Goal: Task Accomplishment & Management: Manage account settings

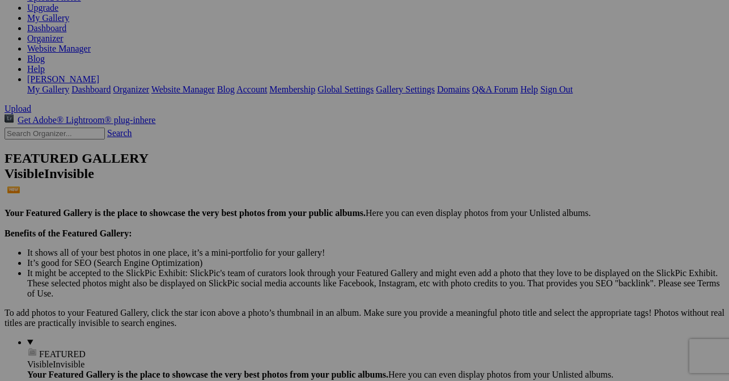
scroll to position [113, 0]
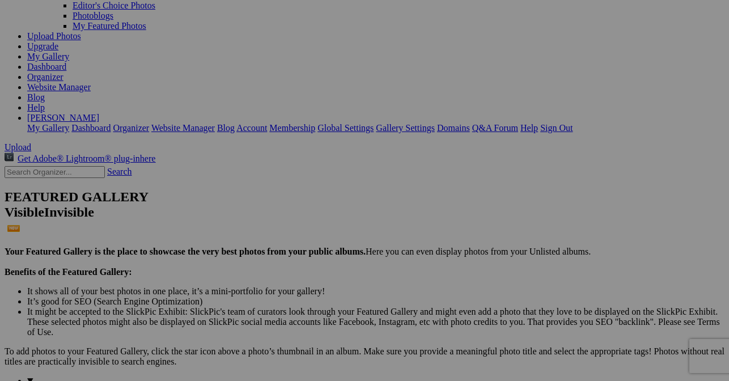
drag, startPoint x: 198, startPoint y: 267, endPoint x: 231, endPoint y: 269, distance: 32.3
type input "One Chicken of Many in Walled Garden Coop"
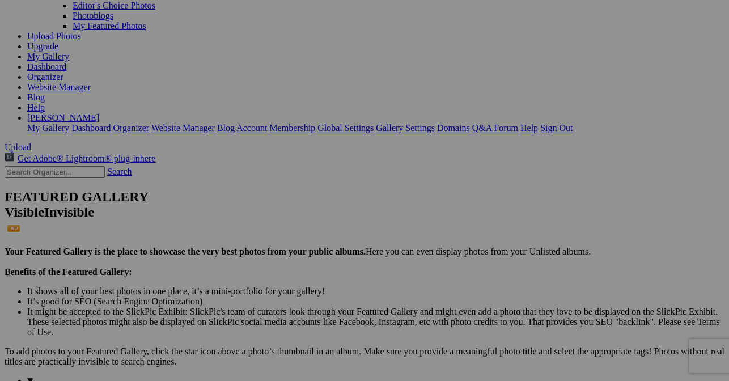
drag, startPoint x: 400, startPoint y: 123, endPoint x: 457, endPoint y: 124, distance: 56.7
type input "Stephanie Jarvis (owner) and Galehaut"
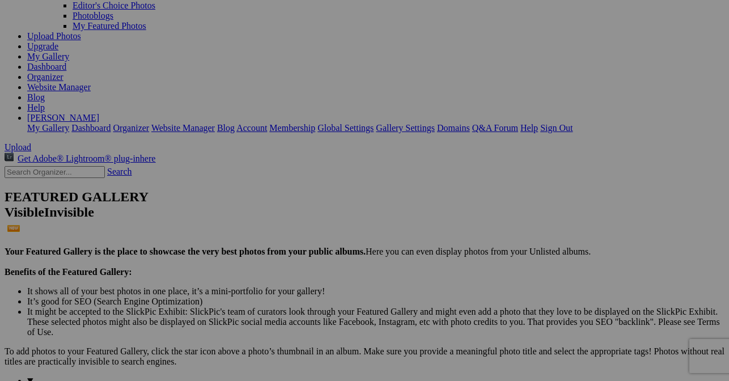
scroll to position [0, 0]
drag, startPoint x: 331, startPoint y: 126, endPoint x: 292, endPoint y: 124, distance: 38.6
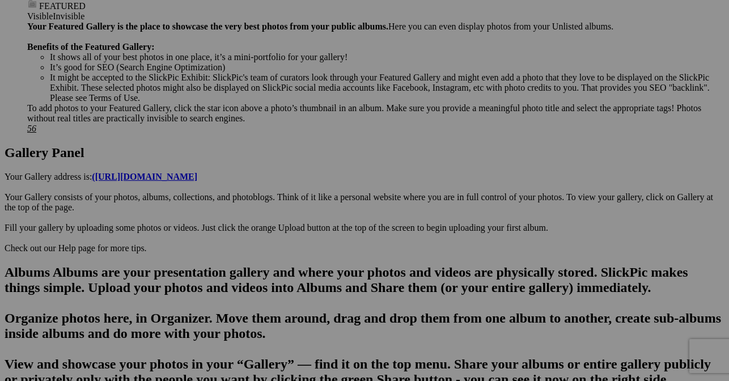
scroll to position [510, 0]
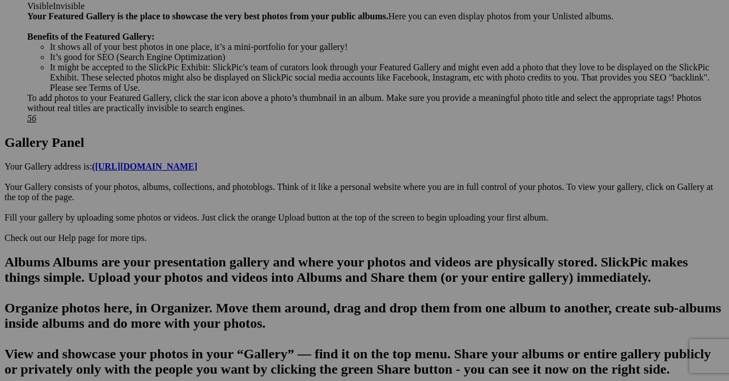
drag, startPoint x: 488, startPoint y: 133, endPoint x: 549, endPoint y: 127, distance: 61.5
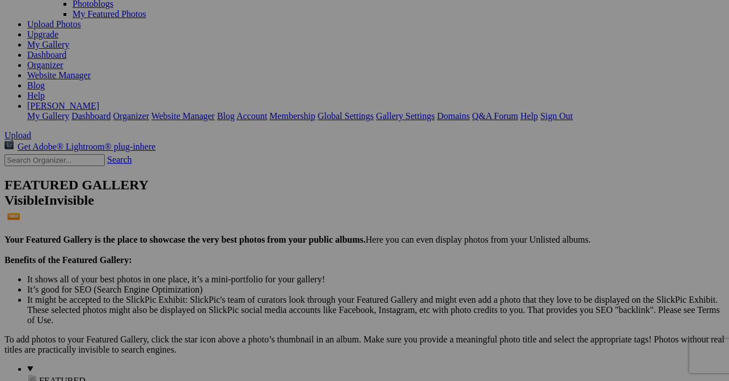
scroll to position [113, 0]
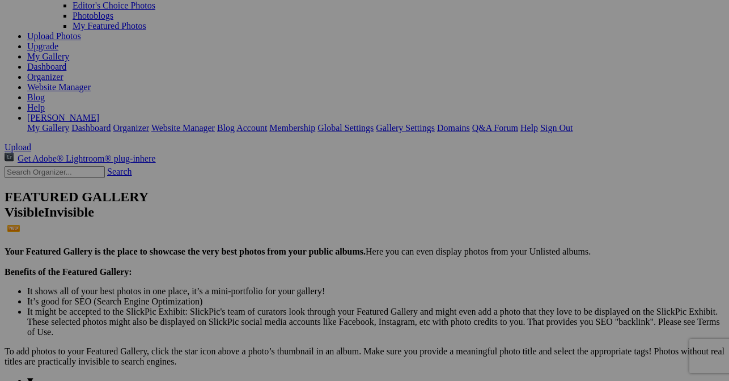
paste input "[GEOGRAPHIC_DATA][PERSON_NAME]"
type input "First Course is Served - [GEOGRAPHIC_DATA][PERSON_NAME]"
drag, startPoint x: 312, startPoint y: 79, endPoint x: 322, endPoint y: 251, distance: 172.6
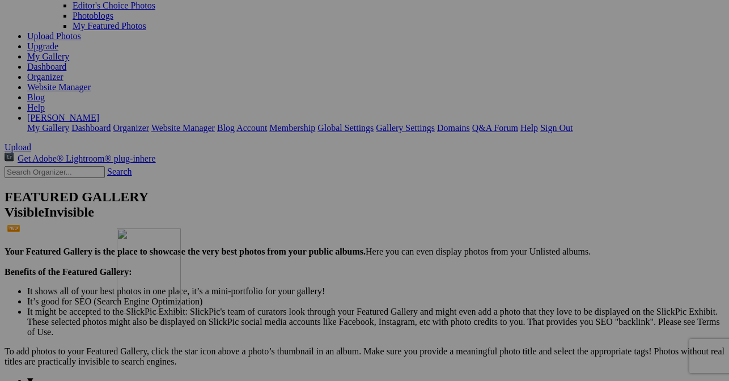
drag, startPoint x: 301, startPoint y: 87, endPoint x: 280, endPoint y: 315, distance: 228.3
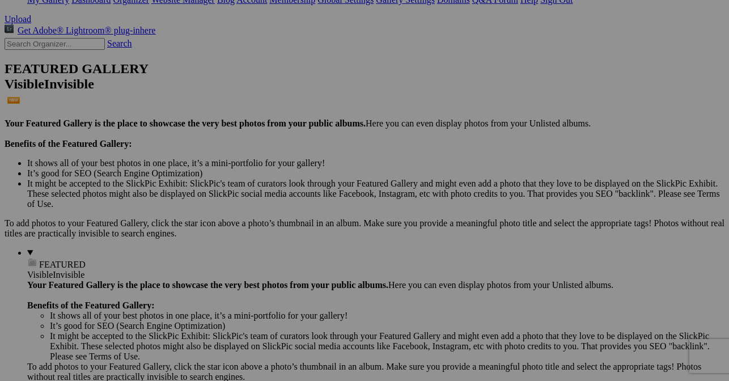
scroll to position [227, 0]
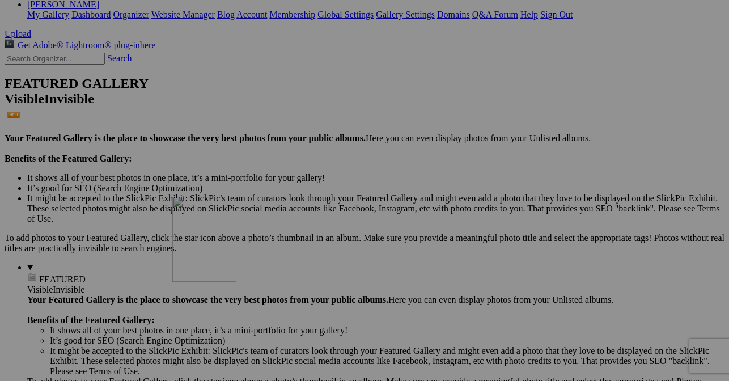
drag, startPoint x: 210, startPoint y: 111, endPoint x: 234, endPoint y: 235, distance: 125.9
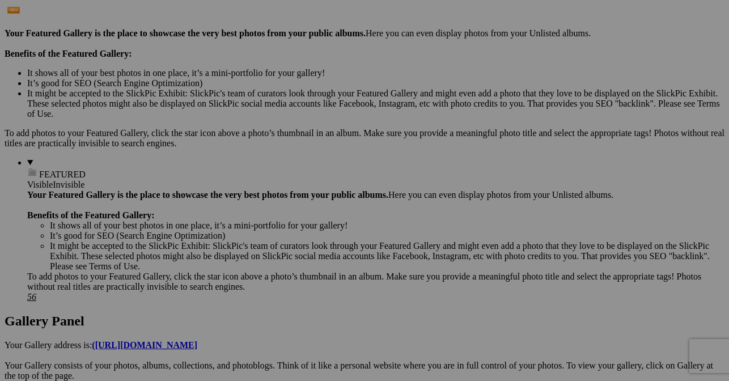
scroll to position [340, 0]
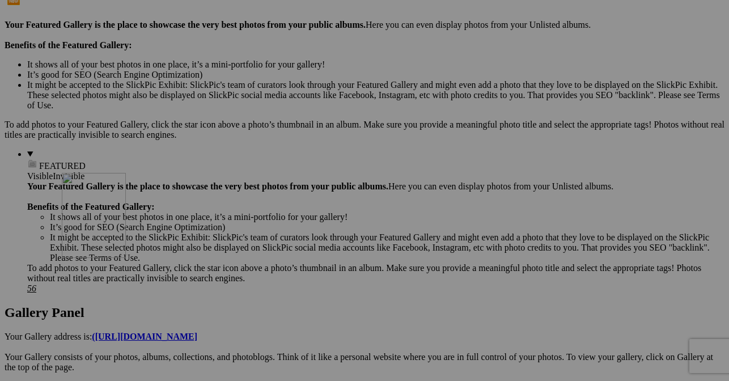
drag, startPoint x: 201, startPoint y: 123, endPoint x: 258, endPoint y: 178, distance: 79.0
drag, startPoint x: 219, startPoint y: 135, endPoint x: 244, endPoint y: 337, distance: 202.7
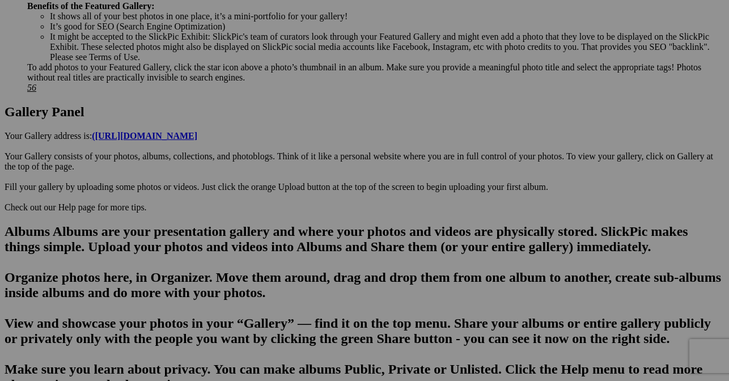
scroll to position [567, 0]
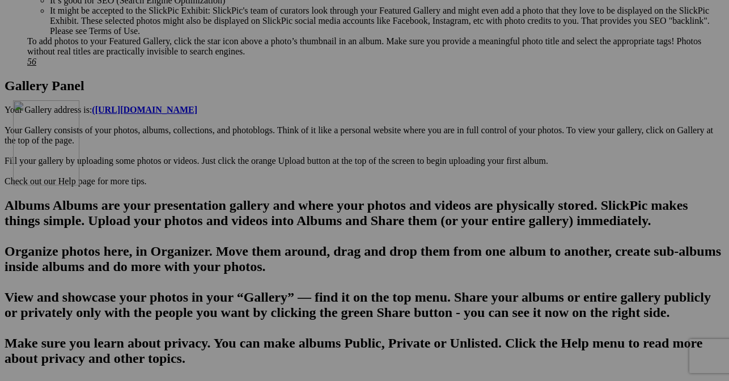
drag, startPoint x: 208, startPoint y: 74, endPoint x: 175, endPoint y: 157, distance: 89.8
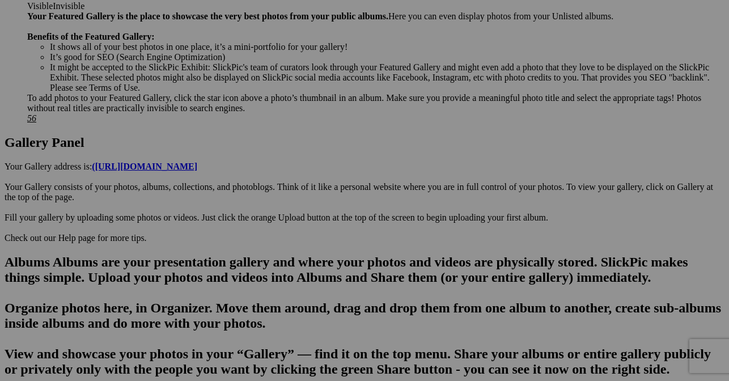
scroll to position [397, 0]
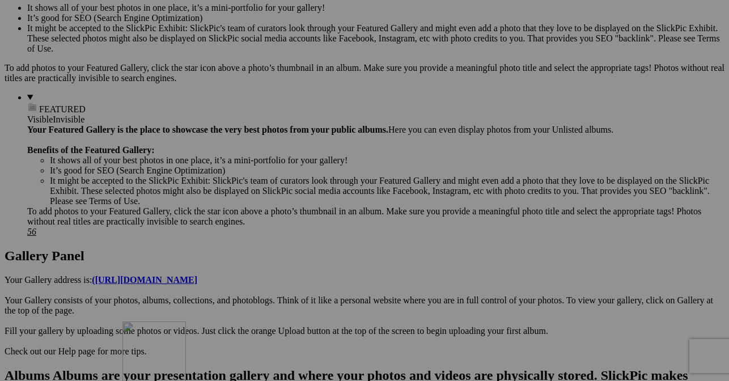
drag, startPoint x: 216, startPoint y: 184, endPoint x: 240, endPoint y: 304, distance: 122.0
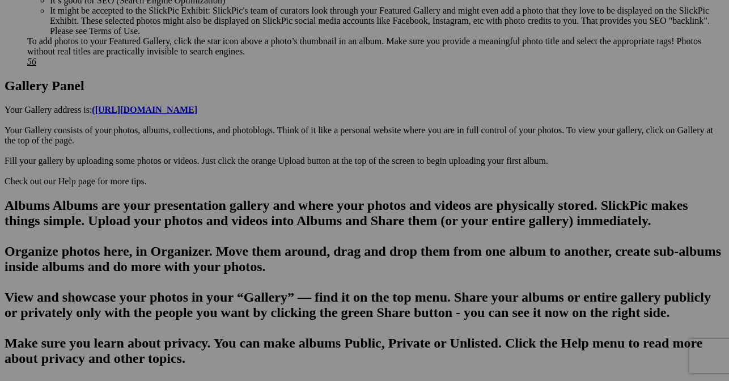
scroll to position [623, 0]
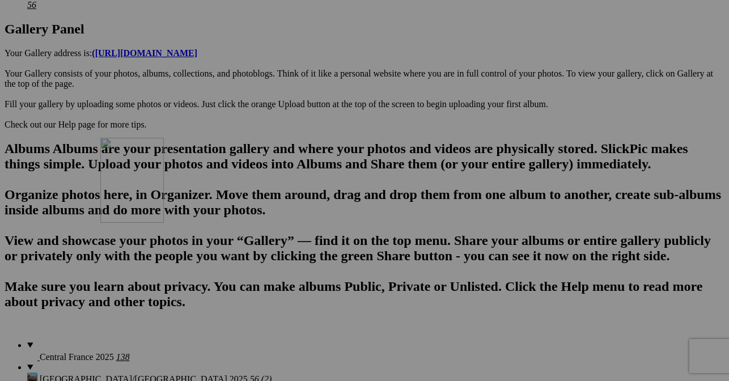
drag, startPoint x: 320, startPoint y: 124, endPoint x: 264, endPoint y: 236, distance: 125.7
drag, startPoint x: 298, startPoint y: 335, endPoint x: 339, endPoint y: 334, distance: 42.0
paste input "amaury"
drag, startPoint x: 282, startPoint y: 333, endPoint x: 288, endPoint y: 331, distance: 6.5
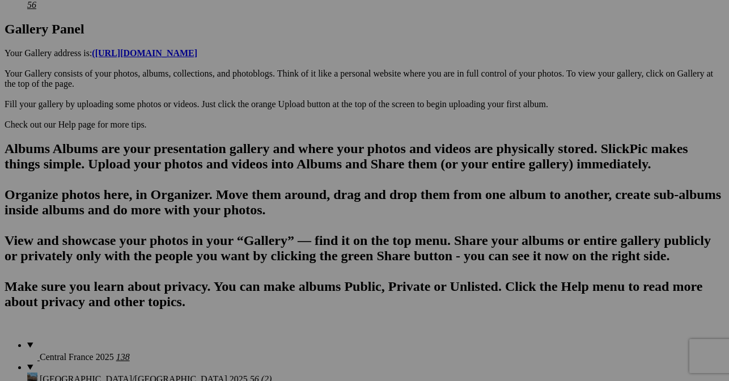
drag, startPoint x: 349, startPoint y: 332, endPoint x: 354, endPoint y: 337, distance: 6.8
paste input "amaury"
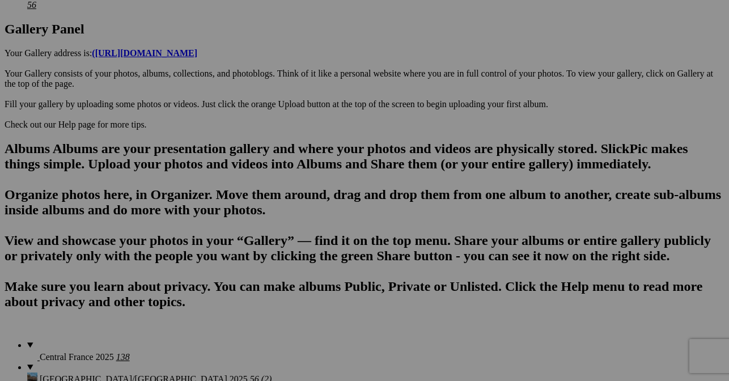
type input "Amaury in his workshop - amaury"
drag, startPoint x: 337, startPoint y: 339, endPoint x: 286, endPoint y: 259, distance: 94.8
drag, startPoint x: 346, startPoint y: 335, endPoint x: 360, endPoint y: 334, distance: 14.8
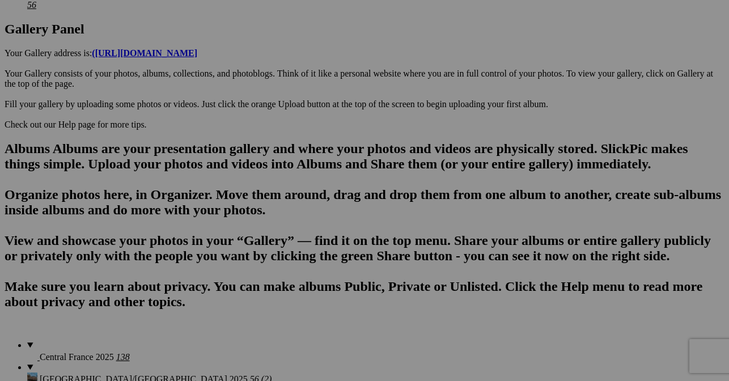
drag, startPoint x: 209, startPoint y: 318, endPoint x: 260, endPoint y: 313, distance: 51.8
drag, startPoint x: 346, startPoint y: 334, endPoint x: 358, endPoint y: 333, distance: 12.5
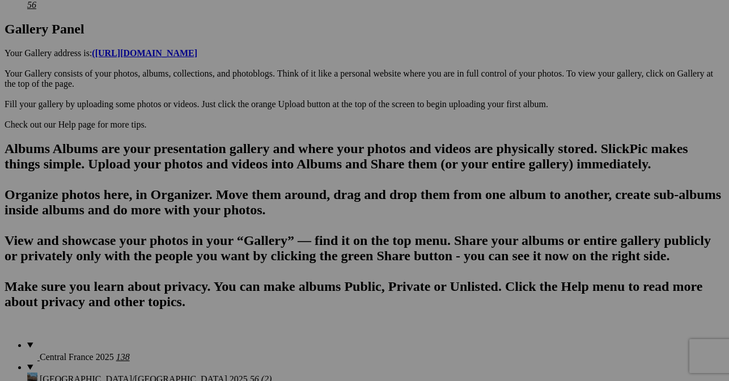
paste input "[GEOGRAPHIC_DATA][PERSON_NAME]"
drag, startPoint x: 219, startPoint y: 139, endPoint x: 175, endPoint y: 100, distance: 58.6
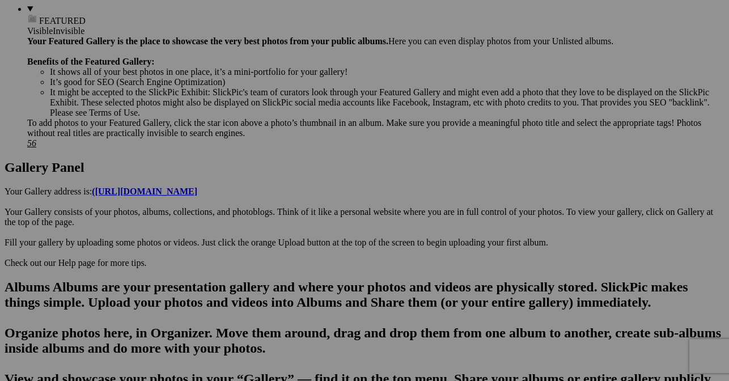
scroll to position [510, 0]
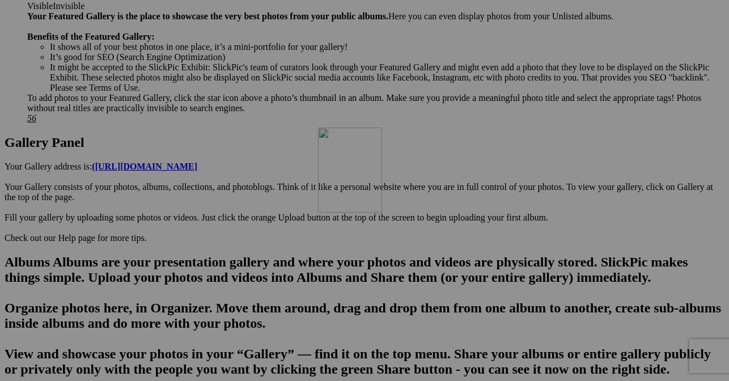
drag, startPoint x: 520, startPoint y: 95, endPoint x: 480, endPoint y: 221, distance: 131.9
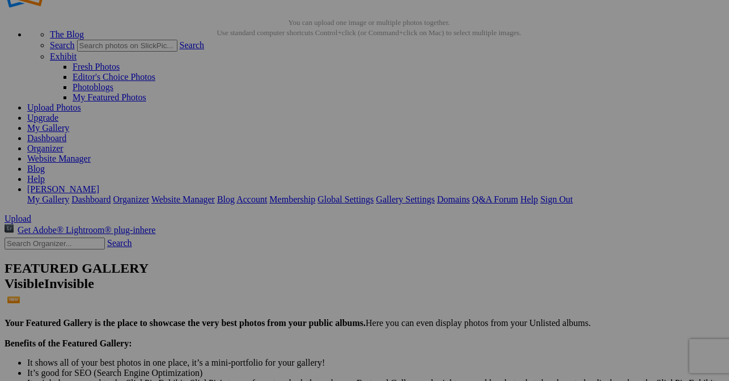
scroll to position [0, 0]
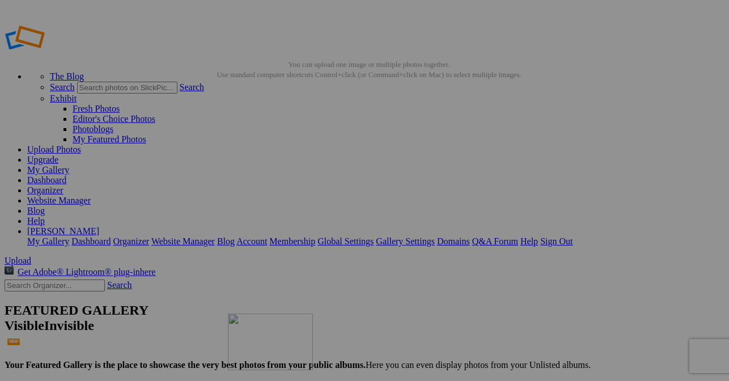
drag, startPoint x: 410, startPoint y: 315, endPoint x: 391, endPoint y: 395, distance: 82.7
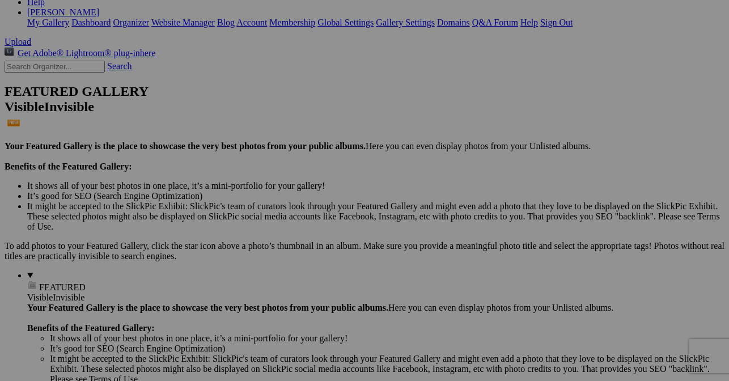
scroll to position [227, 0]
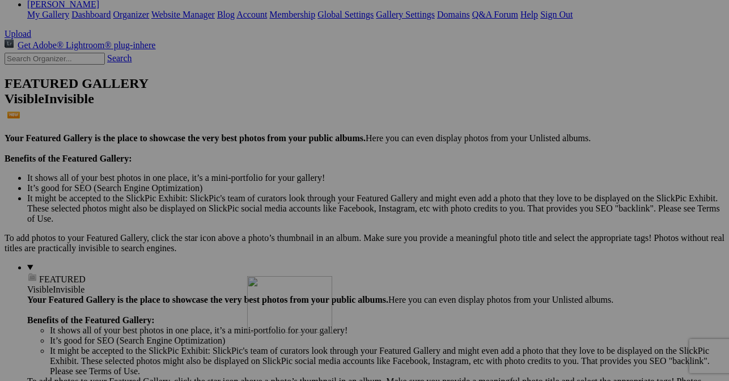
drag, startPoint x: 414, startPoint y: 249, endPoint x: 410, endPoint y: 353, distance: 104.3
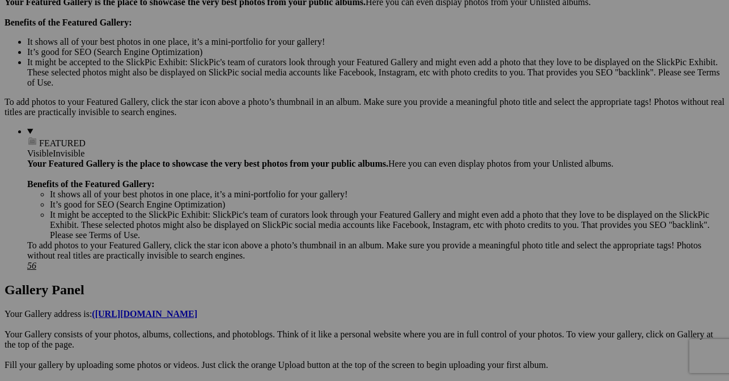
scroll to position [510, 0]
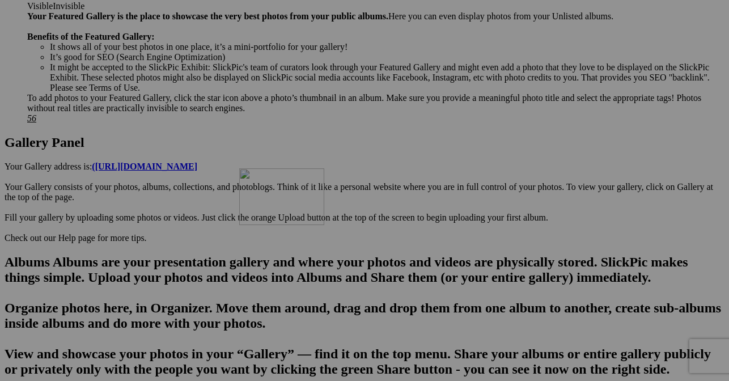
drag, startPoint x: 403, startPoint y: 117, endPoint x: 401, endPoint y: 266, distance: 149.1
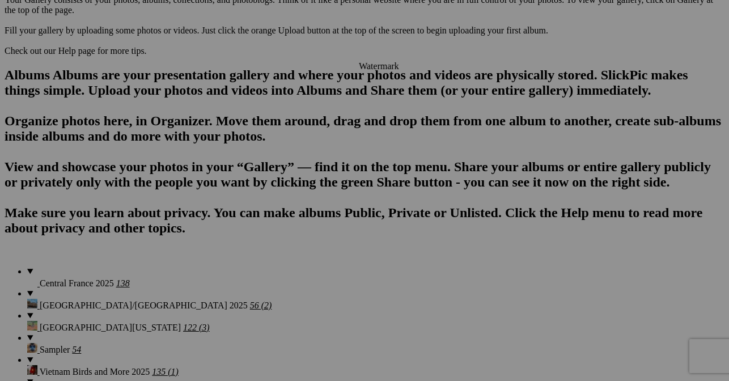
scroll to position [680, 0]
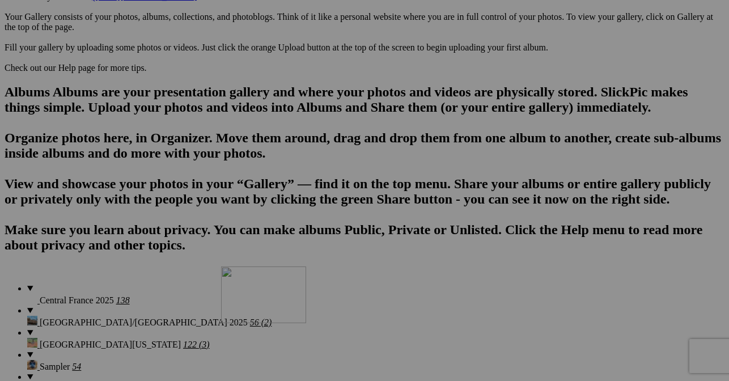
drag, startPoint x: 401, startPoint y: 82, endPoint x: 384, endPoint y: 359, distance: 278.2
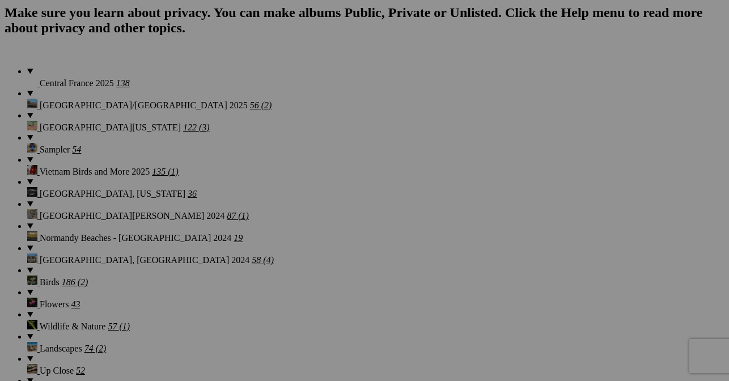
scroll to position [907, 0]
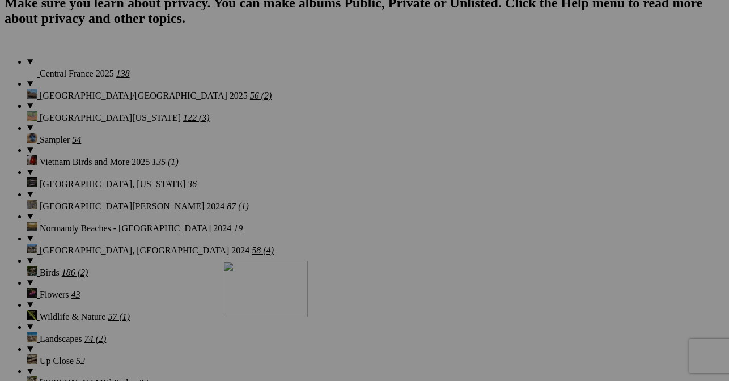
drag, startPoint x: 402, startPoint y: 141, endPoint x: 382, endPoint y: 341, distance: 201.1
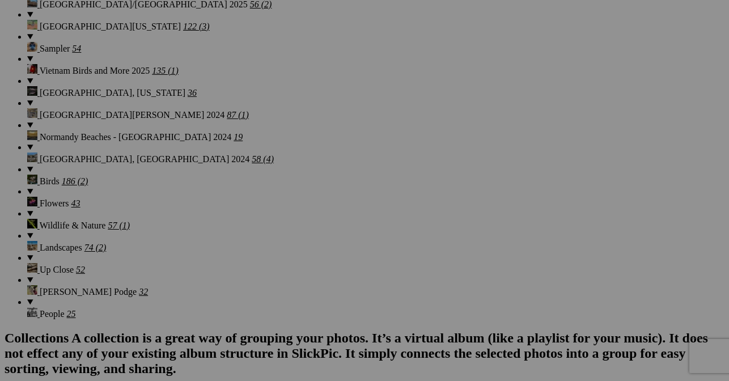
scroll to position [1133, 0]
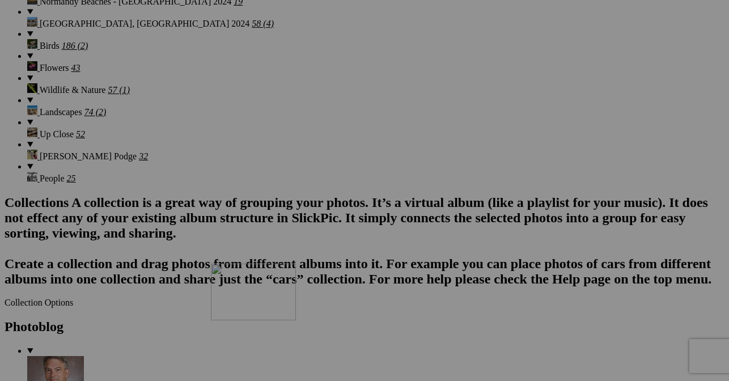
drag, startPoint x: 406, startPoint y: 62, endPoint x: 372, endPoint y: 348, distance: 287.7
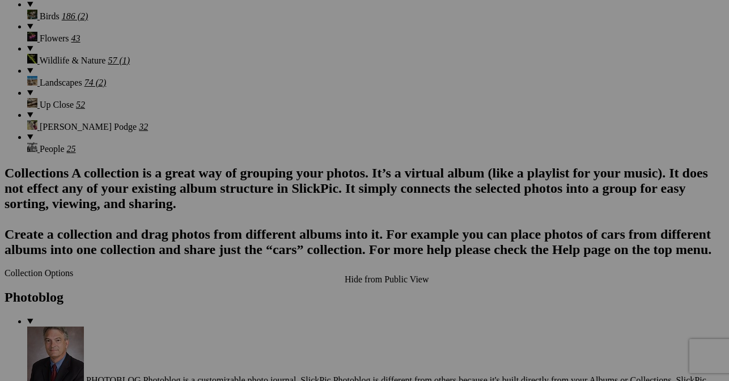
scroll to position [1303, 0]
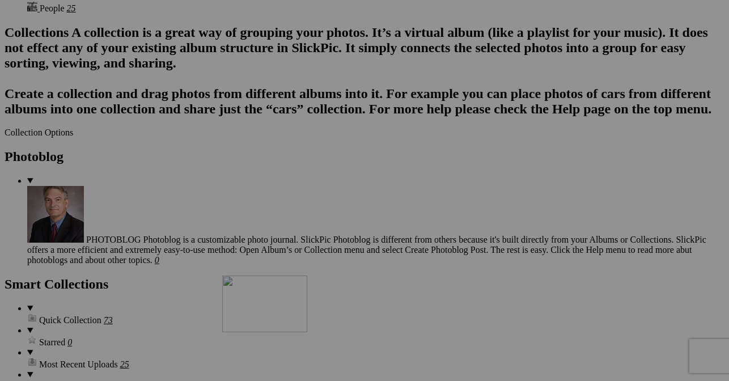
drag, startPoint x: 397, startPoint y: 169, endPoint x: 380, endPoint y: 352, distance: 184.3
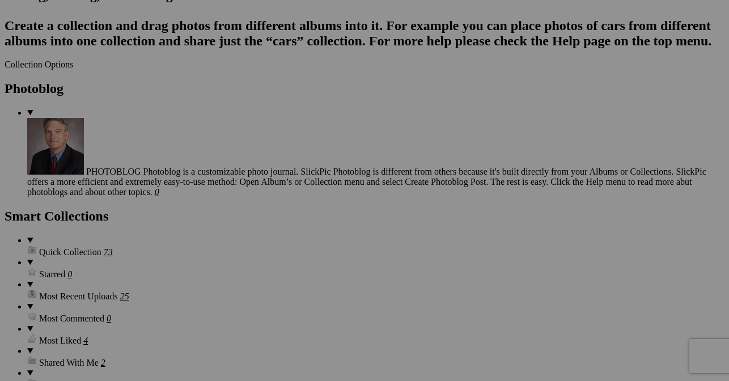
scroll to position [1473, 0]
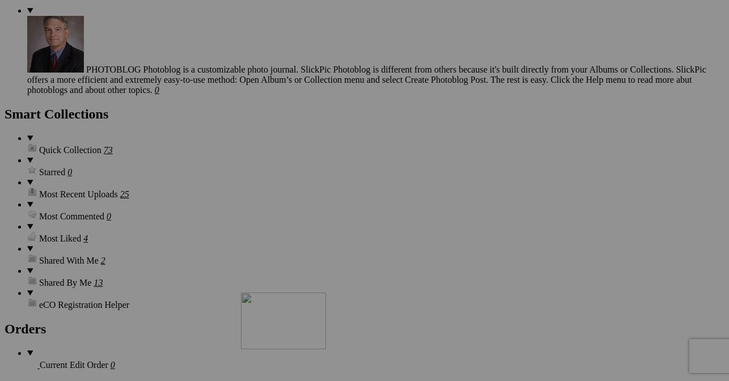
drag, startPoint x: 406, startPoint y: 157, endPoint x: 403, endPoint y: 393, distance: 236.3
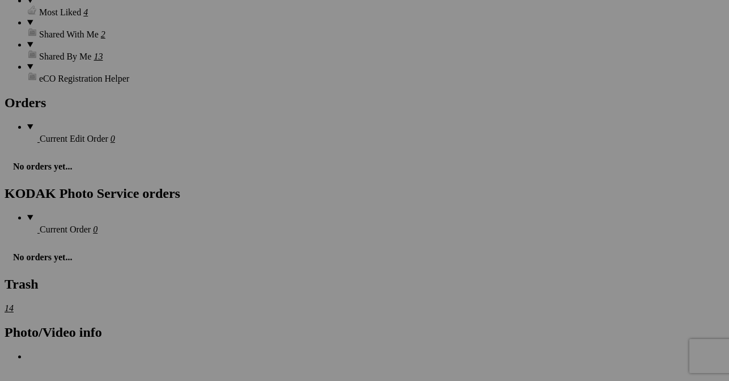
scroll to position [1700, 0]
drag, startPoint x: 418, startPoint y: 205, endPoint x: 420, endPoint y: 362, distance: 157.6
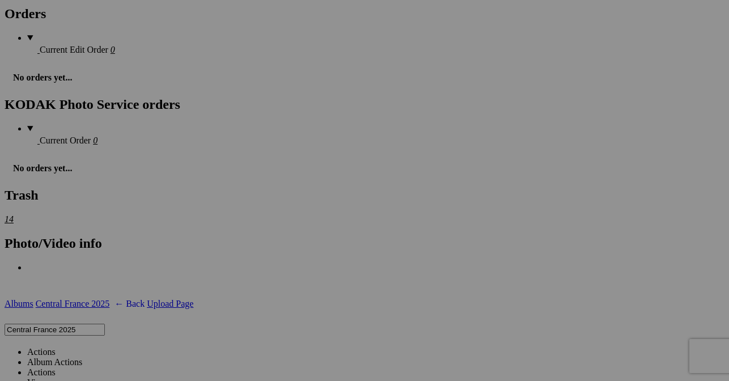
scroll to position [1927, 0]
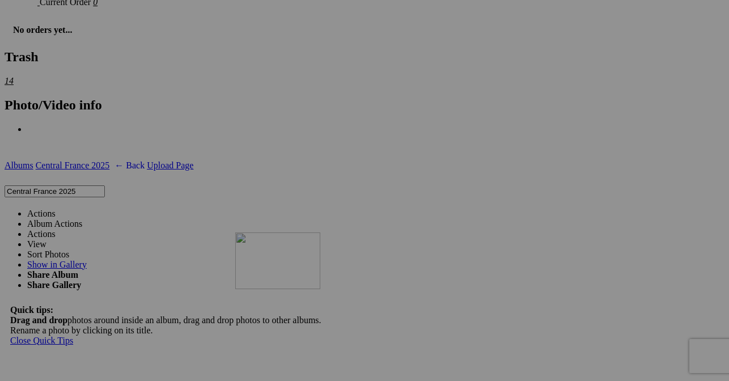
drag, startPoint x: 410, startPoint y: 127, endPoint x: 398, endPoint y: 320, distance: 193.0
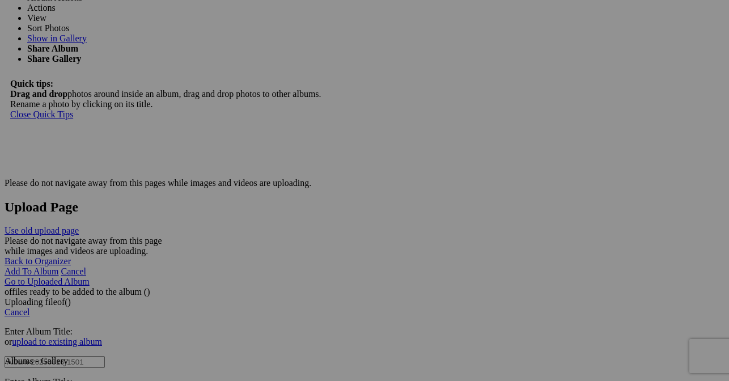
scroll to position [2154, 0]
drag, startPoint x: 409, startPoint y: 58, endPoint x: 407, endPoint y: 333, distance: 274.9
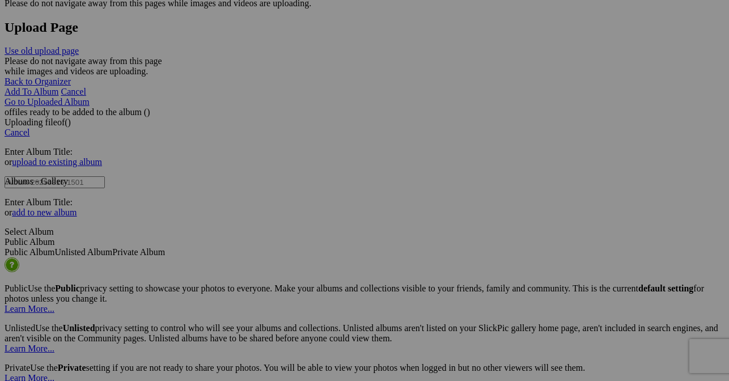
scroll to position [2380, 0]
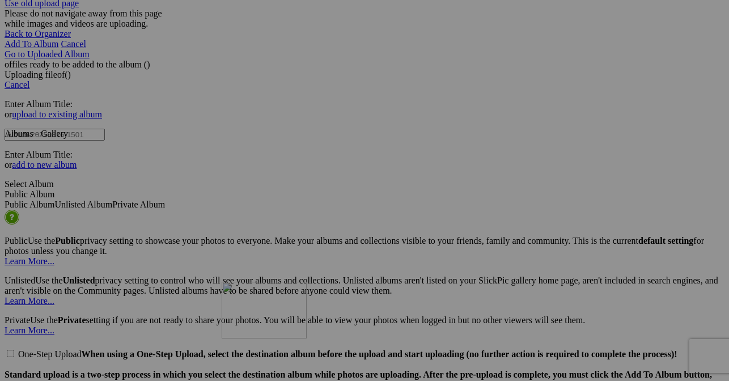
drag, startPoint x: 408, startPoint y: 97, endPoint x: 385, endPoint y: 381, distance: 284.9
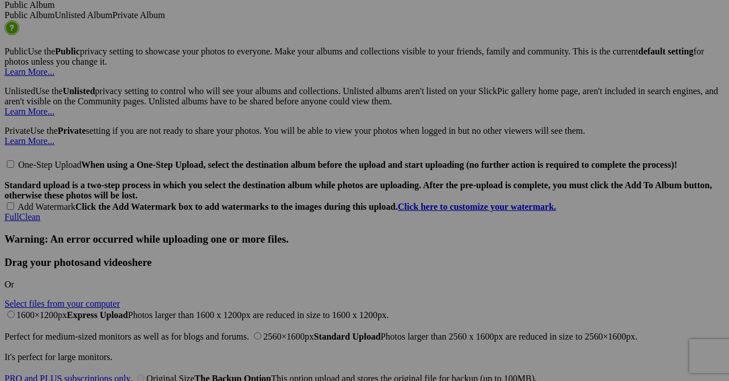
scroll to position [2607, 0]
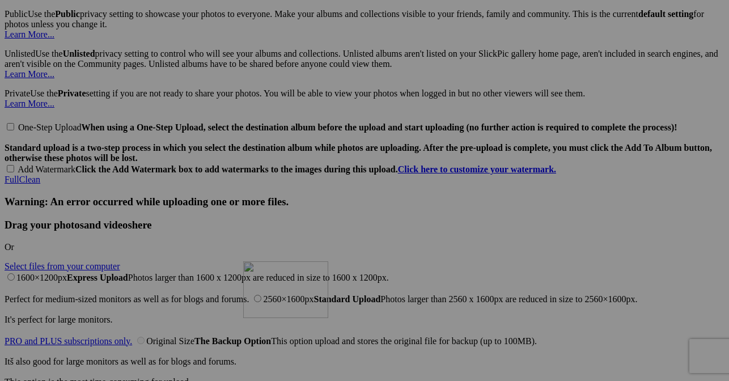
drag, startPoint x: 406, startPoint y: 163, endPoint x: 411, endPoint y: 349, distance: 185.9
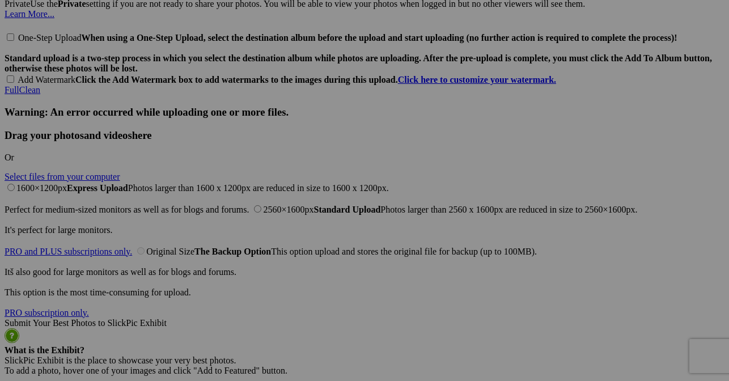
scroll to position [2777, 0]
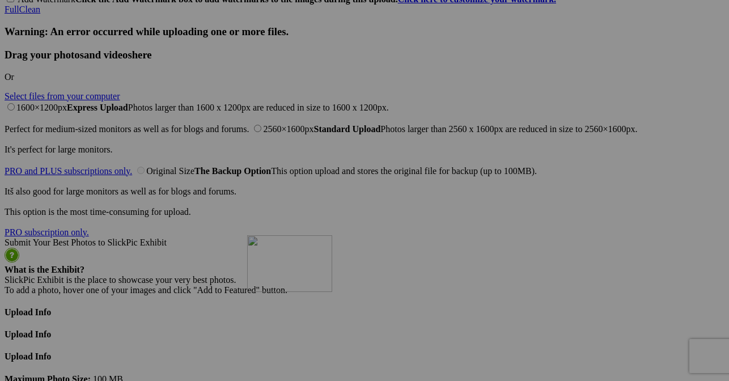
drag, startPoint x: 414, startPoint y: 140, endPoint x: 409, endPoint y: 338, distance: 198.4
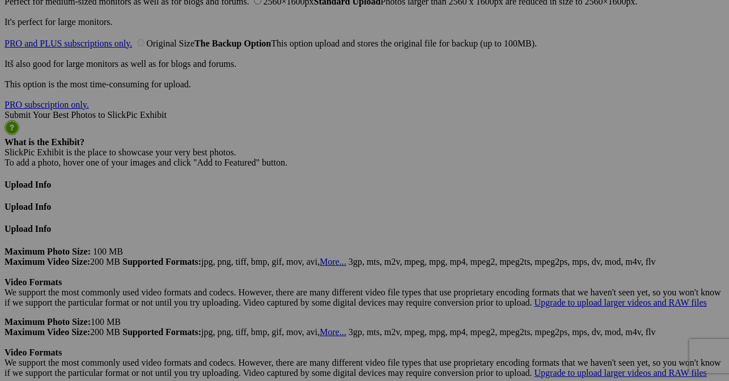
scroll to position [2947, 0]
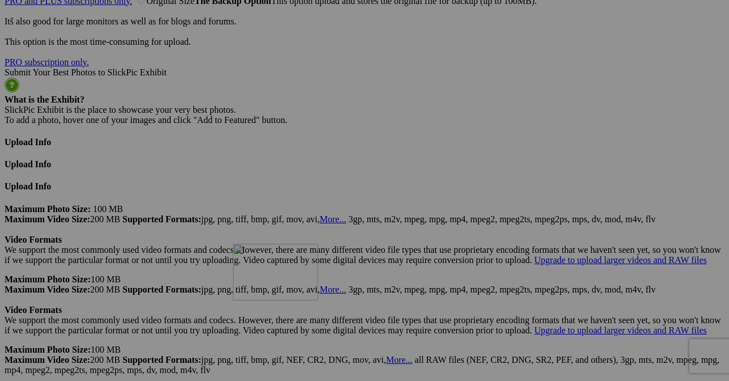
drag, startPoint x: 388, startPoint y: 107, endPoint x: 396, endPoint y: 342, distance: 235.3
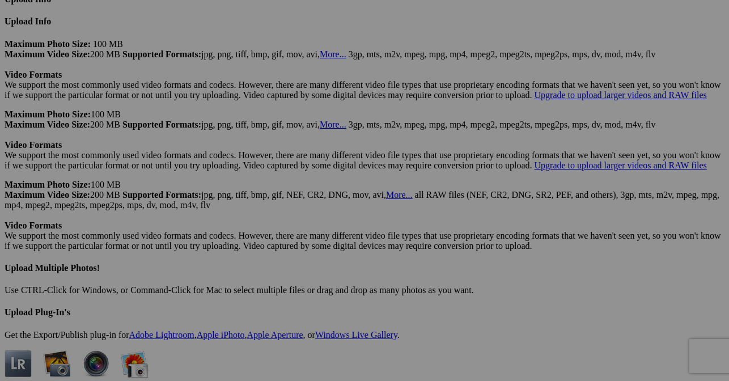
scroll to position [3117, 0]
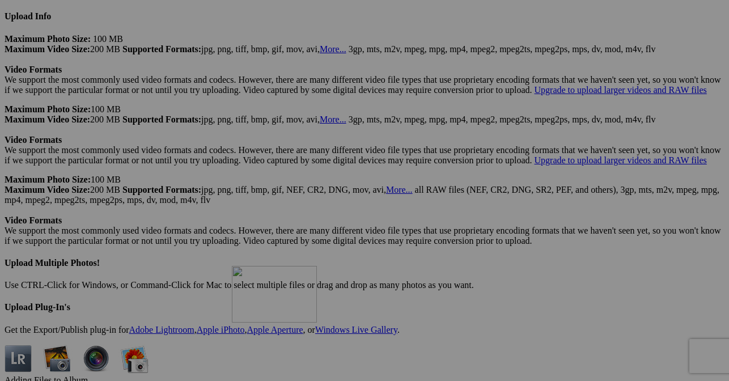
drag, startPoint x: 417, startPoint y: 93, endPoint x: 397, endPoint y: 354, distance: 262.0
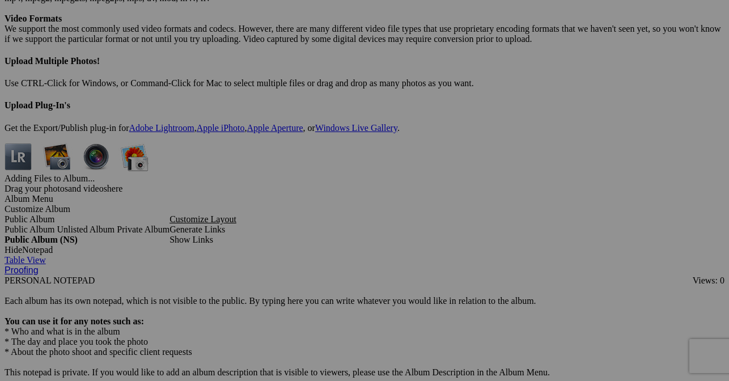
scroll to position [3344, 0]
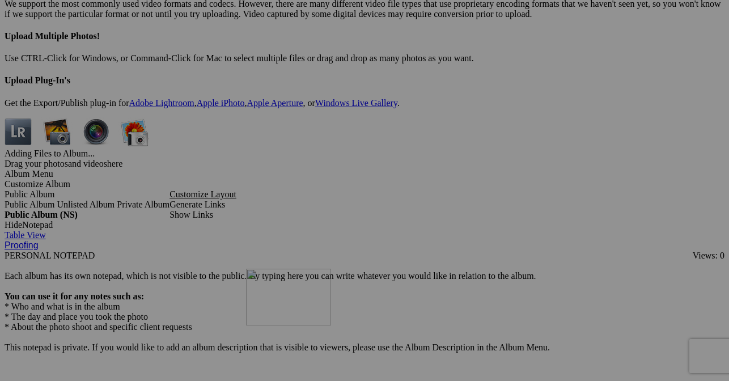
drag, startPoint x: 417, startPoint y: 167, endPoint x: 409, endPoint y: 367, distance: 200.8
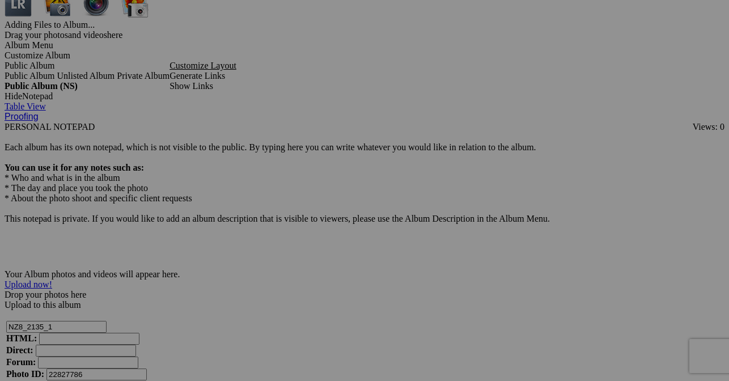
scroll to position [3514, 0]
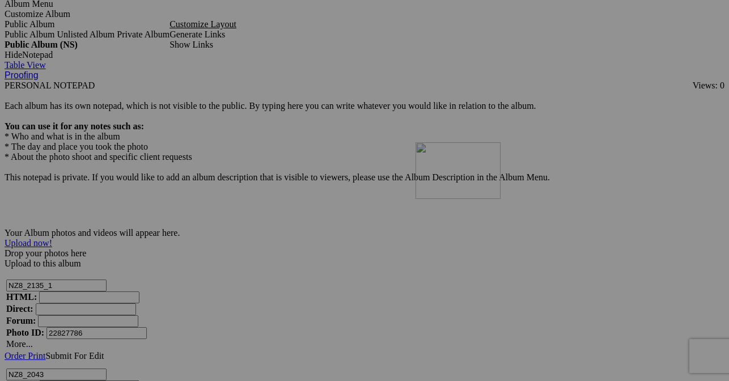
drag, startPoint x: 402, startPoint y: 123, endPoint x: 592, endPoint y: 249, distance: 227.8
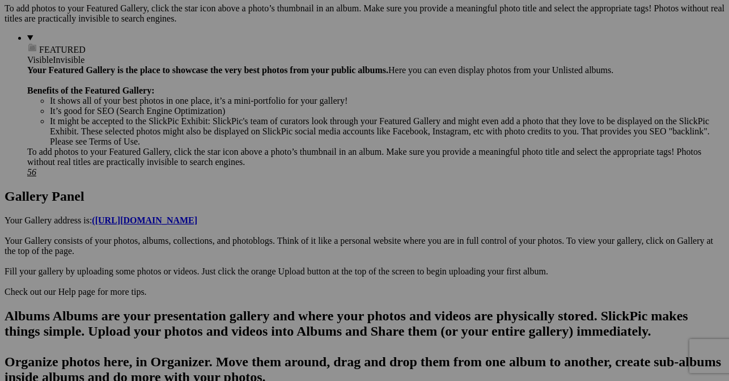
scroll to position [453, 0]
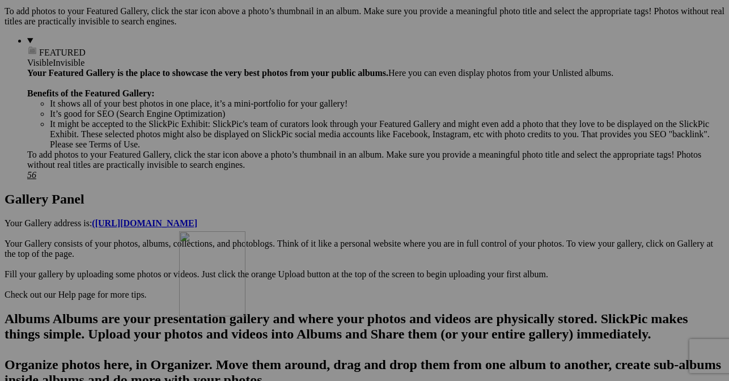
drag, startPoint x: 403, startPoint y: 158, endPoint x: 342, endPoint y: 330, distance: 182.1
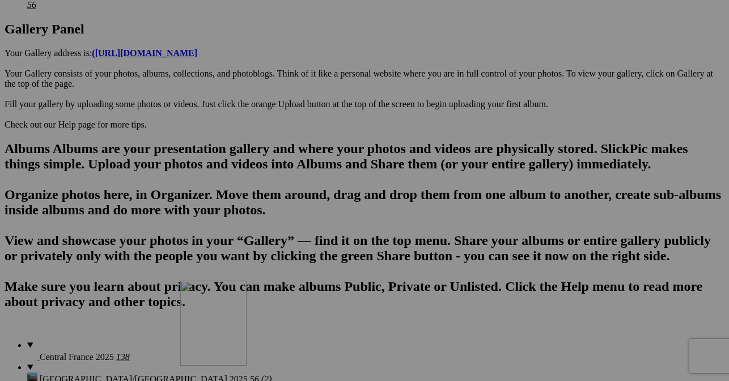
drag, startPoint x: 398, startPoint y: 129, endPoint x: 343, endPoint y: 379, distance: 255.2
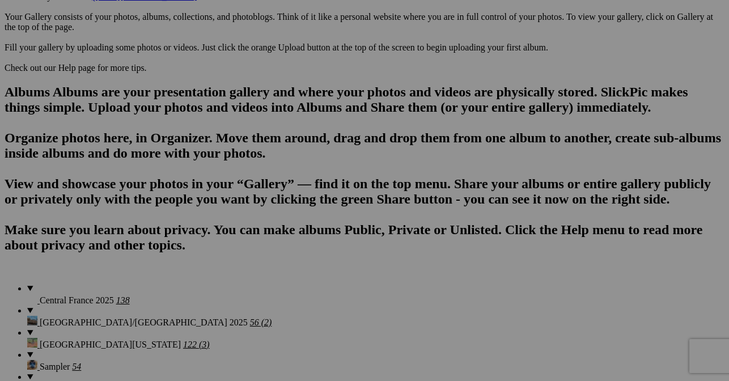
scroll to position [850, 0]
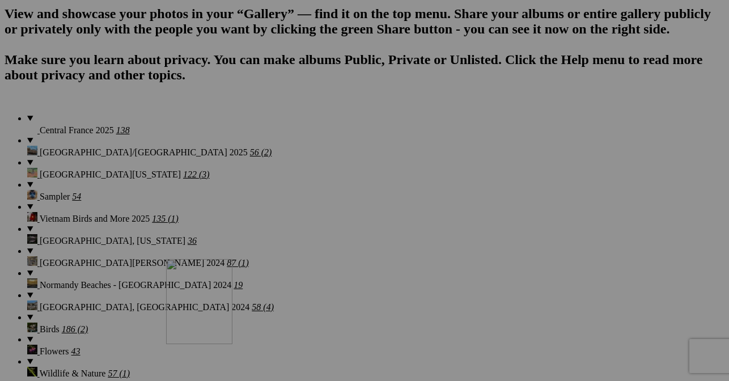
drag, startPoint x: 211, startPoint y: 199, endPoint x: 331, endPoint y: 363, distance: 203.1
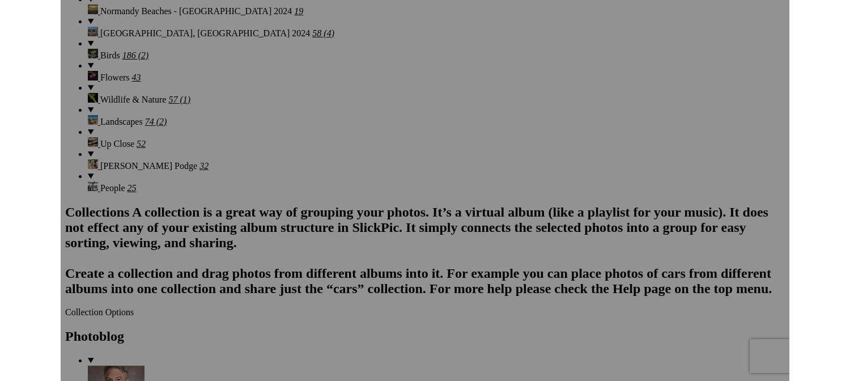
scroll to position [1133, 0]
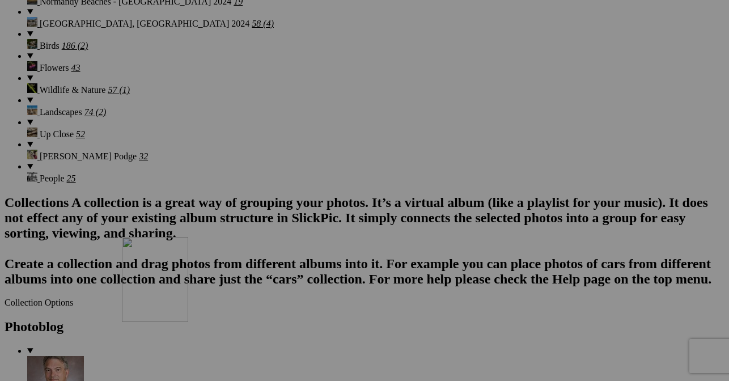
drag, startPoint x: 319, startPoint y: 92, endPoint x: 287, endPoint y: 328, distance: 238.5
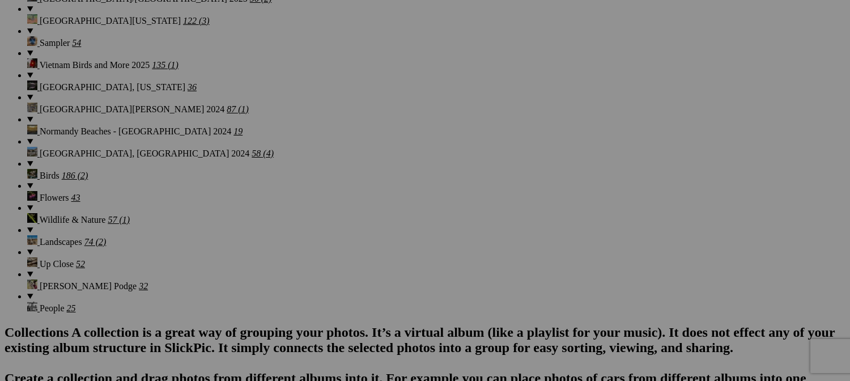
scroll to position [1020, 0]
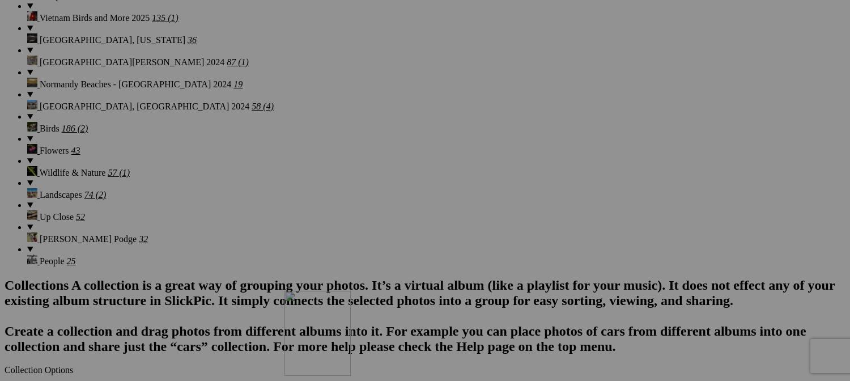
drag, startPoint x: 600, startPoint y: 171, endPoint x: 454, endPoint y: 374, distance: 249.7
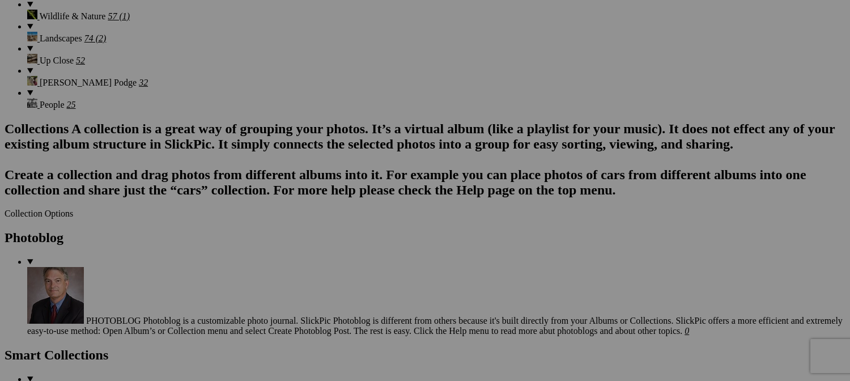
scroll to position [1190, 0]
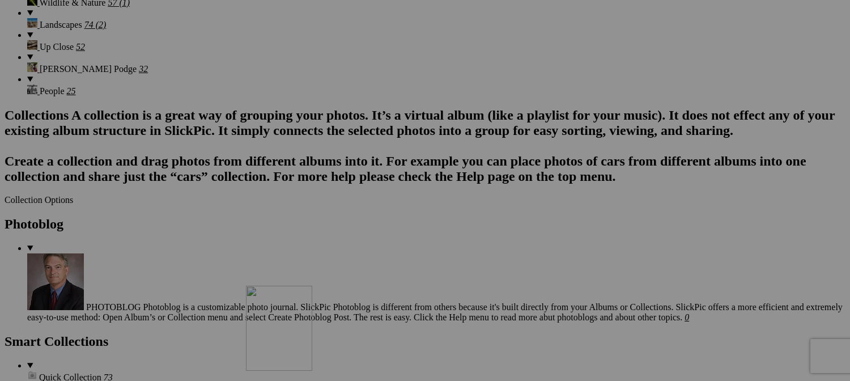
drag, startPoint x: 456, startPoint y: 280, endPoint x: 418, endPoint y: 362, distance: 90.3
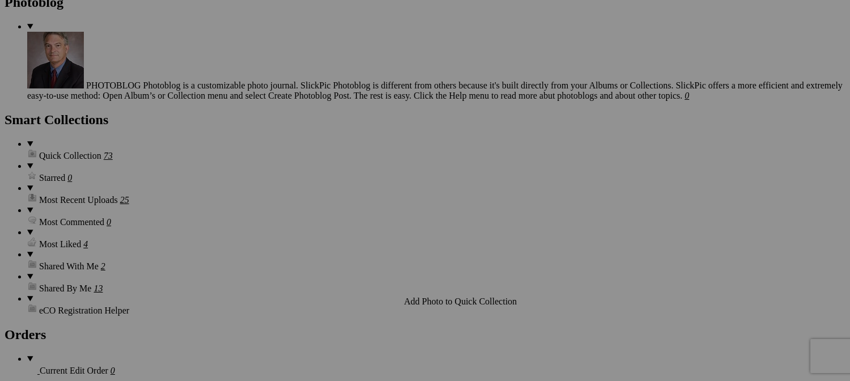
scroll to position [1417, 0]
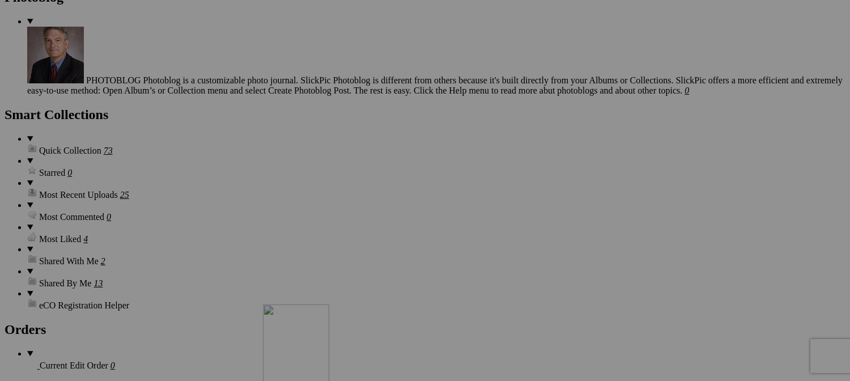
drag, startPoint x: 431, startPoint y: 236, endPoint x: 427, endPoint y: 396, distance: 159.3
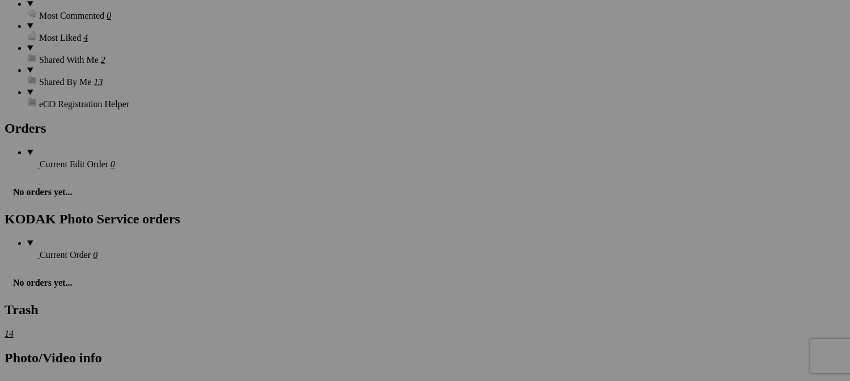
scroll to position [1643, 0]
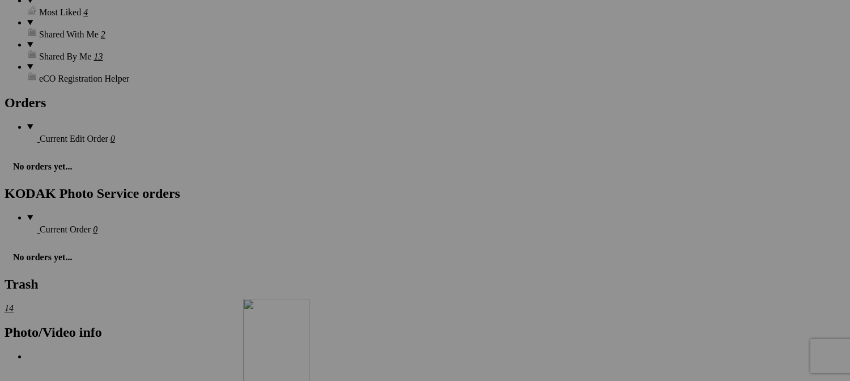
drag, startPoint x: 420, startPoint y: 142, endPoint x: 406, endPoint y: 397, distance: 254.8
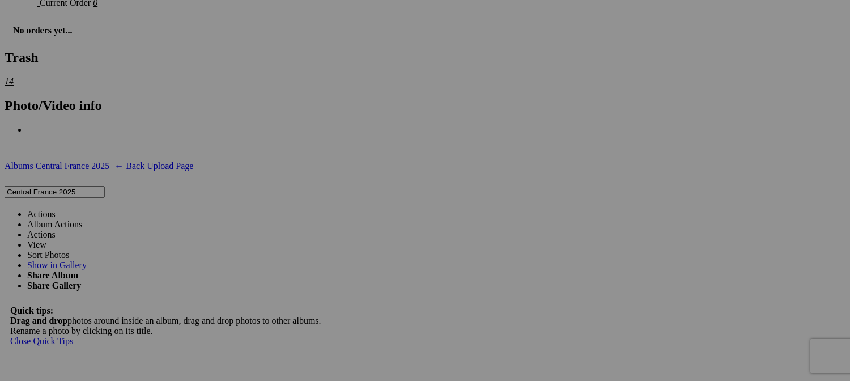
scroll to position [1983, 0]
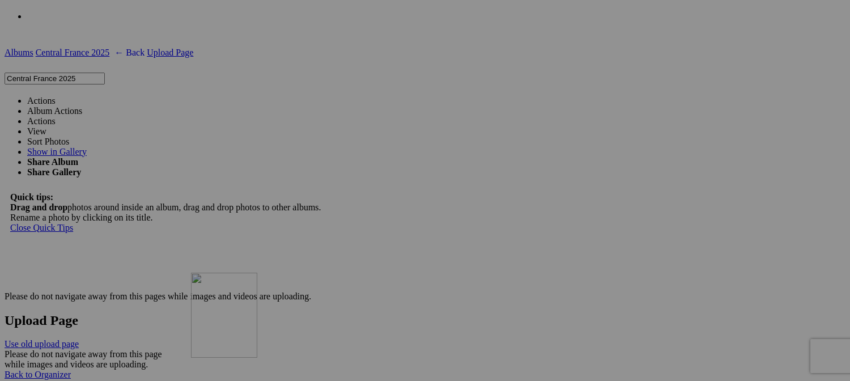
drag, startPoint x: 409, startPoint y: 94, endPoint x: 371, endPoint y: 356, distance: 265.7
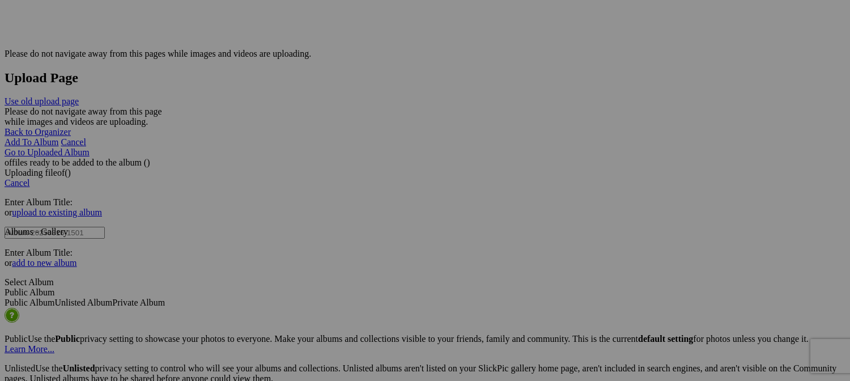
scroll to position [2267, 0]
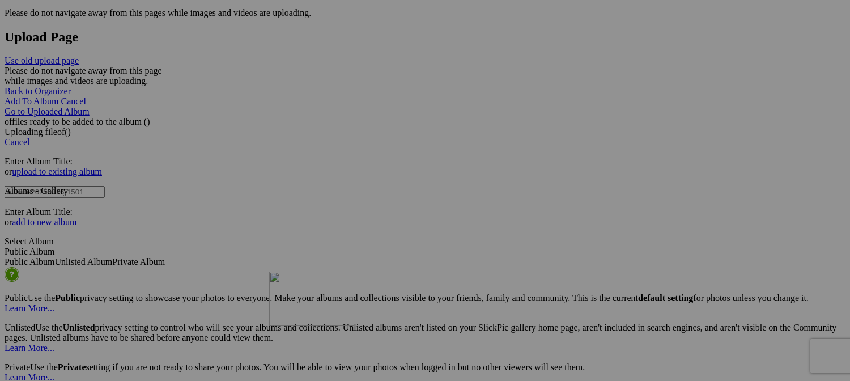
drag, startPoint x: 406, startPoint y: 80, endPoint x: 432, endPoint y: 359, distance: 280.0
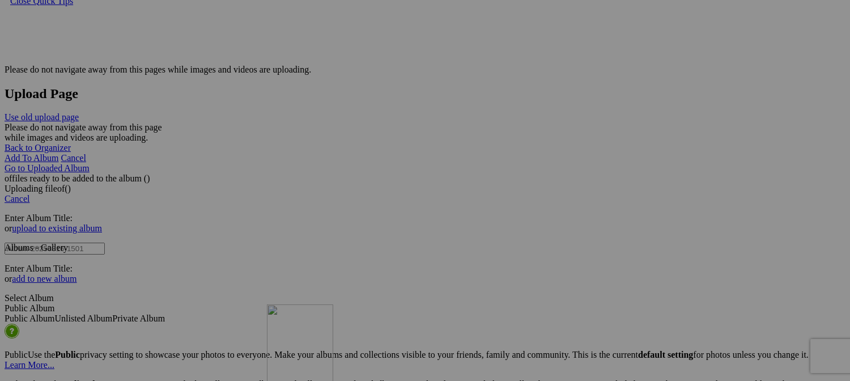
drag, startPoint x: 321, startPoint y: 157, endPoint x: 431, endPoint y: 402, distance: 268.1
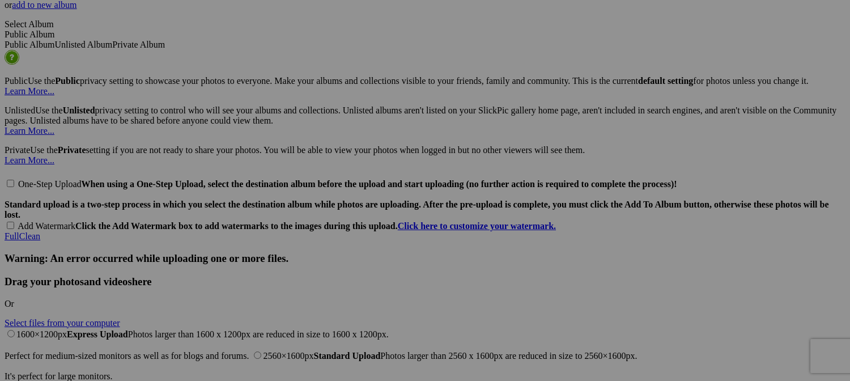
scroll to position [2494, 0]
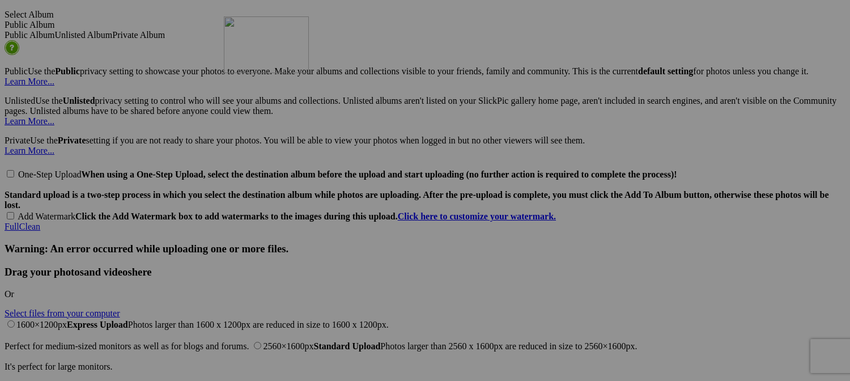
drag, startPoint x: 210, startPoint y: 148, endPoint x: 387, endPoint y: 115, distance: 179.8
drag, startPoint x: 315, startPoint y: 155, endPoint x: 304, endPoint y: 110, distance: 46.0
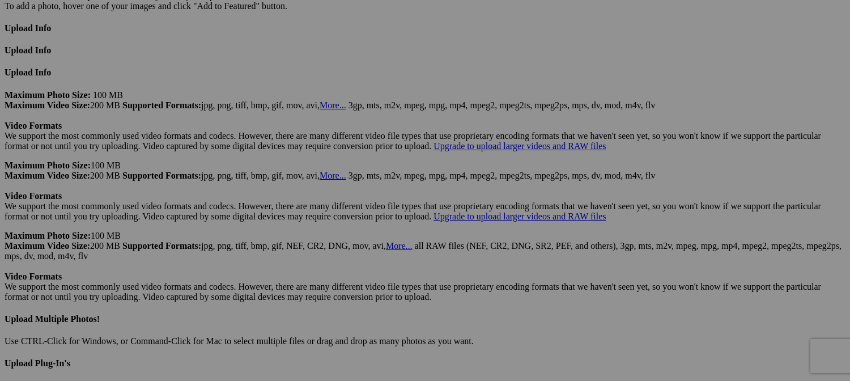
scroll to position [2890, 0]
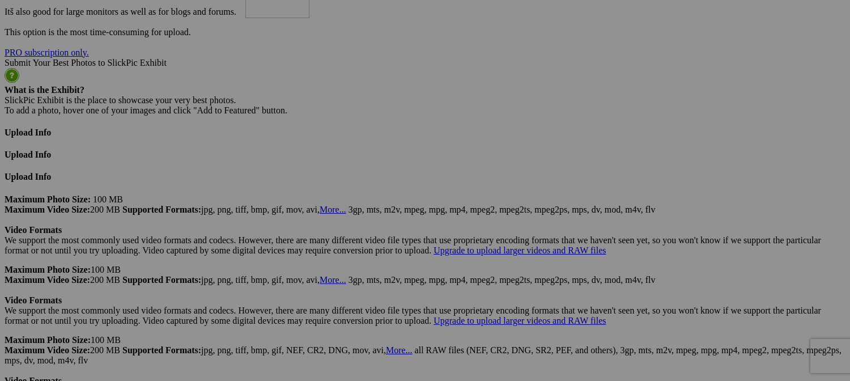
drag, startPoint x: 199, startPoint y: 188, endPoint x: 414, endPoint y: 95, distance: 233.5
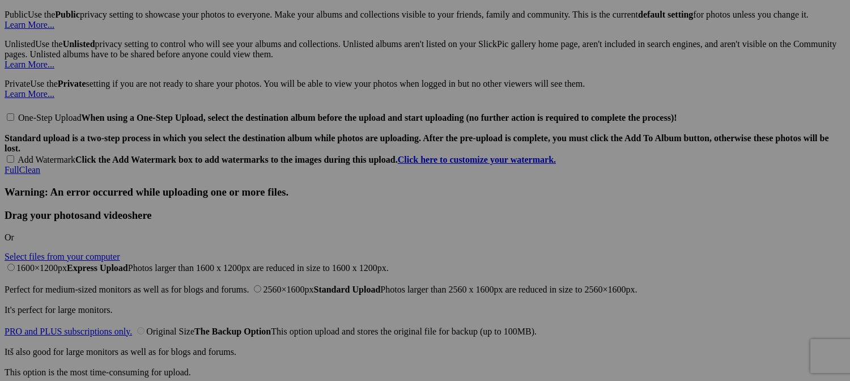
scroll to position [2550, 0]
drag, startPoint x: 416, startPoint y: 352, endPoint x: 372, endPoint y: 48, distance: 307.5
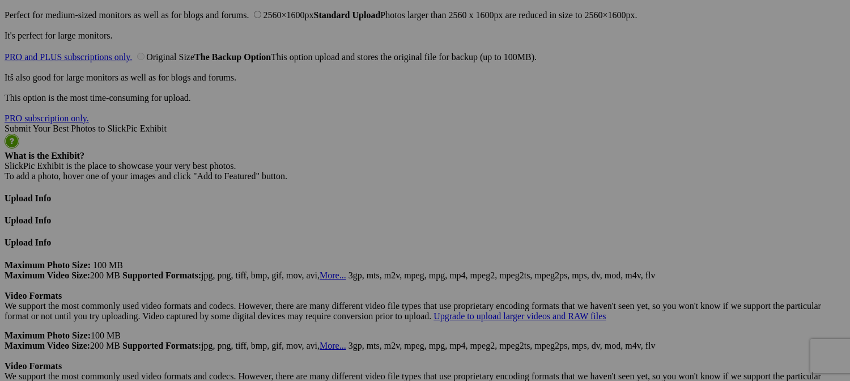
scroll to position [2890, 0]
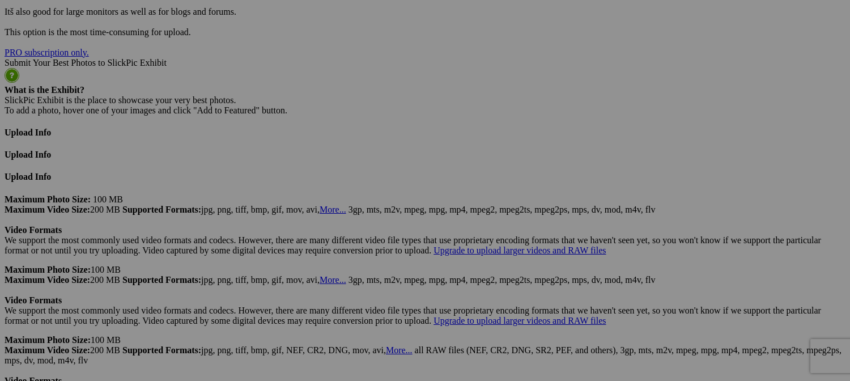
drag, startPoint x: 301, startPoint y: 192, endPoint x: 418, endPoint y: -4, distance: 228.5
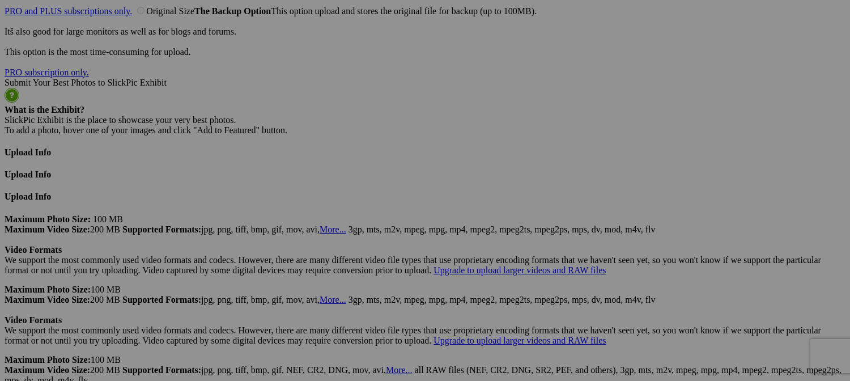
scroll to position [2720, 0]
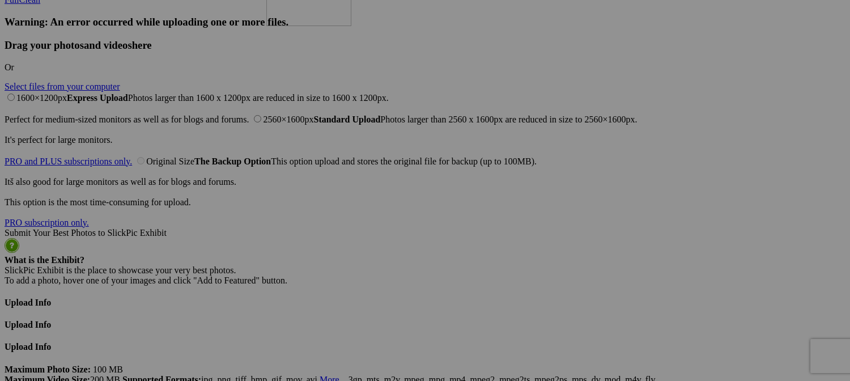
drag, startPoint x: 414, startPoint y: 194, endPoint x: 430, endPoint y: 52, distance: 143.1
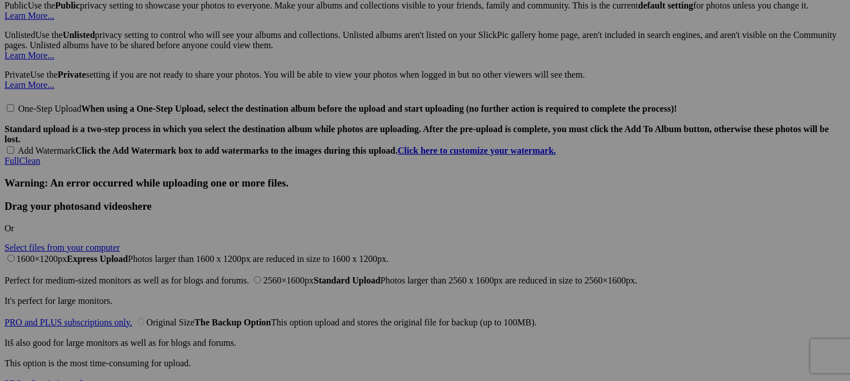
scroll to position [2550, 0]
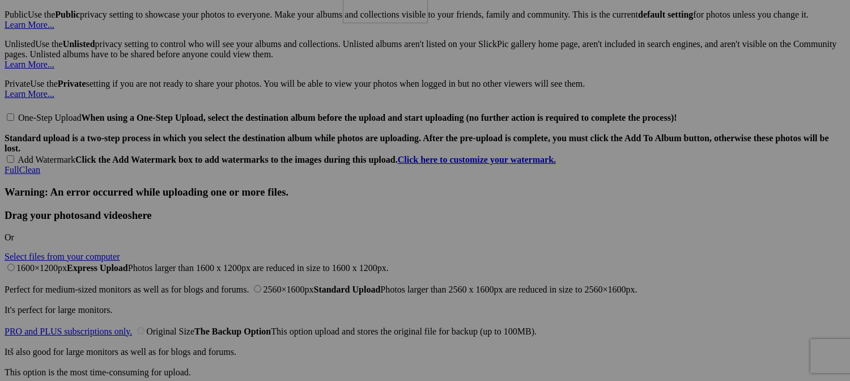
drag, startPoint x: 414, startPoint y: 218, endPoint x: 503, endPoint y: 55, distance: 185.1
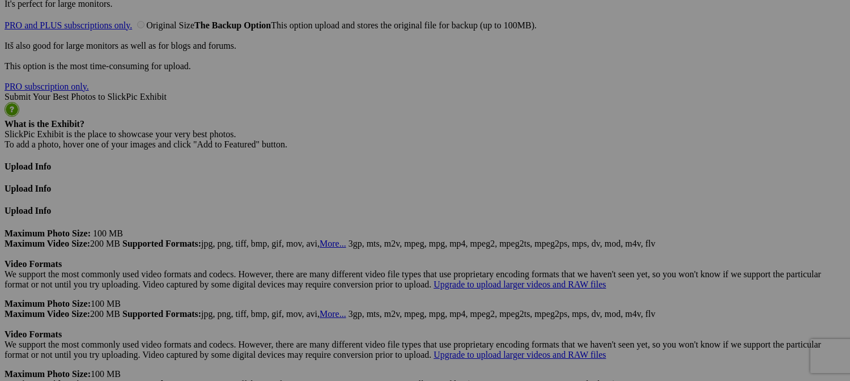
scroll to position [2890, 0]
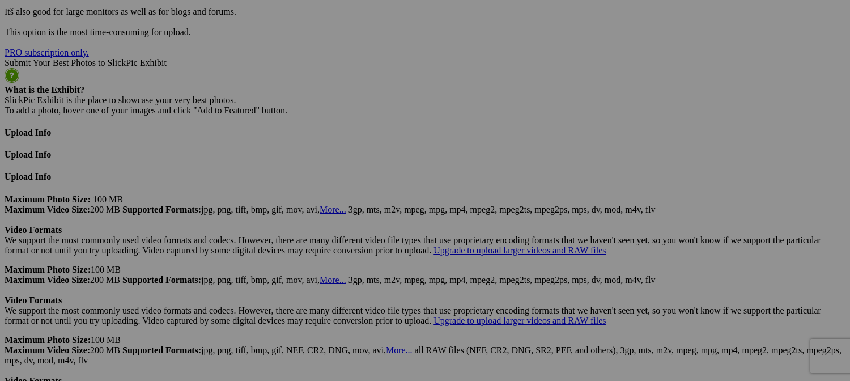
drag, startPoint x: 426, startPoint y: 184, endPoint x: 478, endPoint y: 26, distance: 167.0
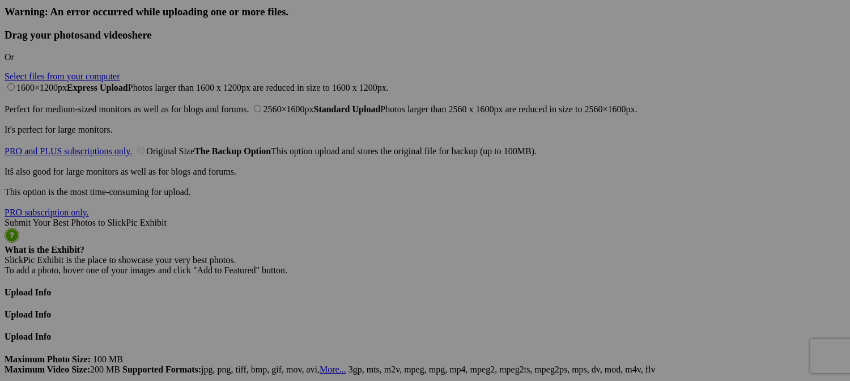
scroll to position [2720, 0]
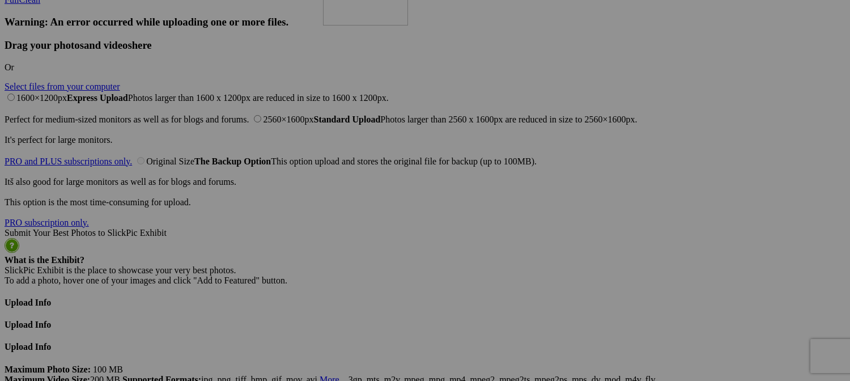
drag, startPoint x: 523, startPoint y: 197, endPoint x: 484, endPoint y: 56, distance: 145.7
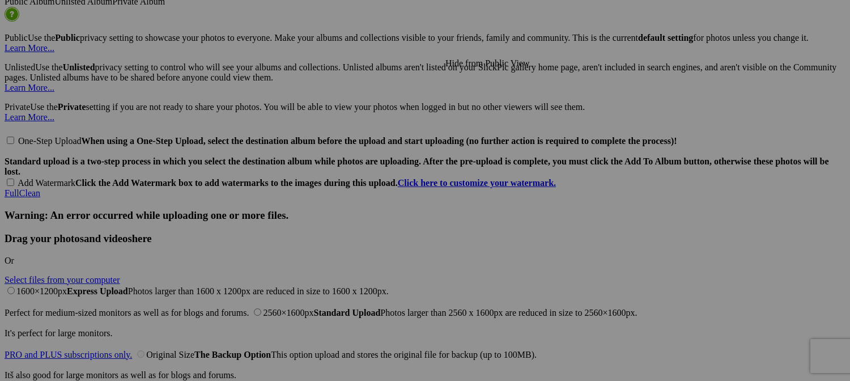
scroll to position [2494, 0]
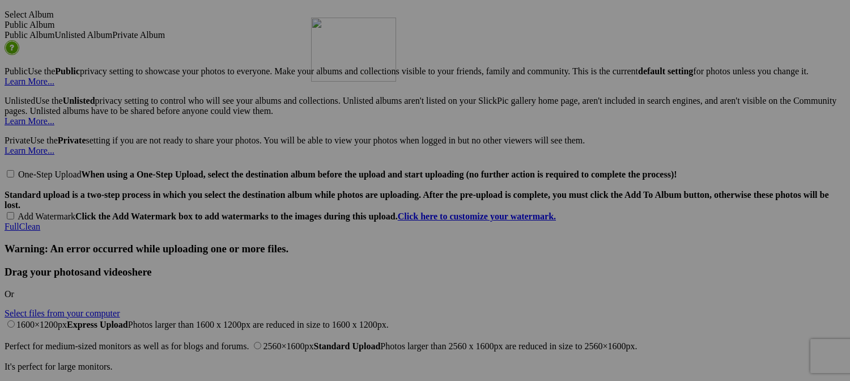
drag, startPoint x: 512, startPoint y: 285, endPoint x: 473, endPoint y: 116, distance: 173.3
drag, startPoint x: 523, startPoint y: 144, endPoint x: 600, endPoint y: 109, distance: 84.0
drag, startPoint x: 322, startPoint y: 140, endPoint x: 579, endPoint y: 98, distance: 260.1
type input "[PERSON_NAME] in his workshop - [GEOGRAPHIC_DATA][PERSON_NAME]"
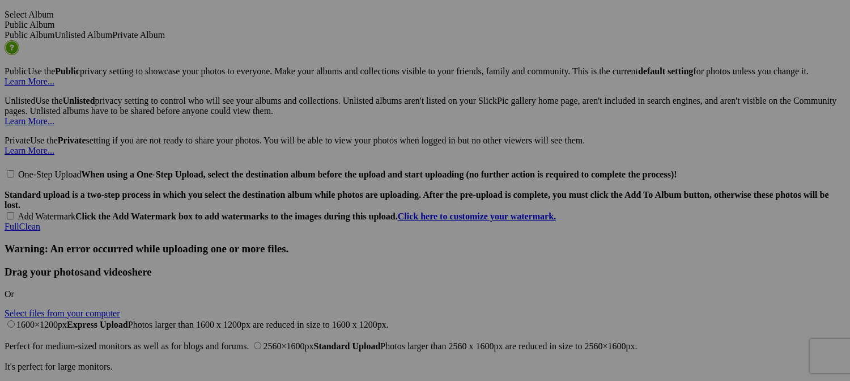
drag, startPoint x: 615, startPoint y: 190, endPoint x: 652, endPoint y: 192, distance: 36.3
drag, startPoint x: 490, startPoint y: 180, endPoint x: 560, endPoint y: 199, distance: 72.9
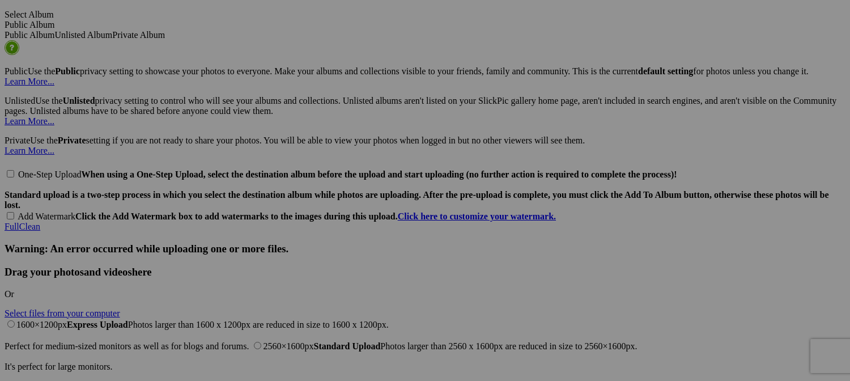
paste input "Gargiless, France"
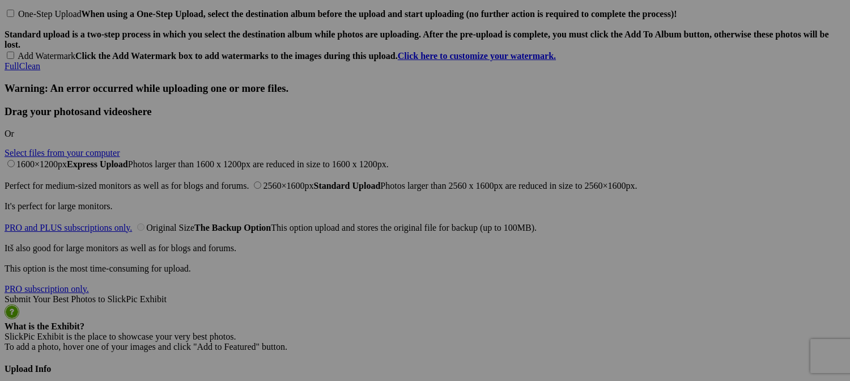
scroll to position [2720, 0]
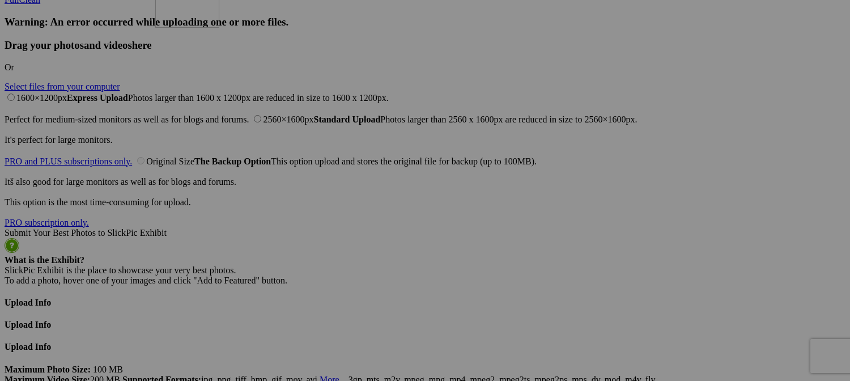
drag, startPoint x: 526, startPoint y: 218, endPoint x: 347, endPoint y: 67, distance: 233.6
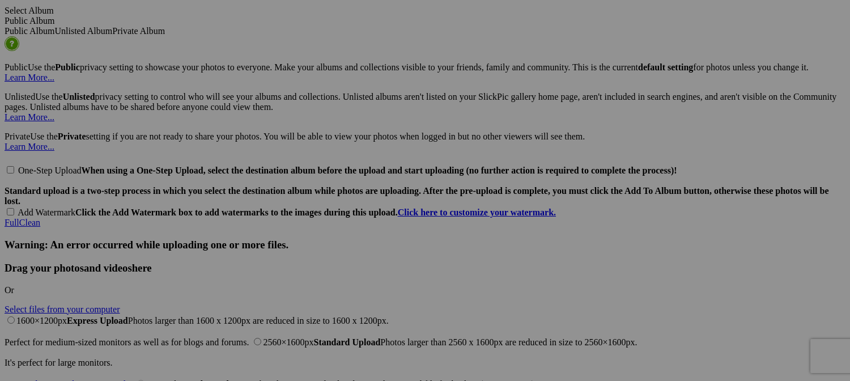
scroll to position [2494, 0]
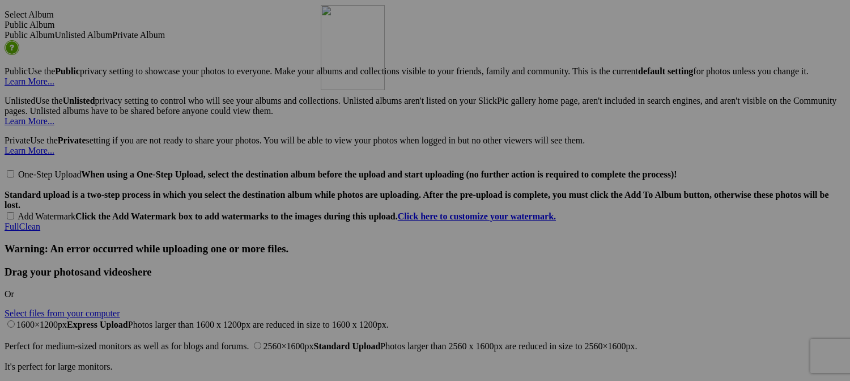
drag, startPoint x: 317, startPoint y: 289, endPoint x: 482, endPoint y: 104, distance: 248.4
type input "Fish and Chips on the River - Gargiless, France"
drag, startPoint x: 376, startPoint y: 179, endPoint x: 473, endPoint y: 181, distance: 96.9
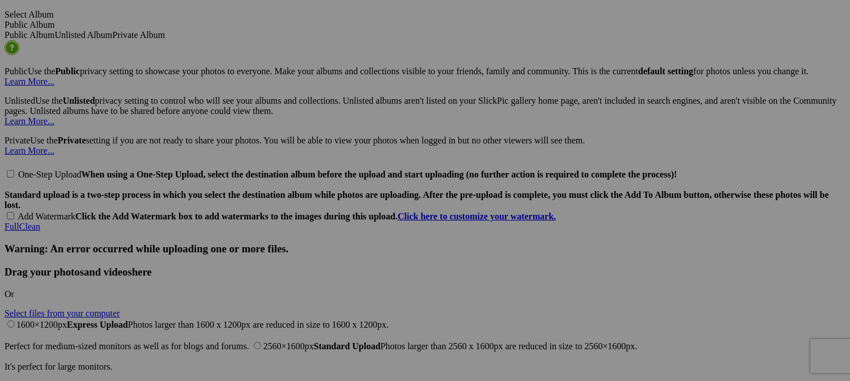
scroll to position [0, 0]
drag, startPoint x: 478, startPoint y: 190, endPoint x: 591, endPoint y: 198, distance: 113.6
paste input "Castle Gargiless - Gargiless, France"
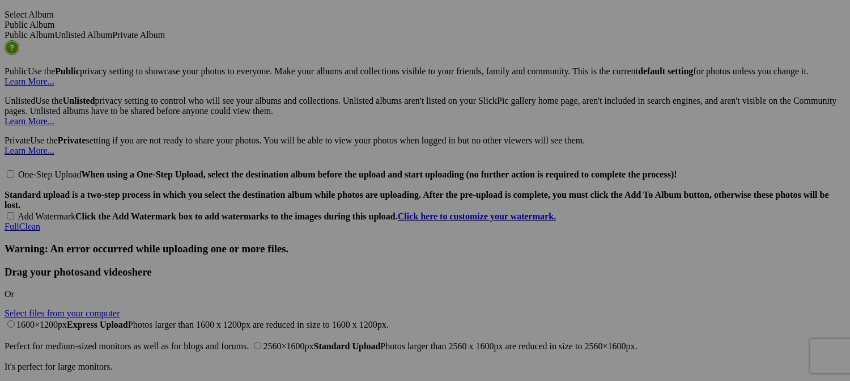
type input "Castle Gargiless - Gargiless, France"
drag, startPoint x: 293, startPoint y: 191, endPoint x: 319, endPoint y: 190, distance: 26.1
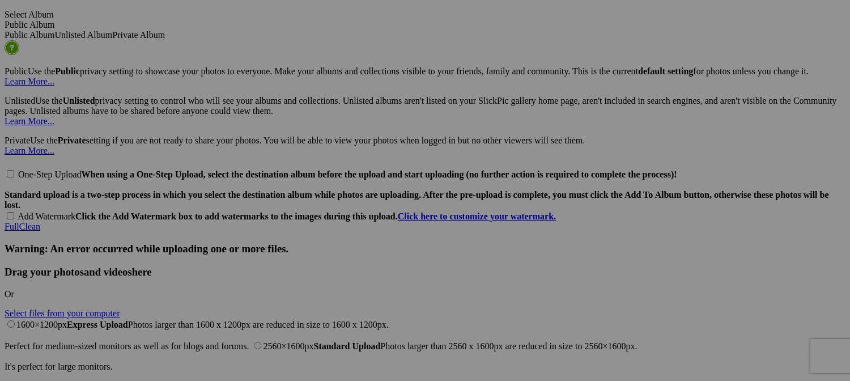
drag, startPoint x: 740, startPoint y: 192, endPoint x: 753, endPoint y: 188, distance: 13.3
paste input "Creuse"
type input "Fish and Chips on the Creuse River - Gargiless, France"
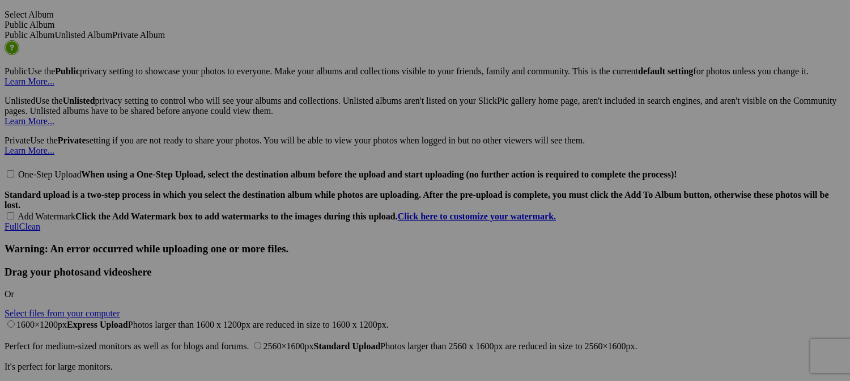
scroll to position [0, 20]
drag, startPoint x: 219, startPoint y: 177, endPoint x: 265, endPoint y: 176, distance: 45.9
paste input "argilesse-Dampierr"
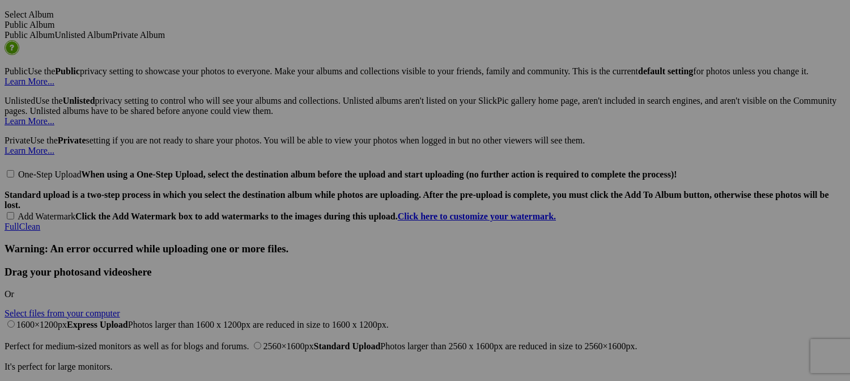
type input "Chateau Raoul - argilesse-Dampierre"
drag, startPoint x: 309, startPoint y: 192, endPoint x: 374, endPoint y: 192, distance: 64.6
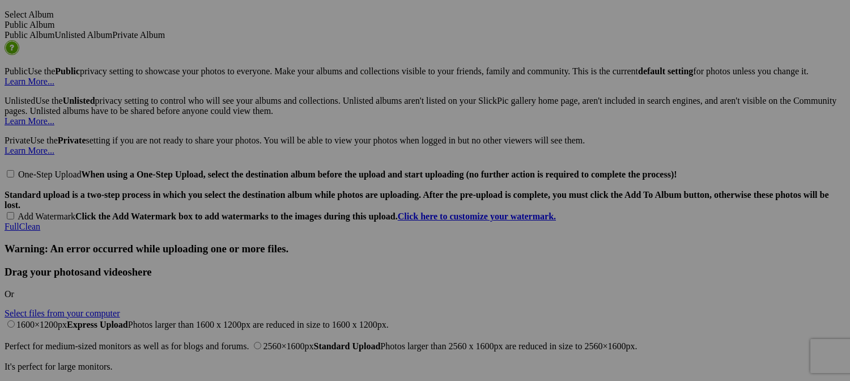
paste input "argilesse-Dampierr"
type input "Castle Gargiless Grounds - argilesse-Dampierre"
drag, startPoint x: 427, startPoint y: 180, endPoint x: 493, endPoint y: 182, distance: 65.8
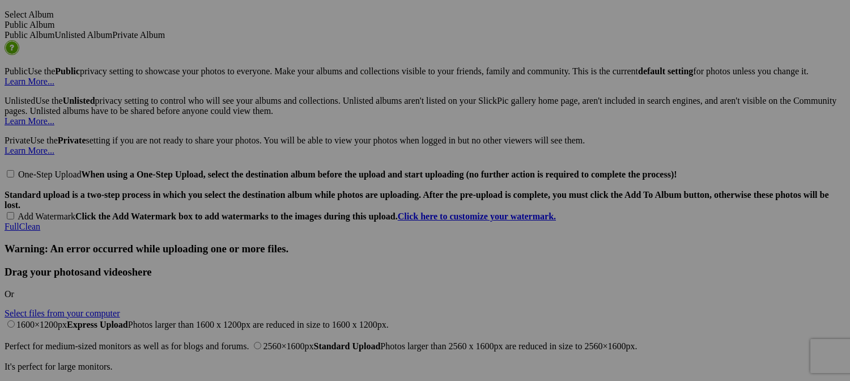
paste input "argilesse-Dampierr"
type input "Castle Gargiless - argilesse-Dampierre"
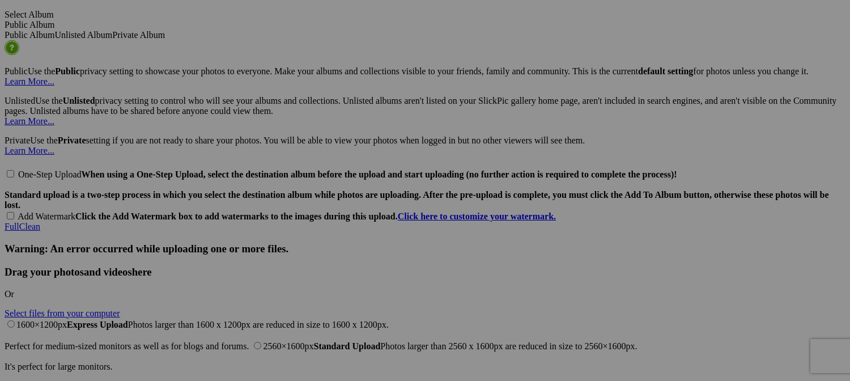
drag, startPoint x: 542, startPoint y: 189, endPoint x: 562, endPoint y: 188, distance: 19.9
paste input "argilesse-Dampierr"
type input "Castle Gargiless - argilesse-Dampierre"
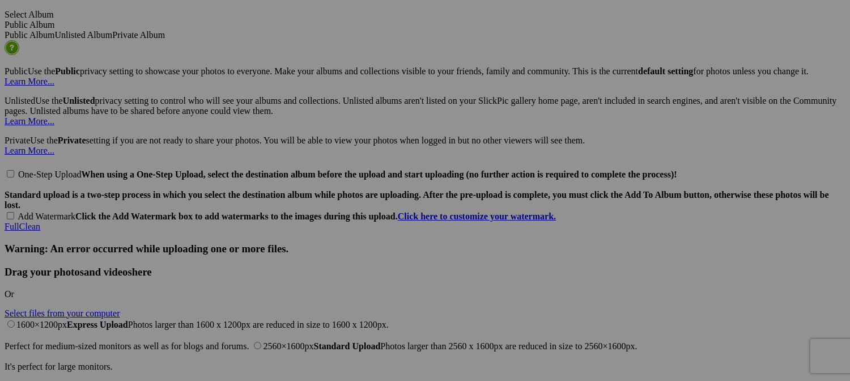
scroll to position [0, 0]
drag, startPoint x: 595, startPoint y: 181, endPoint x: 668, endPoint y: 174, distance: 73.5
paste input "argilesse-Dampierr"
type input "argilesse-Dampierre"
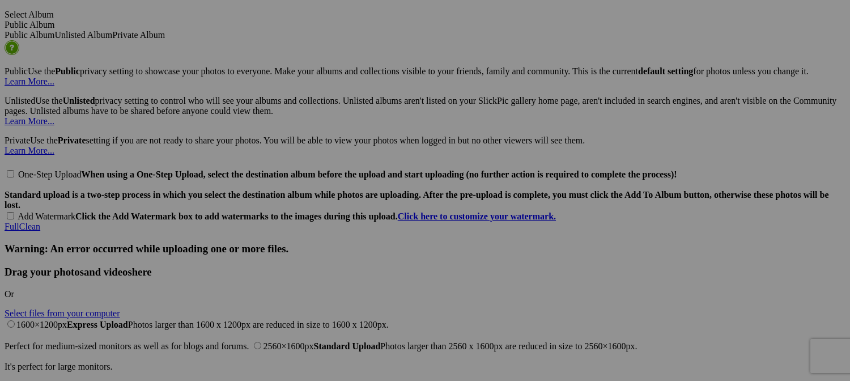
drag, startPoint x: 239, startPoint y: 322, endPoint x: 280, endPoint y: 322, distance: 41.4
paste input "argilesse-Dampierr"
type input "argilesse-Dampierre"
drag, startPoint x: 318, startPoint y: 322, endPoint x: 365, endPoint y: 318, distance: 47.3
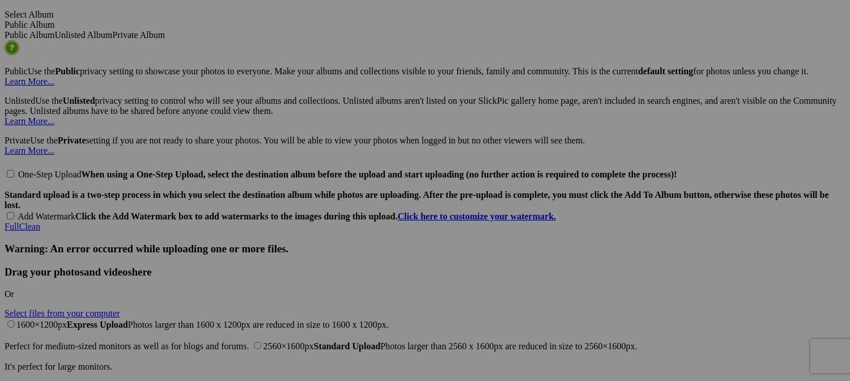
paste input "argilesse-Dampierr"
type input "argilesse-Dampierre"
drag, startPoint x: 450, startPoint y: 320, endPoint x: 459, endPoint y: 319, distance: 9.1
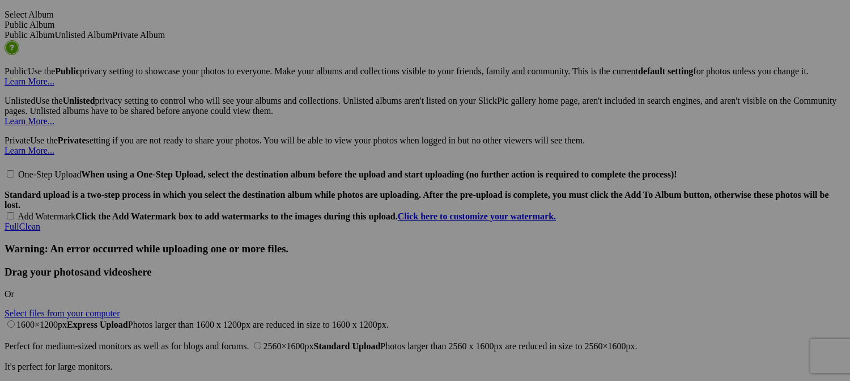
paste input "argilesse-Dampierr"
type input "argilesse-Dampierre"
drag, startPoint x: 523, startPoint y: 321, endPoint x: 552, endPoint y: 321, distance: 29.5
paste input "argilesse-Dampierr"
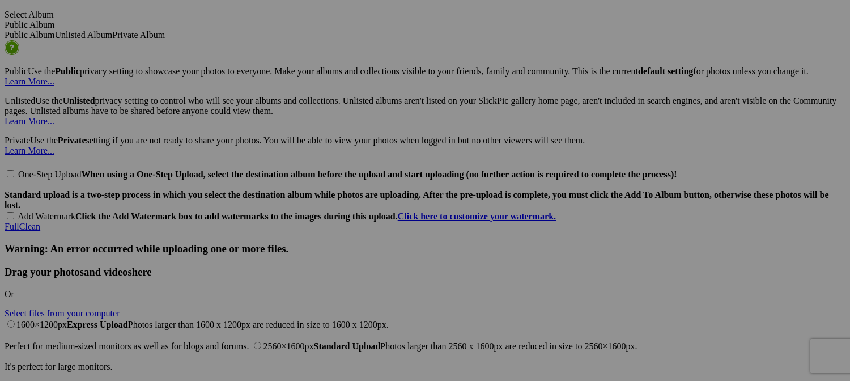
type input "argilesse-Dampierre"
drag, startPoint x: 427, startPoint y: 180, endPoint x: 445, endPoint y: 182, distance: 17.7
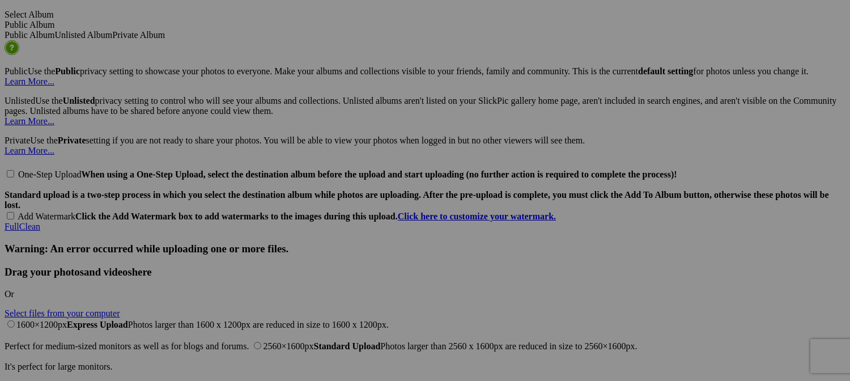
type input "Castle Gargiless - Gargilesse-[GEOGRAPHIC_DATA], [GEOGRAPHIC_DATA]"
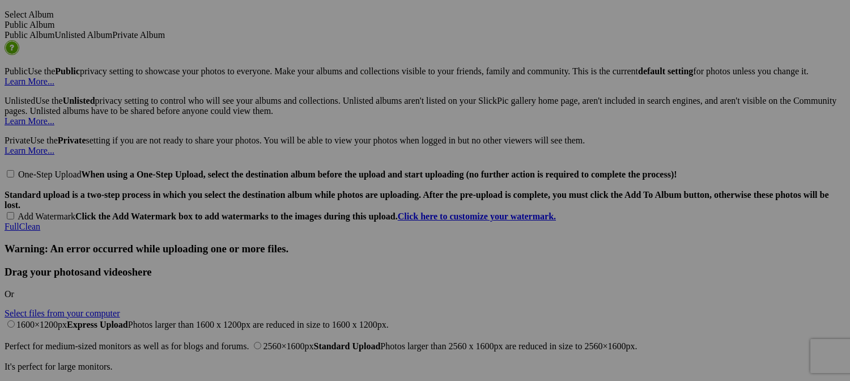
scroll to position [0, 50]
drag, startPoint x: 350, startPoint y: 191, endPoint x: 388, endPoint y: 193, distance: 38.0
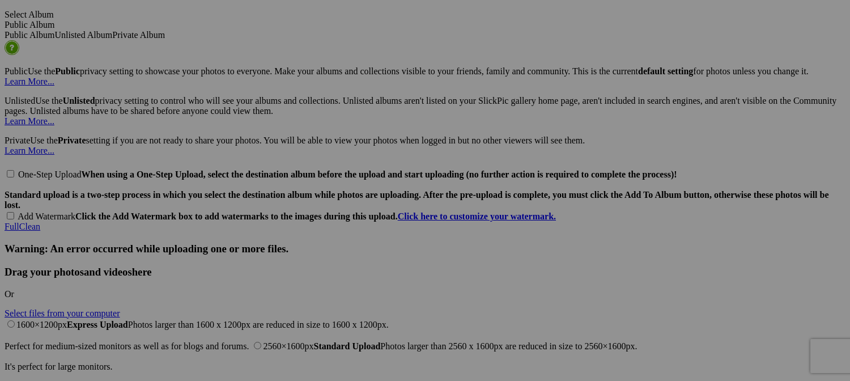
type input "Castle Gargiless Grounds -"
type input "Gargilesse-Dampierre"
drag, startPoint x: 248, startPoint y: 322, endPoint x: 255, endPoint y: 318, distance: 8.1
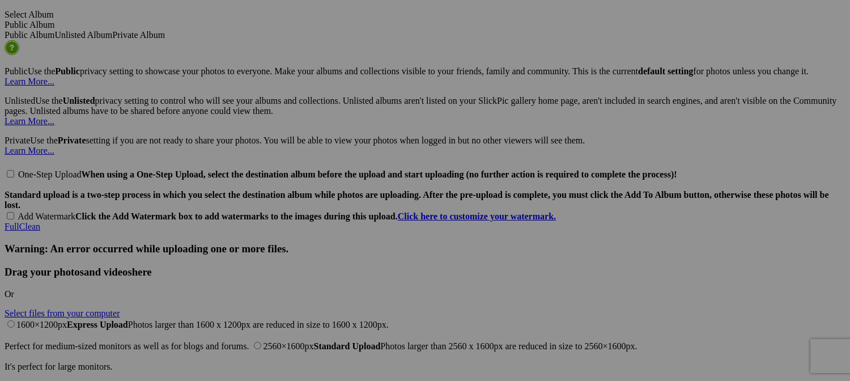
type input "Gargilesse-Dampierre, France"
drag, startPoint x: 274, startPoint y: 321, endPoint x: 362, endPoint y: 321, distance: 87.3
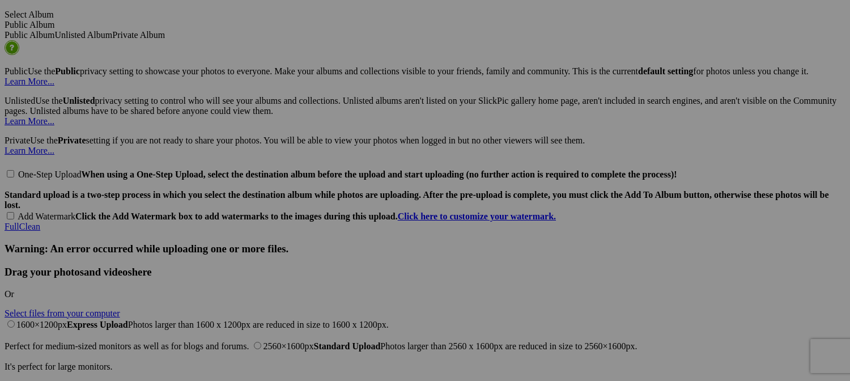
type input "Gargilesse-Dampierre, France"
paste input "Gargilesse-Dampierre, France"
type input "Castle Gargiless Grounds - Gargilesse-[GEOGRAPHIC_DATA], [GEOGRAPHIC_DATA]"
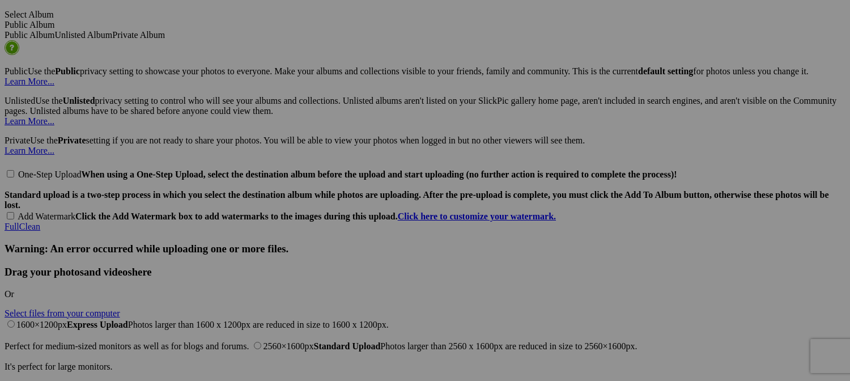
scroll to position [0, 19]
drag, startPoint x: 220, startPoint y: 176, endPoint x: 299, endPoint y: 176, distance: 78.8
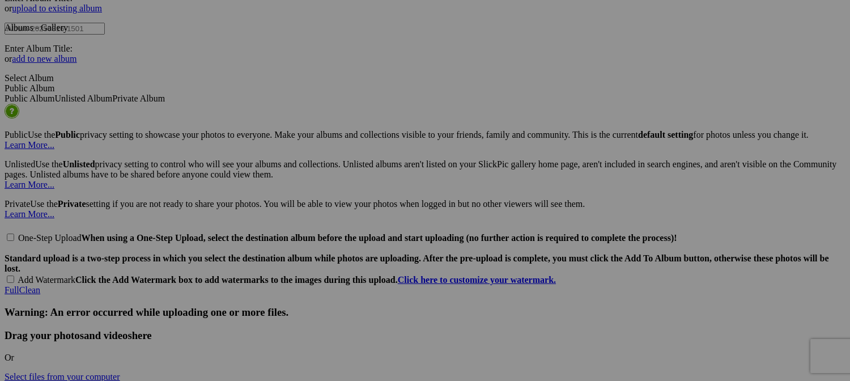
scroll to position [2494, 0]
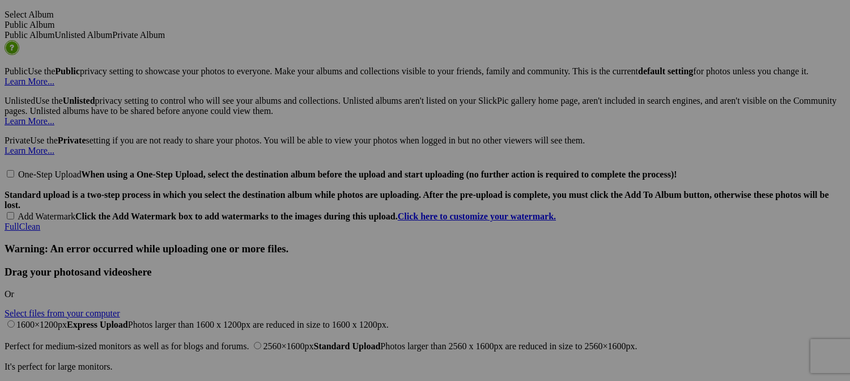
drag, startPoint x: 198, startPoint y: 176, endPoint x: 276, endPoint y: 176, distance: 78.2
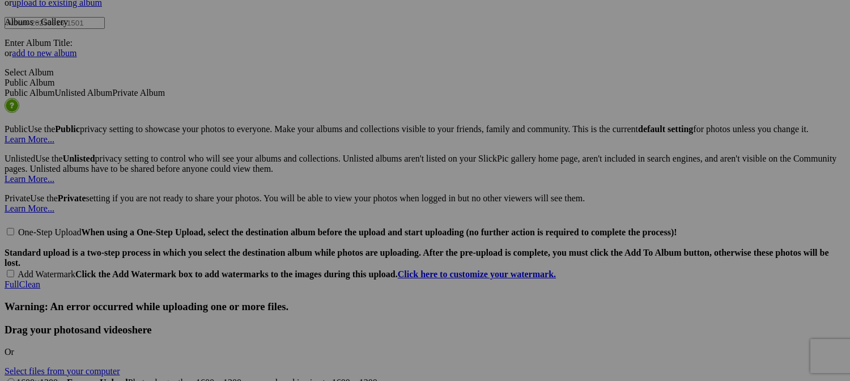
scroll to position [2437, 0]
drag, startPoint x: 193, startPoint y: 231, endPoint x: 235, endPoint y: 232, distance: 41.4
paste input "âteau Raoul"
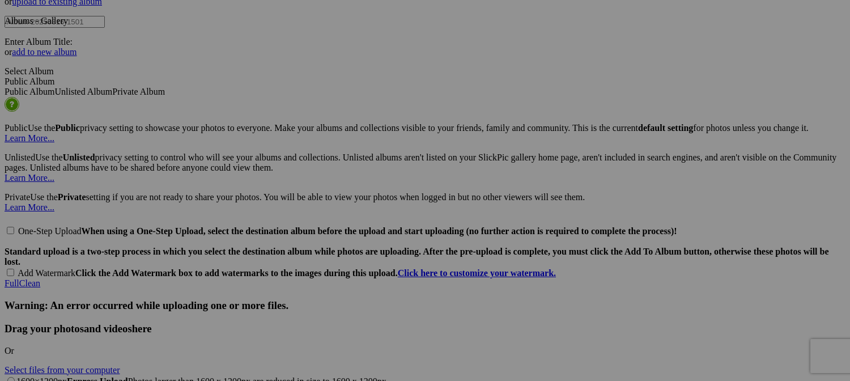
scroll to position [0, 19]
drag, startPoint x: 619, startPoint y: 77, endPoint x: 536, endPoint y: 310, distance: 247.7
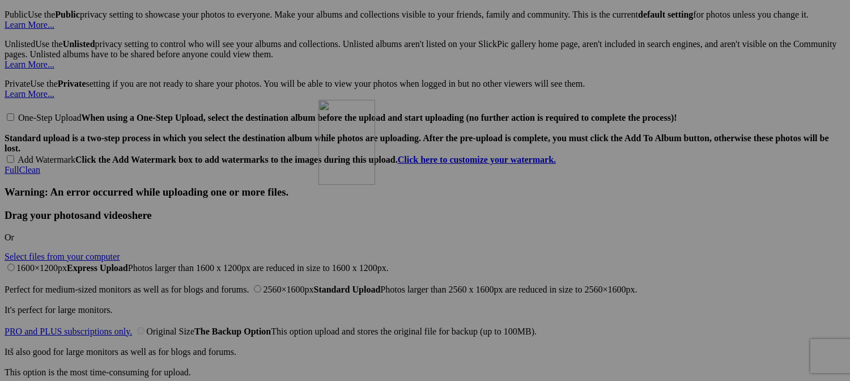
drag, startPoint x: 424, startPoint y: 231, endPoint x: 480, endPoint y: 200, distance: 64.2
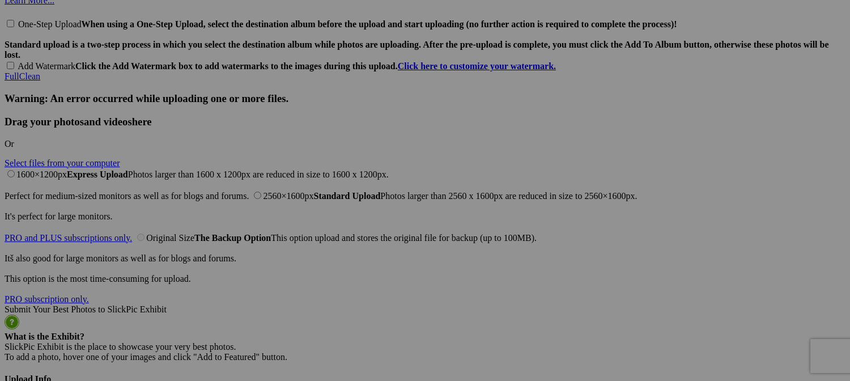
scroll to position [2607, 0]
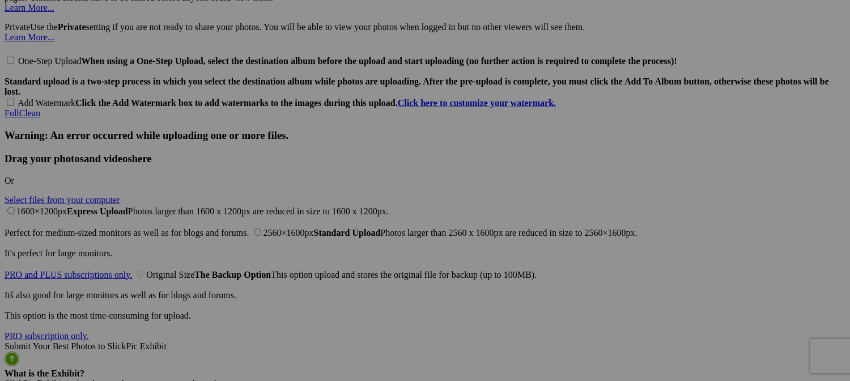
type input "Château [PERSON_NAME][GEOGRAPHIC_DATA], [GEOGRAPHIC_DATA]"
type input "Gargilesse-Dampierre, France"
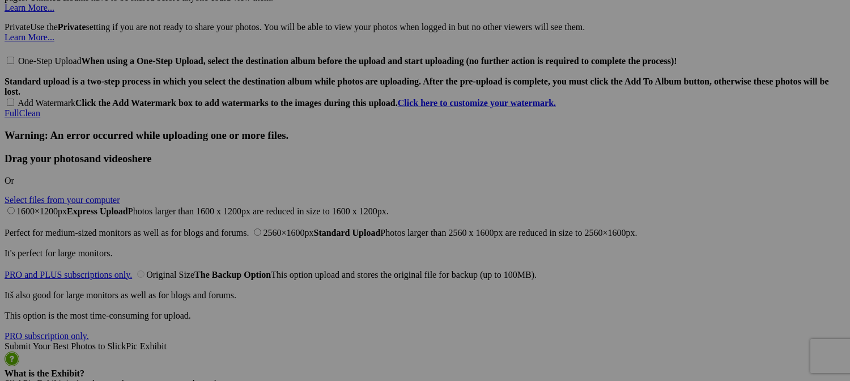
drag, startPoint x: 385, startPoint y: 210, endPoint x: 475, endPoint y: 209, distance: 90.7
paste input "Château Raoul"
type input "Château Raoul"
drag, startPoint x: 439, startPoint y: 210, endPoint x: 371, endPoint y: 208, distance: 68.0
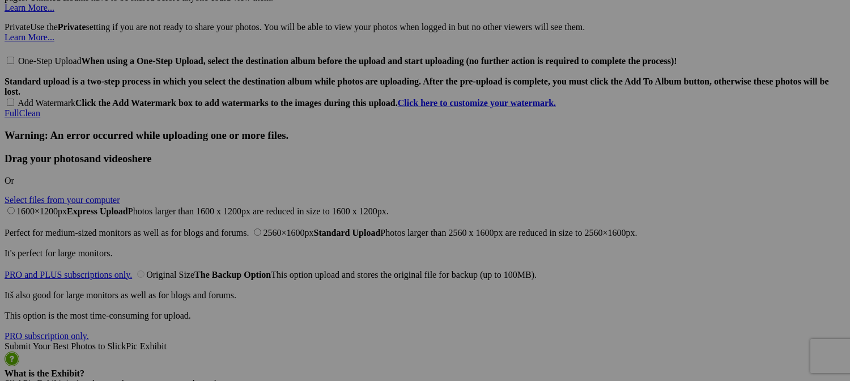
drag, startPoint x: 356, startPoint y: 207, endPoint x: 231, endPoint y: 210, distance: 125.8
paste input "Gargilesse-Dampierre, France"
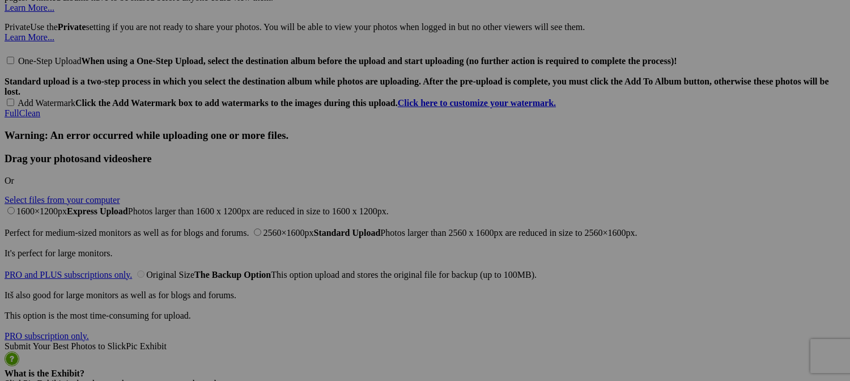
type input "Gargilesse-Dampierre, France"
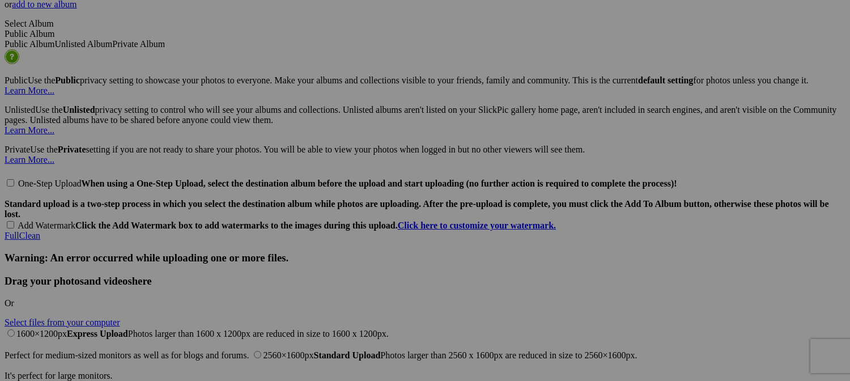
scroll to position [2494, 0]
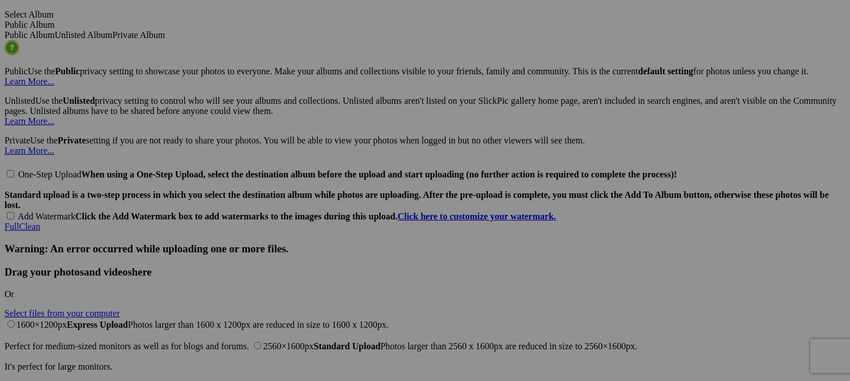
type input "Path along Gargilesse, France"
drag, startPoint x: 489, startPoint y: 181, endPoint x: 563, endPoint y: 183, distance: 74.3
paste input "Gargilesse-Dampierre, Franc"
type input "Gargilesse-Dampierre, France"
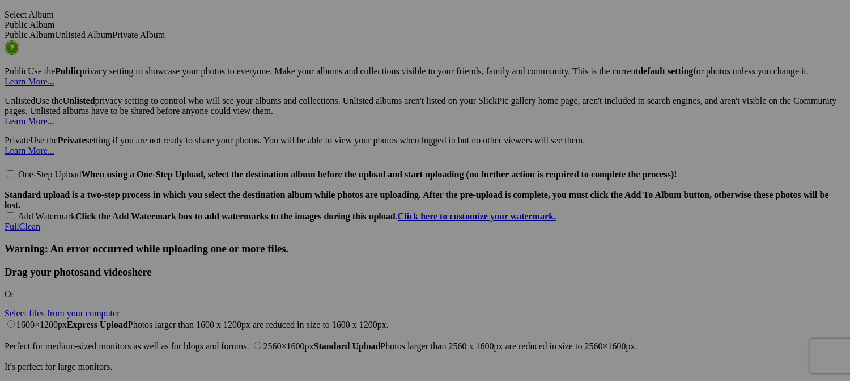
scroll to position [0, 67]
drag, startPoint x: 638, startPoint y: 192, endPoint x: 606, endPoint y: 193, distance: 31.7
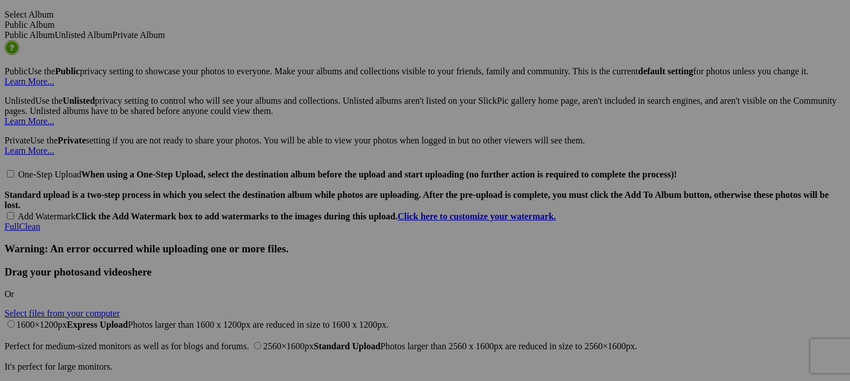
paste input "Creuse River"
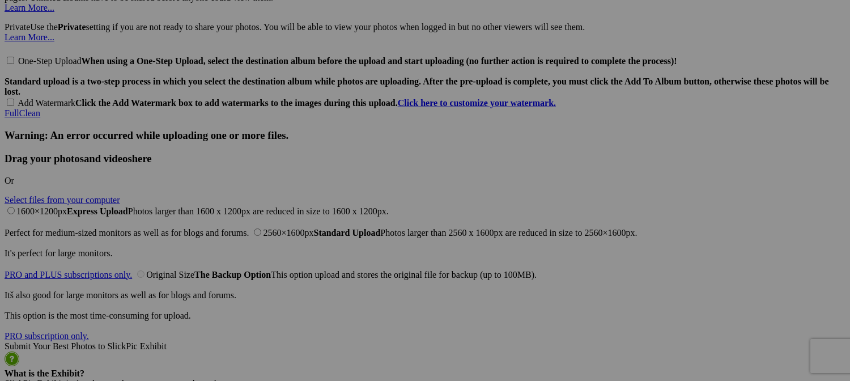
scroll to position [0, 39]
drag, startPoint x: 553, startPoint y: 219, endPoint x: 569, endPoint y: 219, distance: 15.9
drag, startPoint x: 376, startPoint y: 209, endPoint x: 465, endPoint y: 209, distance: 89.0
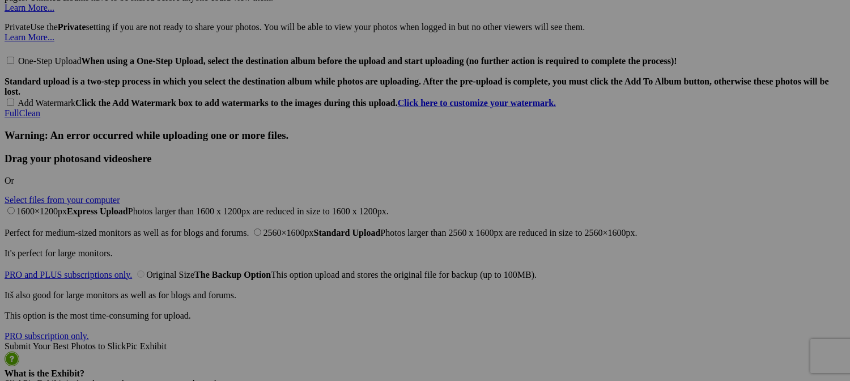
drag, startPoint x: 550, startPoint y: 220, endPoint x: 555, endPoint y: 220, distance: 5.7
paste input "-Dampierre"
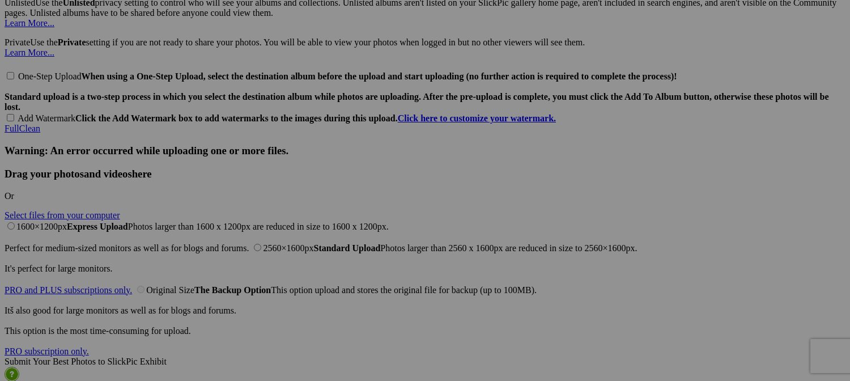
scroll to position [2550, 0]
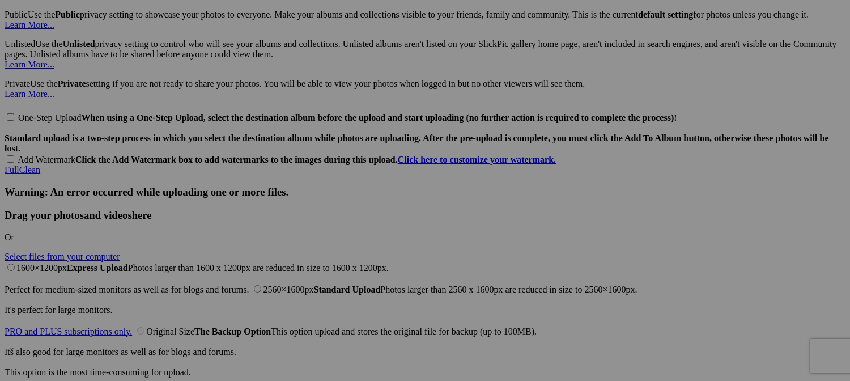
type input "Path along Creuse River - Gargilesse-Dampierre, France"
type input "Creus River - Gargilesse-Dampierre, France"
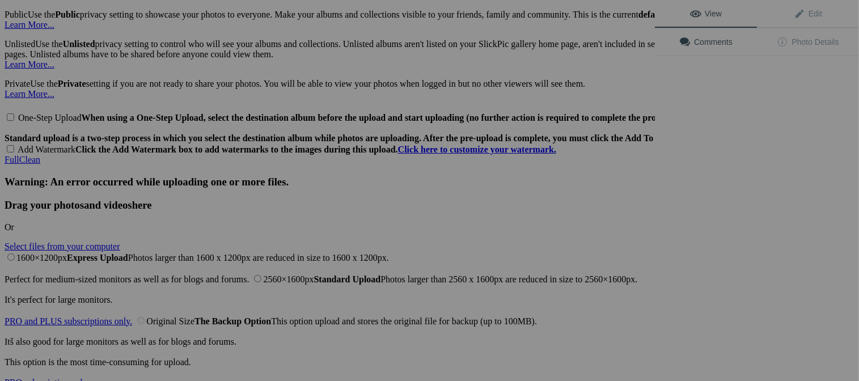
click at [679, 84] on div "View Edit Comments Photo Details" at bounding box center [757, 190] width 204 height 381
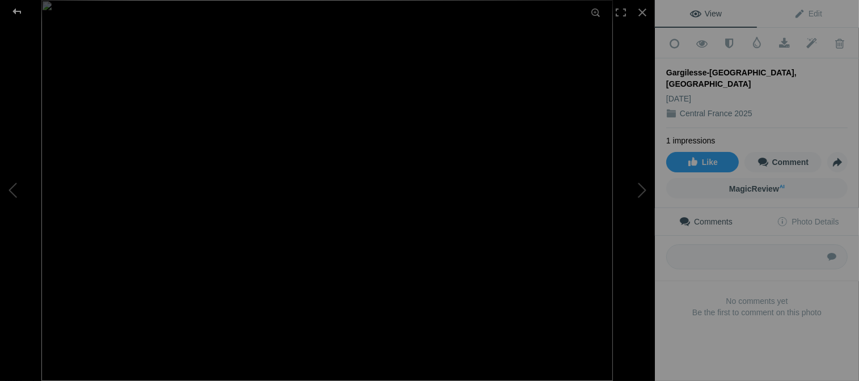
click at [14, 10] on div at bounding box center [17, 11] width 41 height 23
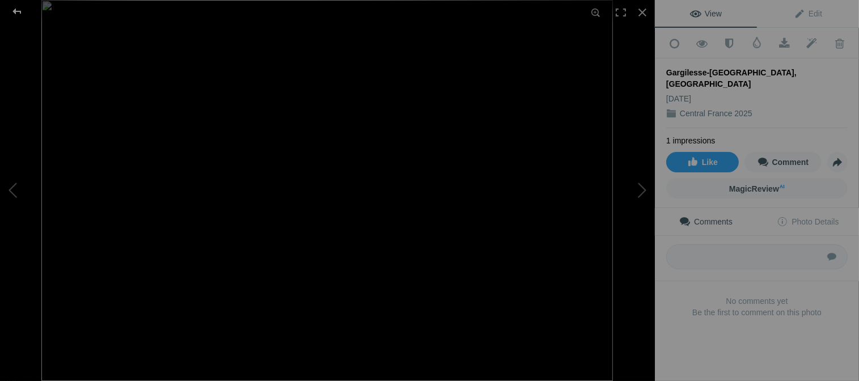
click at [15, 11] on div at bounding box center [17, 11] width 41 height 23
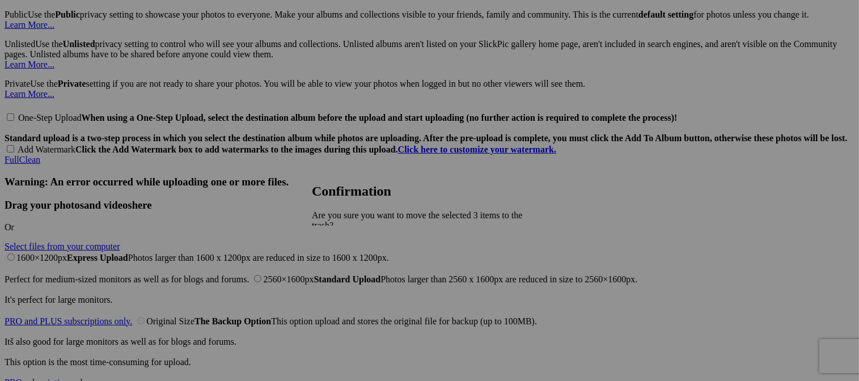
drag, startPoint x: 528, startPoint y: 263, endPoint x: 526, endPoint y: 270, distance: 7.6
click at [350, 270] on span "Yes" at bounding box center [343, 275] width 13 height 10
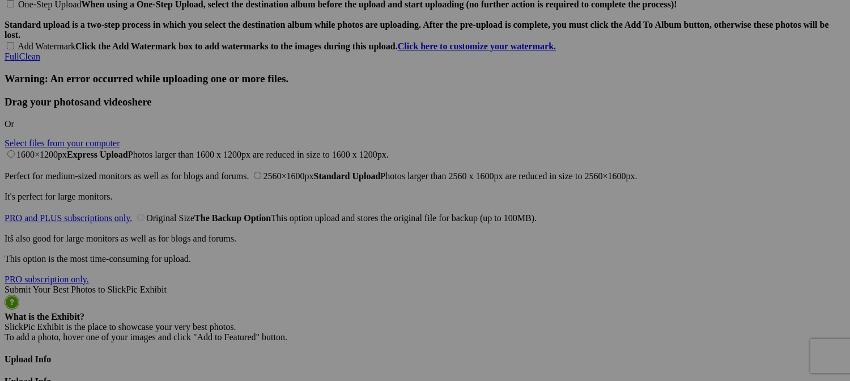
scroll to position [2550, 0]
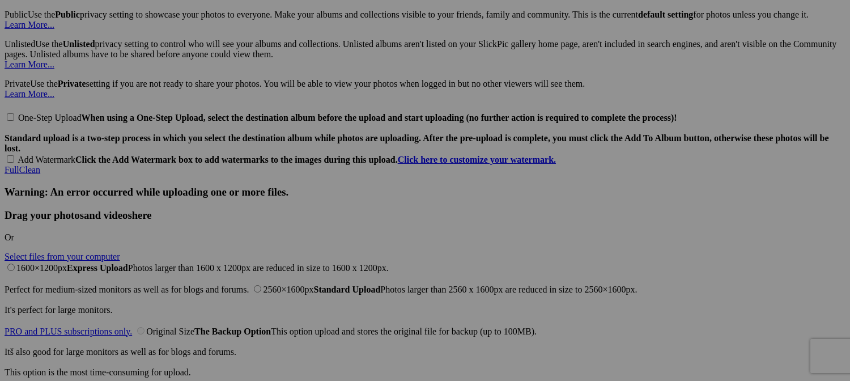
drag, startPoint x: 577, startPoint y: 119, endPoint x: 691, endPoint y: 113, distance: 114.6
drag, startPoint x: 428, startPoint y: 136, endPoint x: 495, endPoint y: 137, distance: 66.3
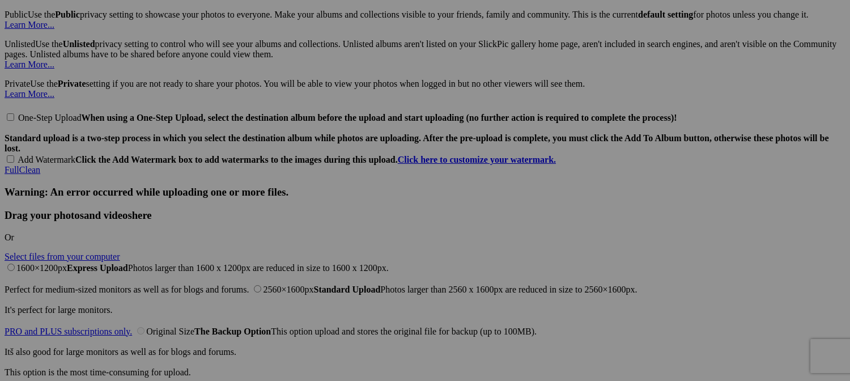
paste input "Gargilesse-Dampierre, Franc"
type input "Castle Gargiless - Gargilesse-[GEOGRAPHIC_DATA], [GEOGRAPHIC_DATA]"
drag, startPoint x: 325, startPoint y: 123, endPoint x: 375, endPoint y: 124, distance: 49.3
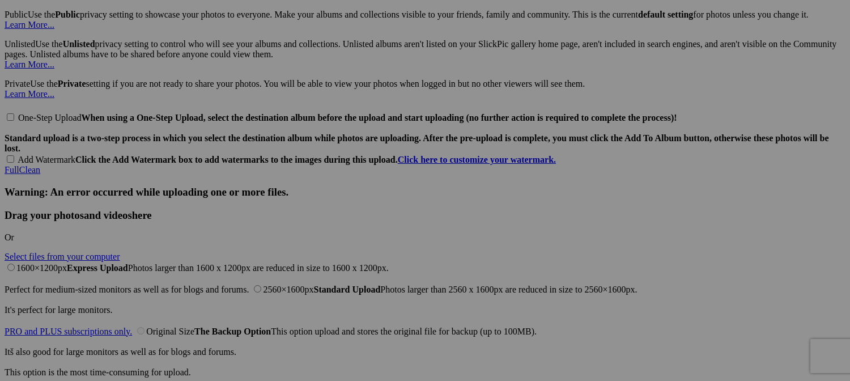
drag, startPoint x: 511, startPoint y: 133, endPoint x: 564, endPoint y: 139, distance: 53.0
paste input "e-Dampierre, France"
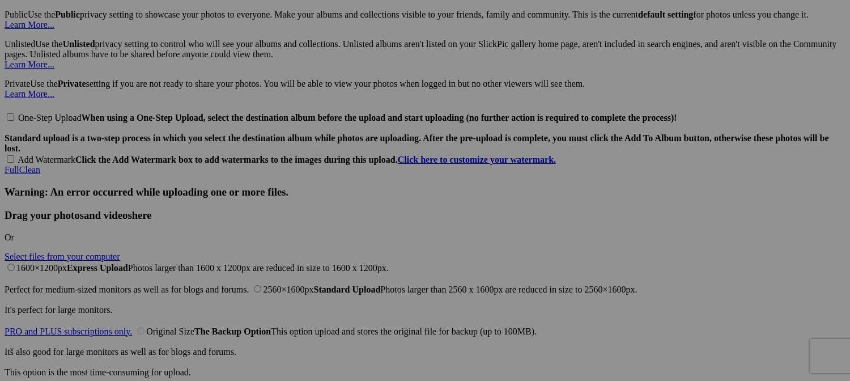
scroll to position [0, 102]
type input "Fish and Chips on the Creuse River - Gargilesse-Dampierre, France"
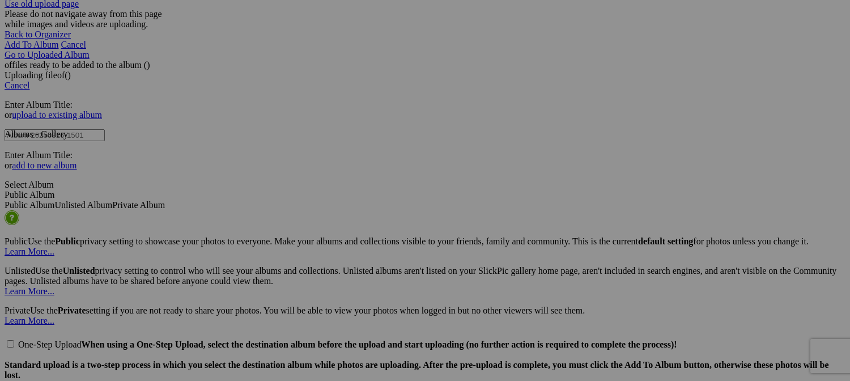
scroll to position [0, 0]
drag, startPoint x: 189, startPoint y: 203, endPoint x: 244, endPoint y: 199, distance: 55.2
paste input "-Dampierre"
type input "Gargilesse-Dampierre, France"
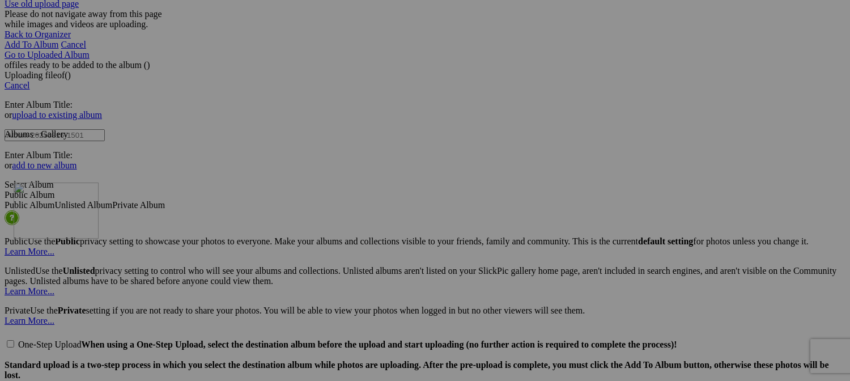
drag, startPoint x: 223, startPoint y: 159, endPoint x: 177, endPoint y: 278, distance: 127.0
drag, startPoint x: 208, startPoint y: 297, endPoint x: 578, endPoint y: 151, distance: 397.7
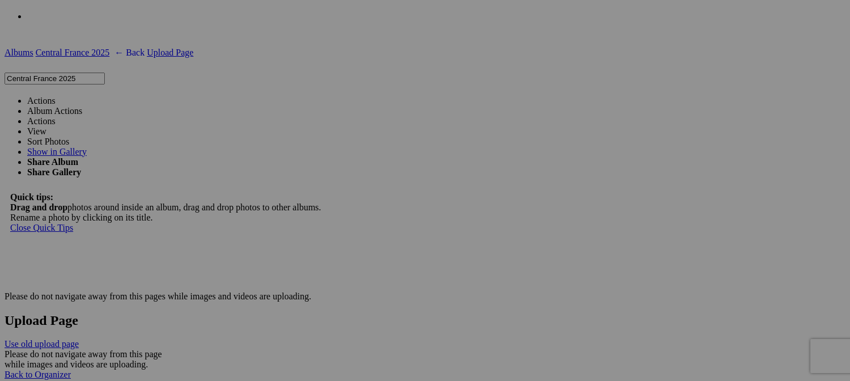
scroll to position [0, 52]
drag, startPoint x: 410, startPoint y: 253, endPoint x: 486, endPoint y: 252, distance: 75.4
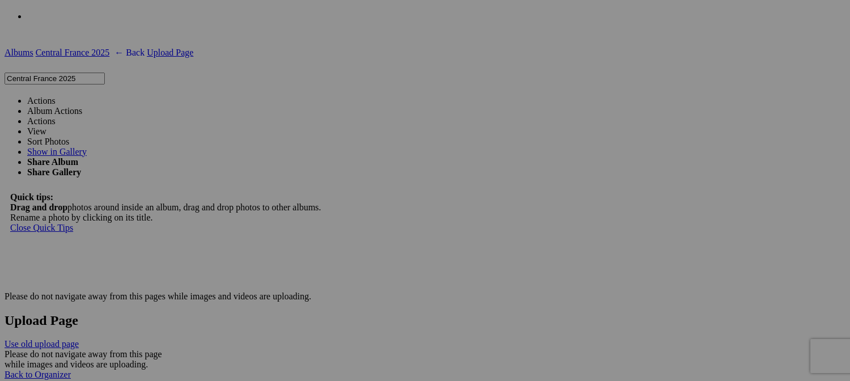
paste input "Parc de l'Aurence - Limoges, France"
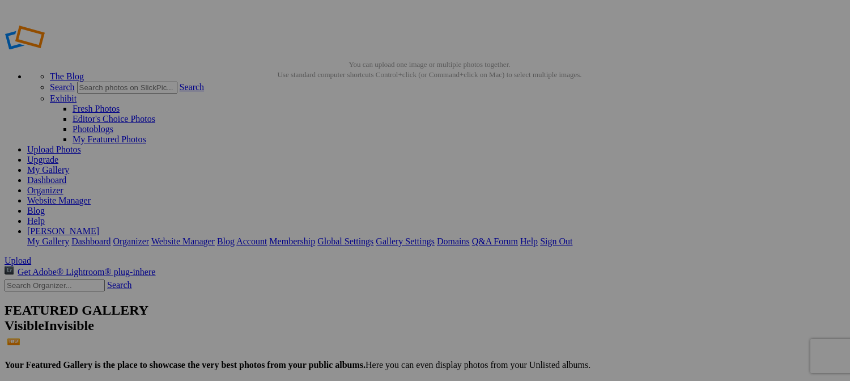
scroll to position [170, 0]
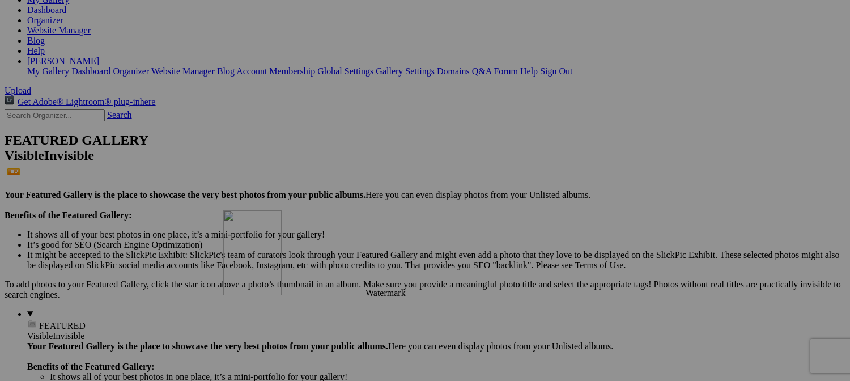
drag, startPoint x: 214, startPoint y: 171, endPoint x: 386, endPoint y: 309, distance: 221.0
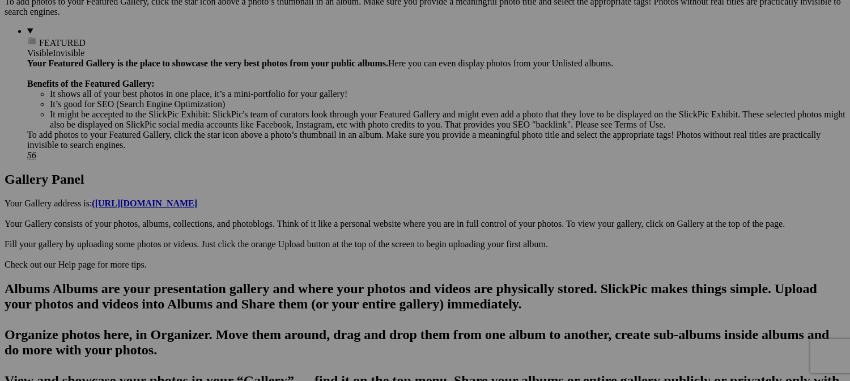
scroll to position [453, 0]
drag, startPoint x: 307, startPoint y: 57, endPoint x: 406, endPoint y: 335, distance: 295.4
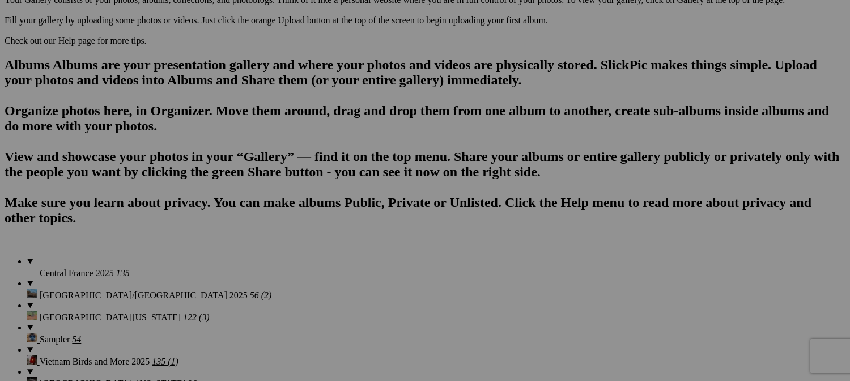
scroll to position [680, 0]
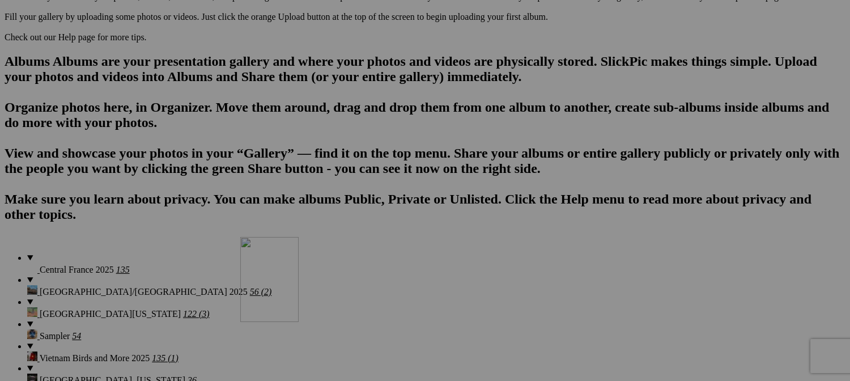
drag, startPoint x: 415, startPoint y: 94, endPoint x: 403, endPoint y: 324, distance: 230.4
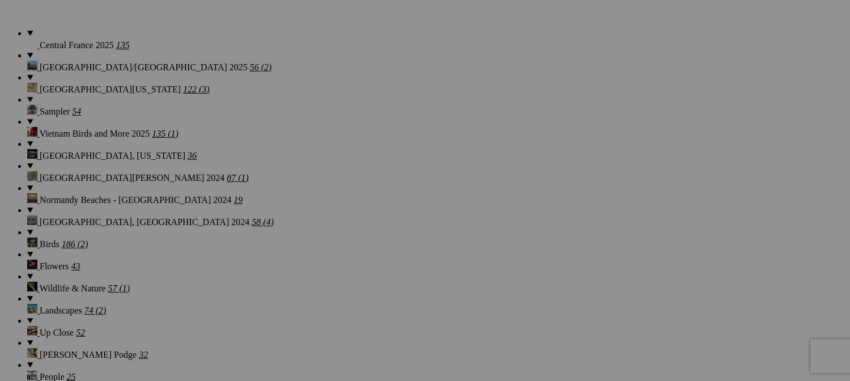
scroll to position [907, 0]
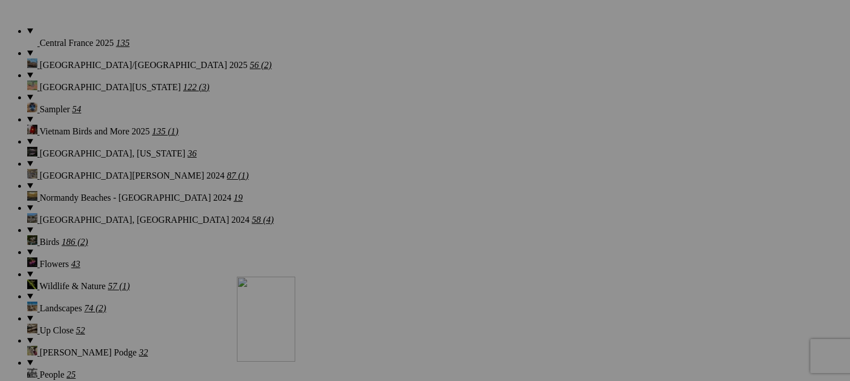
drag, startPoint x: 415, startPoint y: 147, endPoint x: 399, endPoint y: 371, distance: 225.0
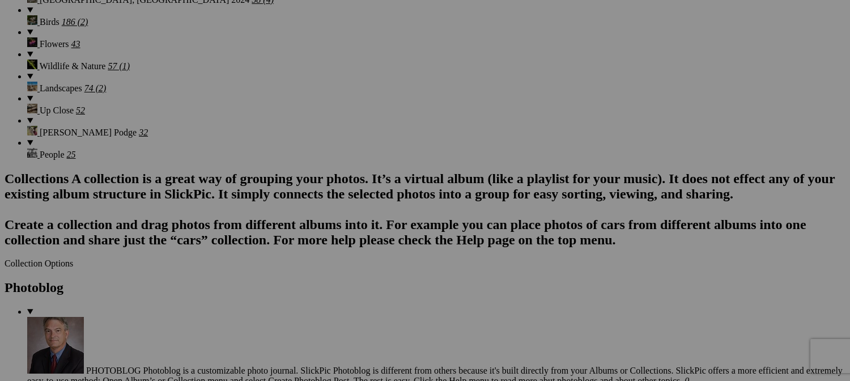
scroll to position [1133, 0]
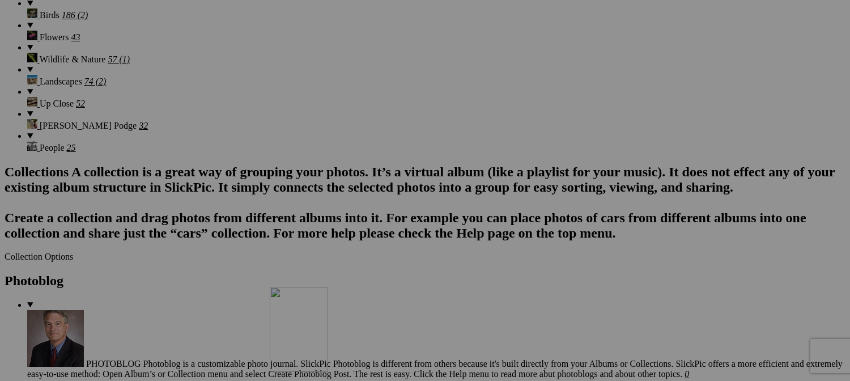
drag, startPoint x: 422, startPoint y: 189, endPoint x: 436, endPoint y: 368, distance: 179.7
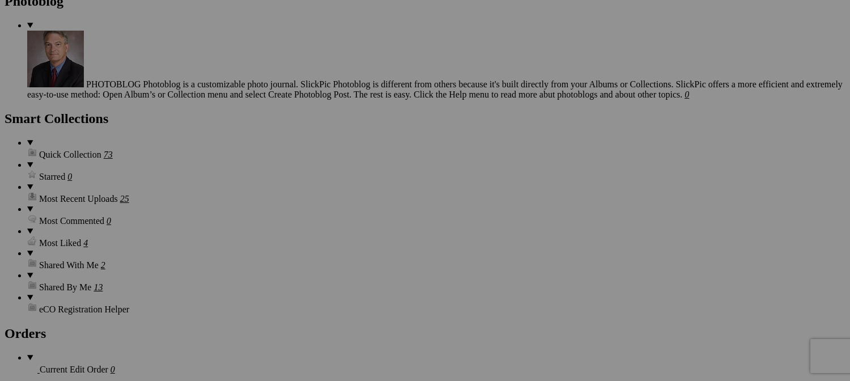
scroll to position [1417, 0]
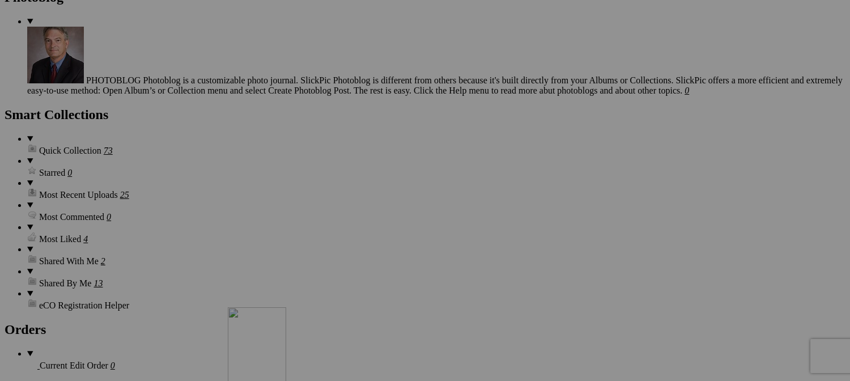
drag, startPoint x: 408, startPoint y: 73, endPoint x: 391, endPoint y: 403, distance: 330.8
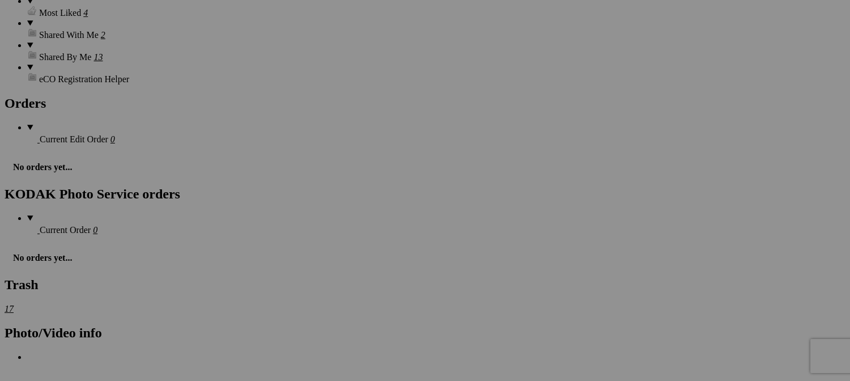
scroll to position [1643, 0]
drag, startPoint x: 420, startPoint y: 132, endPoint x: 459, endPoint y: 402, distance: 272.5
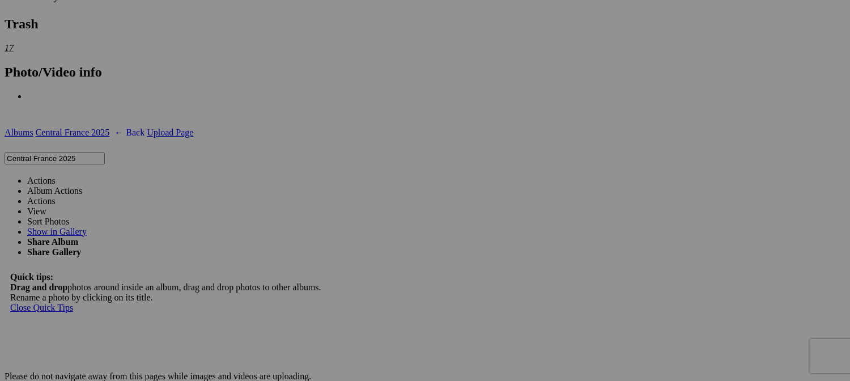
scroll to position [1927, 0]
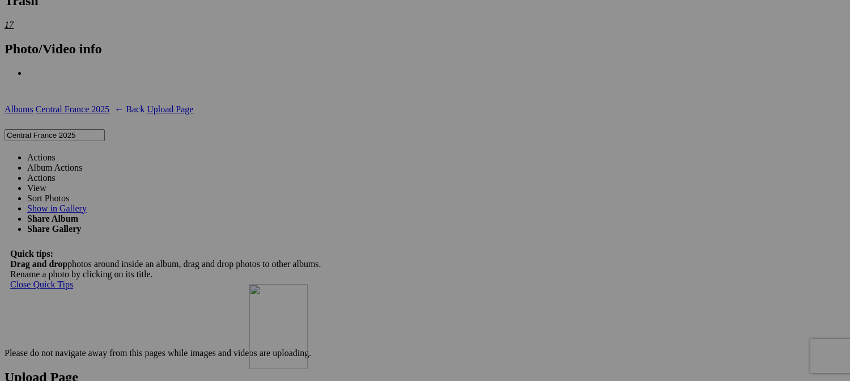
drag, startPoint x: 424, startPoint y: 143, endPoint x: 419, endPoint y: 360, distance: 217.1
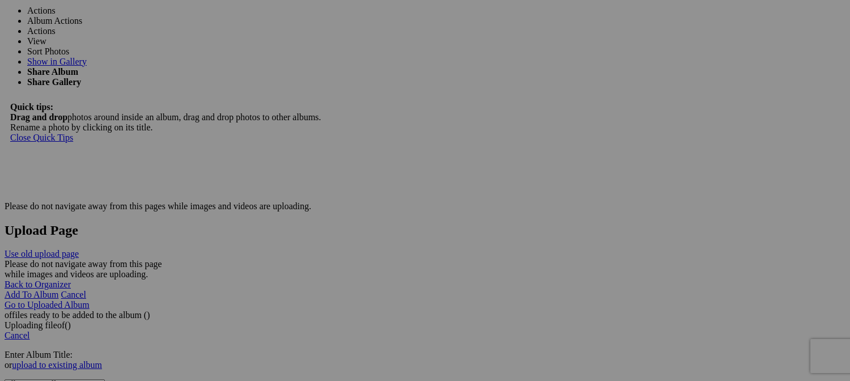
scroll to position [2154, 0]
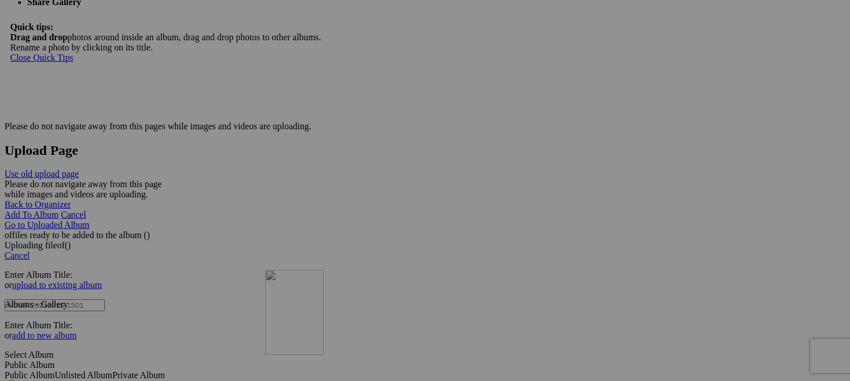
drag, startPoint x: 413, startPoint y: 186, endPoint x: 428, endPoint y: 360, distance: 175.2
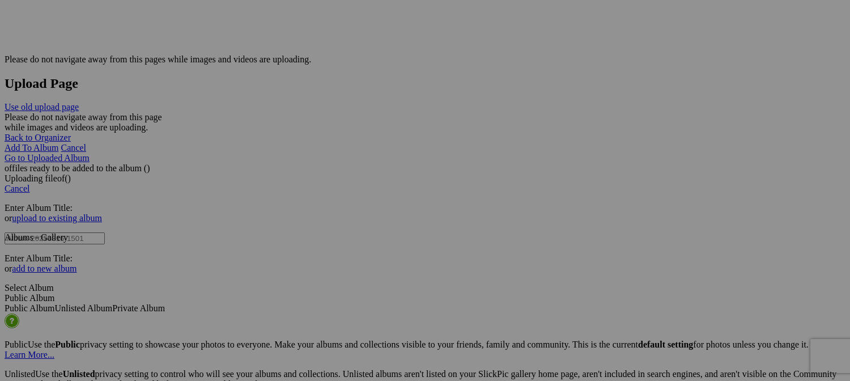
scroll to position [2324, 0]
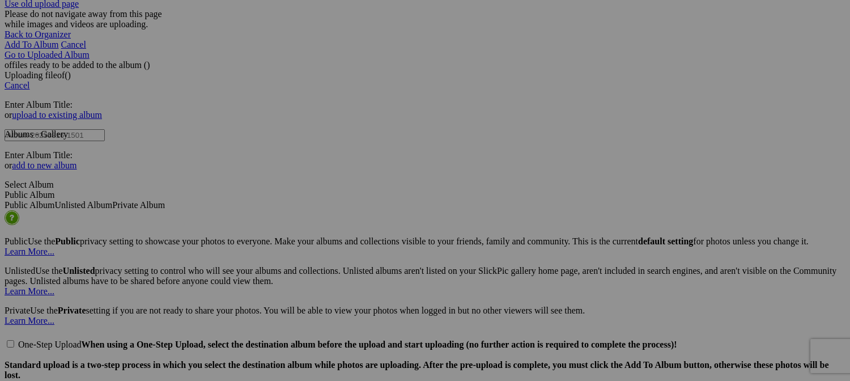
type input "Gray Heron - Parc de l'Aurence - [GEOGRAPHIC_DATA], [GEOGRAPHIC_DATA]"
drag, startPoint x: 296, startPoint y: 219, endPoint x: 309, endPoint y: 215, distance: 13.5
drag, startPoint x: 281, startPoint y: 216, endPoint x: 298, endPoint y: 223, distance: 18.8
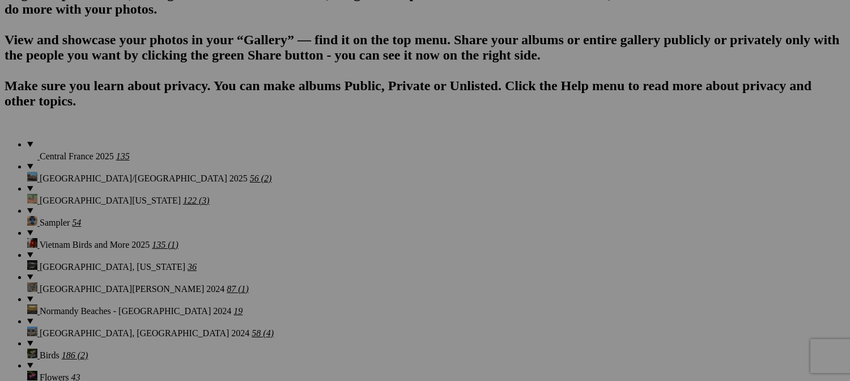
scroll to position [0, 18]
drag, startPoint x: 320, startPoint y: 299, endPoint x: 363, endPoint y: 298, distance: 42.5
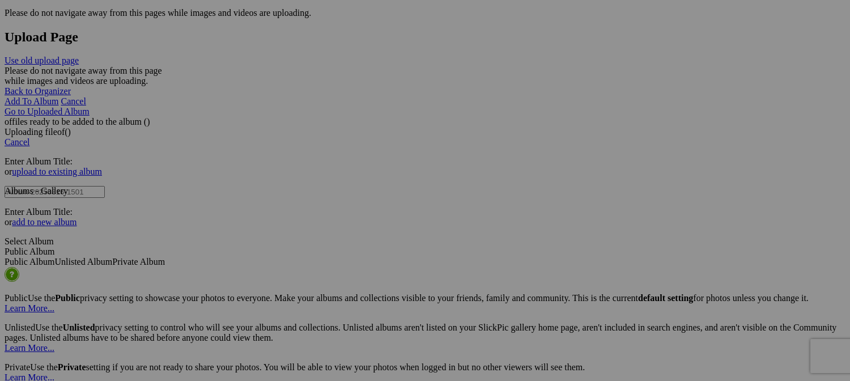
scroll to position [0, 0]
paste input "[GEOGRAPHIC_DATA][PERSON_NAME]"
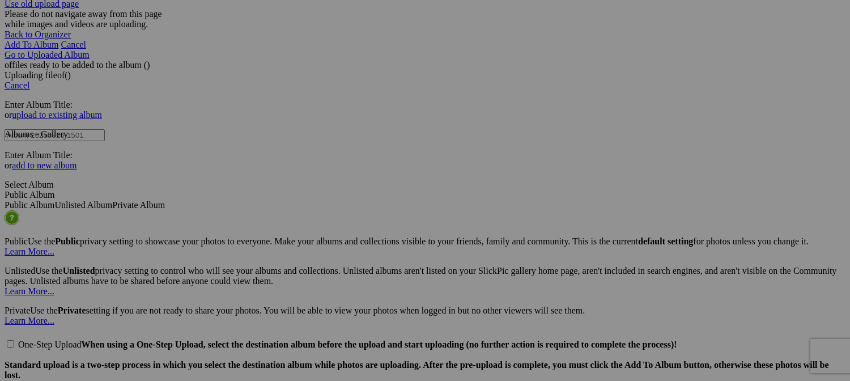
scroll to position [0, 39]
type input "Moon Over Château de Lalande - Aug. 2025"
drag, startPoint x: 315, startPoint y: 164, endPoint x: 339, endPoint y: -65, distance: 229.7
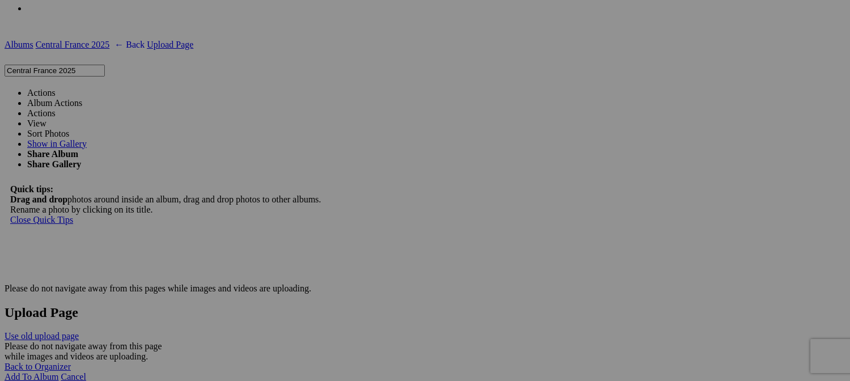
scroll to position [1983, 0]
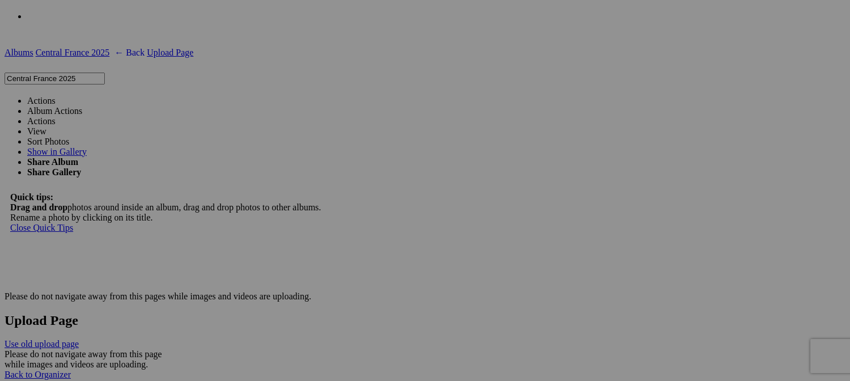
drag, startPoint x: 411, startPoint y: 222, endPoint x: 352, endPoint y: 54, distance: 177.8
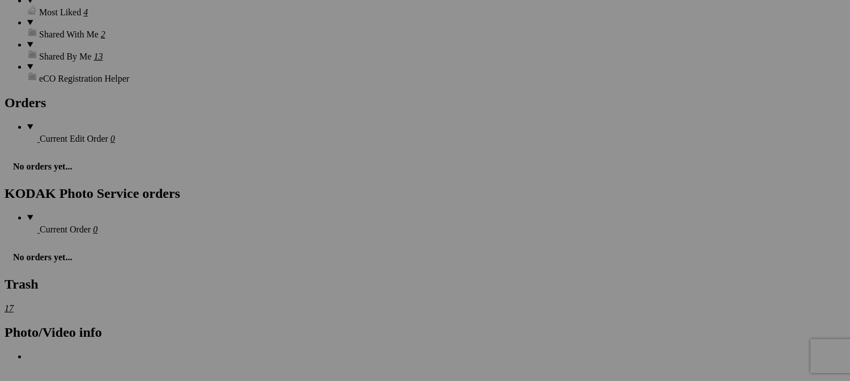
scroll to position [1757, 0]
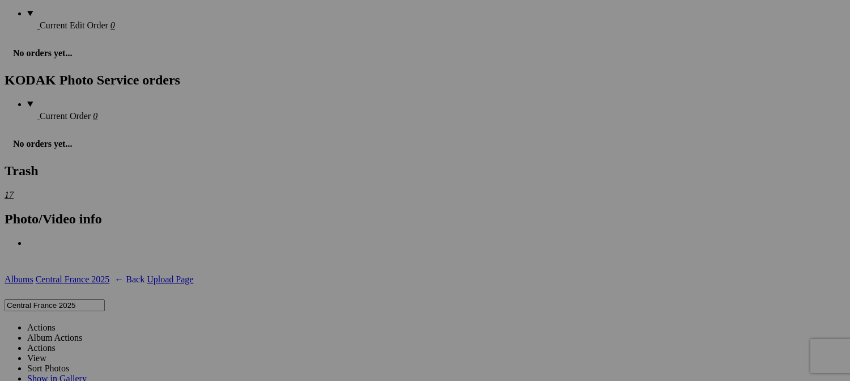
drag, startPoint x: 321, startPoint y: 305, endPoint x: 371, endPoint y: 59, distance: 250.8
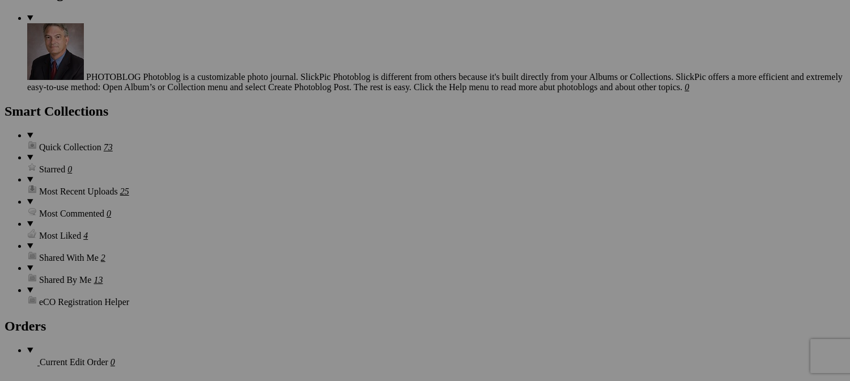
scroll to position [1417, 0]
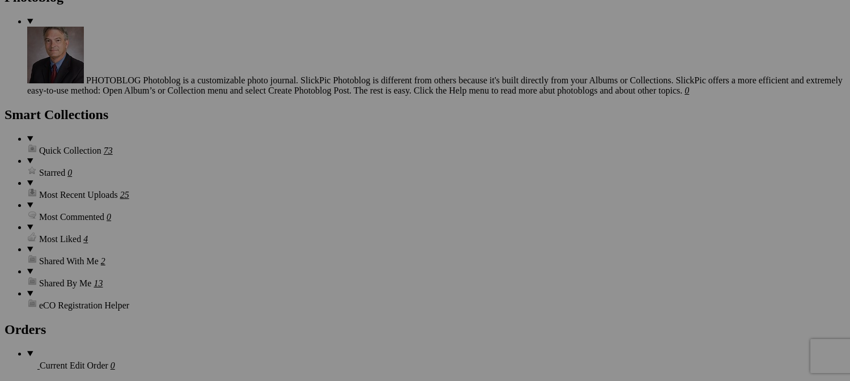
drag, startPoint x: 408, startPoint y: 349, endPoint x: 352, endPoint y: 46, distance: 308.2
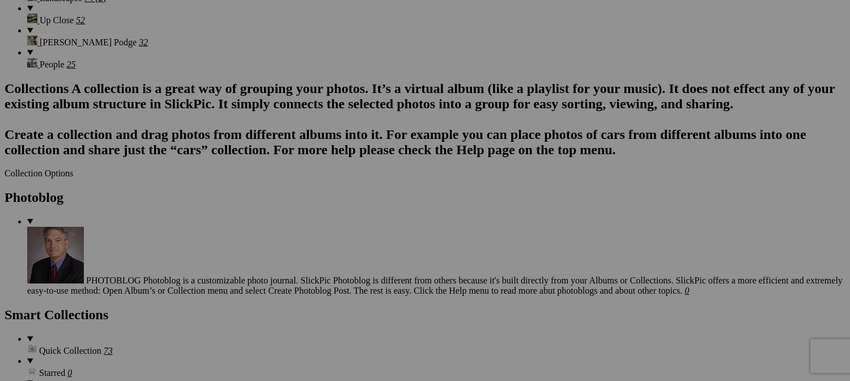
scroll to position [1190, 0]
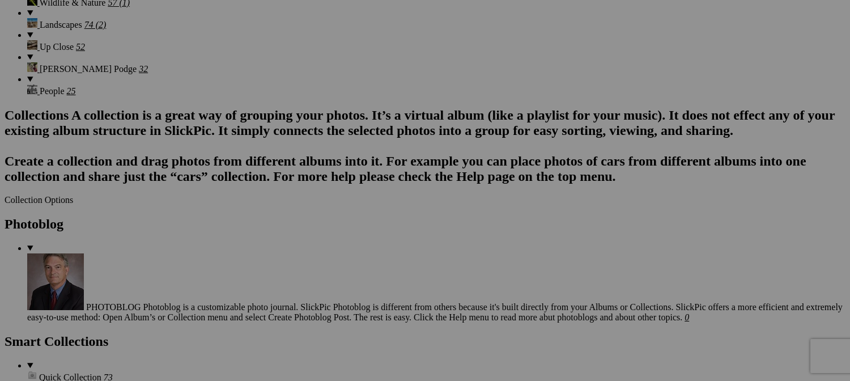
drag, startPoint x: 313, startPoint y: 274, endPoint x: 593, endPoint y: 251, distance: 281.4
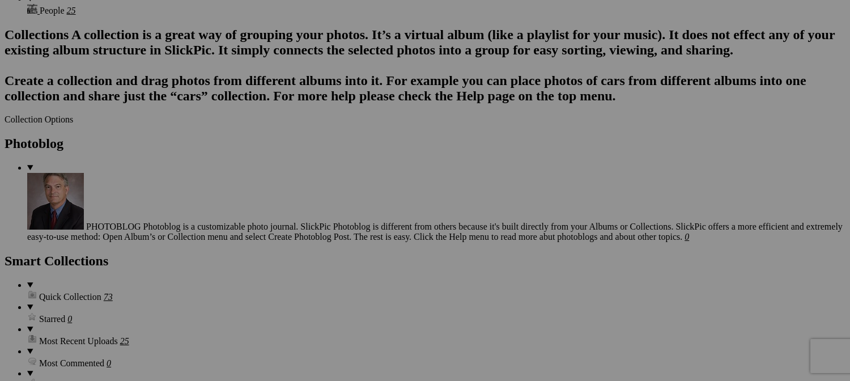
scroll to position [1360, 0]
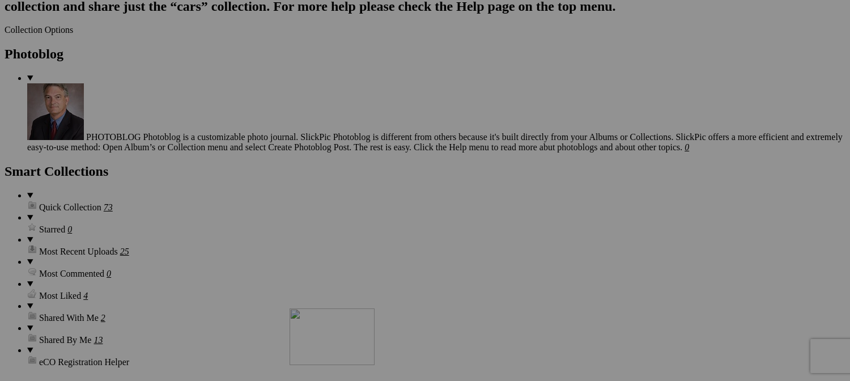
drag, startPoint x: 710, startPoint y: 124, endPoint x: 420, endPoint y: 410, distance: 406.7
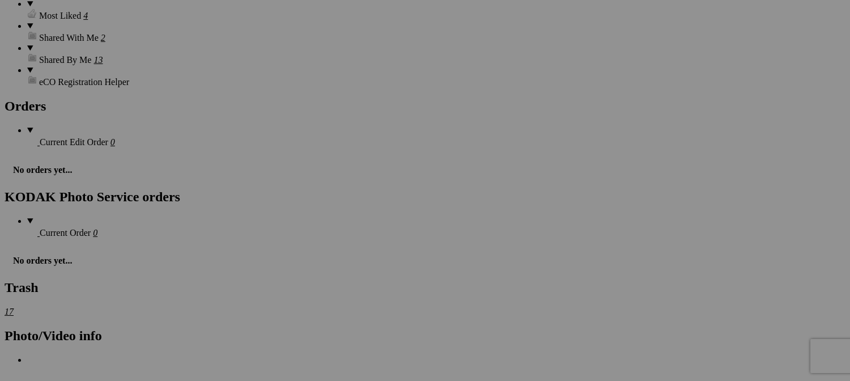
scroll to position [1643, 0]
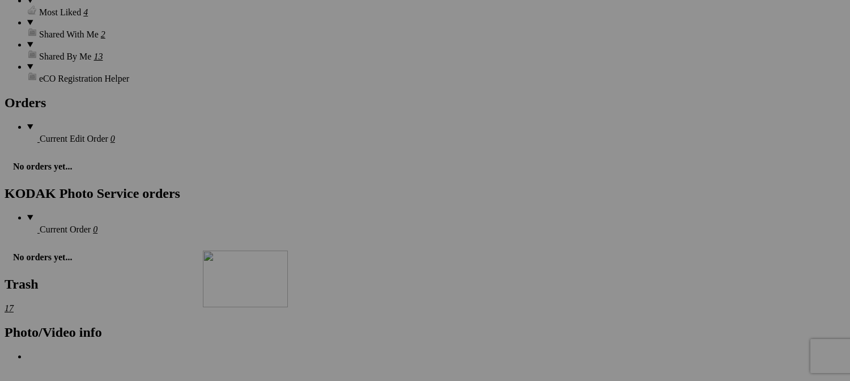
drag, startPoint x: 519, startPoint y: 116, endPoint x: 365, endPoint y: 345, distance: 276.0
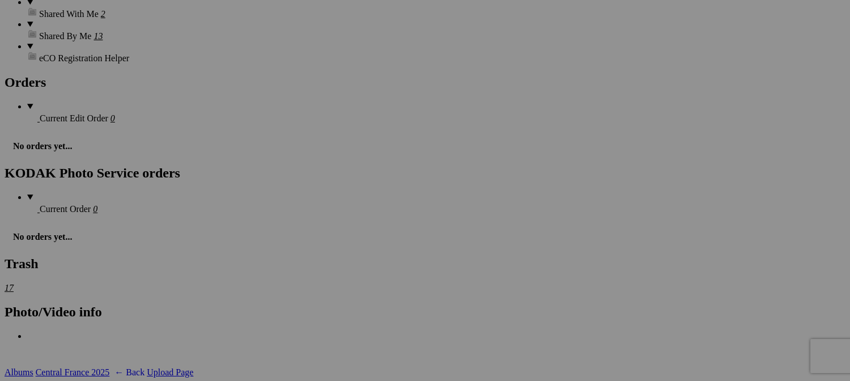
scroll to position [1813, 0]
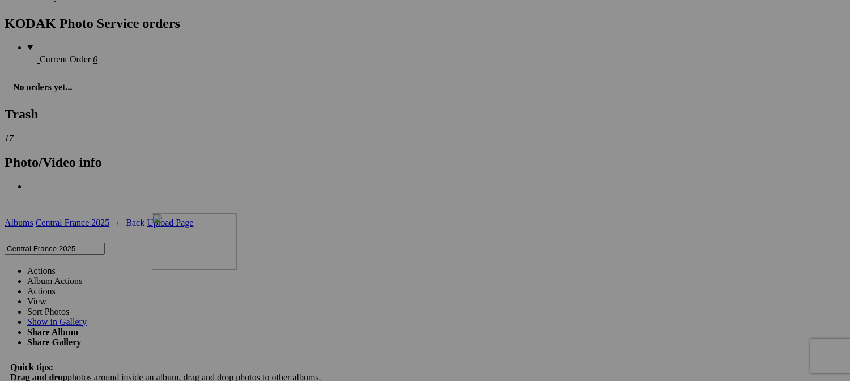
drag, startPoint x: 409, startPoint y: 103, endPoint x: 315, endPoint y: 312, distance: 228.8
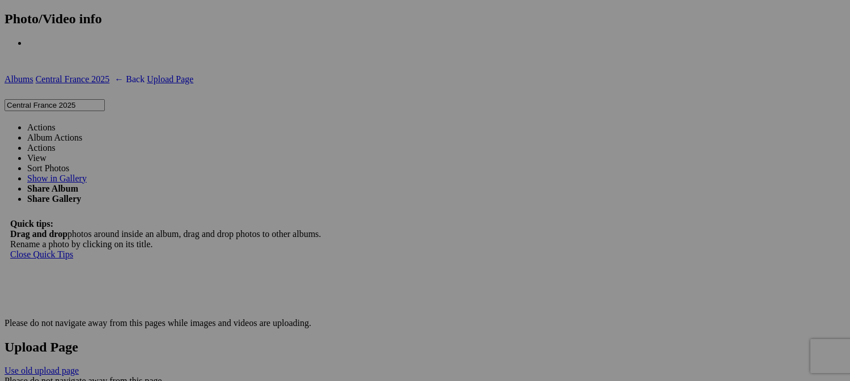
scroll to position [1983, 0]
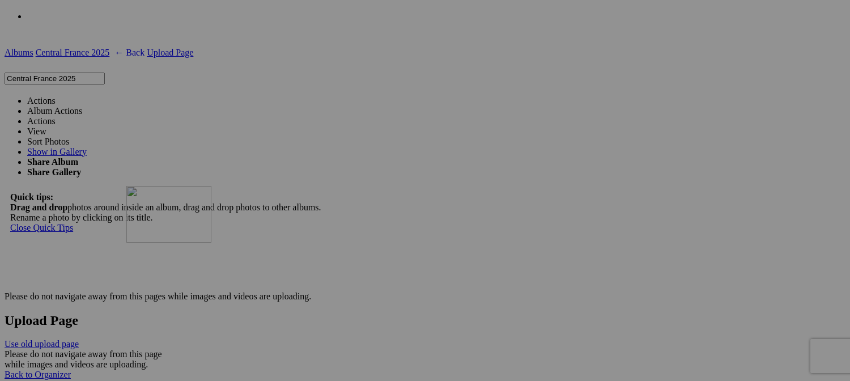
drag, startPoint x: 301, startPoint y: 66, endPoint x: 289, endPoint y: 282, distance: 216.8
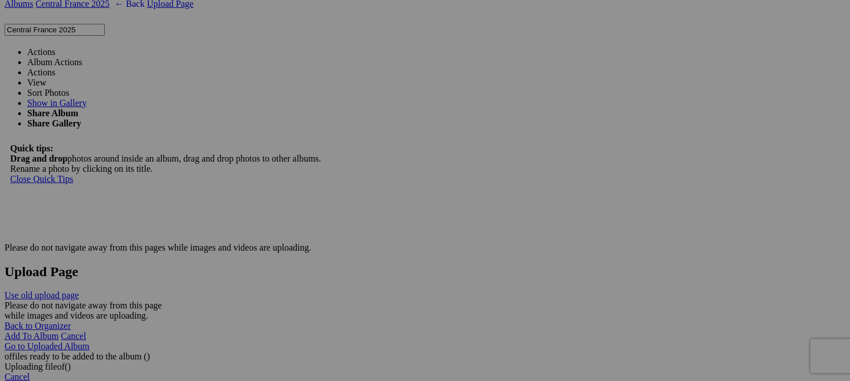
scroll to position [2040, 0]
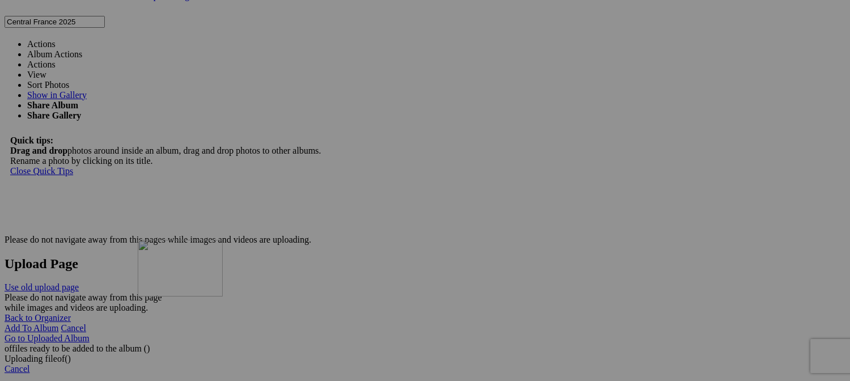
drag, startPoint x: 311, startPoint y: 145, endPoint x: 304, endPoint y: 327, distance: 182.1
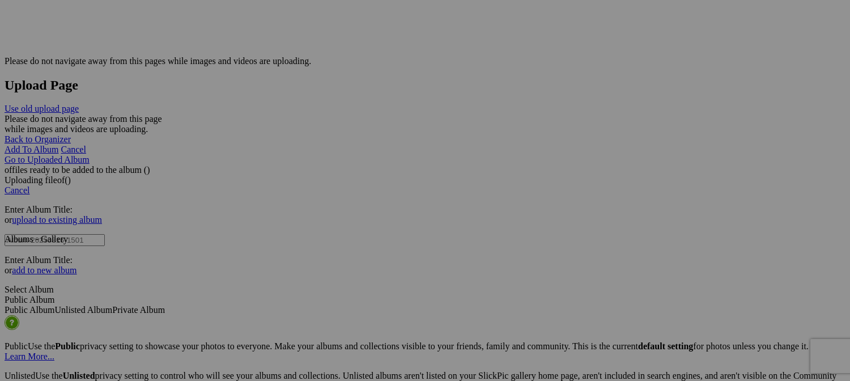
scroll to position [2210, 0]
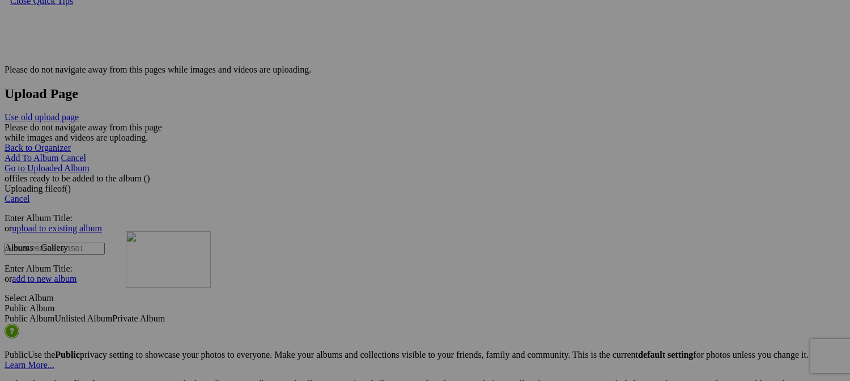
drag, startPoint x: 319, startPoint y: 137, endPoint x: 288, endPoint y: 325, distance: 190.7
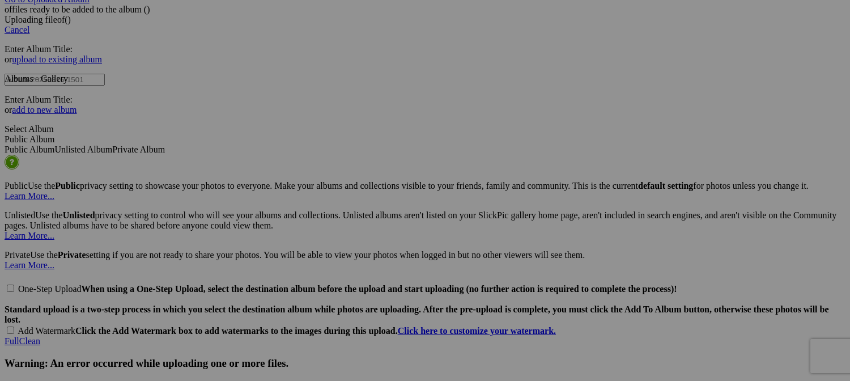
scroll to position [2380, 0]
drag, startPoint x: 298, startPoint y: 103, endPoint x: 482, endPoint y: 231, distance: 223.5
drag, startPoint x: 402, startPoint y: 101, endPoint x: 490, endPoint y: 216, distance: 144.4
drag, startPoint x: 408, startPoint y: 96, endPoint x: 381, endPoint y: 85, distance: 28.7
drag, startPoint x: 510, startPoint y: 97, endPoint x: 184, endPoint y: 88, distance: 326.0
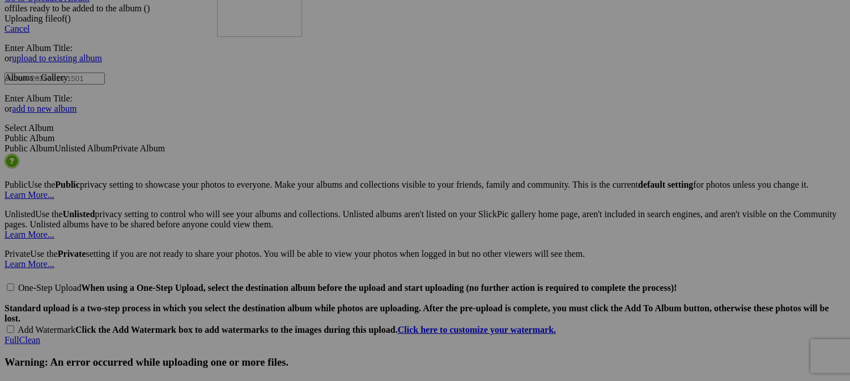
drag, startPoint x: 528, startPoint y: 113, endPoint x: 380, endPoint y: 79, distance: 151.8
drag, startPoint x: 510, startPoint y: 107, endPoint x: 418, endPoint y: 350, distance: 260.1
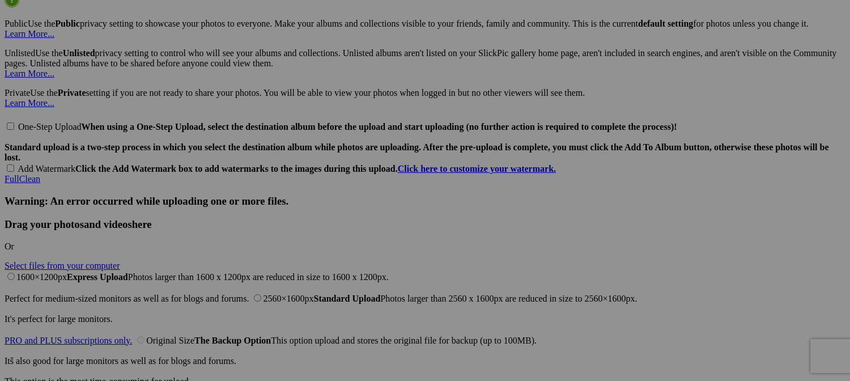
scroll to position [2550, 0]
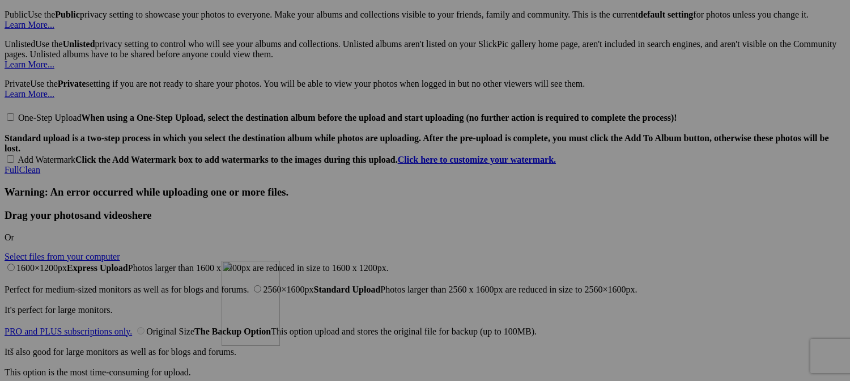
drag, startPoint x: 323, startPoint y: 215, endPoint x: 396, endPoint y: 350, distance: 153.4
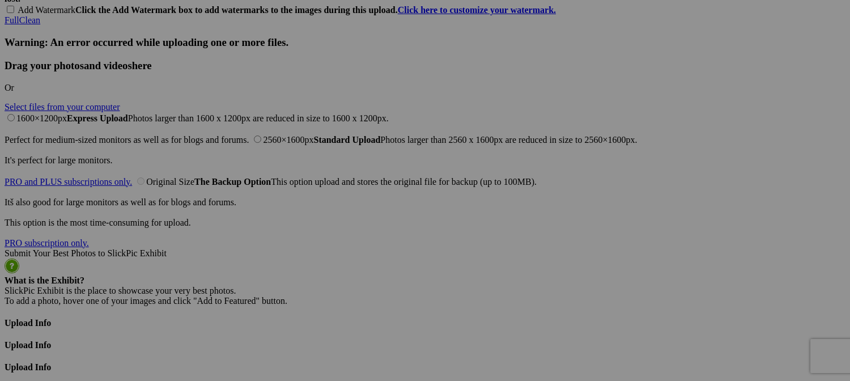
scroll to position [2720, 0]
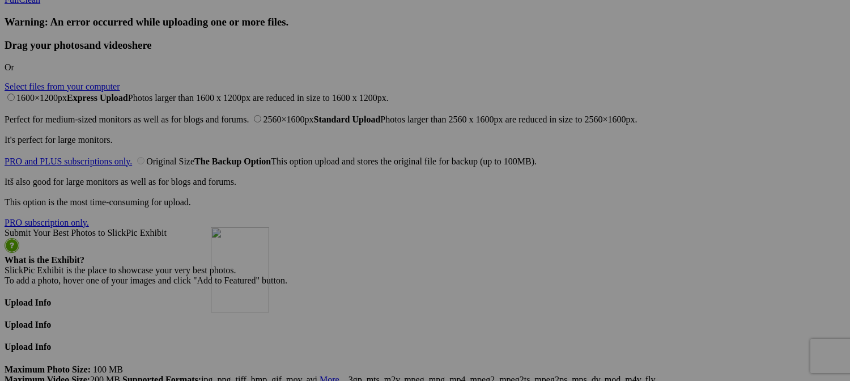
drag, startPoint x: 328, startPoint y: 71, endPoint x: 374, endPoint y: 326, distance: 259.2
drag, startPoint x: 315, startPoint y: 194, endPoint x: 423, endPoint y: 318, distance: 164.6
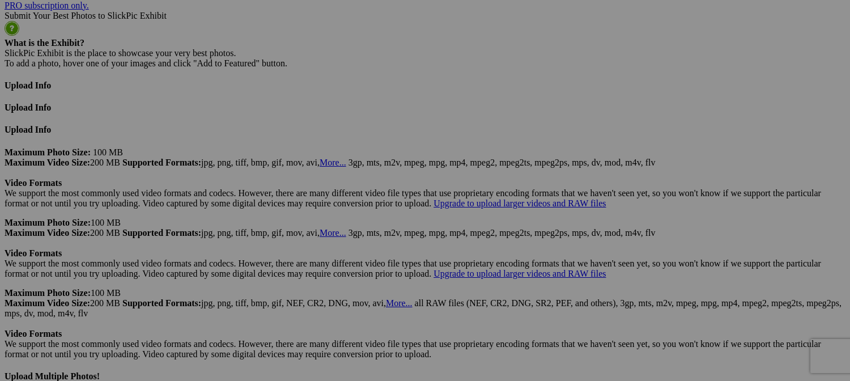
scroll to position [2947, 0]
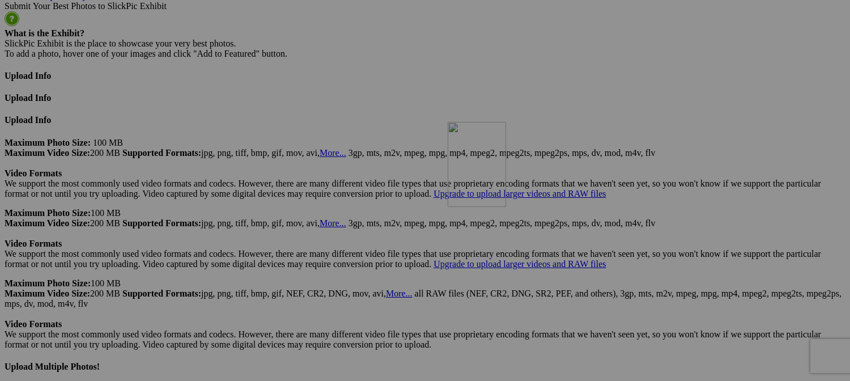
drag, startPoint x: 409, startPoint y: 109, endPoint x: 611, endPoint y: 220, distance: 230.3
drag, startPoint x: 515, startPoint y: 31, endPoint x: 503, endPoint y: 58, distance: 29.9
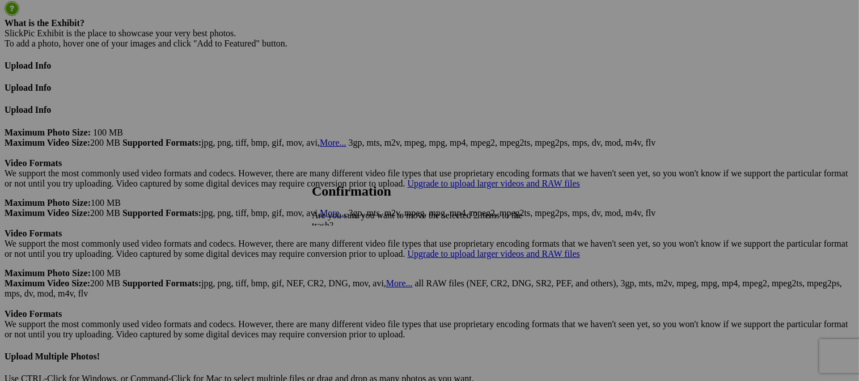
click at [350, 270] on span "Yes" at bounding box center [343, 275] width 13 height 10
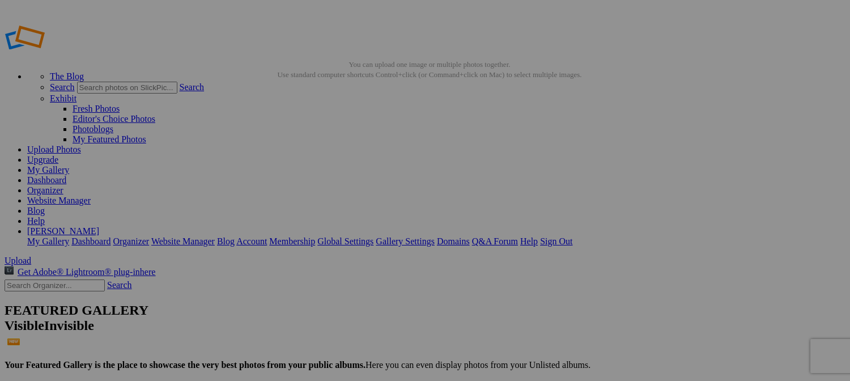
scroll to position [0, 0]
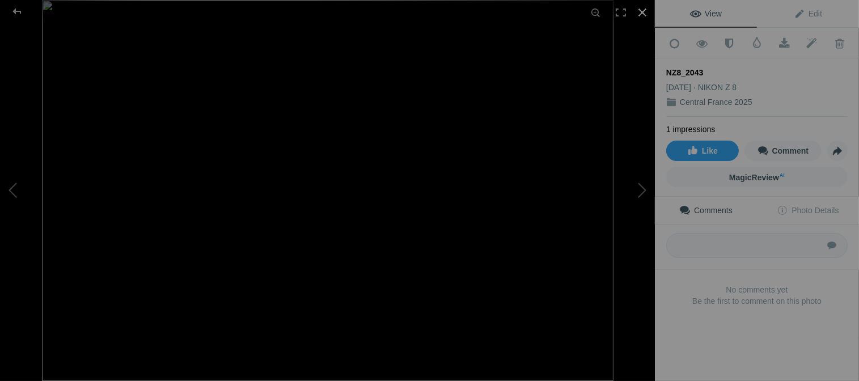
click at [647, 14] on div at bounding box center [642, 12] width 25 height 25
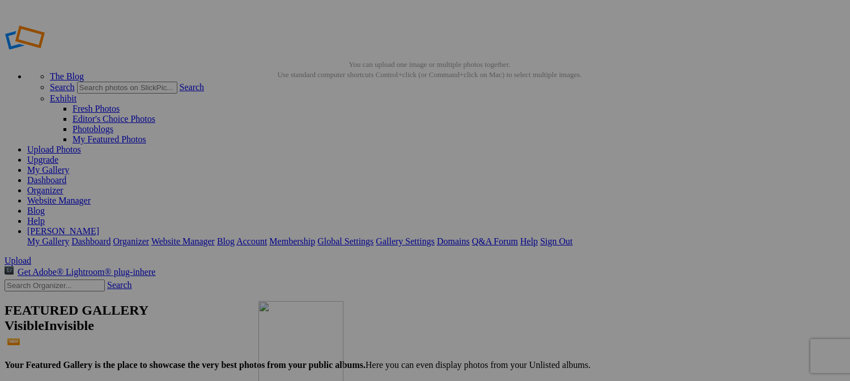
drag, startPoint x: 715, startPoint y: 162, endPoint x: 434, endPoint y: 369, distance: 348.9
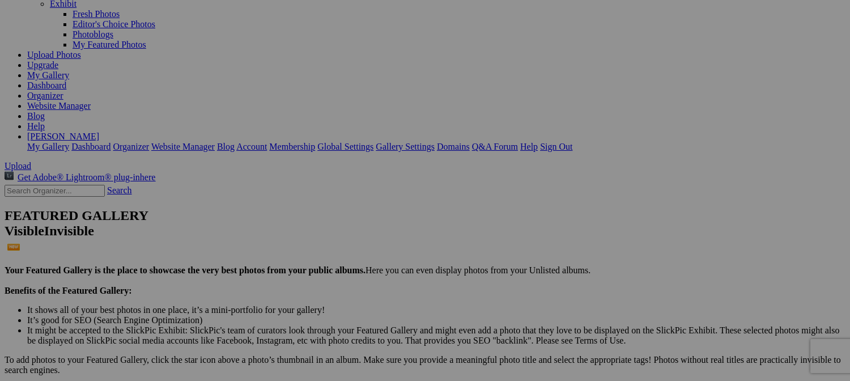
scroll to position [227, 0]
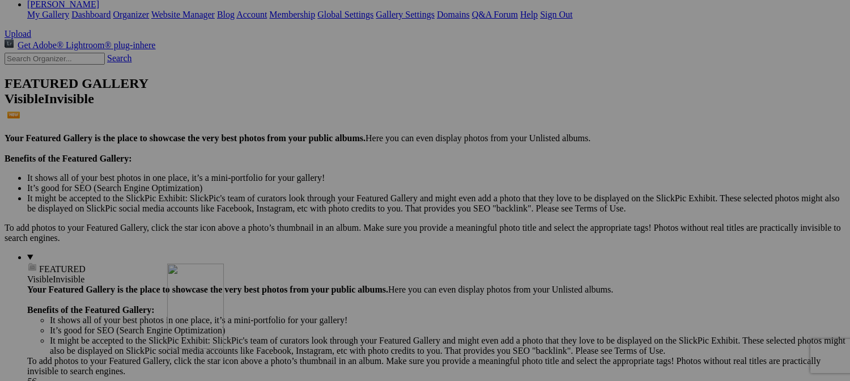
drag, startPoint x: 307, startPoint y: 111, endPoint x: 355, endPoint y: 320, distance: 215.1
drag, startPoint x: 424, startPoint y: 152, endPoint x: 432, endPoint y: 374, distance: 221.7
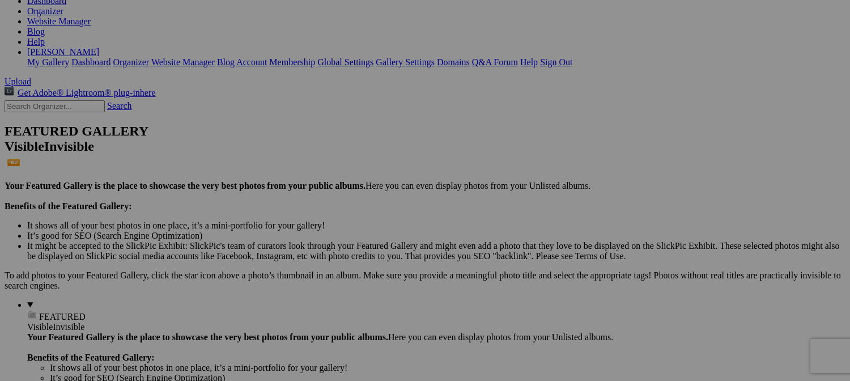
scroll to position [170, 0]
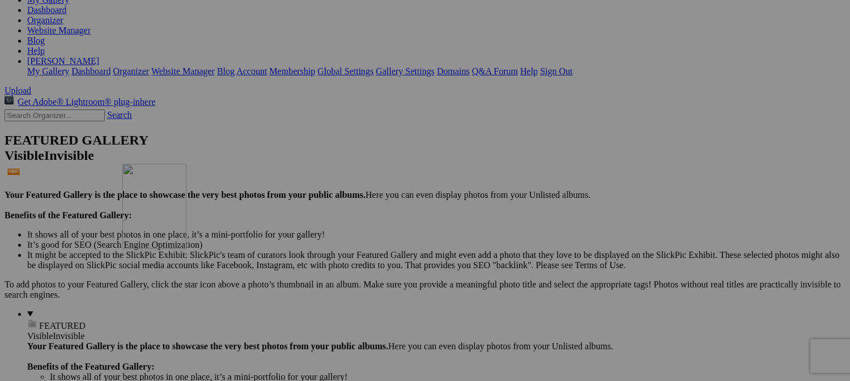
drag, startPoint x: 605, startPoint y: 169, endPoint x: 288, endPoint y: 264, distance: 331.2
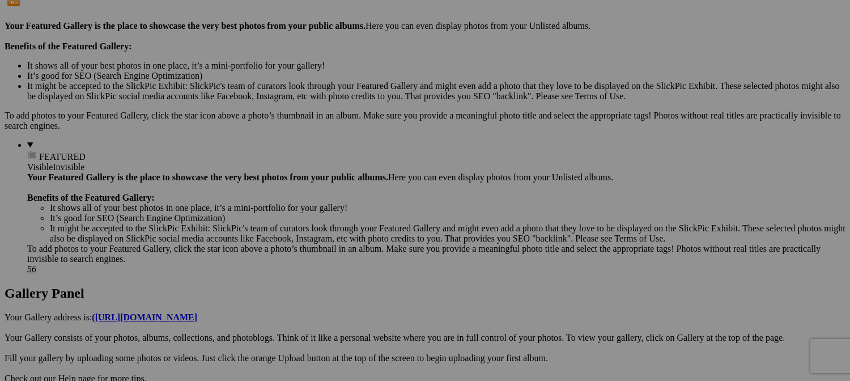
scroll to position [397, 0]
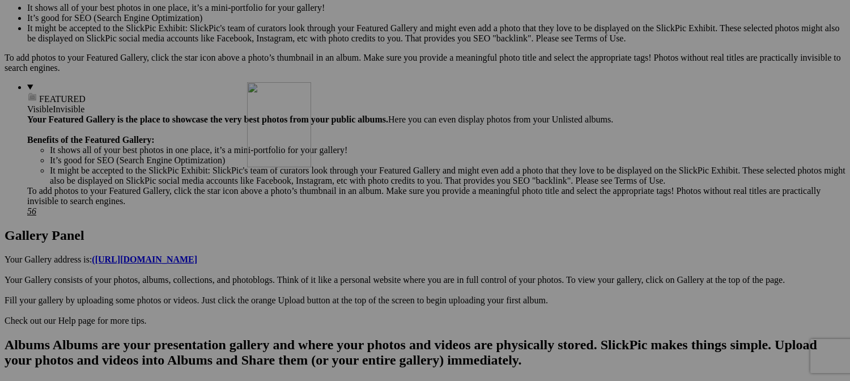
drag, startPoint x: 301, startPoint y: 81, endPoint x: 411, endPoint y: 181, distance: 148.4
drag, startPoint x: 204, startPoint y: 214, endPoint x: 304, endPoint y: 353, distance: 171.0
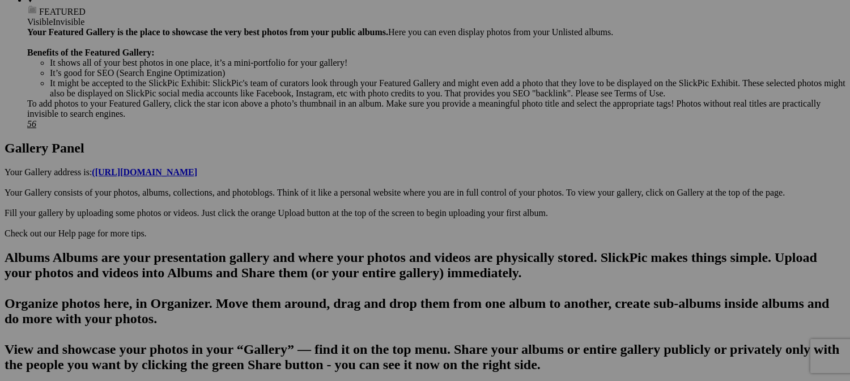
scroll to position [510, 0]
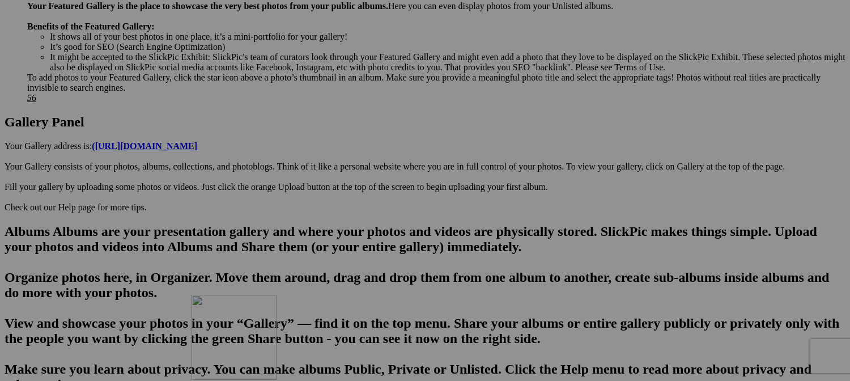
drag, startPoint x: 218, startPoint y: 241, endPoint x: 355, endPoint y: 392, distance: 203.4
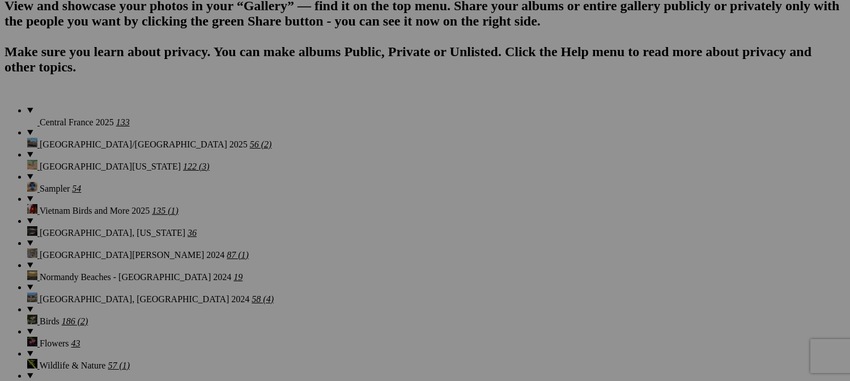
scroll to position [793, 0]
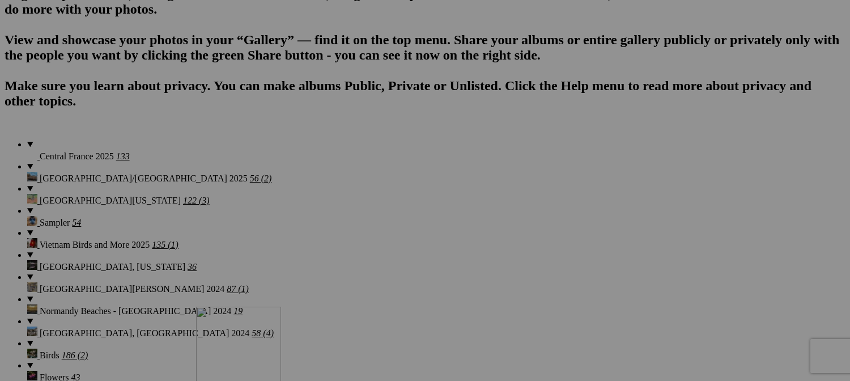
drag, startPoint x: 313, startPoint y: 167, endPoint x: 370, endPoint y: 372, distance: 213.5
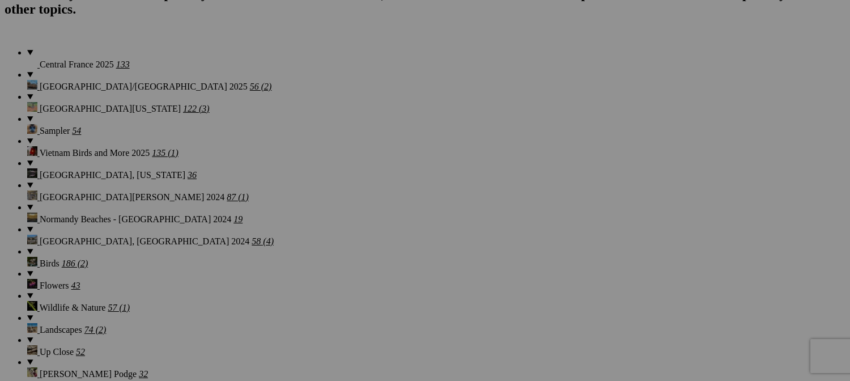
scroll to position [963, 0]
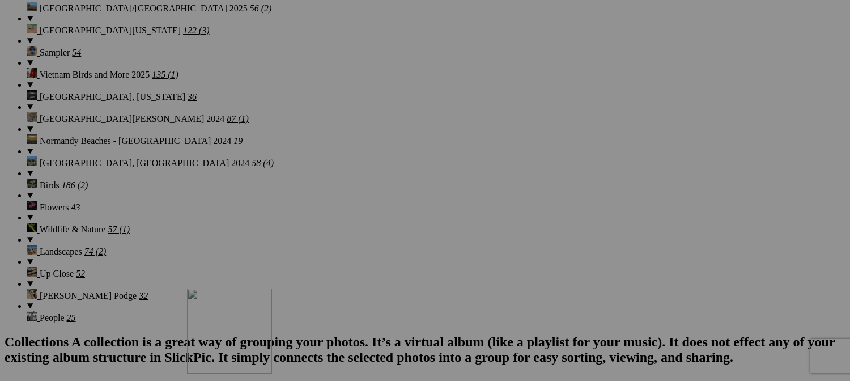
drag, startPoint x: 331, startPoint y: 234, endPoint x: 348, endPoint y: 377, distance: 143.8
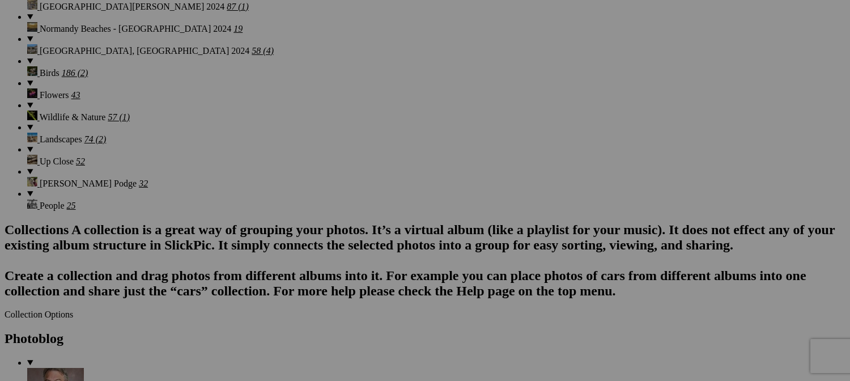
scroll to position [1190, 0]
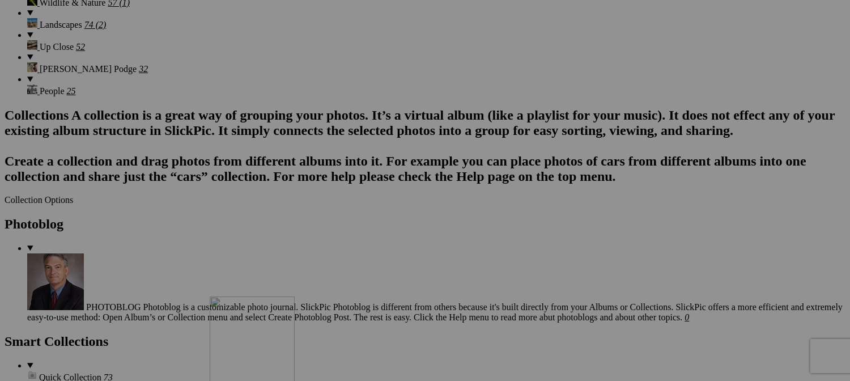
drag, startPoint x: 314, startPoint y: 214, endPoint x: 374, endPoint y: 392, distance: 187.8
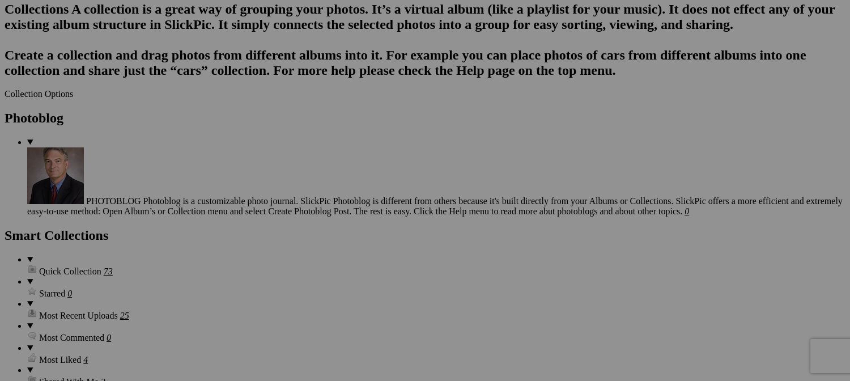
scroll to position [1417, 0]
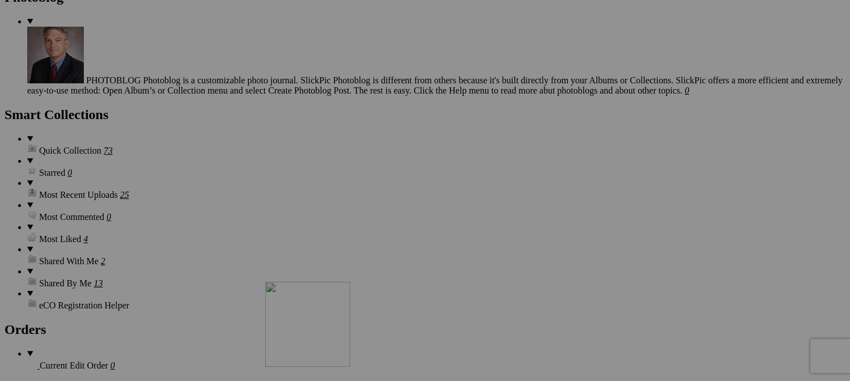
drag, startPoint x: 315, startPoint y: 206, endPoint x: 428, endPoint y: 381, distance: 209.1
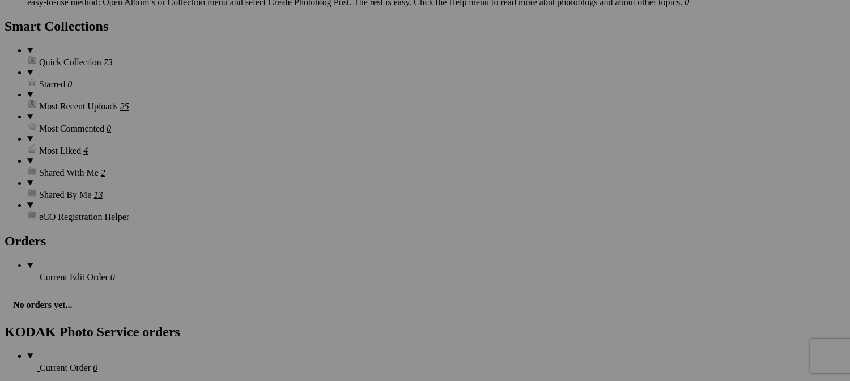
scroll to position [1643, 0]
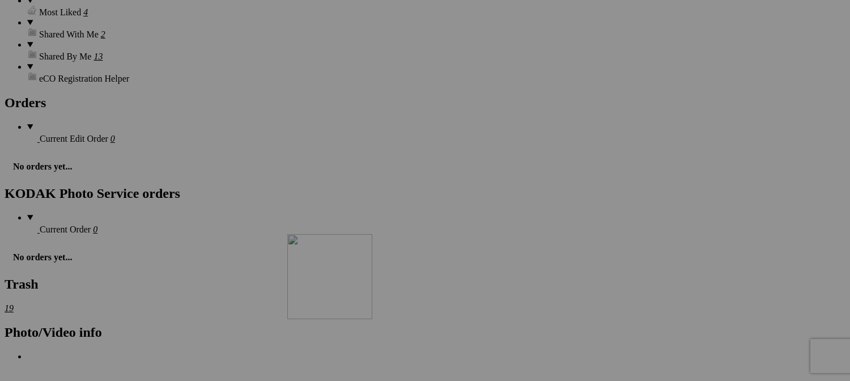
drag, startPoint x: 424, startPoint y: 137, endPoint x: 451, endPoint y: 333, distance: 197.9
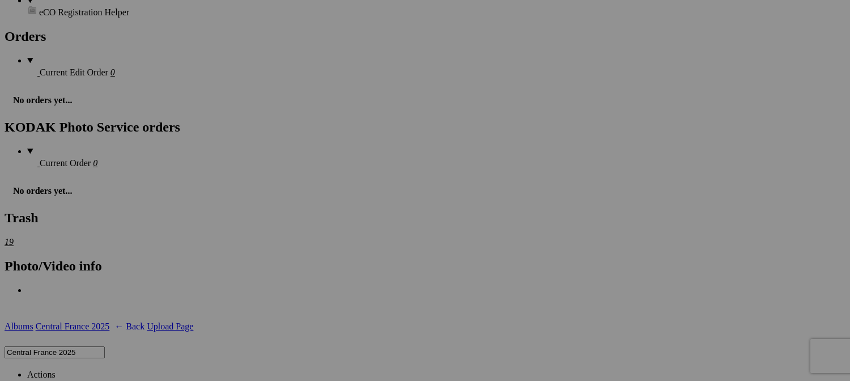
scroll to position [1813, 0]
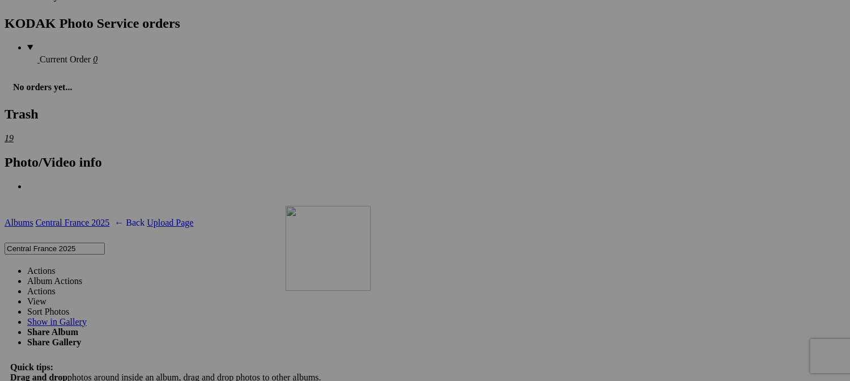
drag, startPoint x: 428, startPoint y: 105, endPoint x: 449, endPoint y: 304, distance: 200.0
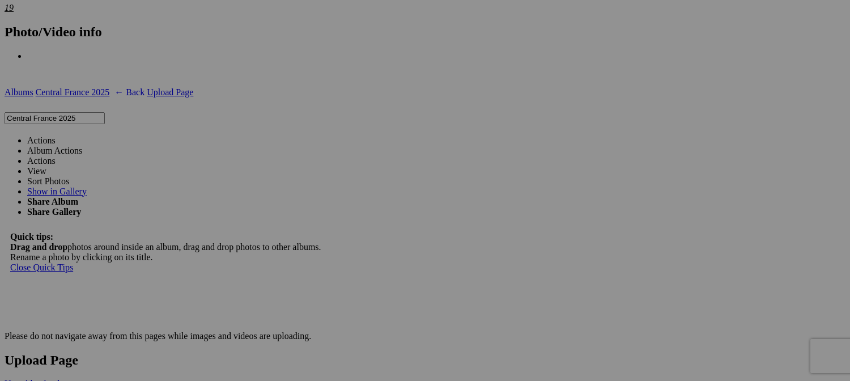
scroll to position [1983, 0]
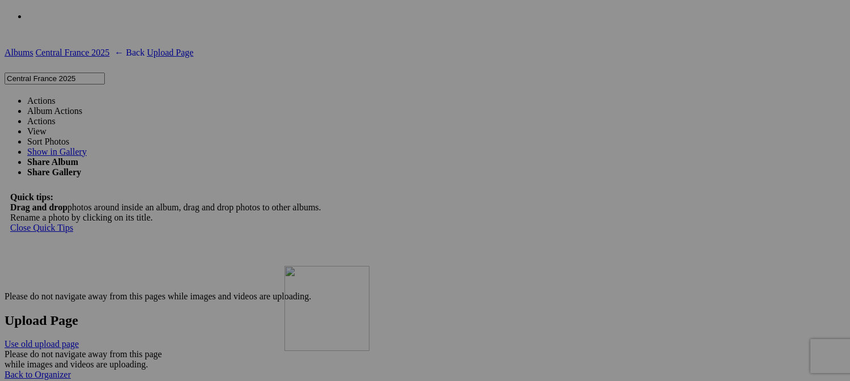
drag, startPoint x: 422, startPoint y: 77, endPoint x: 449, endPoint y: 359, distance: 283.5
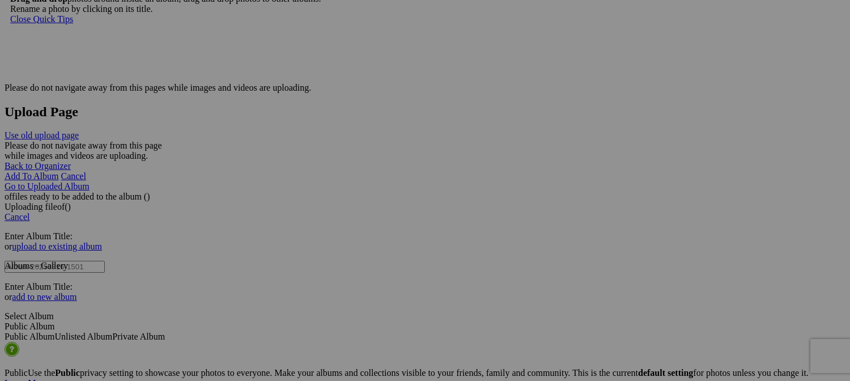
scroll to position [2210, 0]
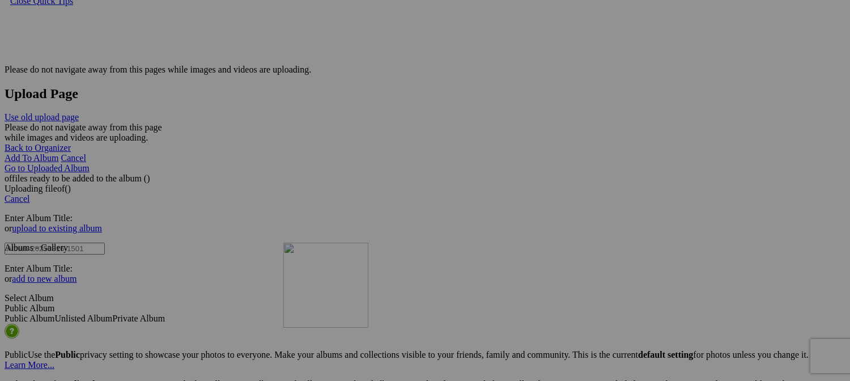
drag, startPoint x: 318, startPoint y: 133, endPoint x: 447, endPoint y: 341, distance: 244.7
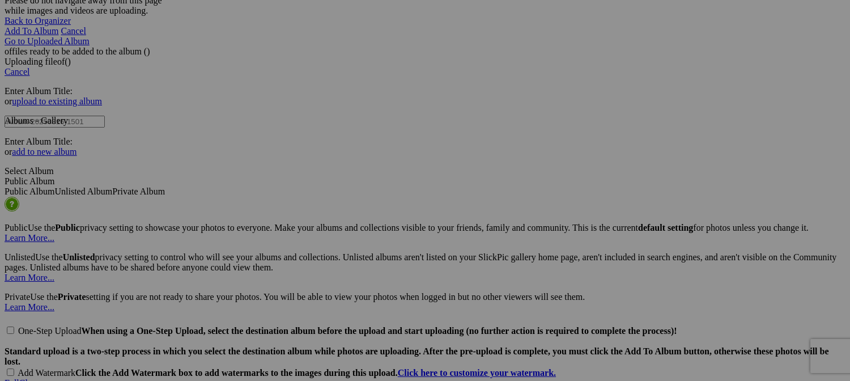
scroll to position [2380, 0]
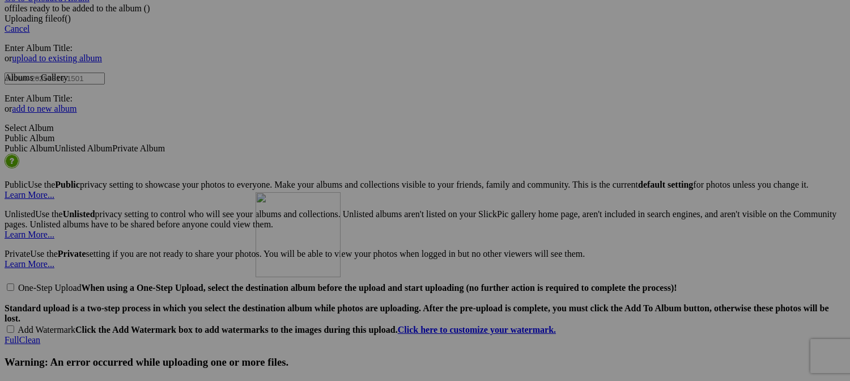
drag, startPoint x: 420, startPoint y: 124, endPoint x: 426, endPoint y: 284, distance: 159.9
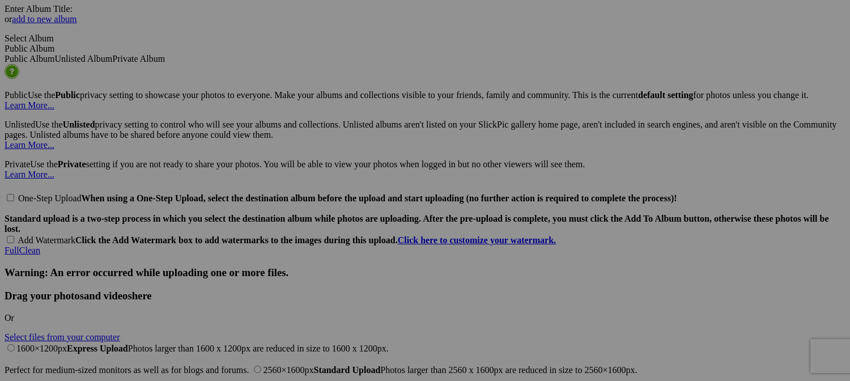
scroll to position [2550, 0]
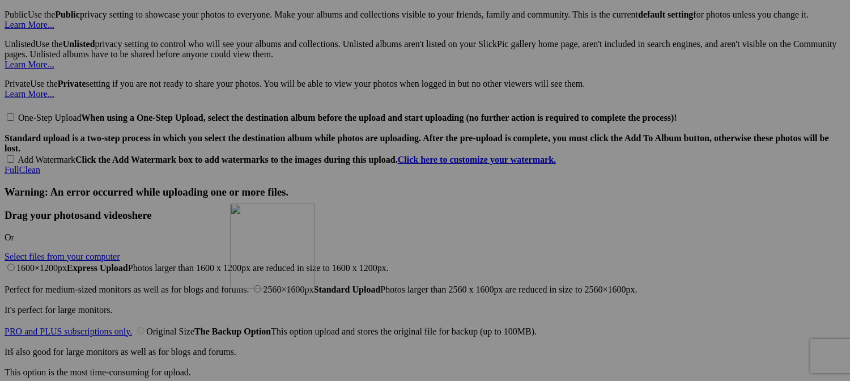
drag, startPoint x: 411, startPoint y: 88, endPoint x: 393, endPoint y: 303, distance: 216.1
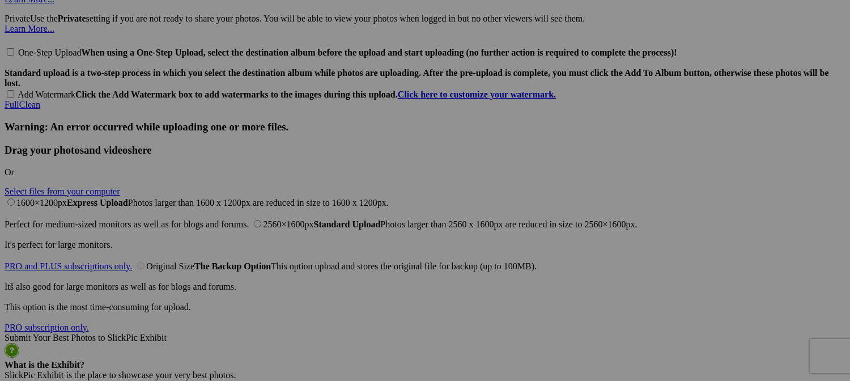
scroll to position [2720, 0]
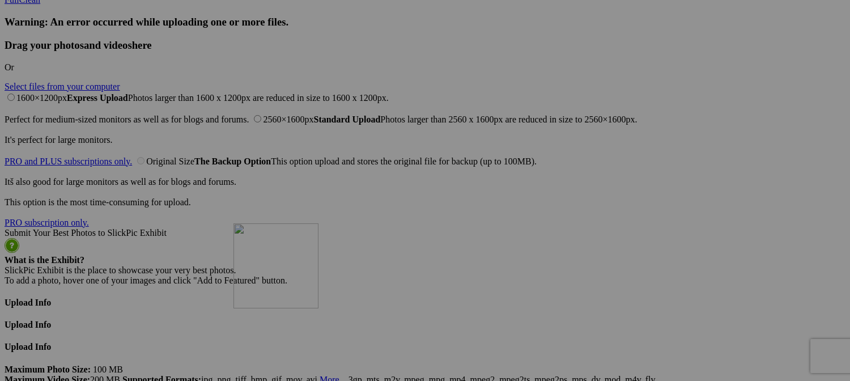
drag, startPoint x: 421, startPoint y: 83, endPoint x: 397, endPoint y: 320, distance: 238.1
drag, startPoint x: 403, startPoint y: 336, endPoint x: 568, endPoint y: 307, distance: 167.4
drag, startPoint x: 617, startPoint y: 333, endPoint x: 487, endPoint y: 325, distance: 129.4
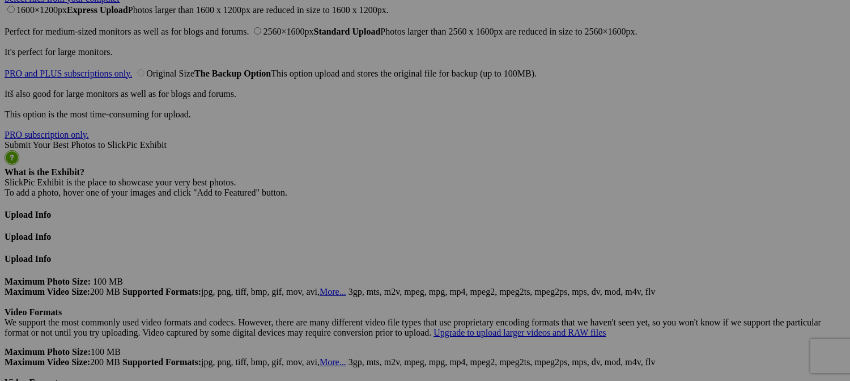
scroll to position [2834, 0]
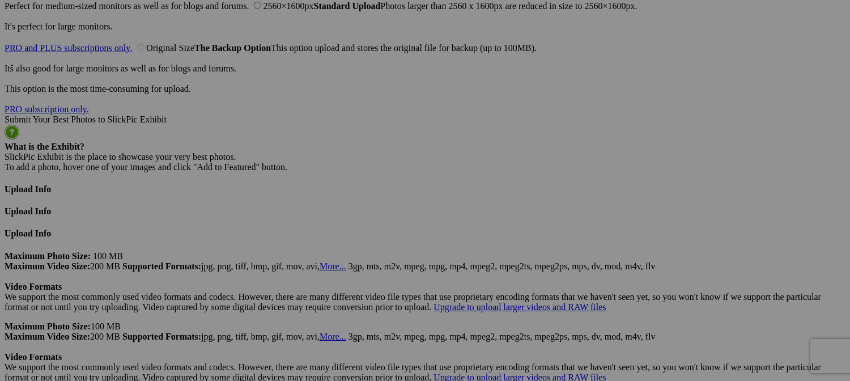
drag, startPoint x: 501, startPoint y: 269, endPoint x: 558, endPoint y: 271, distance: 56.7
drag, startPoint x: 374, startPoint y: 269, endPoint x: 403, endPoint y: 269, distance: 28.9
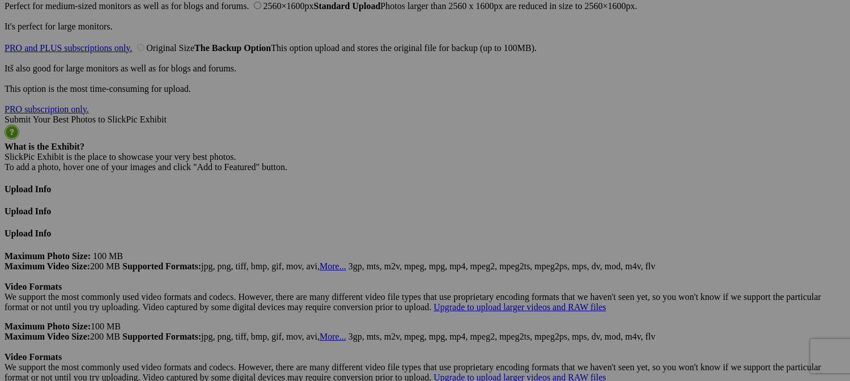
paste input "Antiquites Brocante Maison Bernardet"
type input "Wonderful owner of the Antiquites Brocante Maison Bernardet"
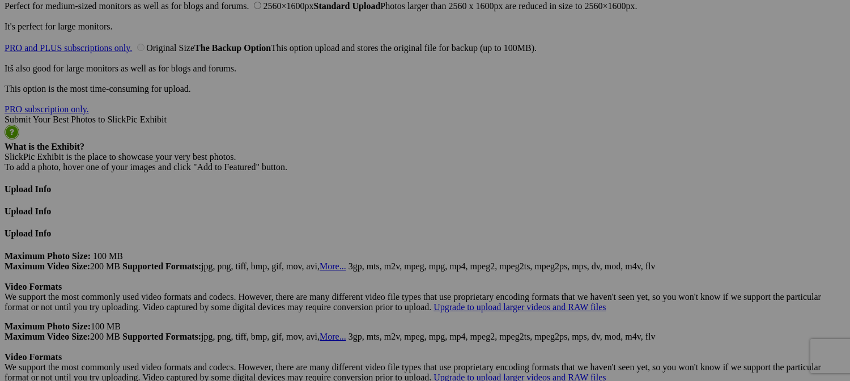
scroll to position [0, 0]
drag, startPoint x: 601, startPoint y: 281, endPoint x: 649, endPoint y: 282, distance: 48.2
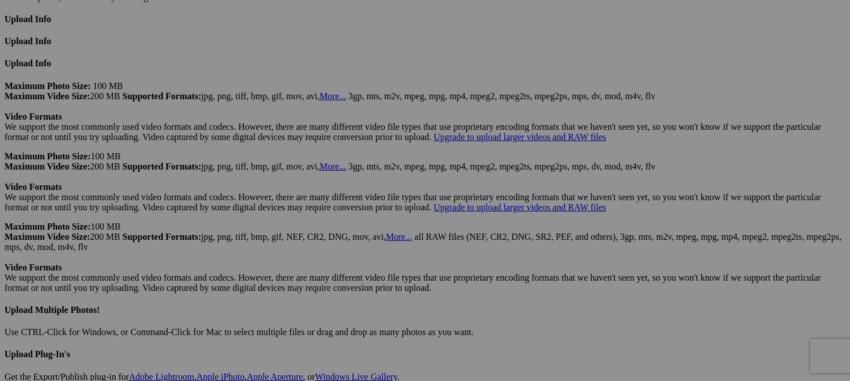
type input "Fabric Galore at the [GEOGRAPHIC_DATA]"
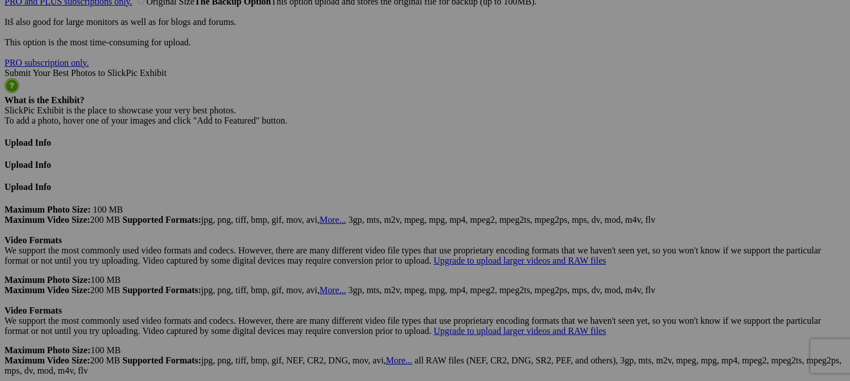
scroll to position [2893, 0]
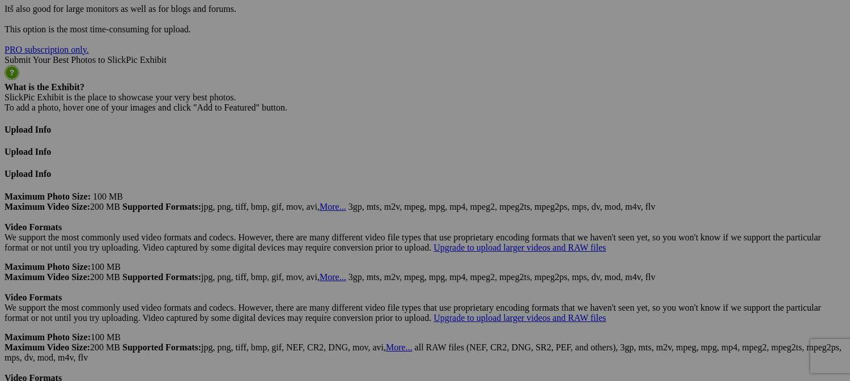
drag, startPoint x: 398, startPoint y: 368, endPoint x: 439, endPoint y: 366, distance: 41.5
type input "Hunting for Treasures at the Brocante"
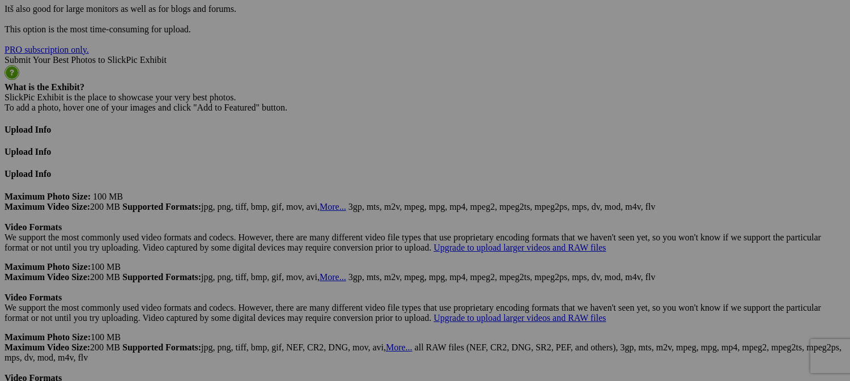
drag, startPoint x: 502, startPoint y: 359, endPoint x: 527, endPoint y: 359, distance: 25.5
type input "Antique Shop Guard Cat- [GEOGRAPHIC_DATA], [GEOGRAPHIC_DATA]"
drag, startPoint x: 590, startPoint y: 351, endPoint x: 567, endPoint y: 355, distance: 23.5
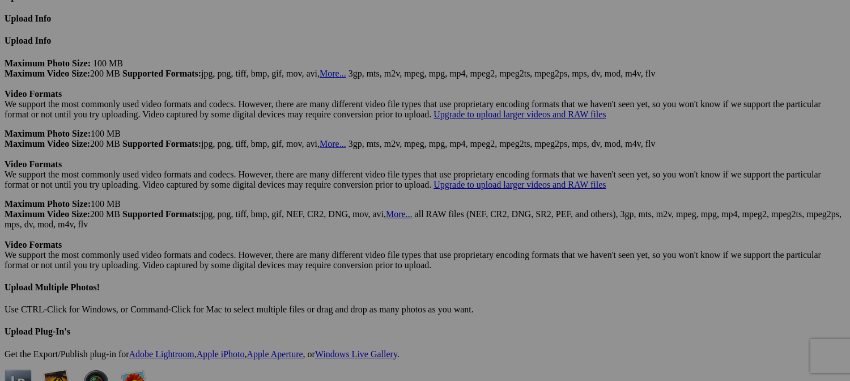
scroll to position [3120, 0]
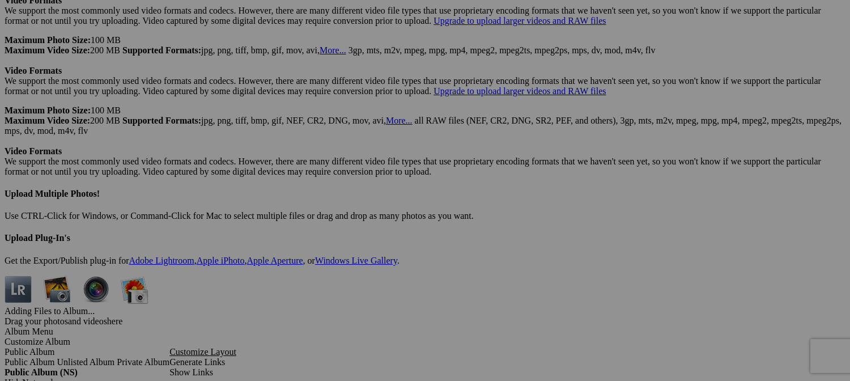
type input "Hydrangeas in a garden in [GEOGRAPHIC_DATA], [GEOGRAPHIC_DATA]"
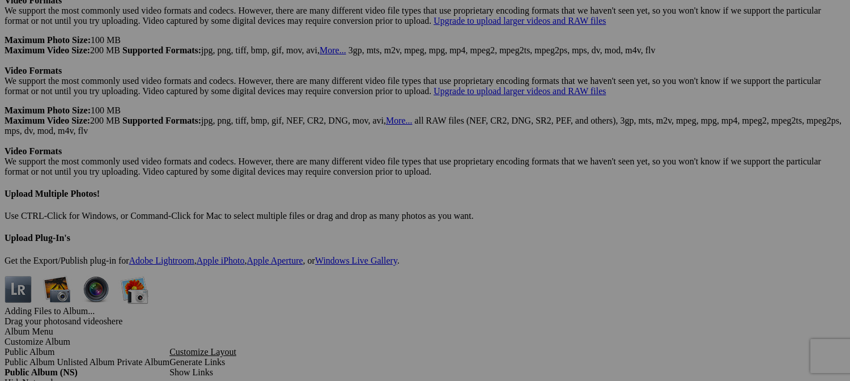
type input "[GEOGRAPHIC_DATA] (front view)near [GEOGRAPHIC_DATA], [GEOGRAPHIC_DATA]"
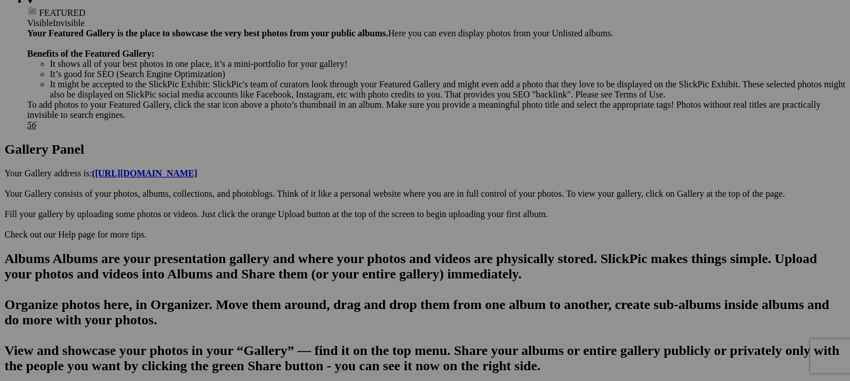
scroll to position [400, 0]
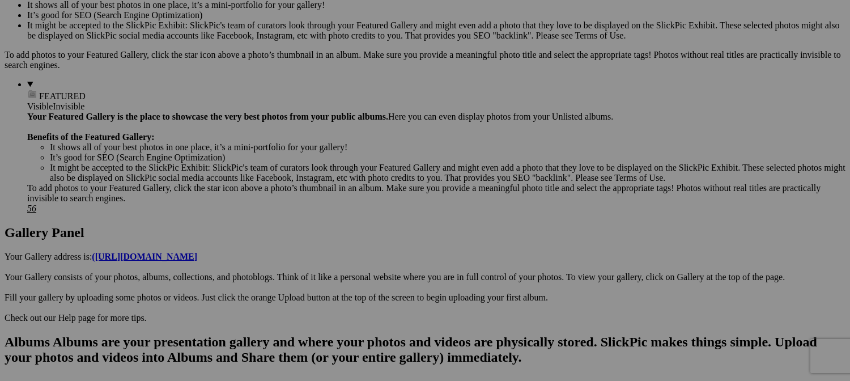
type input "Sunflowers (rear view) near [GEOGRAPHIC_DATA], [GEOGRAPHIC_DATA]"
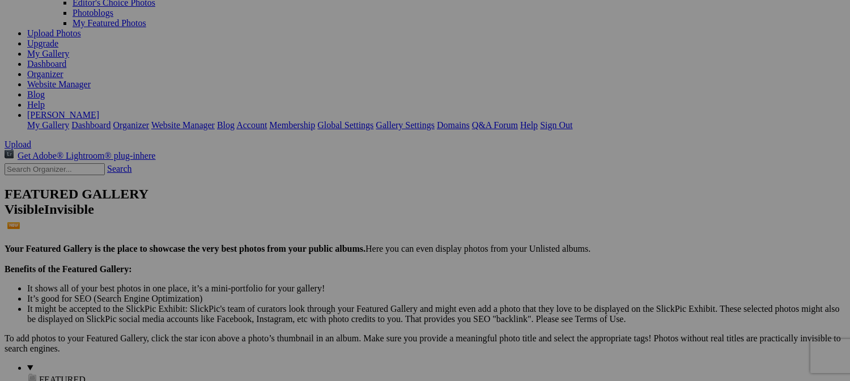
scroll to position [286, 0]
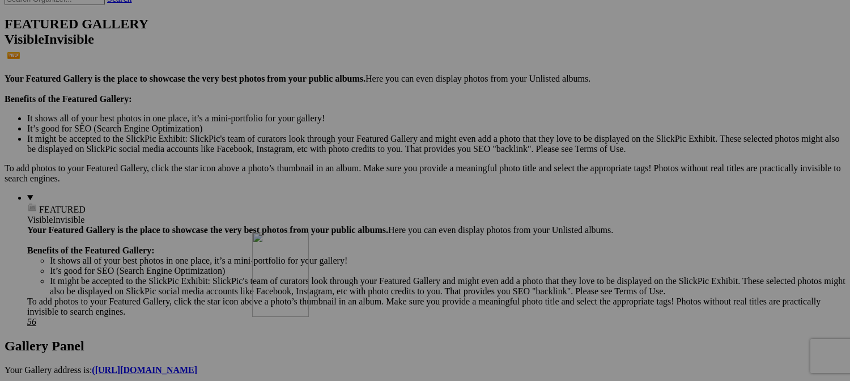
drag, startPoint x: 720, startPoint y: 178, endPoint x: 419, endPoint y: 321, distance: 333.8
drag, startPoint x: 604, startPoint y: 298, endPoint x: 291, endPoint y: 394, distance: 327.2
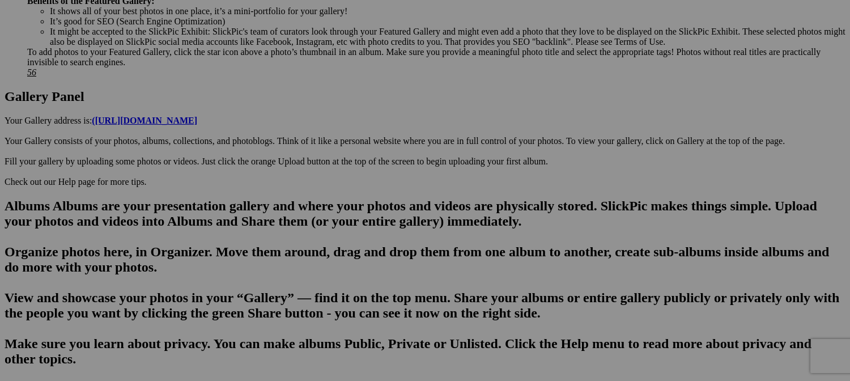
scroll to position [570, 0]
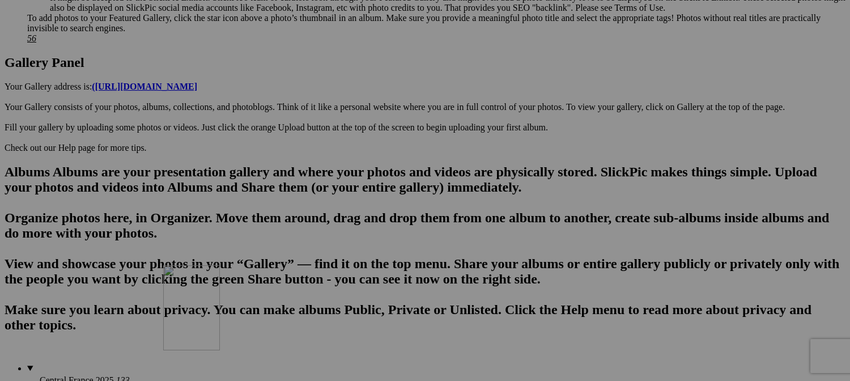
drag, startPoint x: 313, startPoint y: 69, endPoint x: 329, endPoint y: 369, distance: 300.2
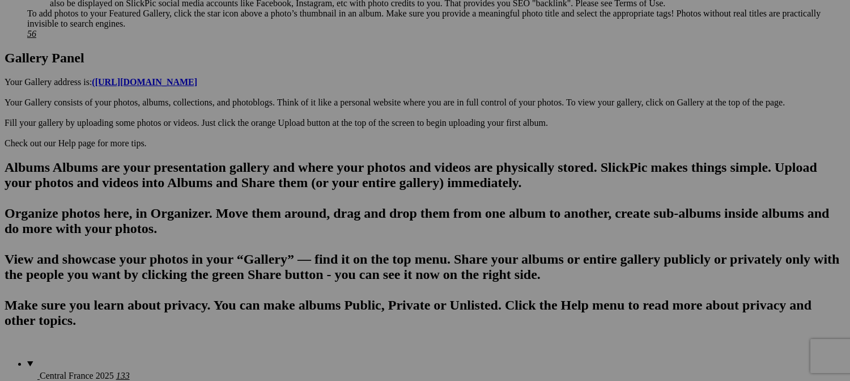
scroll to position [740, 0]
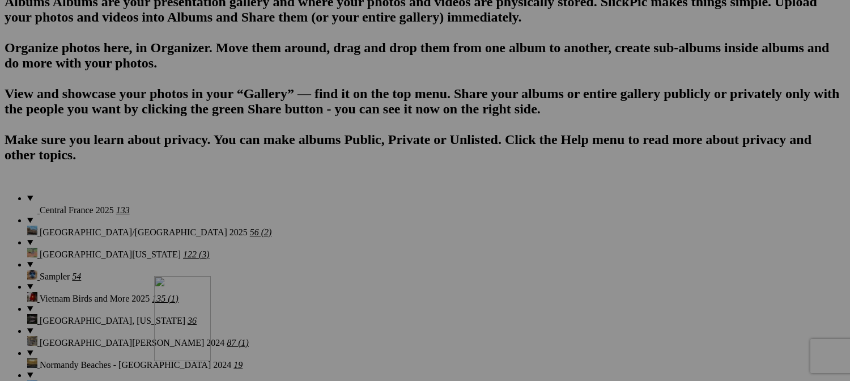
drag, startPoint x: 308, startPoint y: 139, endPoint x: 321, endPoint y: 371, distance: 232.7
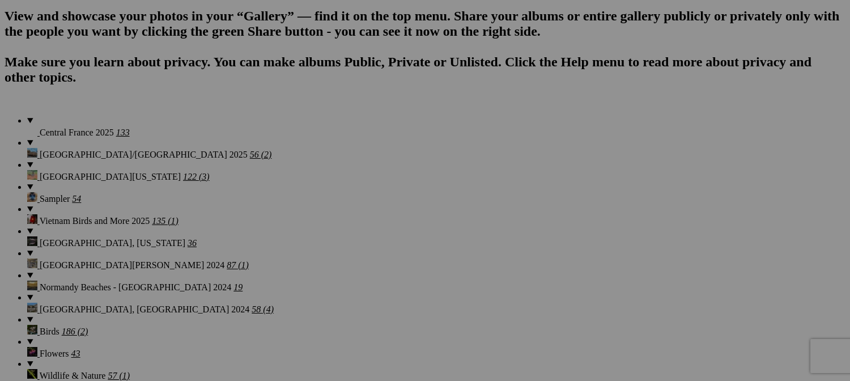
scroll to position [966, 0]
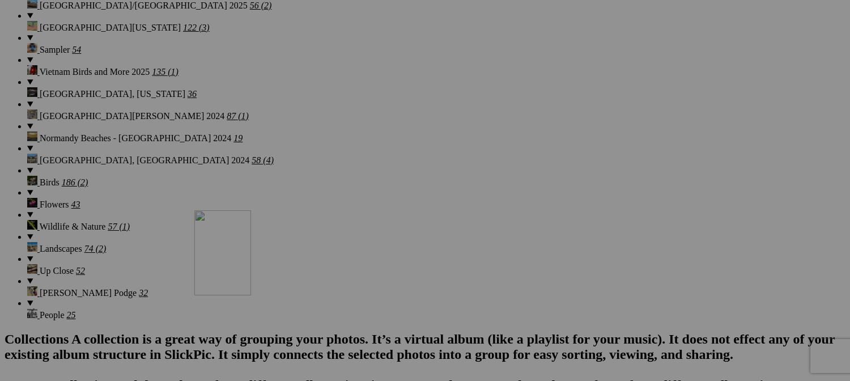
drag, startPoint x: 300, startPoint y: 80, endPoint x: 359, endPoint y: 304, distance: 231.5
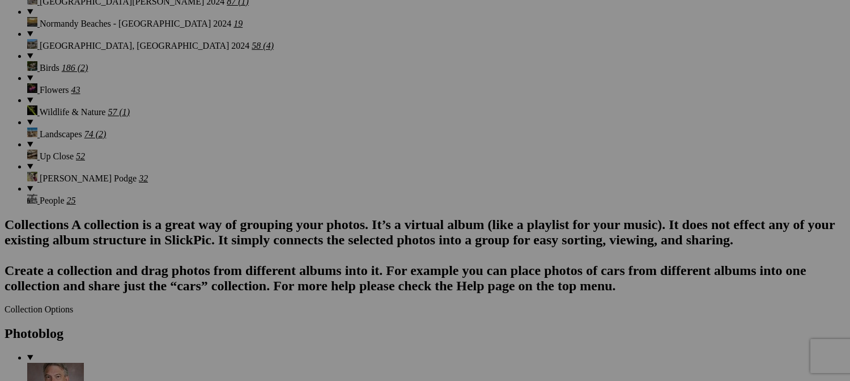
scroll to position [1193, 0]
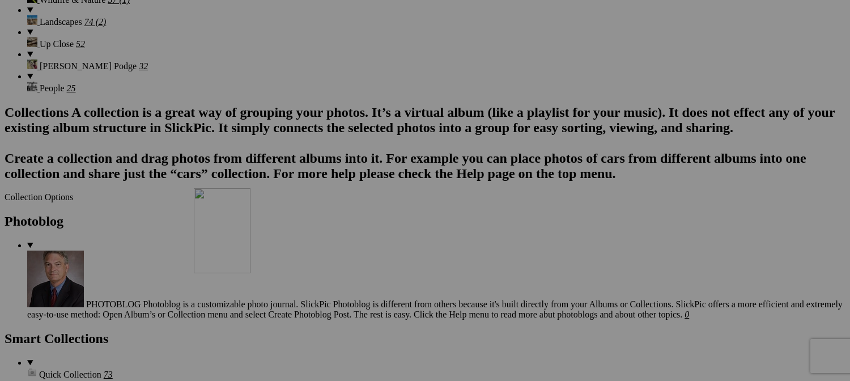
drag, startPoint x: 311, startPoint y: 133, endPoint x: 362, endPoint y: 278, distance: 154.3
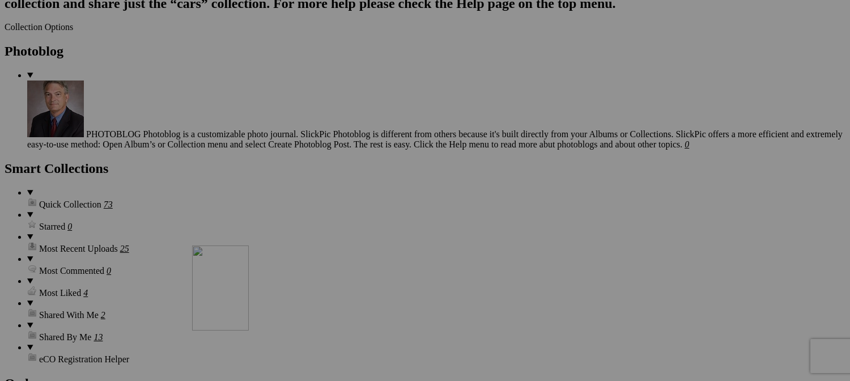
drag, startPoint x: 303, startPoint y: 94, endPoint x: 357, endPoint y: 347, distance: 258.4
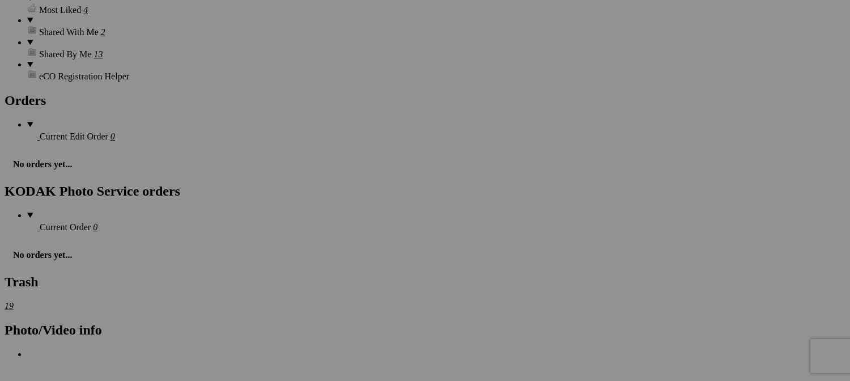
scroll to position [1646, 0]
drag, startPoint x: 298, startPoint y: 109, endPoint x: 373, endPoint y: 367, distance: 267.9
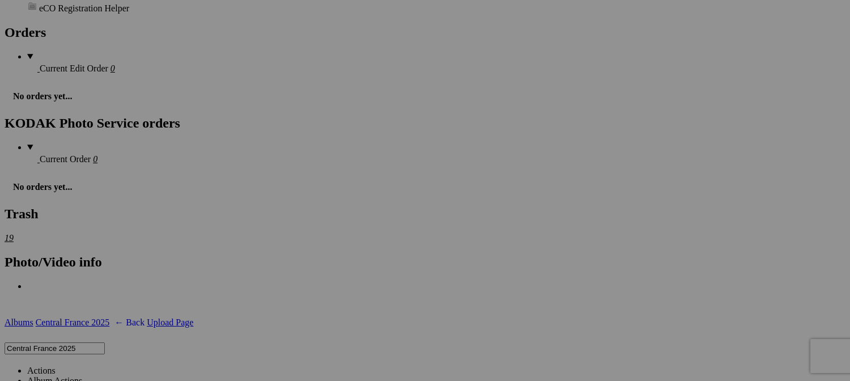
scroll to position [1760, 0]
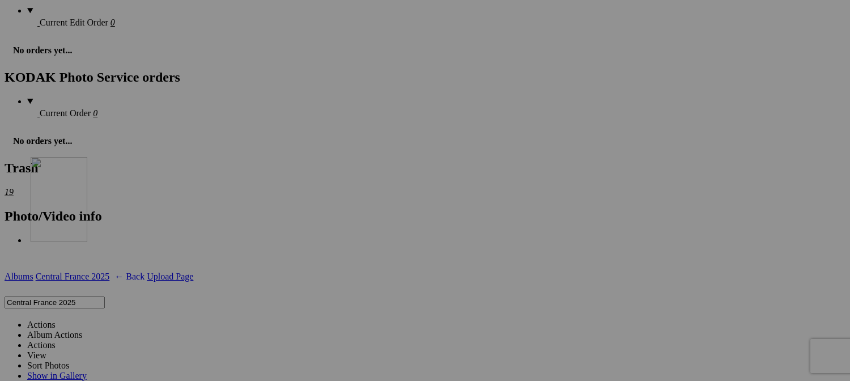
drag, startPoint x: 211, startPoint y: 300, endPoint x: 196, endPoint y: 256, distance: 47.3
type input "Percy and Isobelle (Stephanie's mother) at Chateau de Lalande"
click at [56, 320] on link "Actions" at bounding box center [41, 325] width 28 height 10
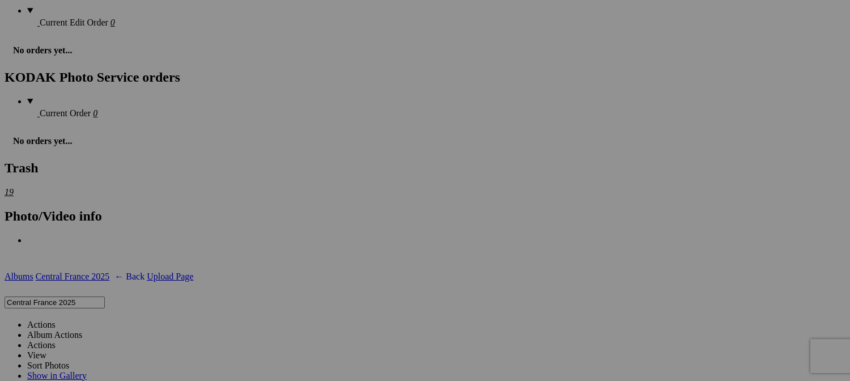
click at [350, 264] on span "Yes" at bounding box center [343, 265] width 13 height 10
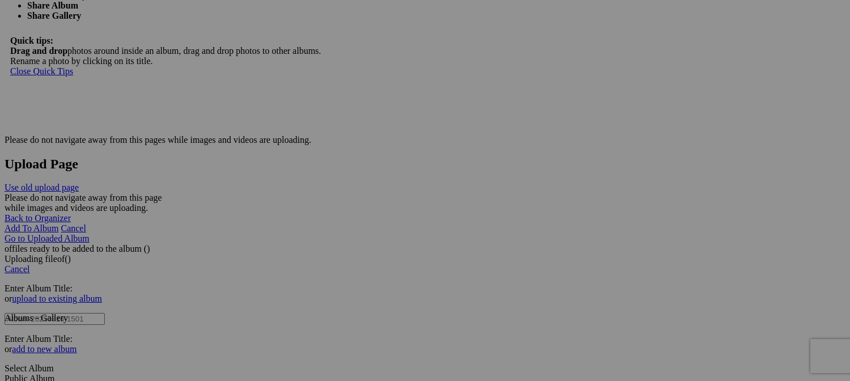
scroll to position [2156, 0]
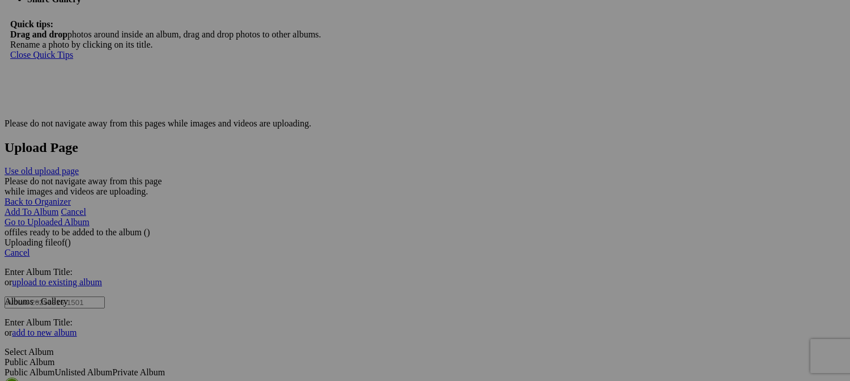
drag, startPoint x: 214, startPoint y: 197, endPoint x: 313, endPoint y: 11, distance: 210.4
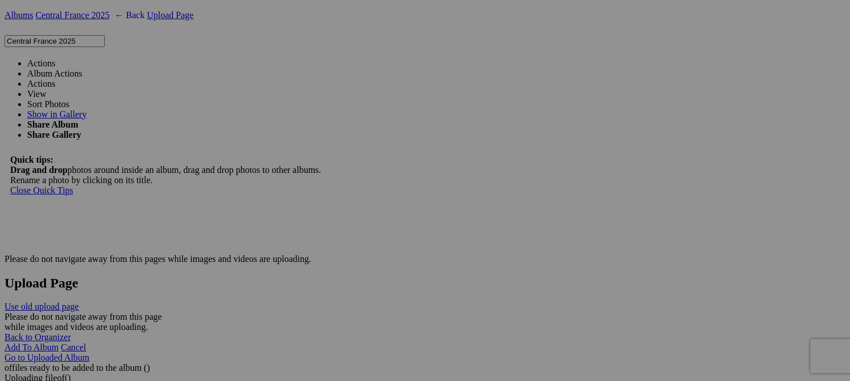
scroll to position [1986, 0]
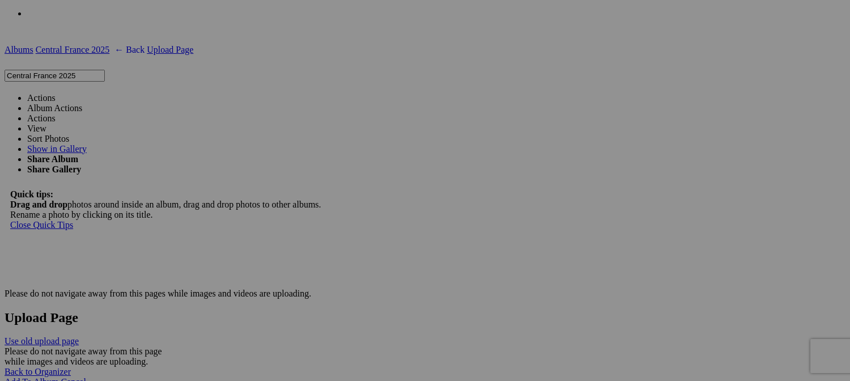
drag, startPoint x: 294, startPoint y: 222, endPoint x: 419, endPoint y: -23, distance: 275.0
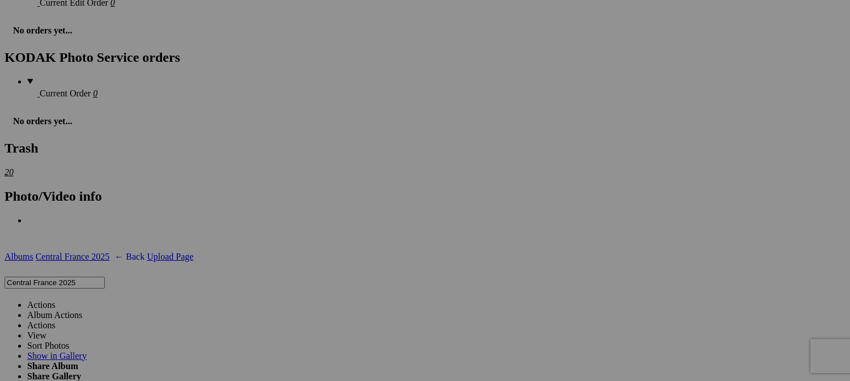
scroll to position [1760, 0]
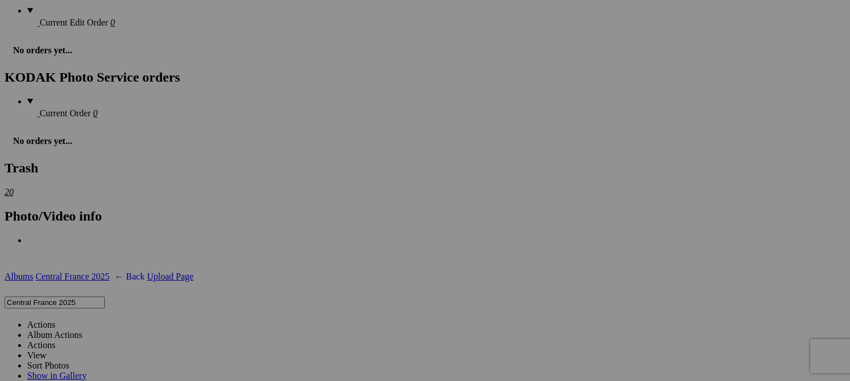
drag, startPoint x: 513, startPoint y: 300, endPoint x: 443, endPoint y: 21, distance: 287.4
drag, startPoint x: 627, startPoint y: 156, endPoint x: 475, endPoint y: 27, distance: 199.8
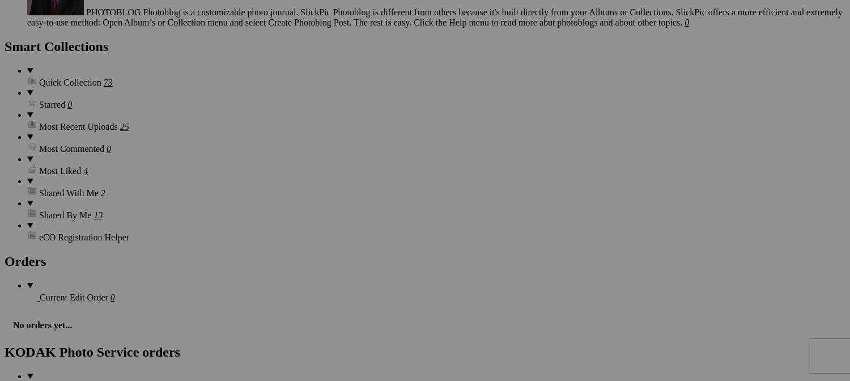
scroll to position [1476, 0]
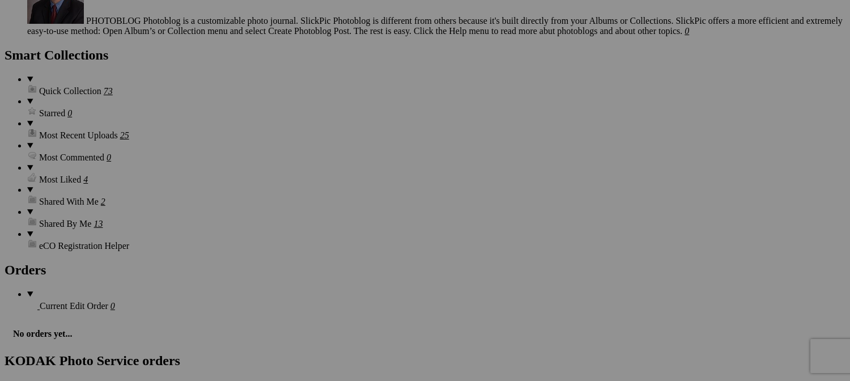
drag, startPoint x: 524, startPoint y: 298, endPoint x: 363, endPoint y: 37, distance: 306.4
drag, startPoint x: 512, startPoint y: 297, endPoint x: 309, endPoint y: 110, distance: 276.3
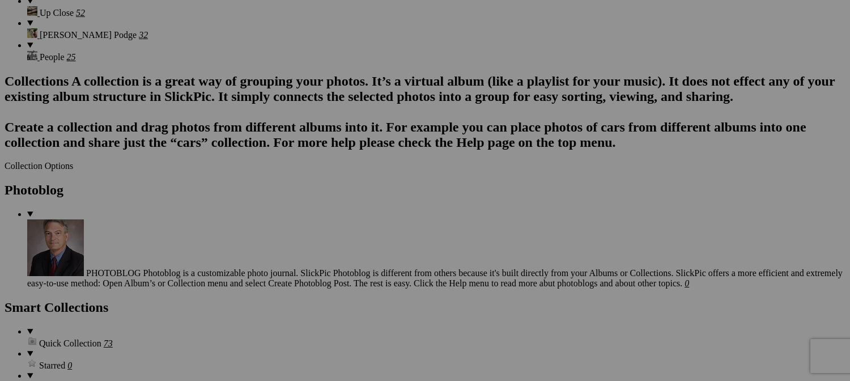
scroll to position [1193, 0]
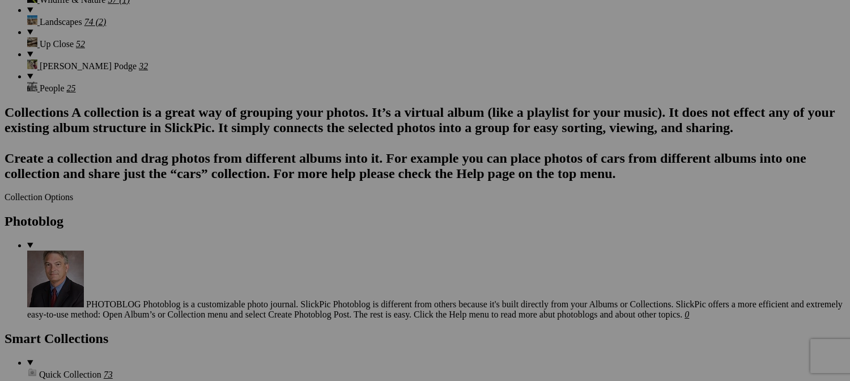
drag, startPoint x: 414, startPoint y: 284, endPoint x: 451, endPoint y: 73, distance: 214.0
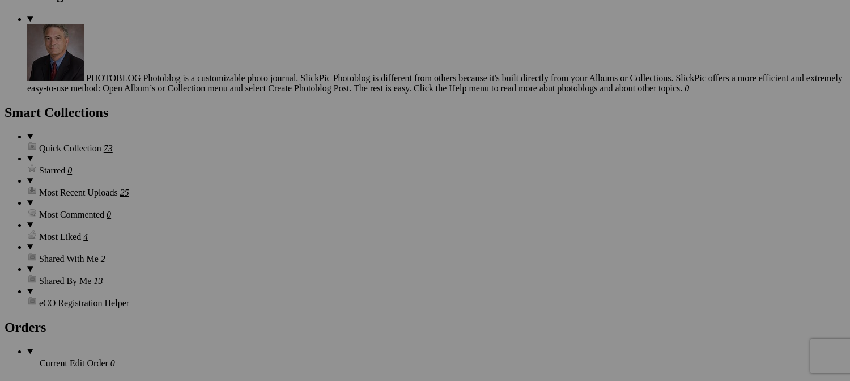
scroll to position [1420, 0]
drag, startPoint x: 301, startPoint y: 213, endPoint x: 397, endPoint y: 7, distance: 226.7
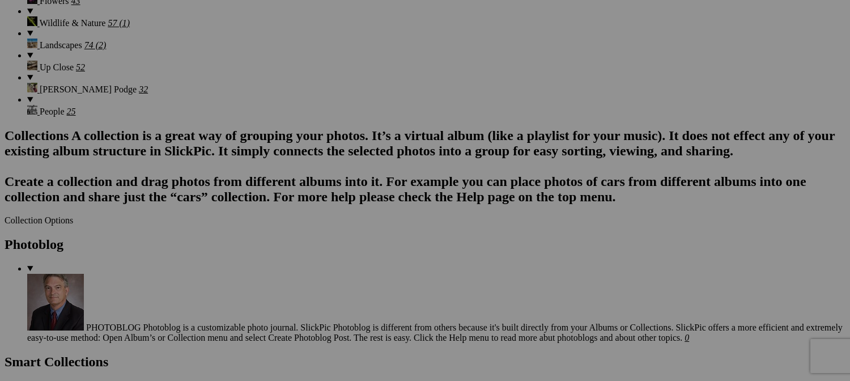
scroll to position [1136, 0]
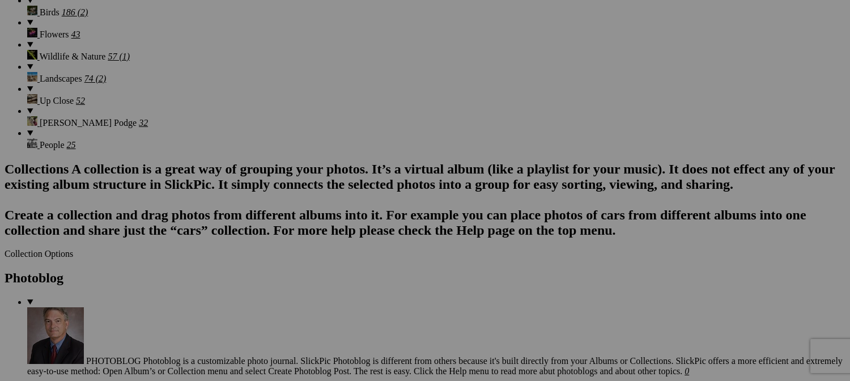
drag, startPoint x: 532, startPoint y: 210, endPoint x: 399, endPoint y: -26, distance: 270.5
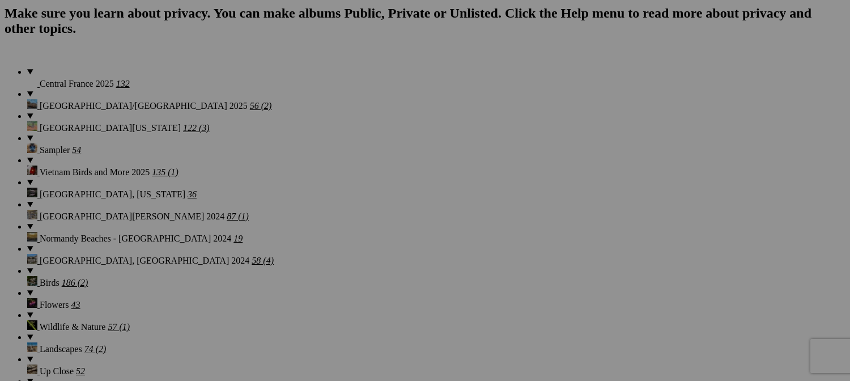
scroll to position [853, 0]
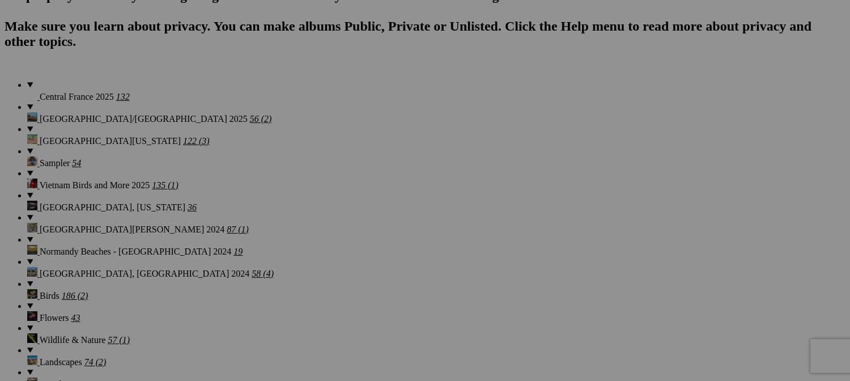
drag, startPoint x: 435, startPoint y: 203, endPoint x: 408, endPoint y: 38, distance: 167.6
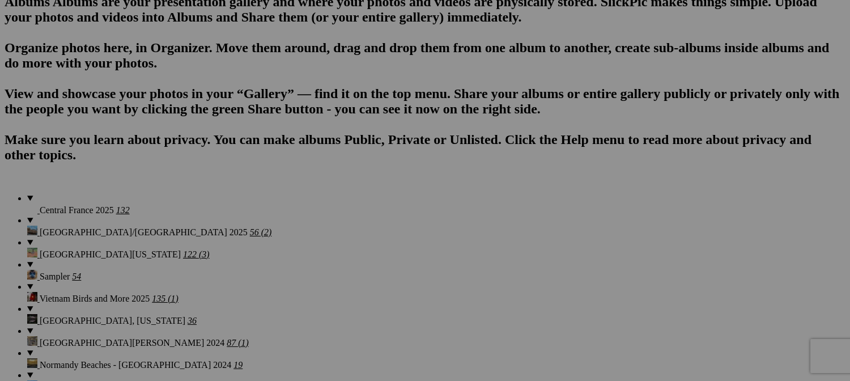
scroll to position [626, 0]
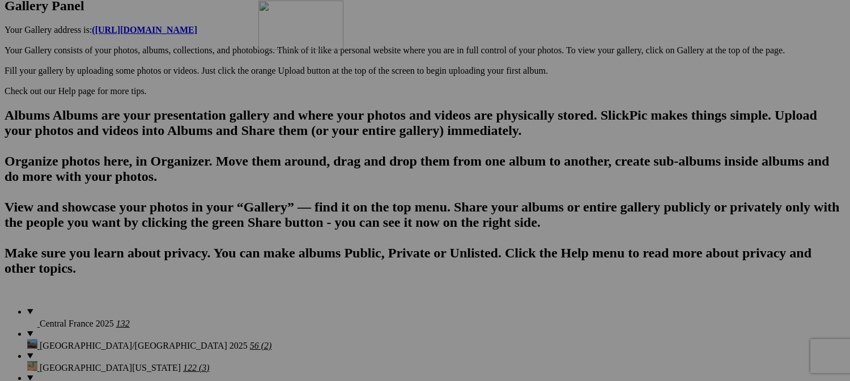
drag, startPoint x: 427, startPoint y: 288, endPoint x: 423, endPoint y: 104, distance: 184.2
drag, startPoint x: 405, startPoint y: 126, endPoint x: 164, endPoint y: 252, distance: 271.5
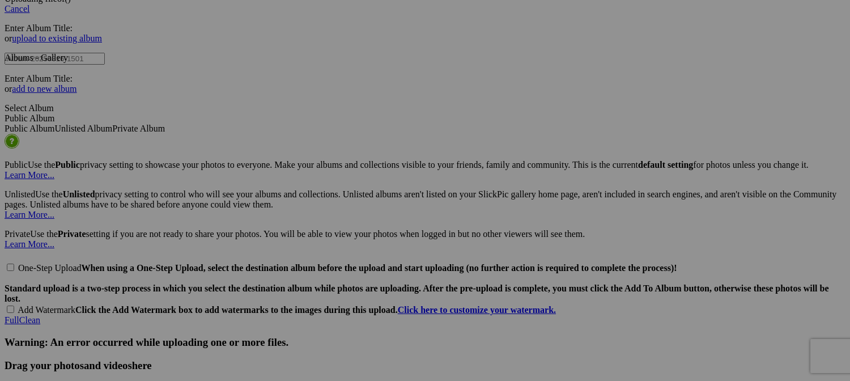
scroll to position [2496, 0]
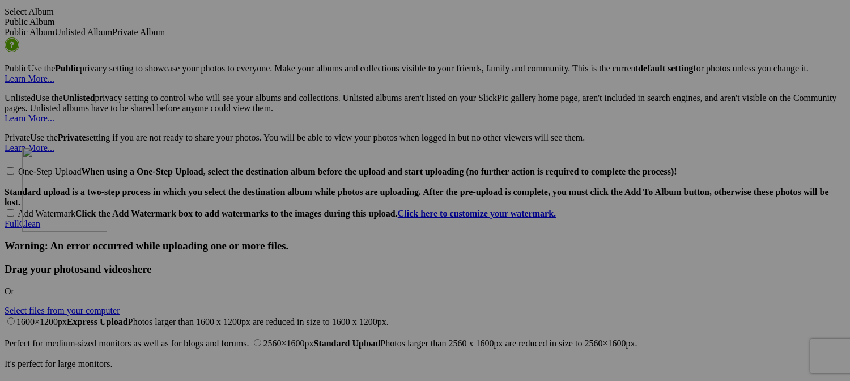
drag, startPoint x: 421, startPoint y: 269, endPoint x: 184, endPoint y: 243, distance: 238.3
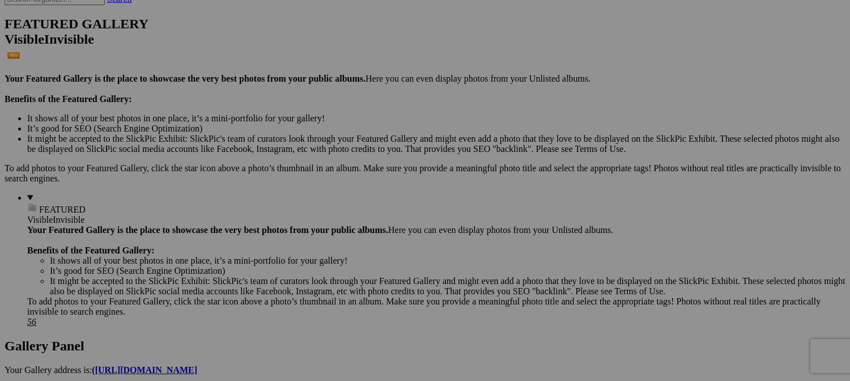
scroll to position [3, 0]
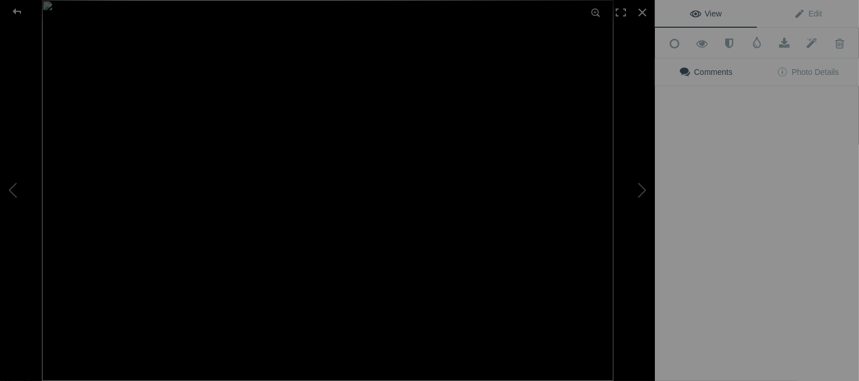
type input "Pigeons at the Fountain - Château de la Lande"
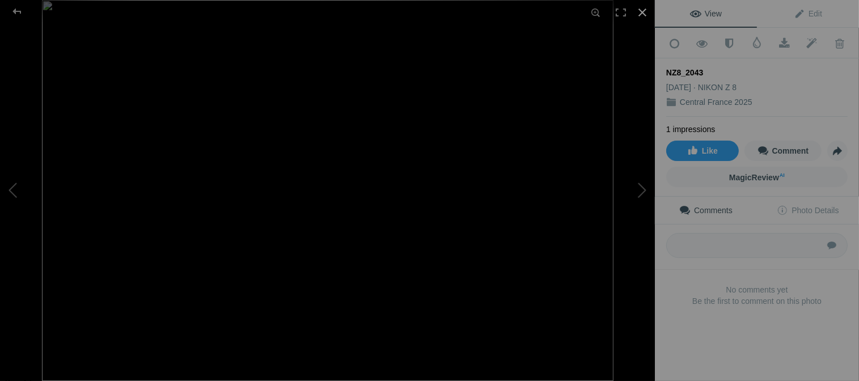
click at [635, 8] on div at bounding box center [642, 12] width 25 height 25
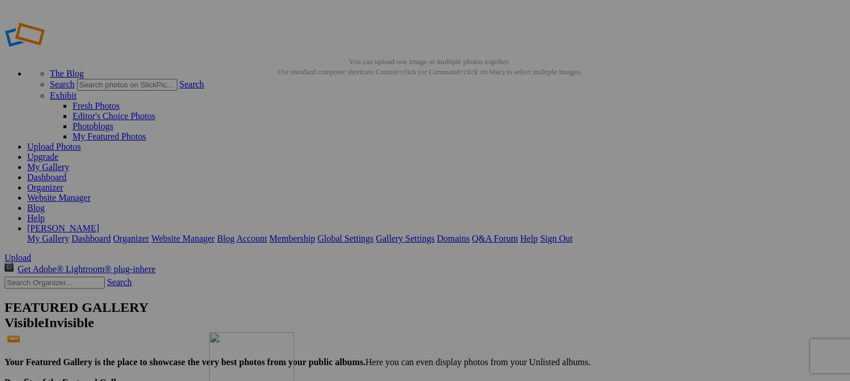
drag, startPoint x: 502, startPoint y: 148, endPoint x: 371, endPoint y: 411, distance: 293.5
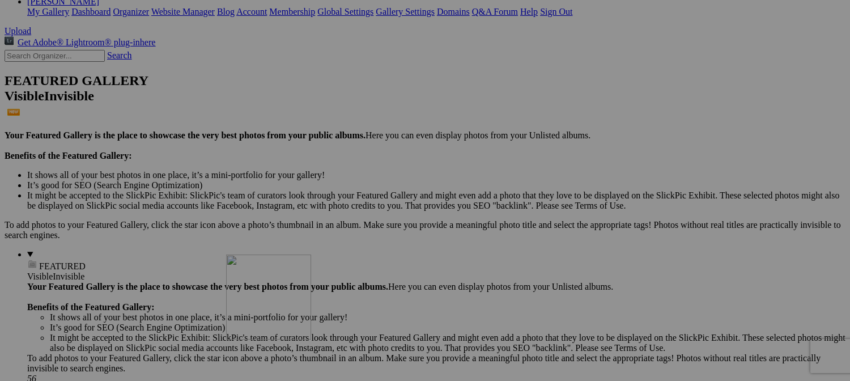
drag, startPoint x: 409, startPoint y: 237, endPoint x: 397, endPoint y: 339, distance: 102.7
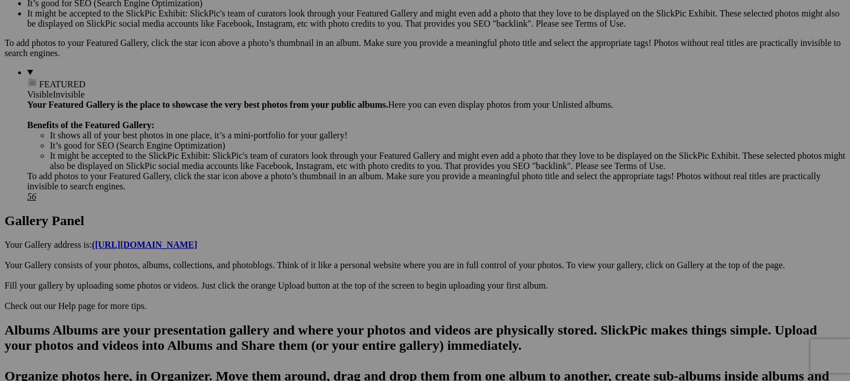
scroll to position [456, 0]
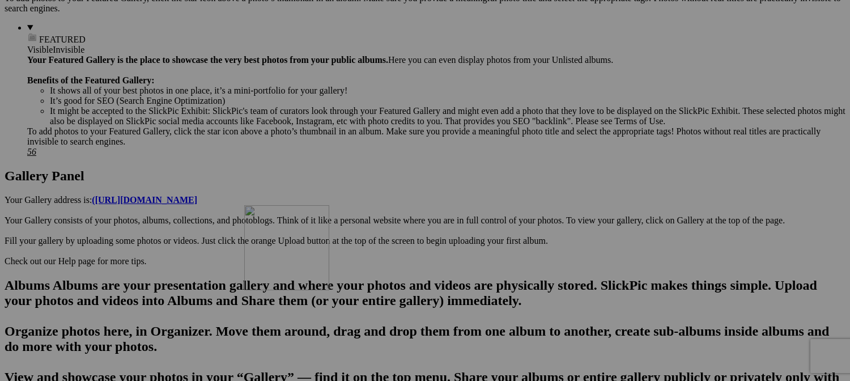
drag, startPoint x: 407, startPoint y: 162, endPoint x: 407, endPoint y: 298, distance: 136.6
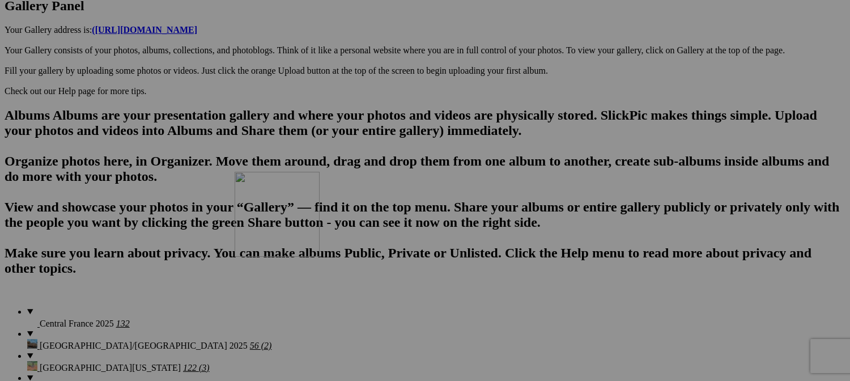
drag, startPoint x: 409, startPoint y: 129, endPoint x: 398, endPoint y: 270, distance: 141.6
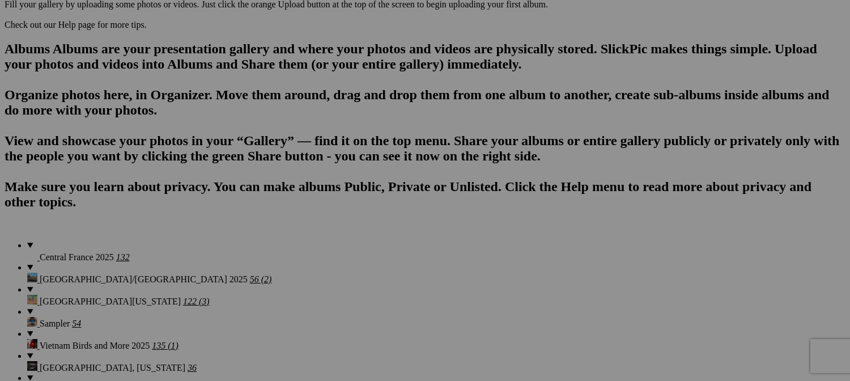
scroll to position [796, 0]
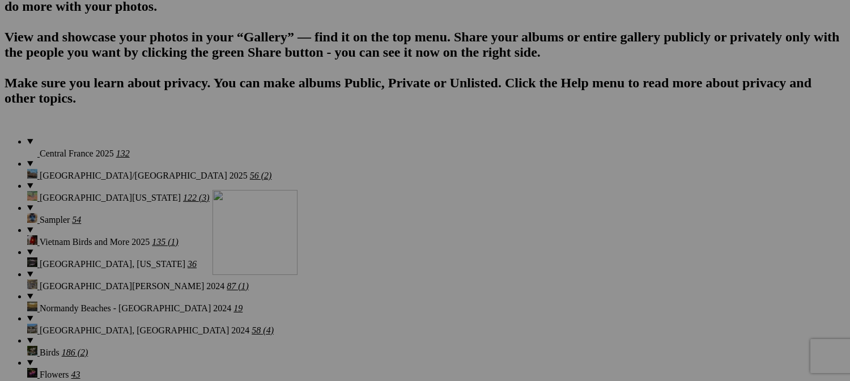
drag, startPoint x: 409, startPoint y: 102, endPoint x: 373, endPoint y: 299, distance: 200.3
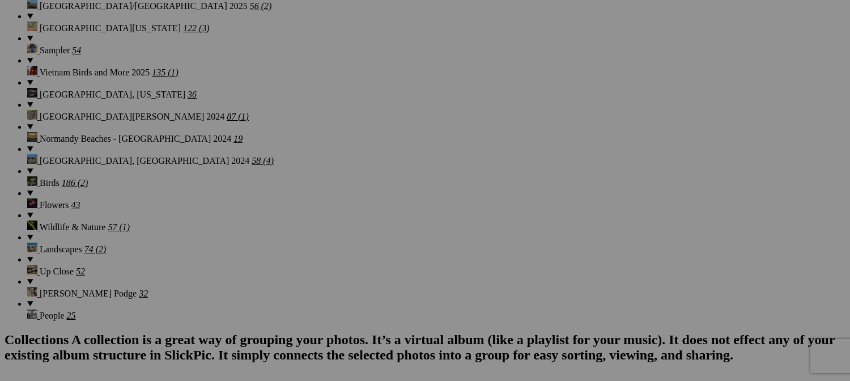
scroll to position [966, 0]
drag, startPoint x: 408, startPoint y: 80, endPoint x: 373, endPoint y: 192, distance: 116.9
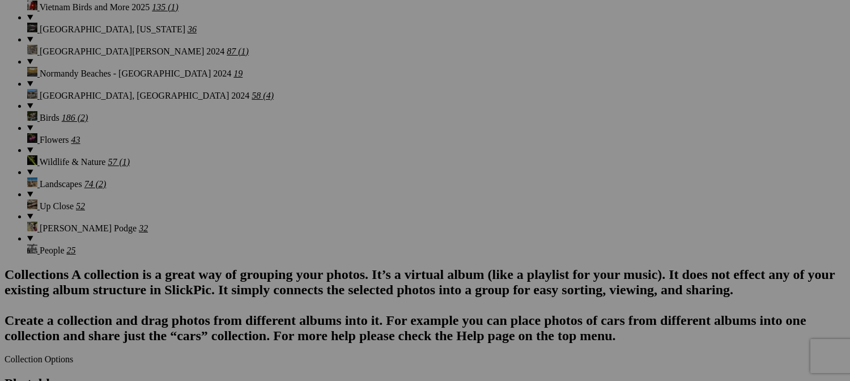
scroll to position [1023, 0]
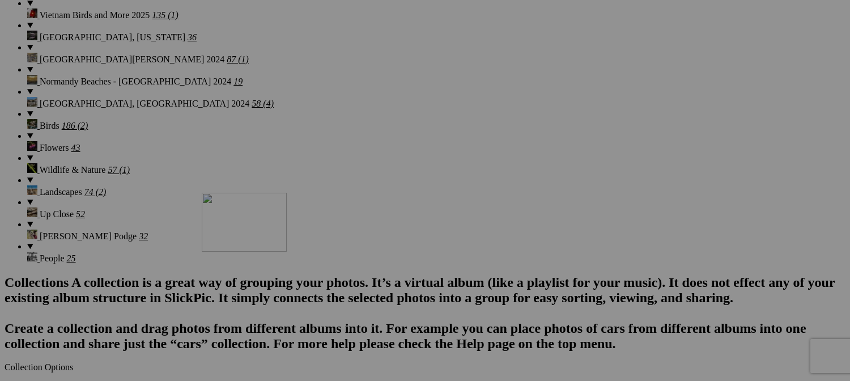
drag, startPoint x: 616, startPoint y: 154, endPoint x: 366, endPoint y: 286, distance: 282.7
drag, startPoint x: 320, startPoint y: 315, endPoint x: 399, endPoint y: 286, distance: 84.2
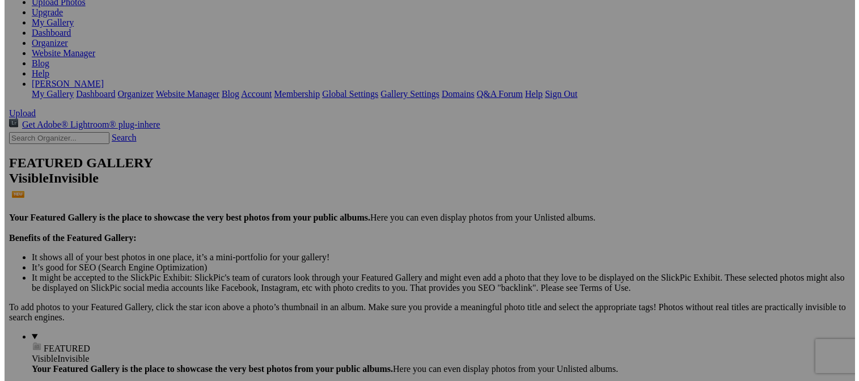
scroll to position [60, 0]
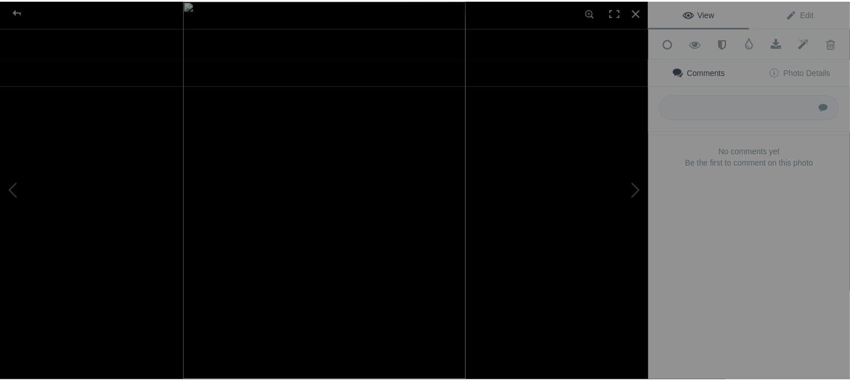
scroll to position [0, 0]
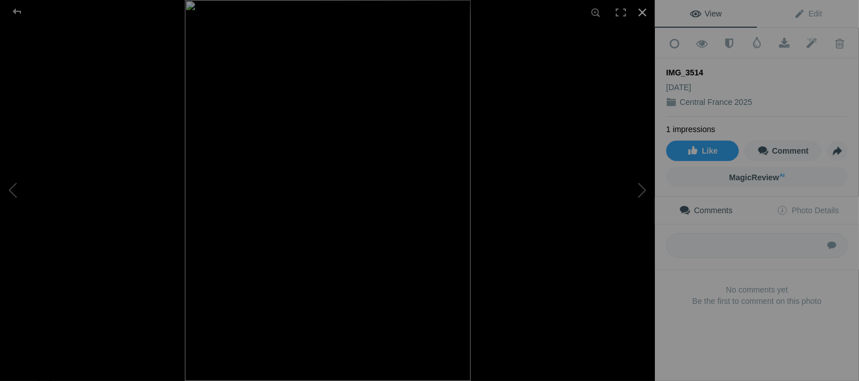
click at [645, 10] on div at bounding box center [642, 12] width 25 height 25
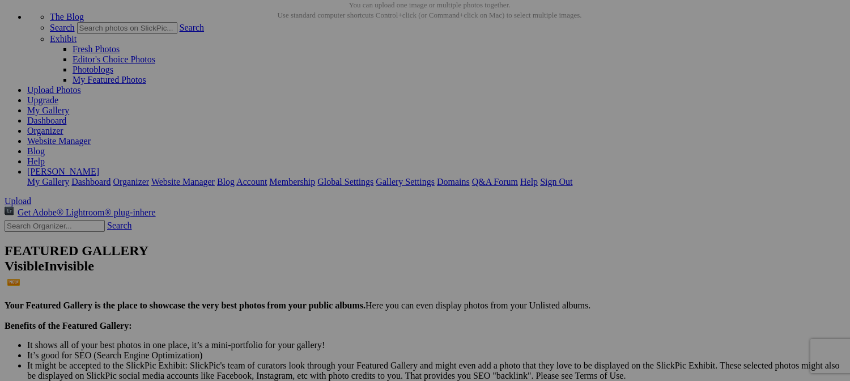
drag, startPoint x: 398, startPoint y: 244, endPoint x: 362, endPoint y: 366, distance: 127.7
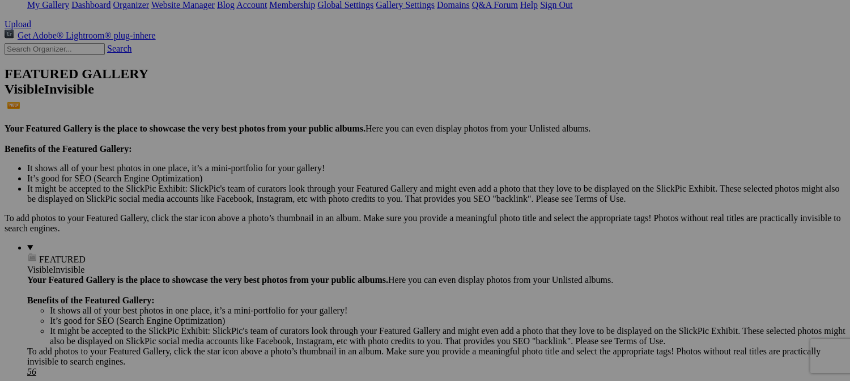
scroll to position [286, 0]
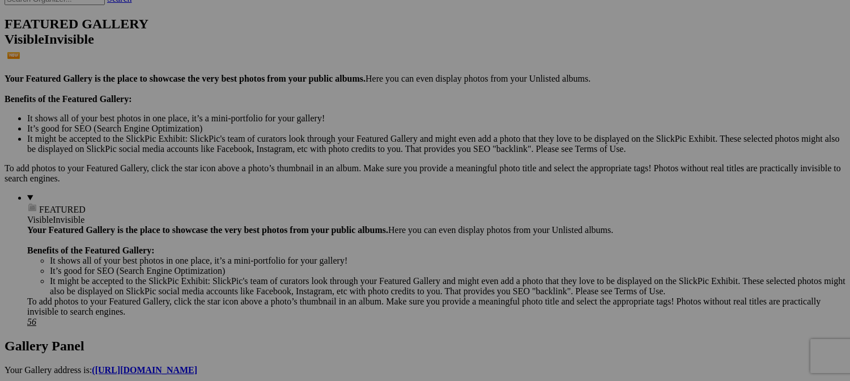
drag, startPoint x: 309, startPoint y: 203, endPoint x: 343, endPoint y: 395, distance: 194.5
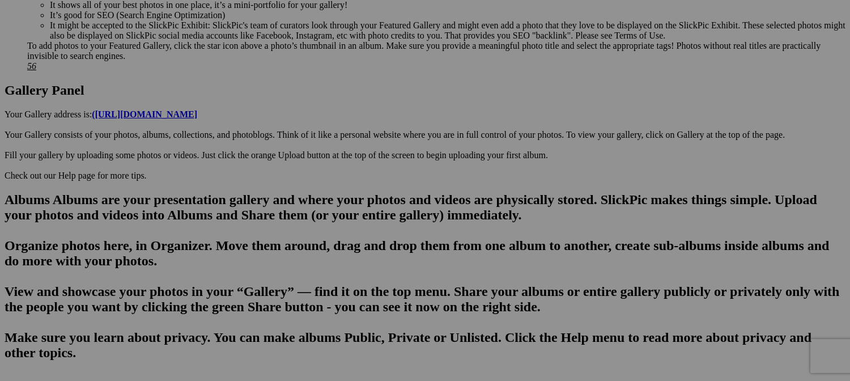
scroll to position [570, 0]
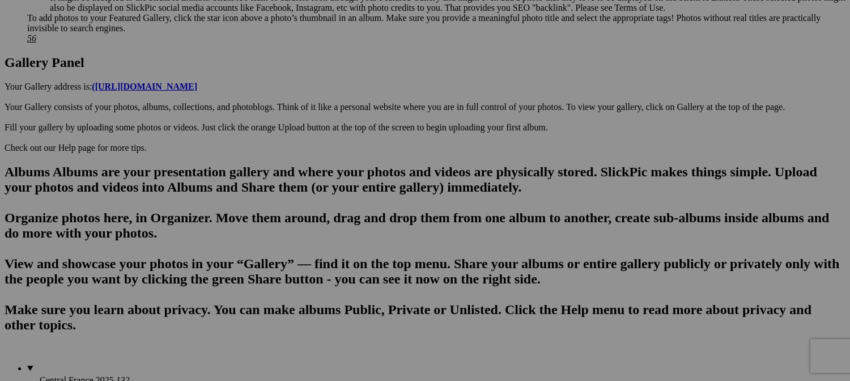
drag, startPoint x: 311, startPoint y: 55, endPoint x: 373, endPoint y: 294, distance: 246.6
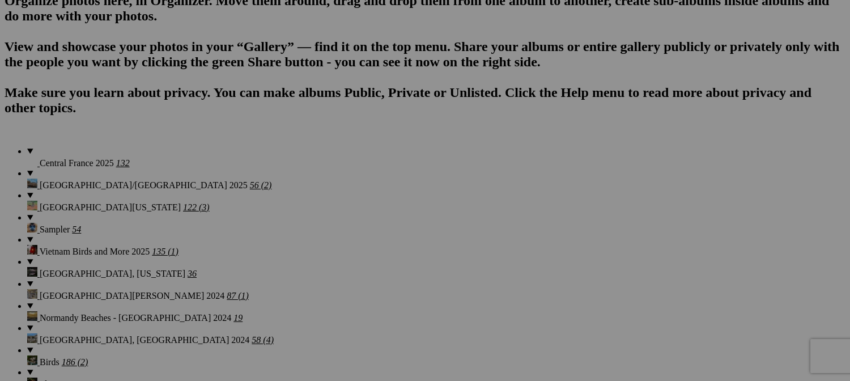
scroll to position [796, 0]
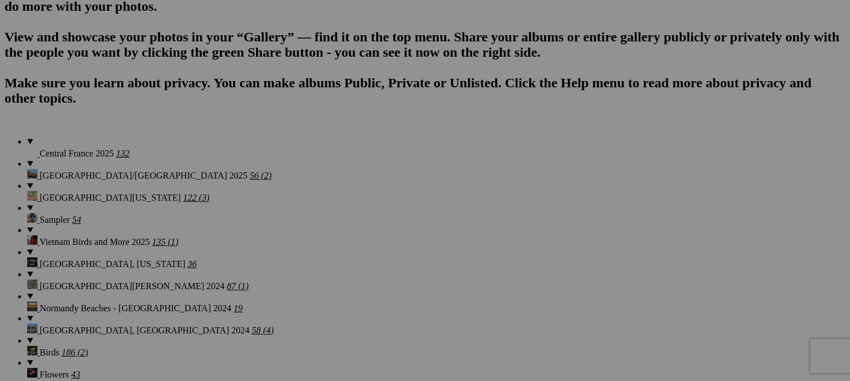
drag, startPoint x: 326, startPoint y: 90, endPoint x: 376, endPoint y: 352, distance: 267.1
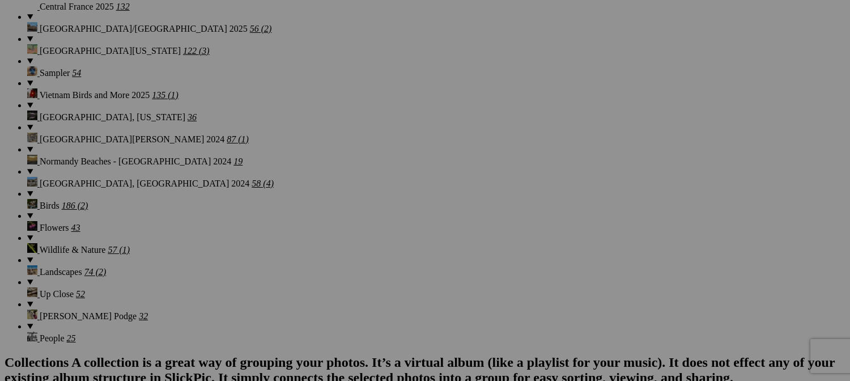
scroll to position [910, 0]
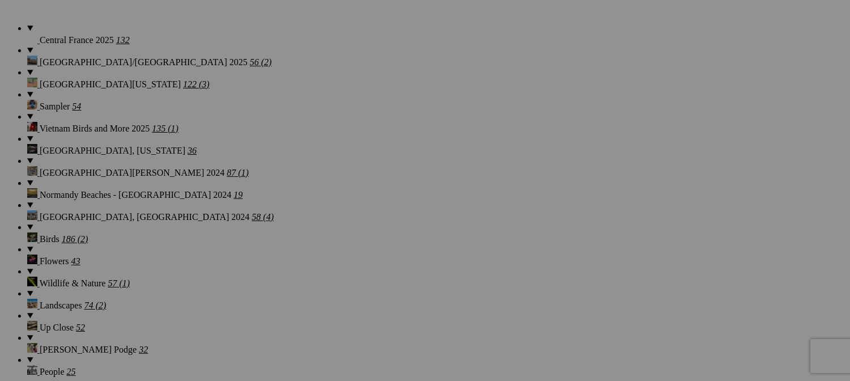
drag, startPoint x: 306, startPoint y: 145, endPoint x: 434, endPoint y: 331, distance: 226.2
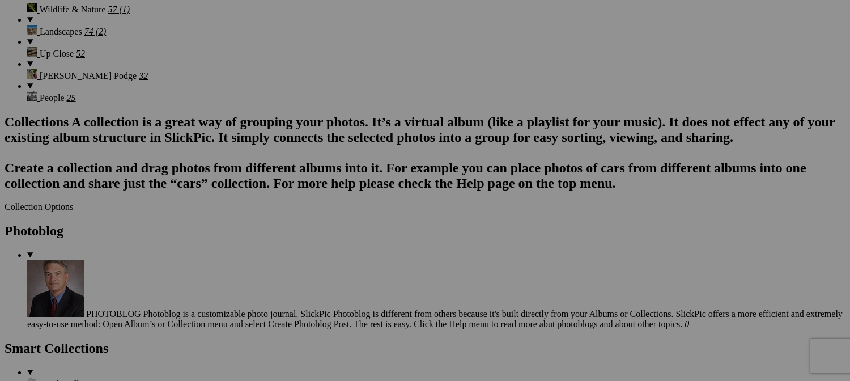
scroll to position [1193, 0]
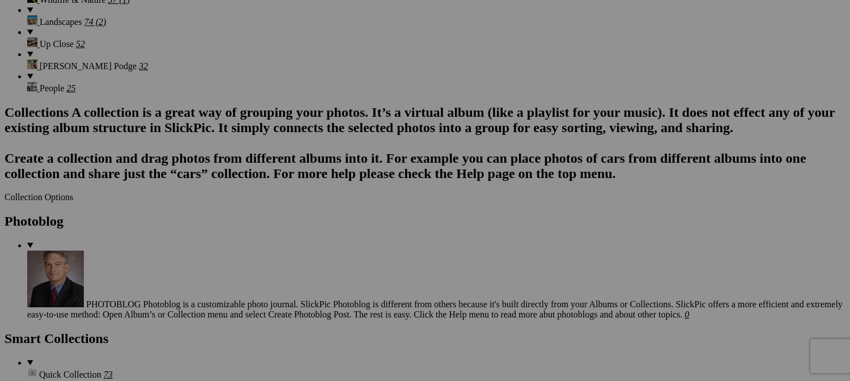
drag, startPoint x: 380, startPoint y: 135, endPoint x: 417, endPoint y: 346, distance: 213.9
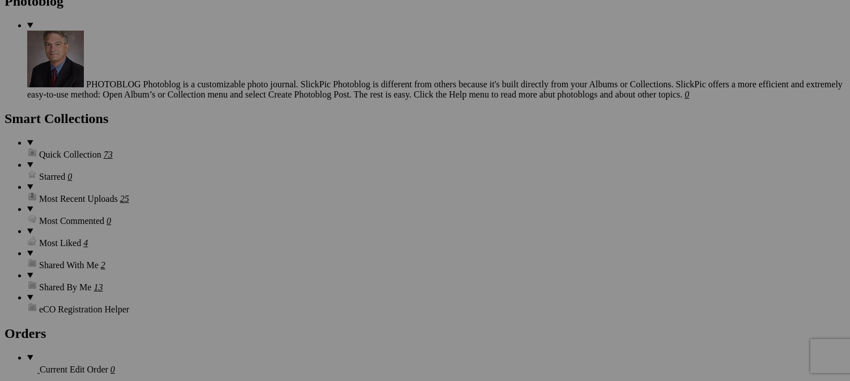
scroll to position [1420, 0]
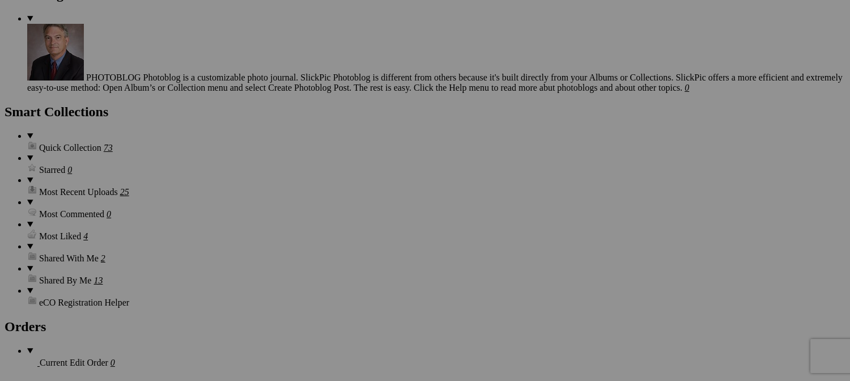
drag, startPoint x: 283, startPoint y: 182, endPoint x: 356, endPoint y: 405, distance: 234.9
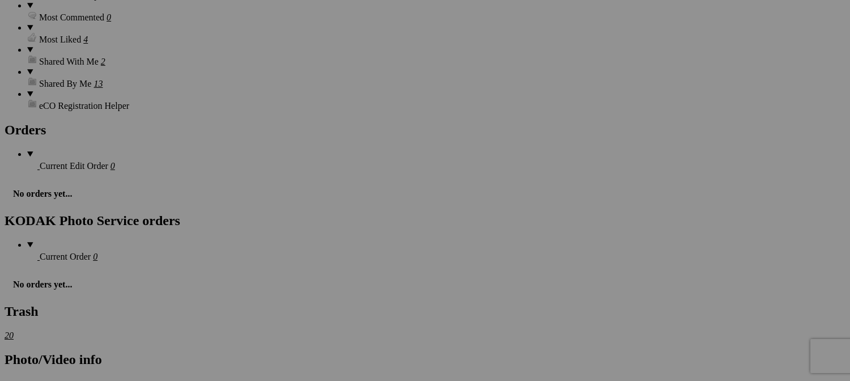
scroll to position [1646, 0]
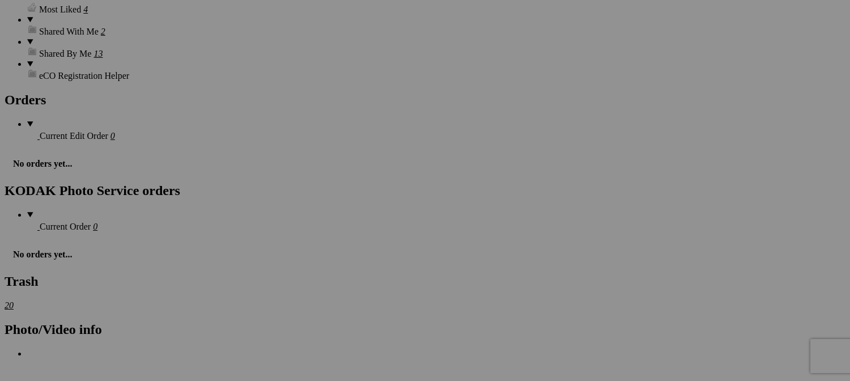
drag, startPoint x: 317, startPoint y: 117, endPoint x: 402, endPoint y: 369, distance: 265.4
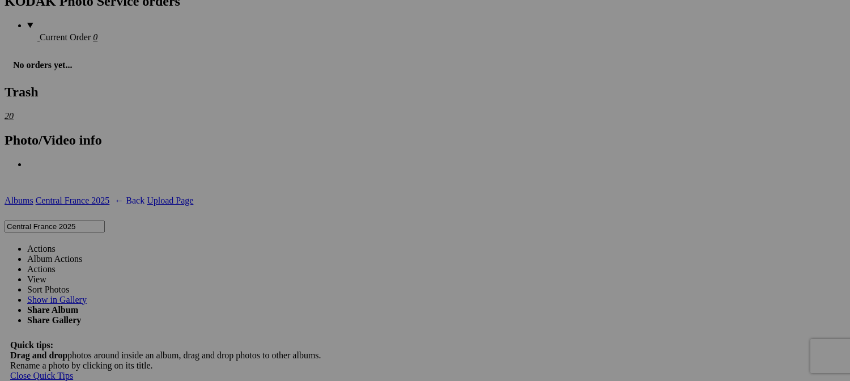
scroll to position [1873, 0]
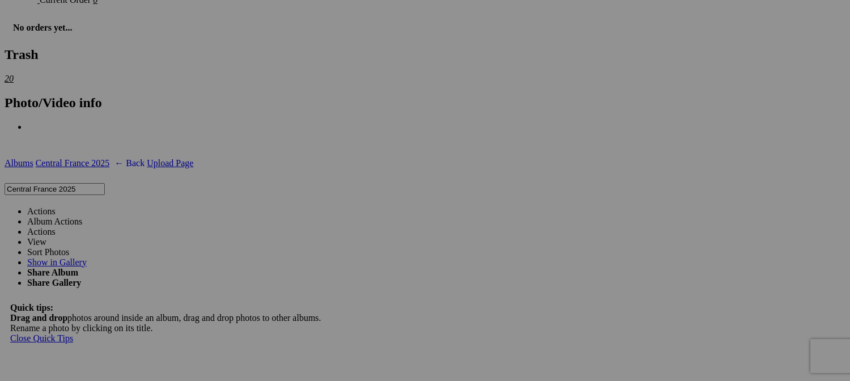
drag, startPoint x: 311, startPoint y: 188, endPoint x: 365, endPoint y: 371, distance: 190.4
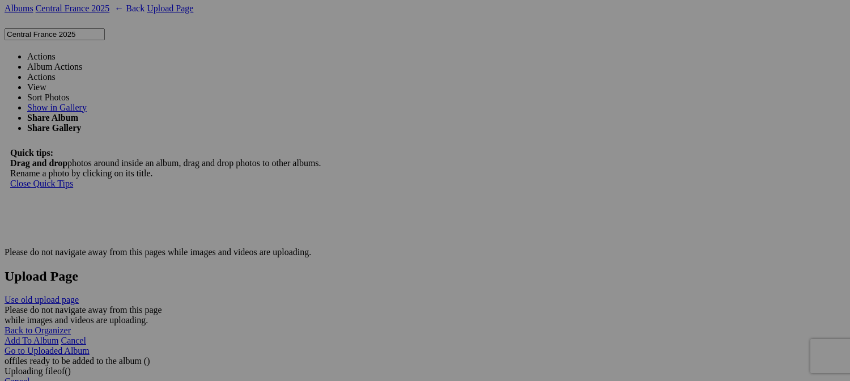
scroll to position [2043, 0]
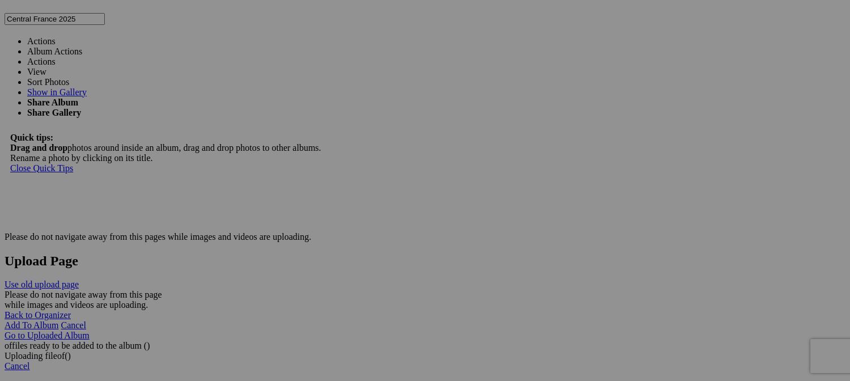
drag, startPoint x: 291, startPoint y: 138, endPoint x: 380, endPoint y: 330, distance: 211.7
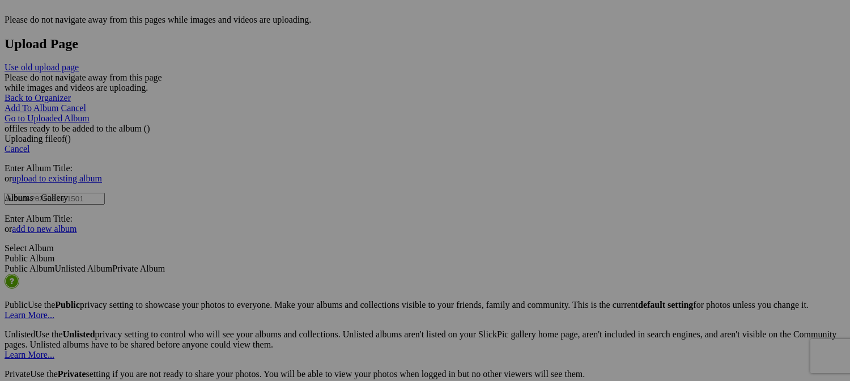
scroll to position [2270, 0]
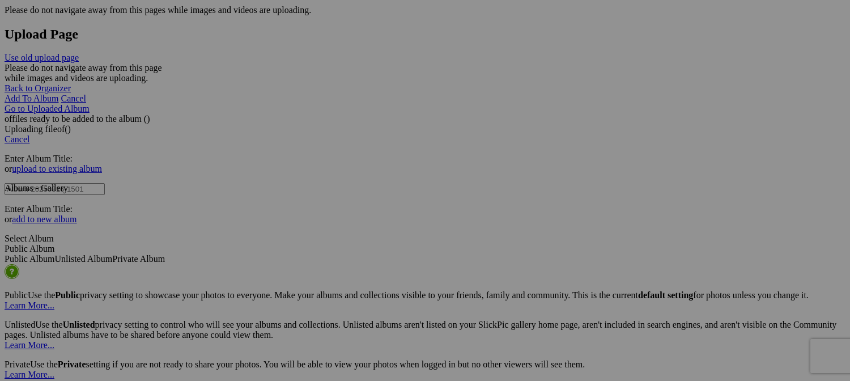
drag, startPoint x: 320, startPoint y: 83, endPoint x: 403, endPoint y: 329, distance: 259.5
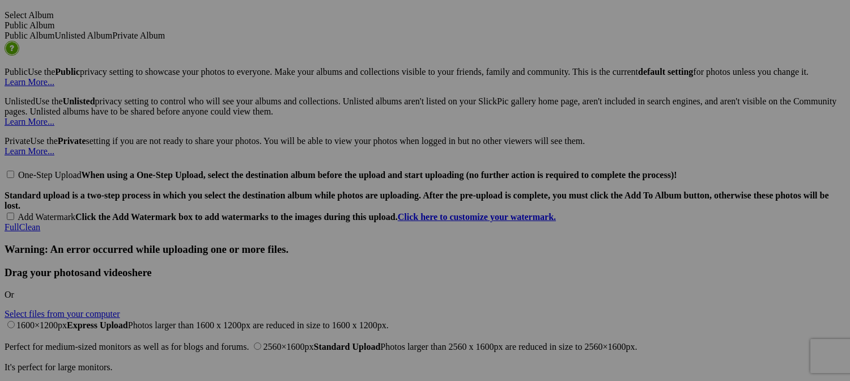
scroll to position [2496, 0]
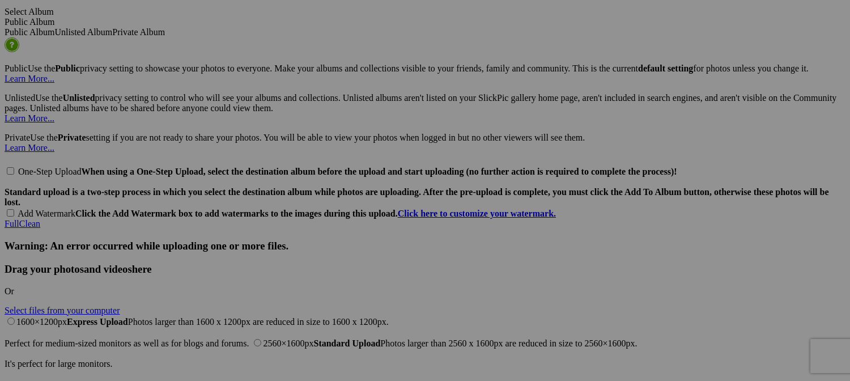
drag, startPoint x: 417, startPoint y: 130, endPoint x: 168, endPoint y: 239, distance: 271.5
type input "One of [PERSON_NAME]'s Dogs - [GEOGRAPHIC_DATA]"
drag, startPoint x: 198, startPoint y: 334, endPoint x: 251, endPoint y: 349, distance: 55.4
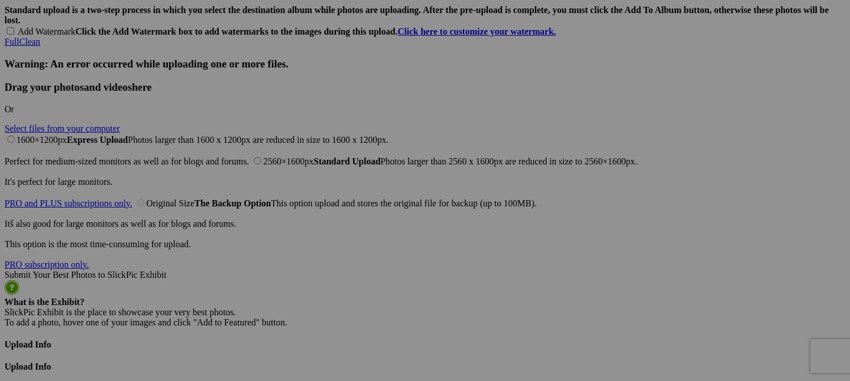
scroll to position [2723, 0]
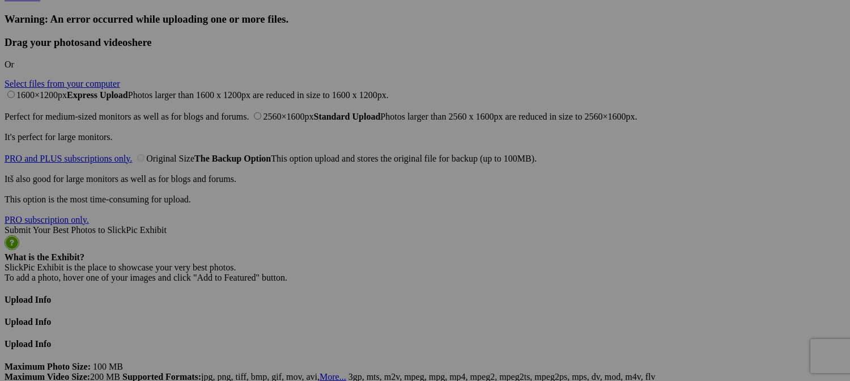
type input "[PERSON_NAME] with [PERSON_NAME] - Owner of [GEOGRAPHIC_DATA]"
drag, startPoint x: 419, startPoint y: 206, endPoint x: 297, endPoint y: 82, distance: 173.9
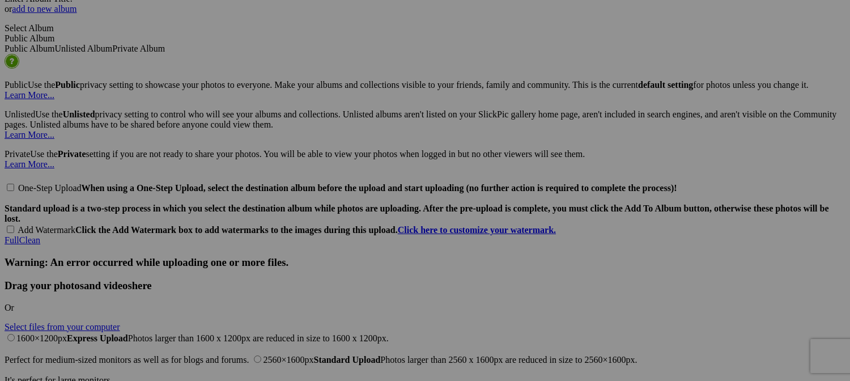
scroll to position [2440, 0]
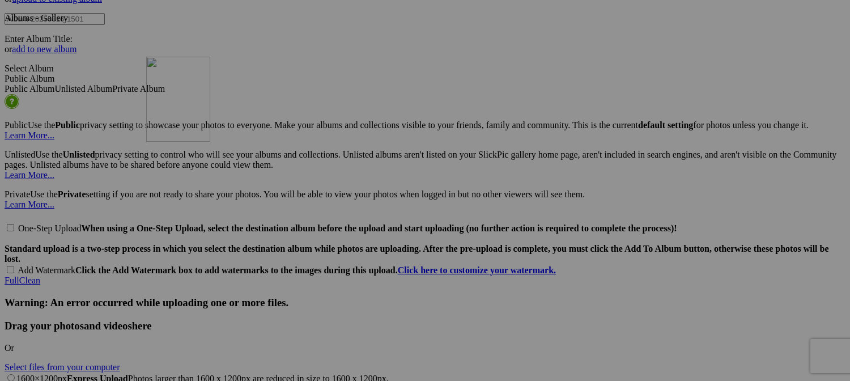
drag, startPoint x: 320, startPoint y: 362, endPoint x: 308, endPoint y: 159, distance: 202.7
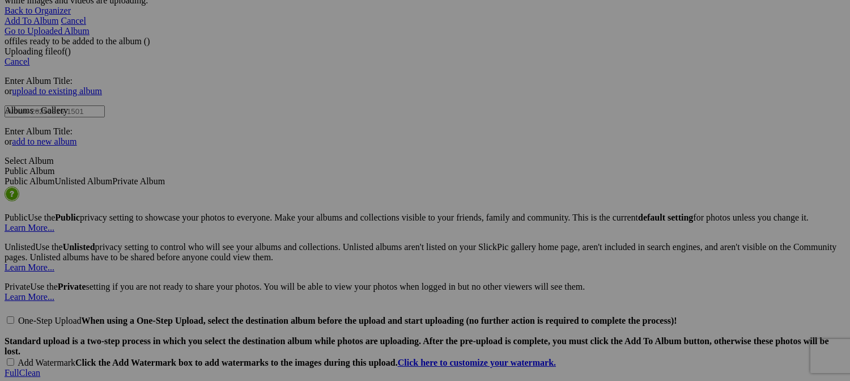
scroll to position [2383, 0]
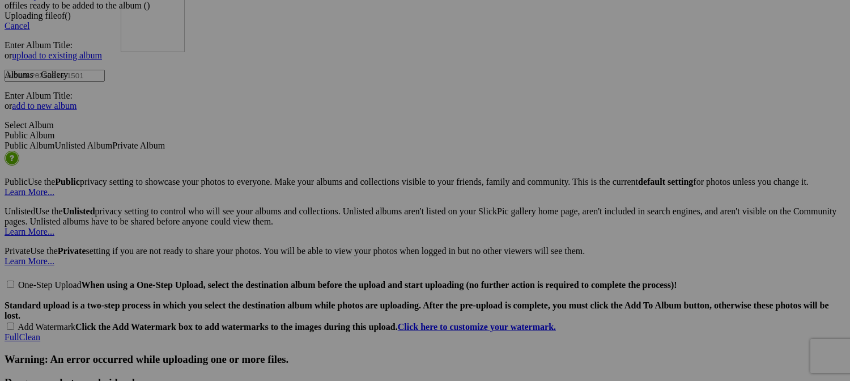
drag, startPoint x: 304, startPoint y: 270, endPoint x: 284, endPoint y: 80, distance: 190.3
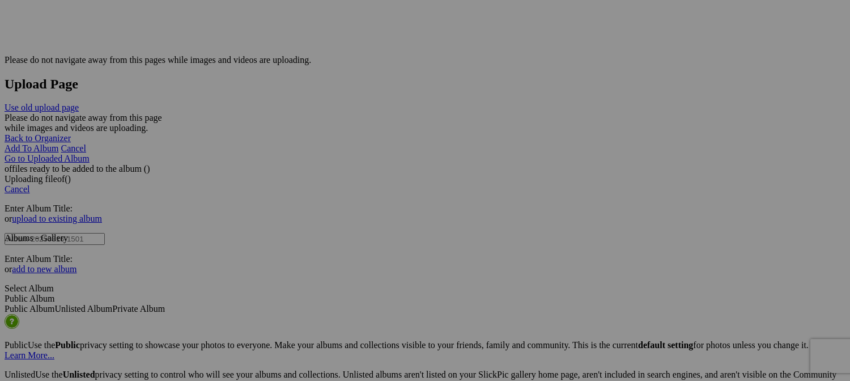
scroll to position [2213, 0]
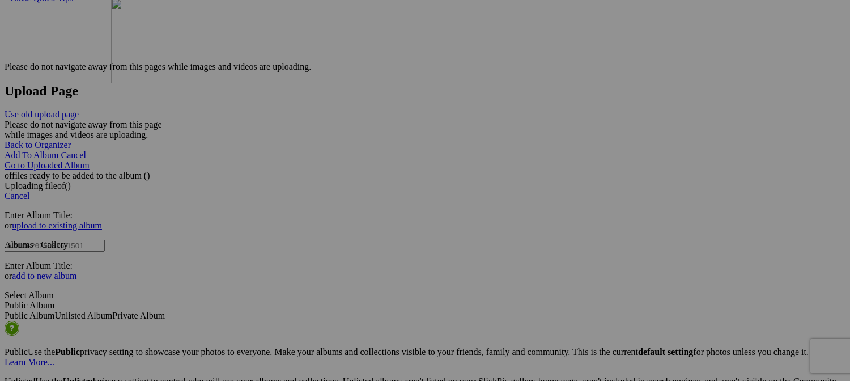
drag, startPoint x: 315, startPoint y: 286, endPoint x: 276, endPoint y: 98, distance: 192.1
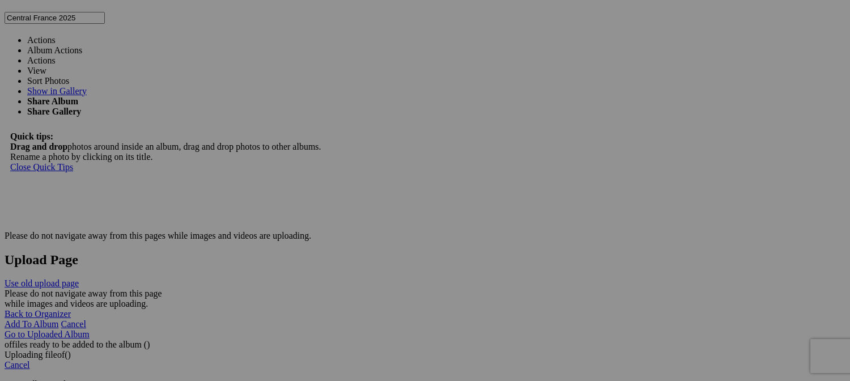
scroll to position [2043, 0]
drag, startPoint x: 410, startPoint y: 312, endPoint x: 465, endPoint y: 131, distance: 188.8
drag, startPoint x: 413, startPoint y: 321, endPoint x: 670, endPoint y: 113, distance: 330.8
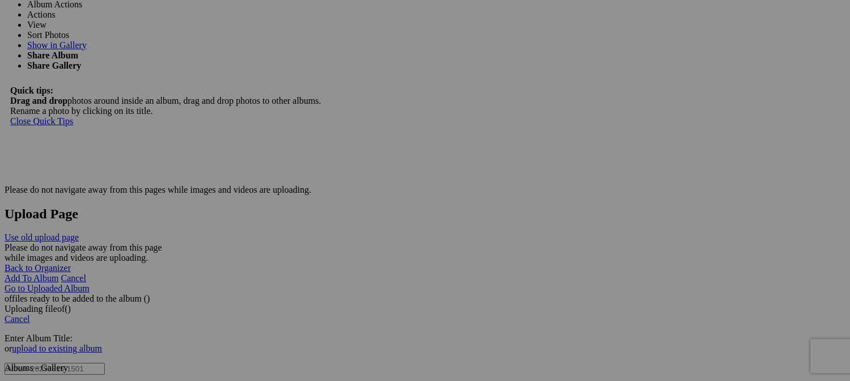
scroll to position [2100, 0]
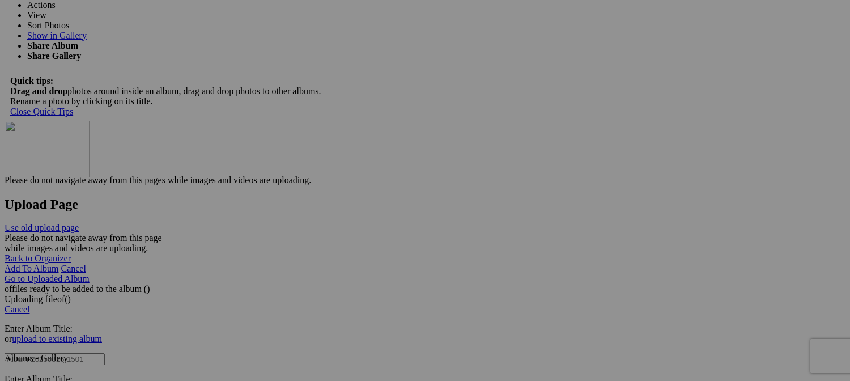
drag, startPoint x: 618, startPoint y: 261, endPoint x: 173, endPoint y: 231, distance: 446.4
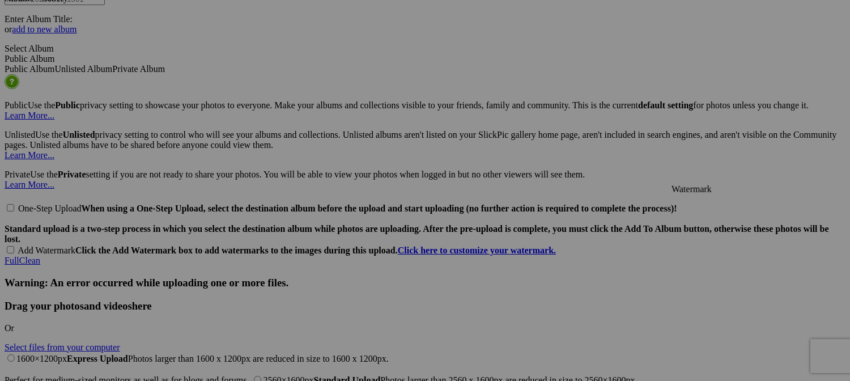
scroll to position [2496, 0]
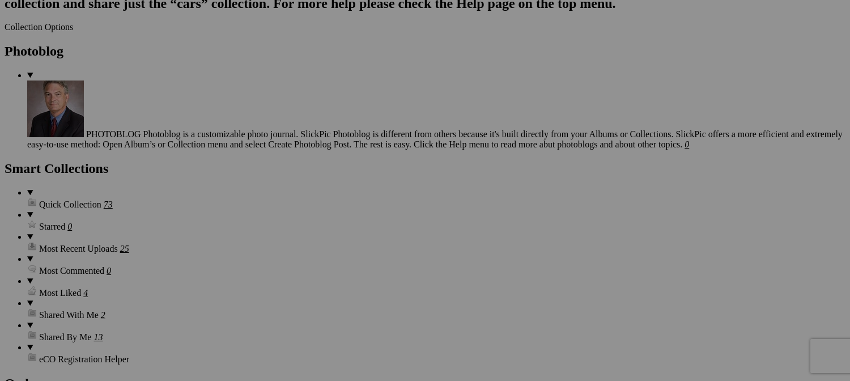
type input "Market - [GEOGRAPHIC_DATA], [GEOGRAPHIC_DATA]"
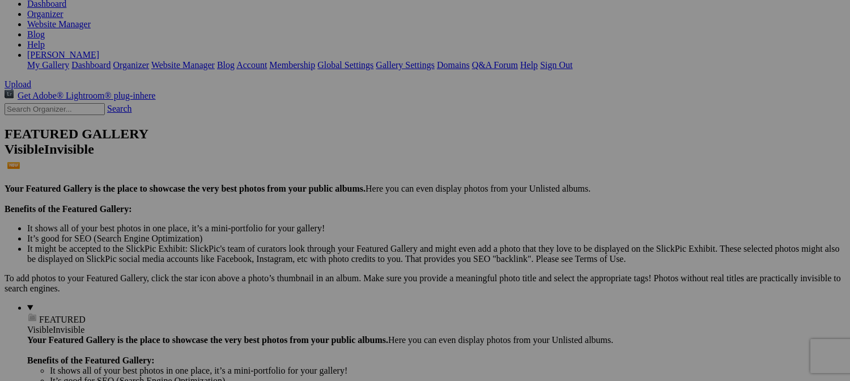
scroll to position [3, 0]
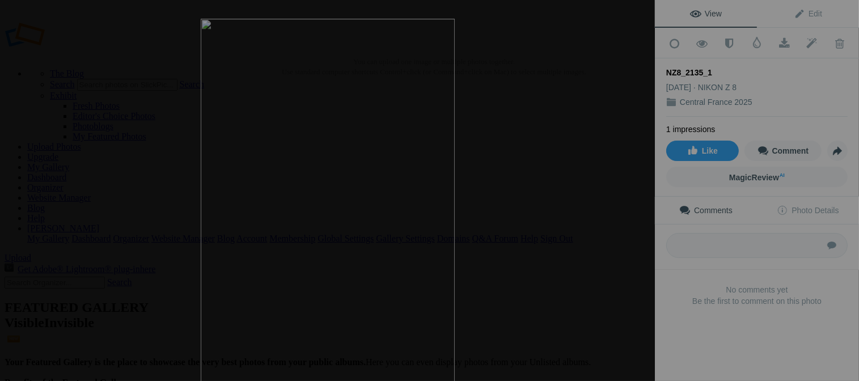
click at [325, 209] on img at bounding box center [328, 209] width 254 height 381
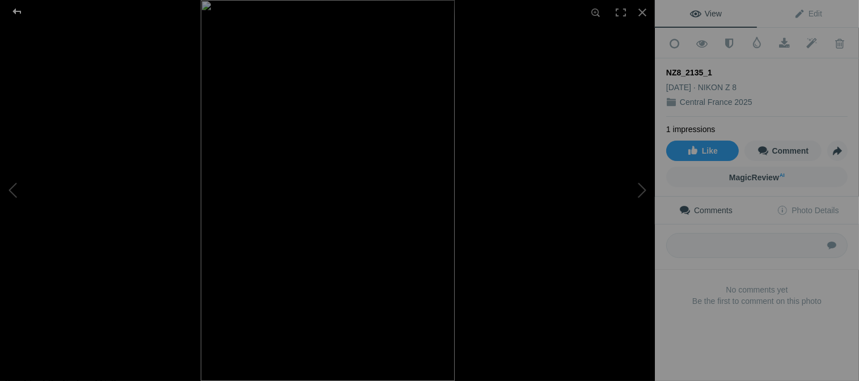
click at [11, 10] on div at bounding box center [17, 11] width 41 height 23
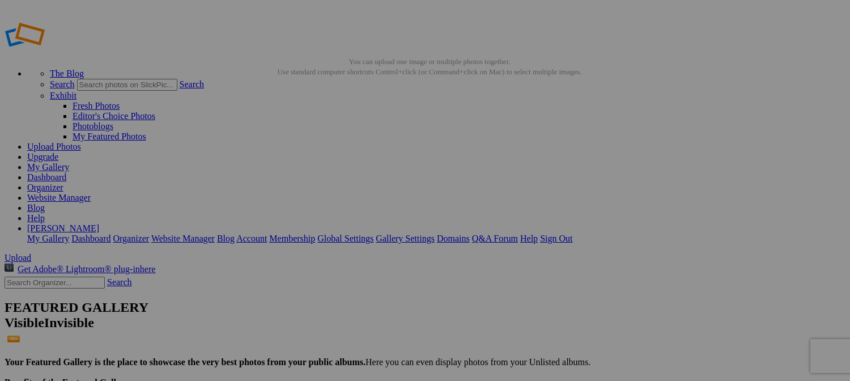
drag, startPoint x: 319, startPoint y: 166, endPoint x: 350, endPoint y: 363, distance: 199.1
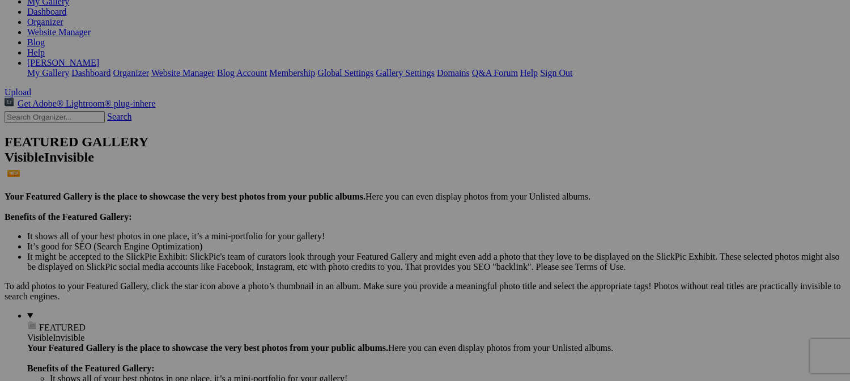
scroll to position [173, 0]
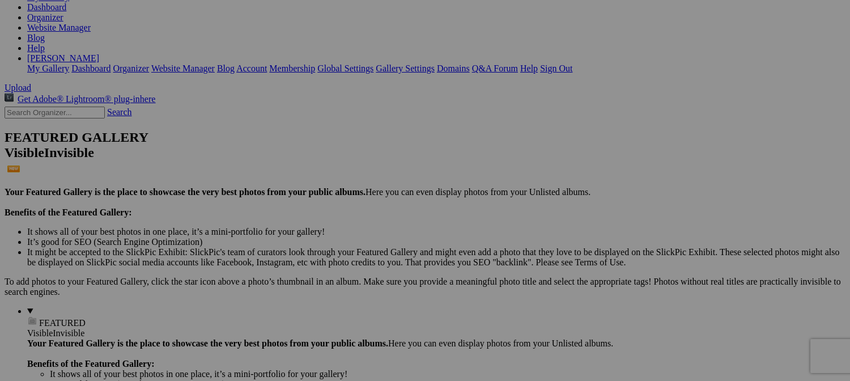
drag, startPoint x: 275, startPoint y: 141, endPoint x: 178, endPoint y: 265, distance: 157.5
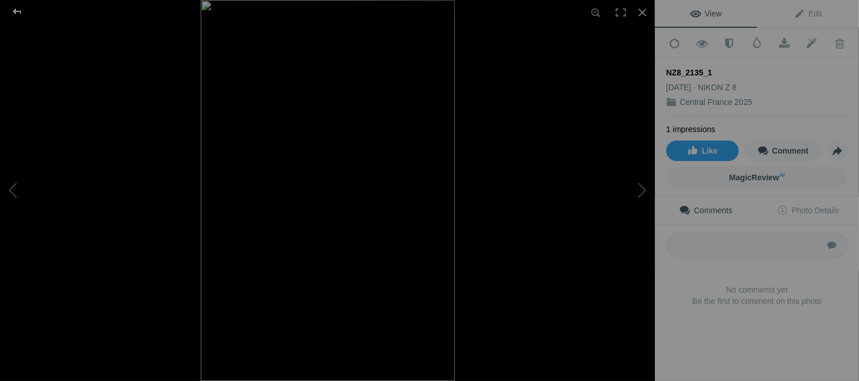
click at [14, 8] on div at bounding box center [17, 11] width 41 height 23
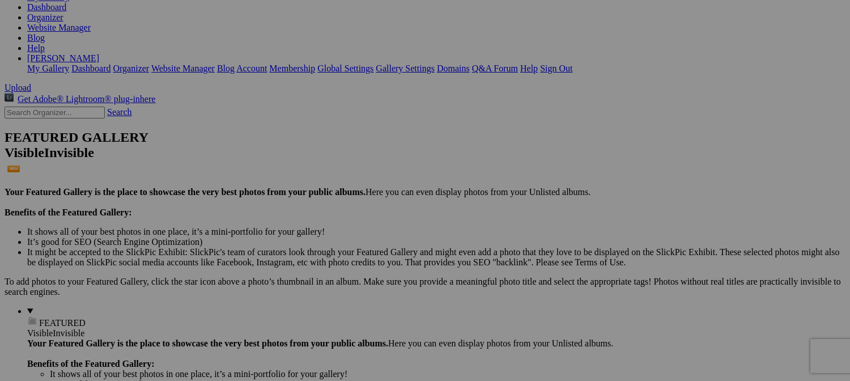
drag, startPoint x: 209, startPoint y: 352, endPoint x: 264, endPoint y: 356, distance: 55.6
type input "English Garden Statue -"
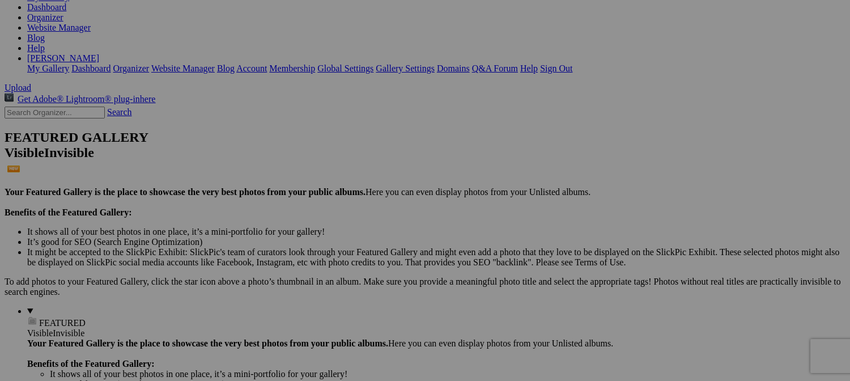
drag, startPoint x: 402, startPoint y: 208, endPoint x: 390, endPoint y: 214, distance: 13.2
drag, startPoint x: 577, startPoint y: 196, endPoint x: 633, endPoint y: 194, distance: 56.2
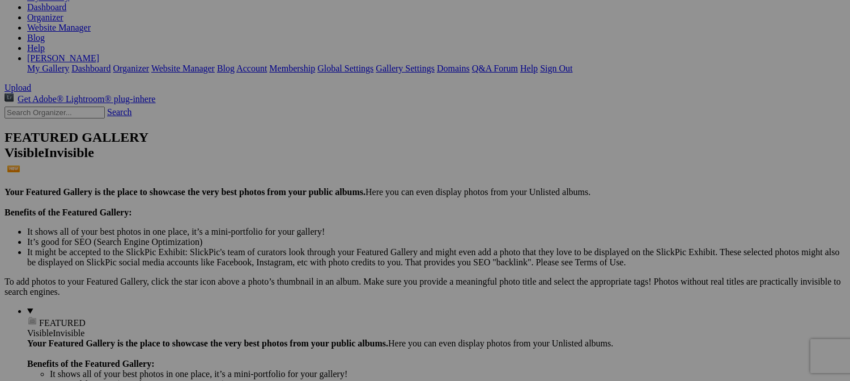
paste input "Châ"
type input "[GEOGRAPHIC_DATA][PERSON_NAME] (backside)"
drag, startPoint x: 723, startPoint y: 207, endPoint x: 772, endPoint y: 205, distance: 49.9
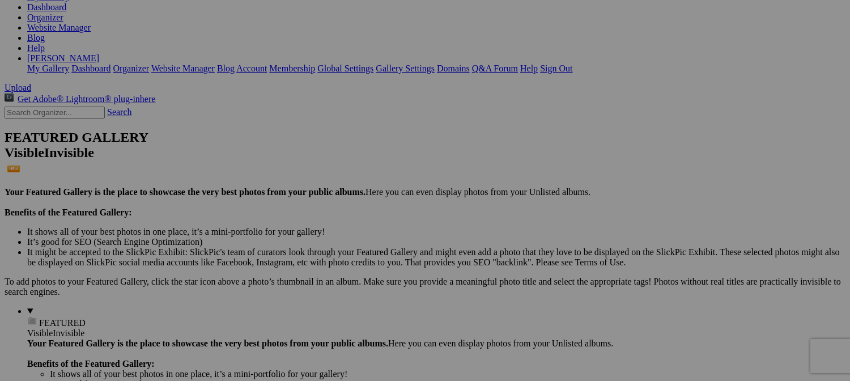
paste input "[GEOGRAPHIC_DATA][PERSON_NAME]"
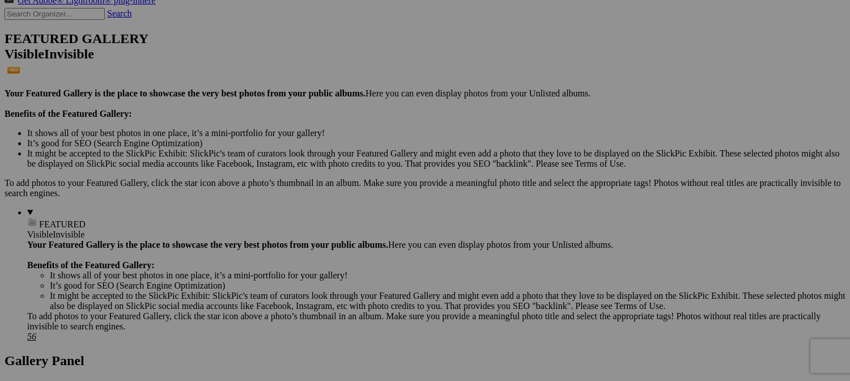
scroll to position [286, 0]
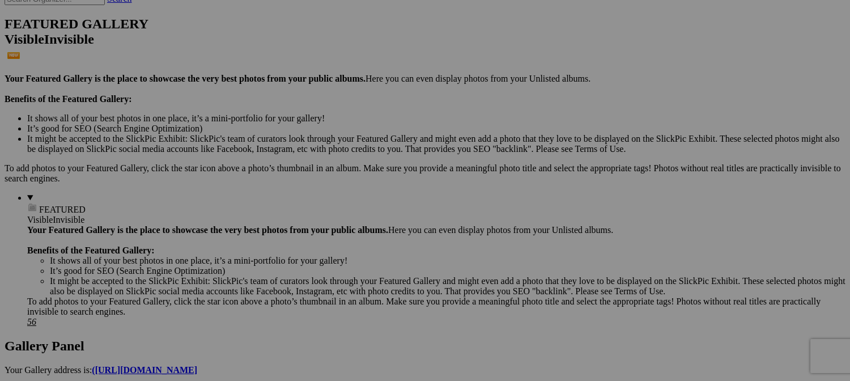
type input "Garden Statue - [GEOGRAPHIC_DATA][PERSON_NAME]"
drag, startPoint x: 649, startPoint y: 240, endPoint x: 627, endPoint y: 248, distance: 23.3
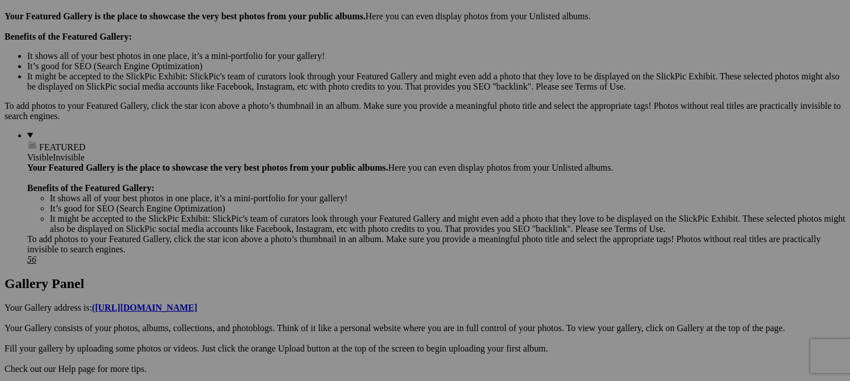
scroll to position [286, 0]
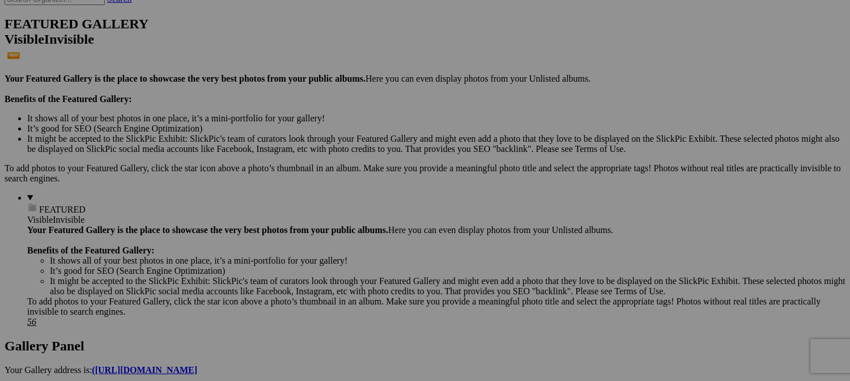
type input "[PERSON_NAME] (owner) with [PERSON_NAME]"
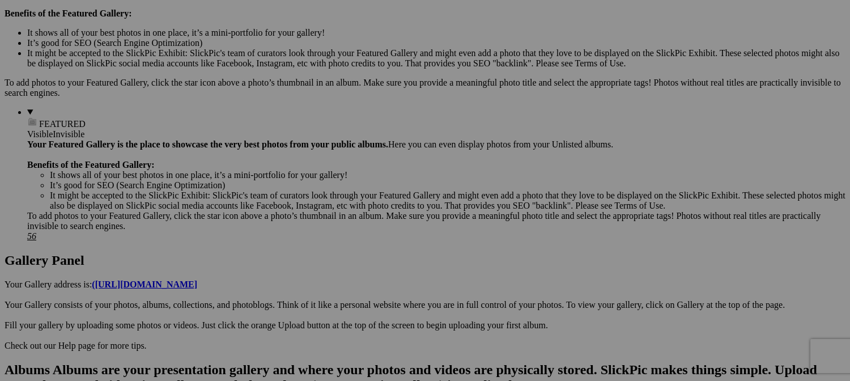
scroll to position [400, 0]
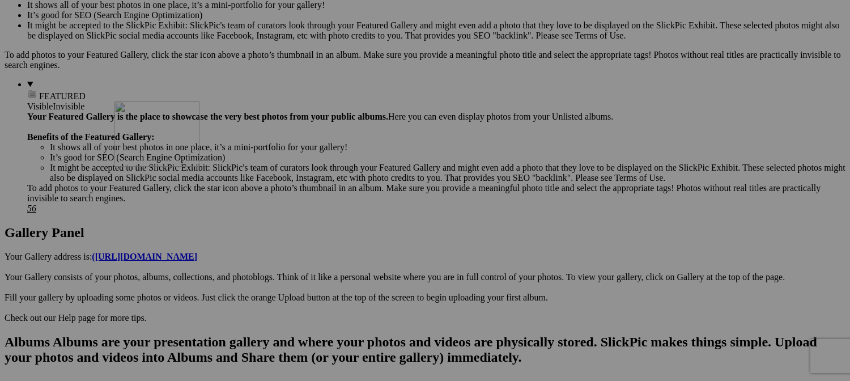
drag, startPoint x: 413, startPoint y: 218, endPoint x: 278, endPoint y: 200, distance: 136.7
drag, startPoint x: 522, startPoint y: 225, endPoint x: 386, endPoint y: 188, distance: 140.5
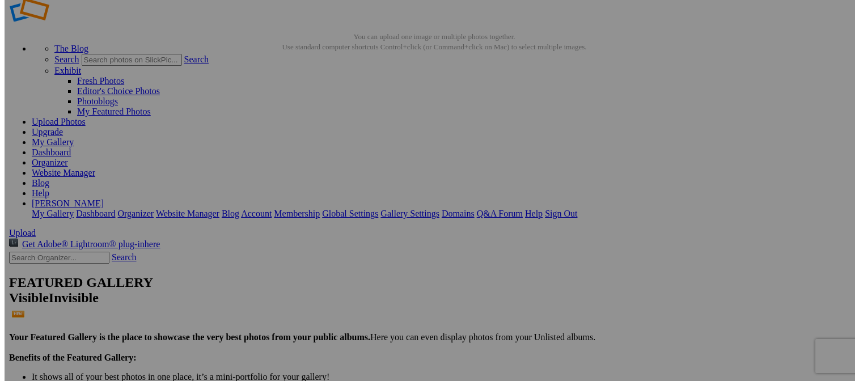
scroll to position [0, 0]
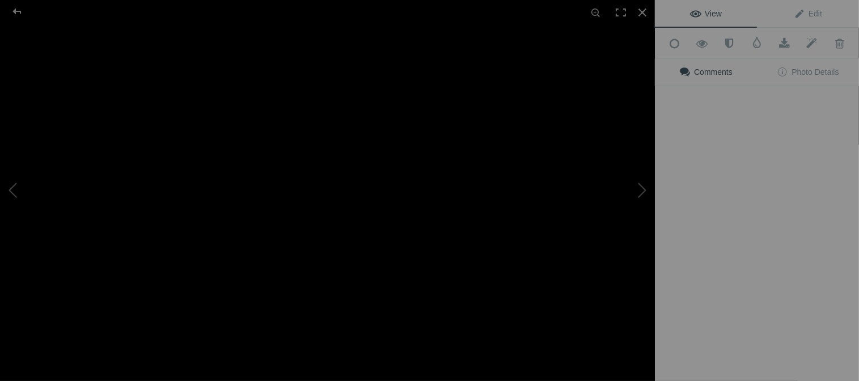
type input "[PERSON_NAME] and [PERSON_NAME] ([PERSON_NAME]'s mother and stepfather) at [GEO…"
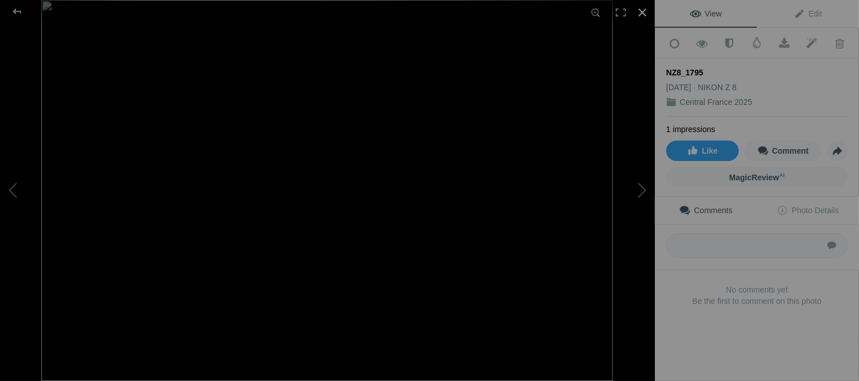
click at [638, 10] on div at bounding box center [642, 12] width 25 height 25
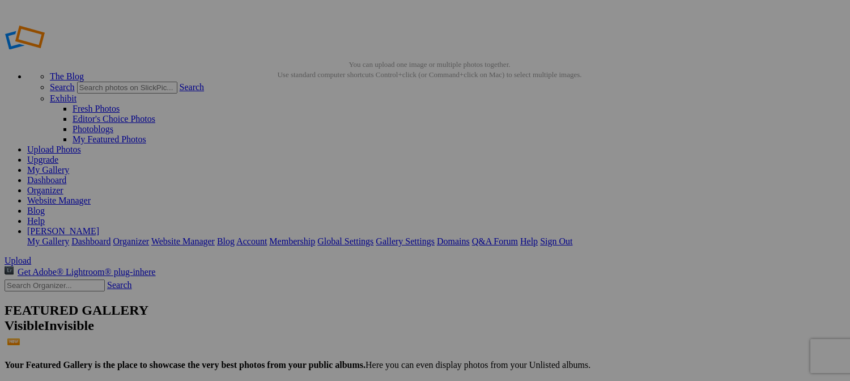
drag, startPoint x: 402, startPoint y: 206, endPoint x: 426, endPoint y: 205, distance: 23.8
type input "Fabric Galore"
drag, startPoint x: 409, startPoint y: 156, endPoint x: 487, endPoint y: 353, distance: 211.6
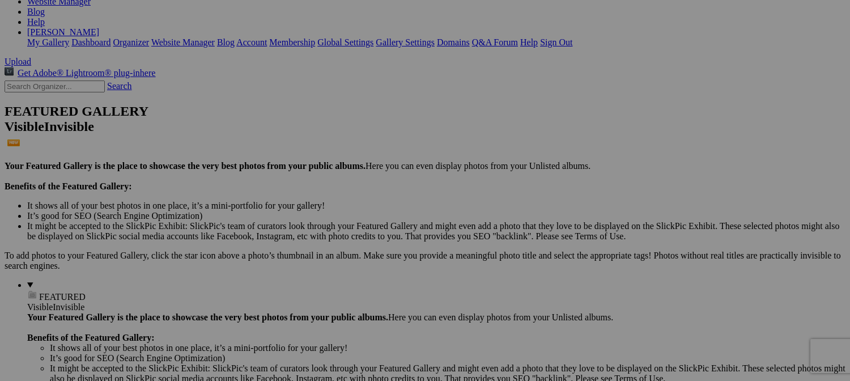
scroll to position [227, 0]
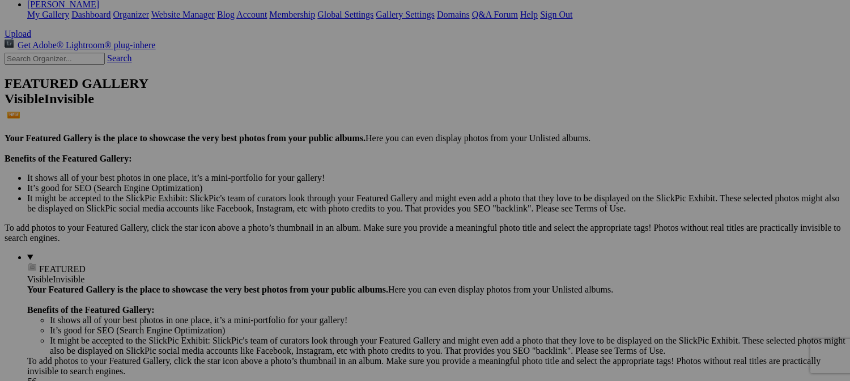
drag, startPoint x: 527, startPoint y: 149, endPoint x: 473, endPoint y: 369, distance: 226.5
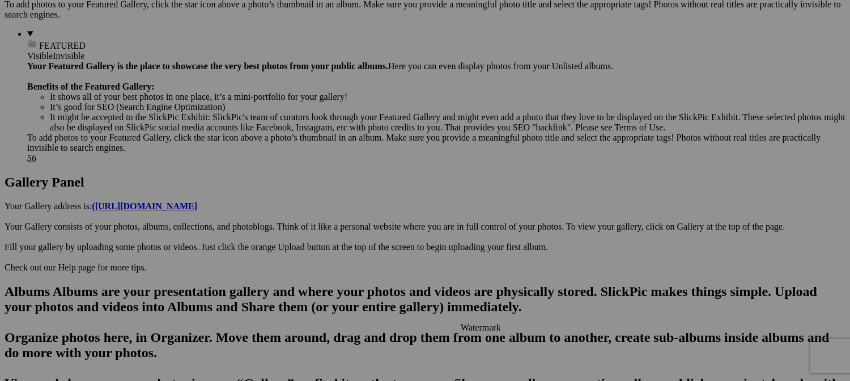
scroll to position [453, 0]
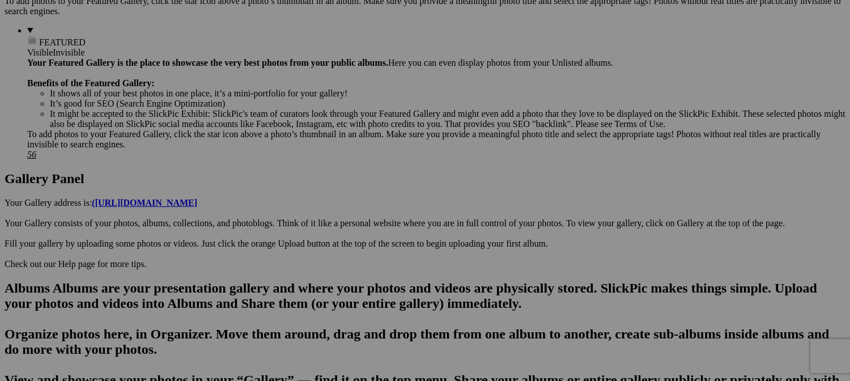
drag, startPoint x: 505, startPoint y: 207, endPoint x: 480, endPoint y: 373, distance: 168.5
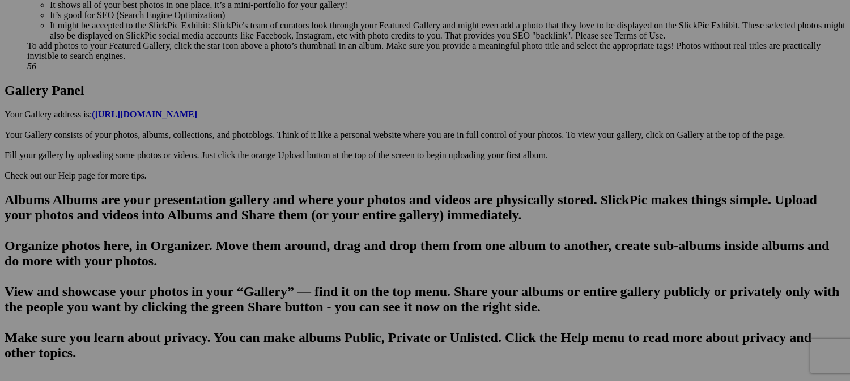
scroll to position [623, 0]
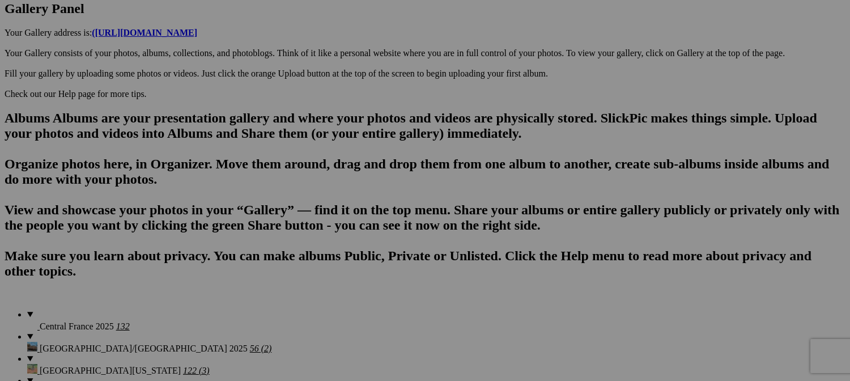
drag, startPoint x: 499, startPoint y: 202, endPoint x: 468, endPoint y: 380, distance: 180.7
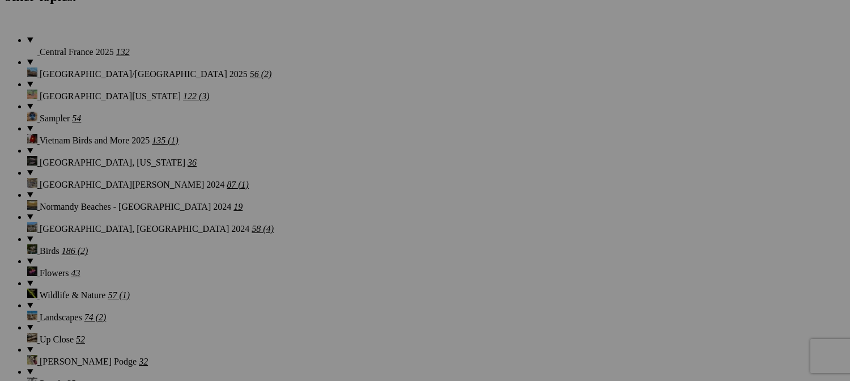
scroll to position [907, 0]
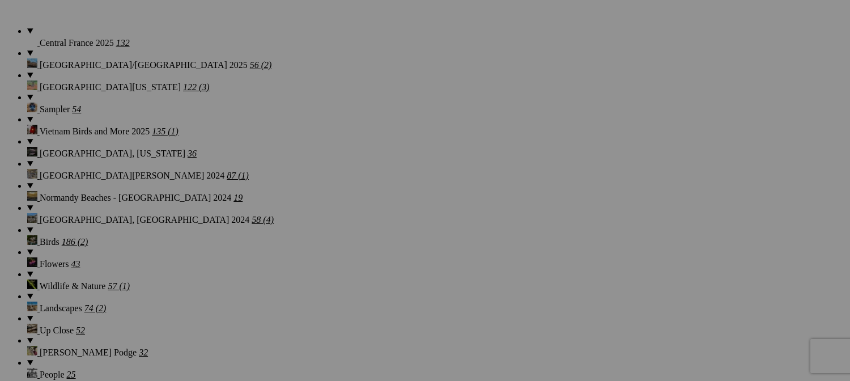
drag, startPoint x: 296, startPoint y: 138, endPoint x: 377, endPoint y: 359, distance: 235.4
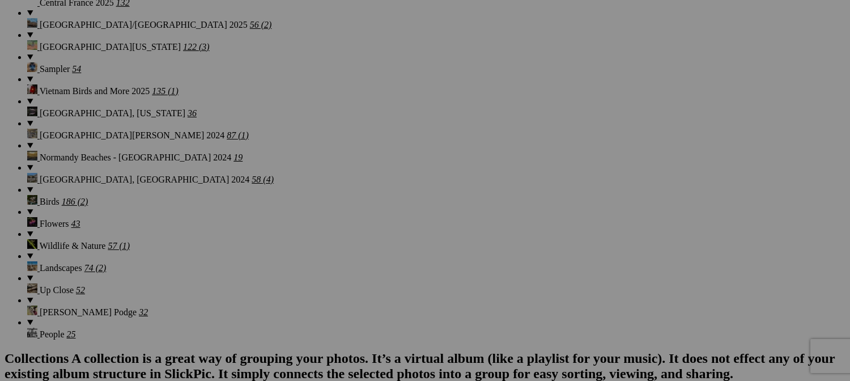
scroll to position [1077, 0]
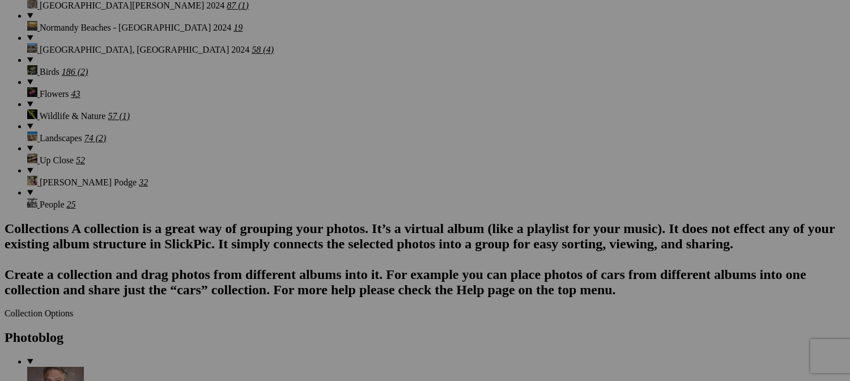
drag, startPoint x: 420, startPoint y: 121, endPoint x: 428, endPoint y: 368, distance: 247.2
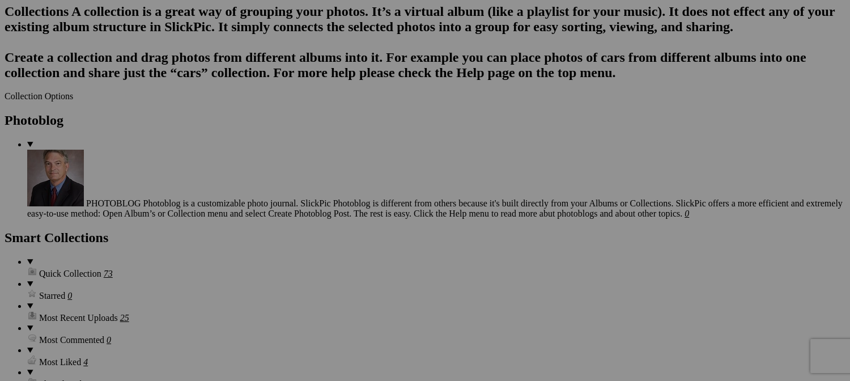
scroll to position [1303, 0]
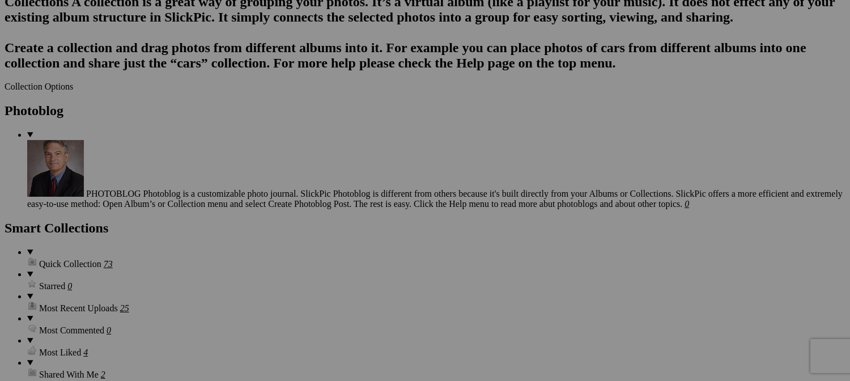
drag, startPoint x: 424, startPoint y: 194, endPoint x: 477, endPoint y: 360, distance: 174.9
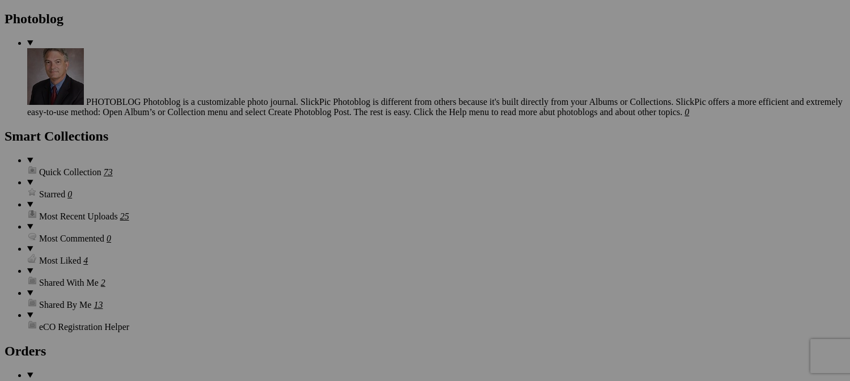
scroll to position [1473, 0]
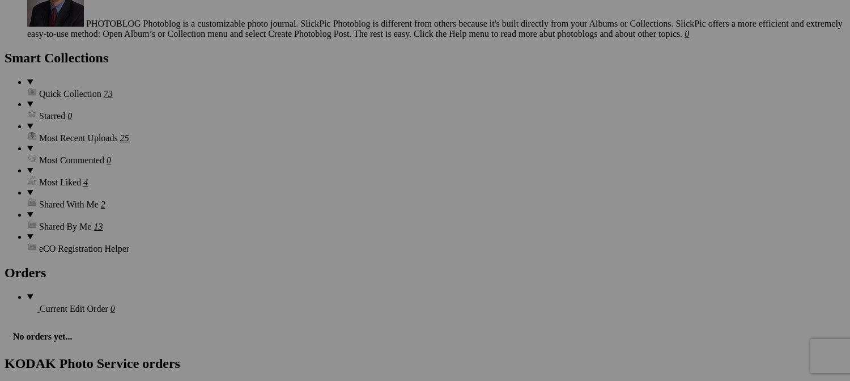
drag, startPoint x: 510, startPoint y: 146, endPoint x: 453, endPoint y: 356, distance: 217.9
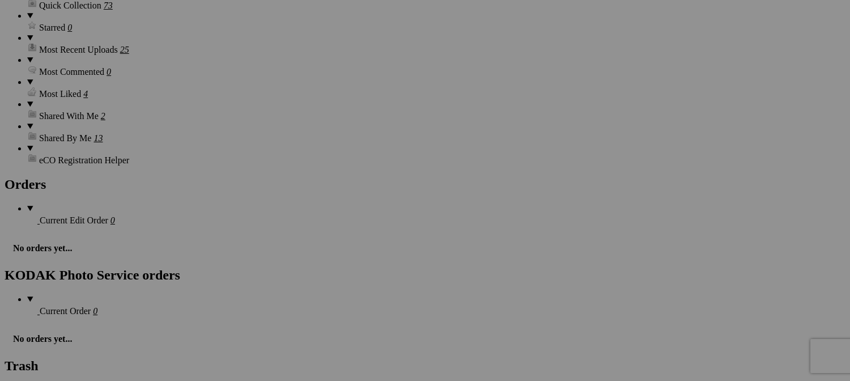
scroll to position [1643, 0]
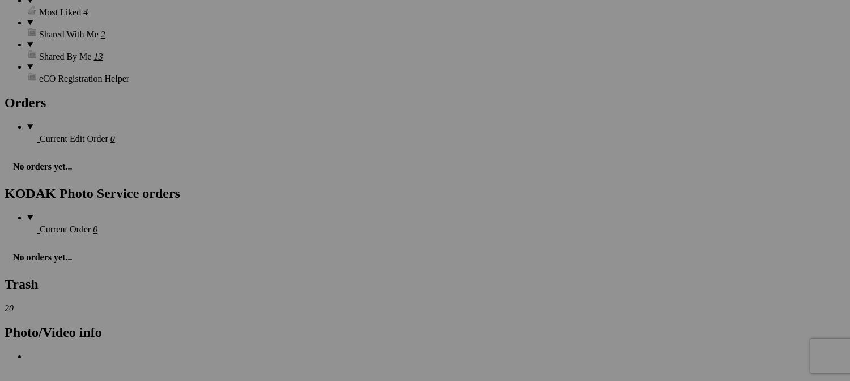
drag, startPoint x: 528, startPoint y: 144, endPoint x: 483, endPoint y: 360, distance: 221.1
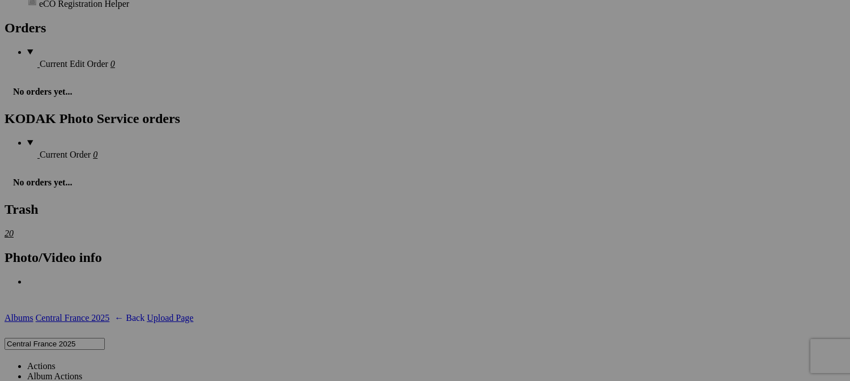
scroll to position [1813, 0]
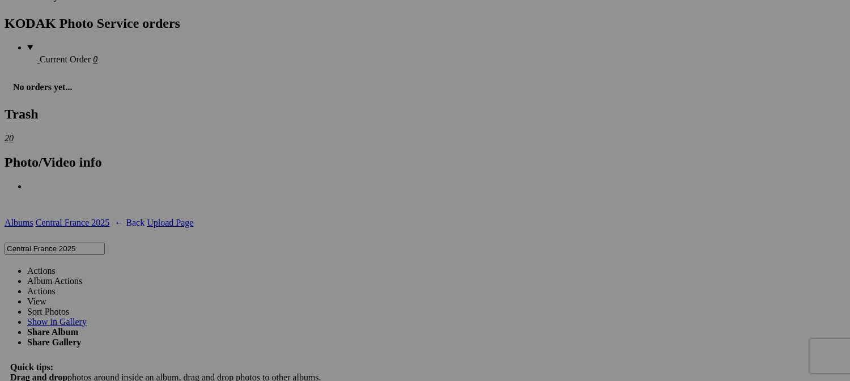
drag, startPoint x: 504, startPoint y: 230, endPoint x: 479, endPoint y: 412, distance: 184.1
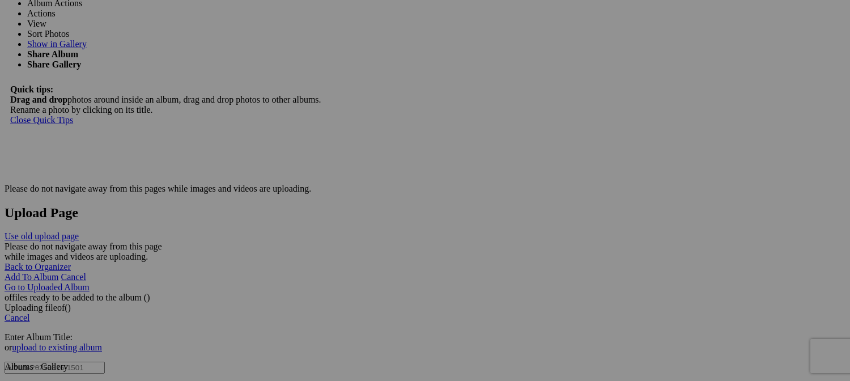
scroll to position [2097, 0]
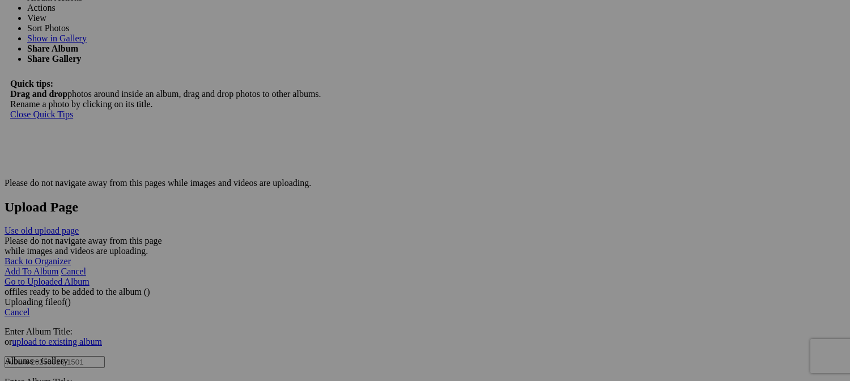
drag, startPoint x: 511, startPoint y: 96, endPoint x: 509, endPoint y: 348, distance: 252.2
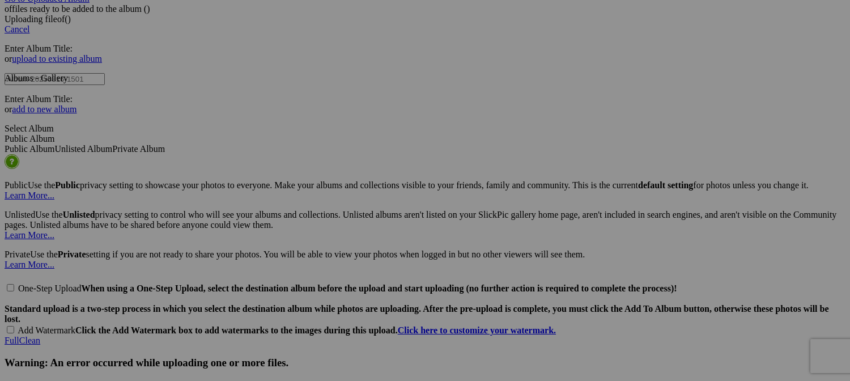
scroll to position [2380, 0]
drag, startPoint x: 503, startPoint y: 103, endPoint x: 466, endPoint y: 413, distance: 312.2
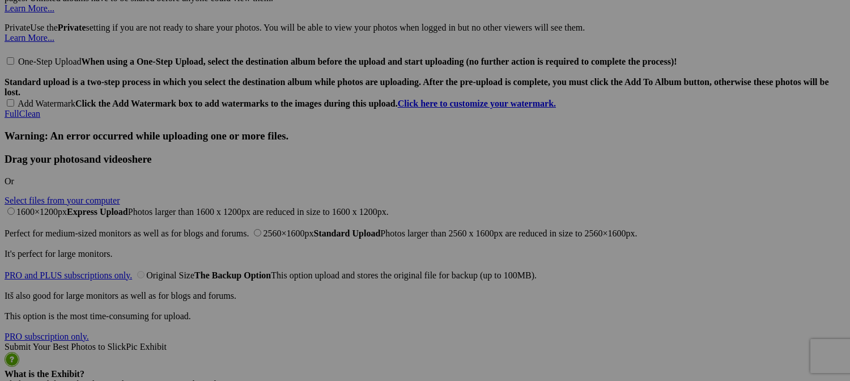
scroll to position [2607, 0]
drag, startPoint x: 508, startPoint y: 161, endPoint x: 506, endPoint y: 367, distance: 205.7
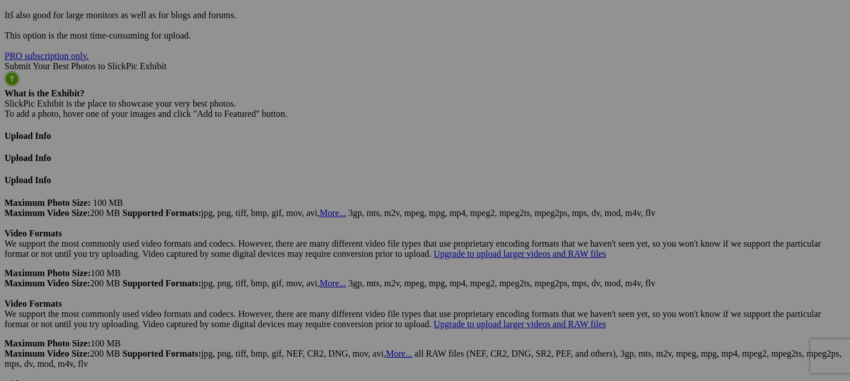
scroll to position [2890, 0]
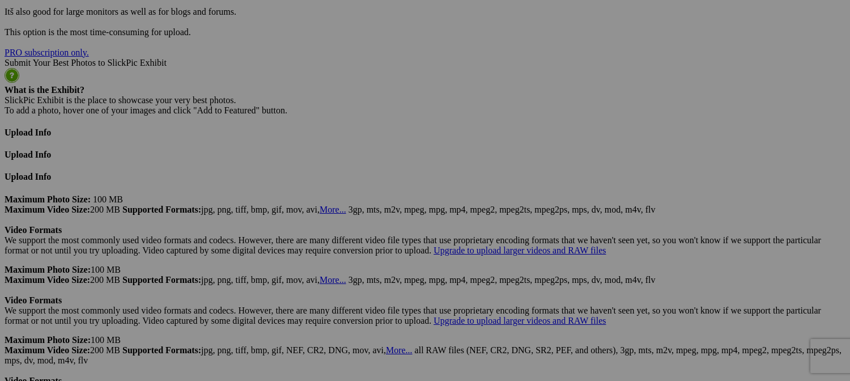
drag, startPoint x: 525, startPoint y: 60, endPoint x: 520, endPoint y: 371, distance: 311.2
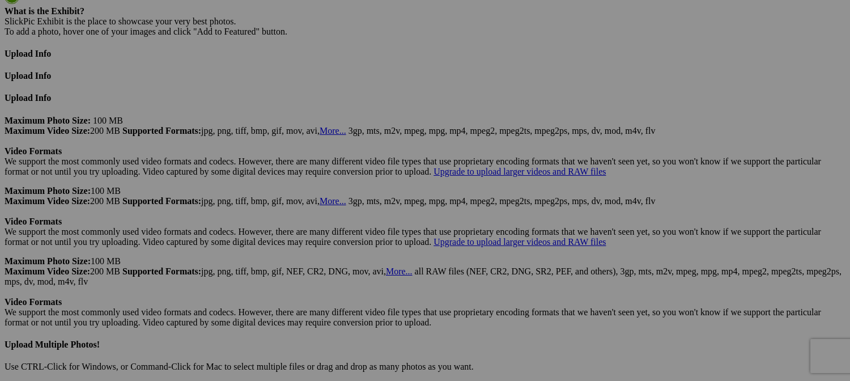
scroll to position [2947, 0]
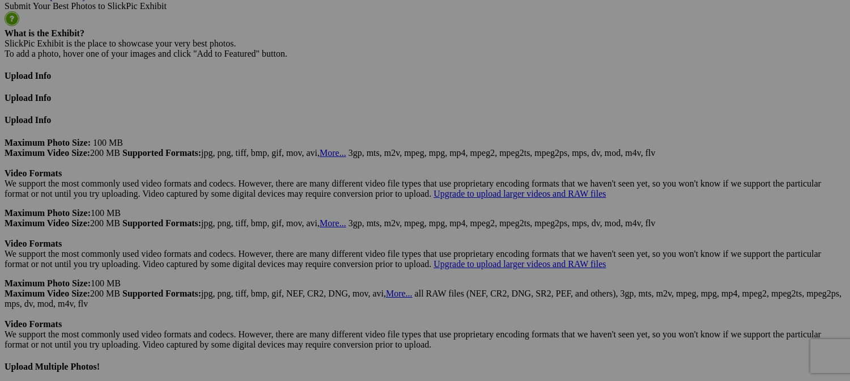
drag, startPoint x: 516, startPoint y: 278, endPoint x: 473, endPoint y: 98, distance: 185.3
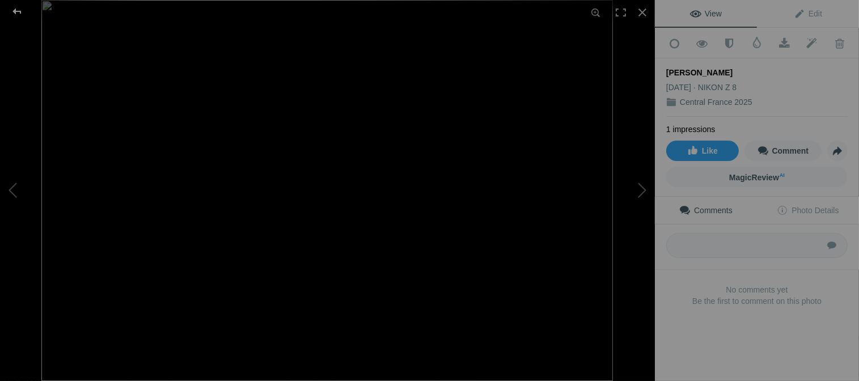
click at [12, 11] on div at bounding box center [17, 11] width 41 height 23
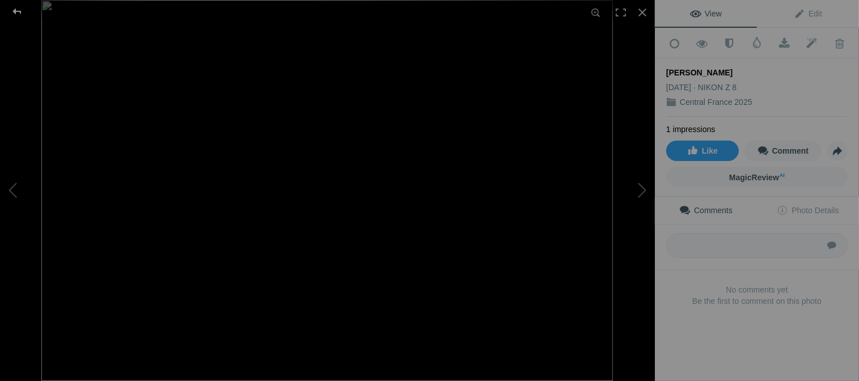
click at [18, 12] on div at bounding box center [17, 11] width 41 height 23
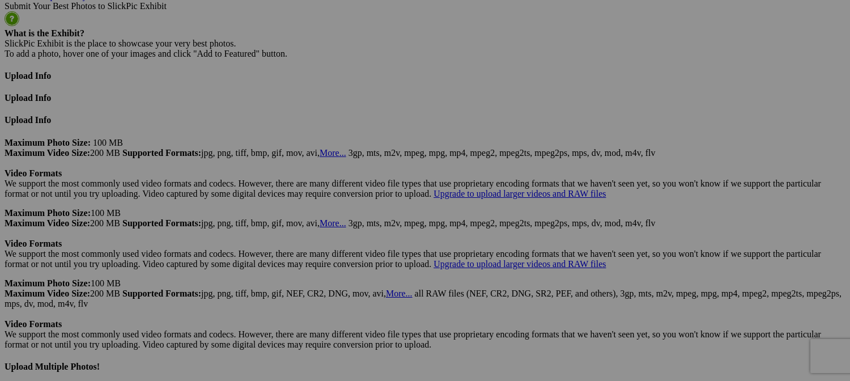
drag, startPoint x: 519, startPoint y: 156, endPoint x: 539, endPoint y: 156, distance: 19.8
drag, startPoint x: 611, startPoint y: 119, endPoint x: 376, endPoint y: 101, distance: 235.3
type input "Fabric Selections by Lana"
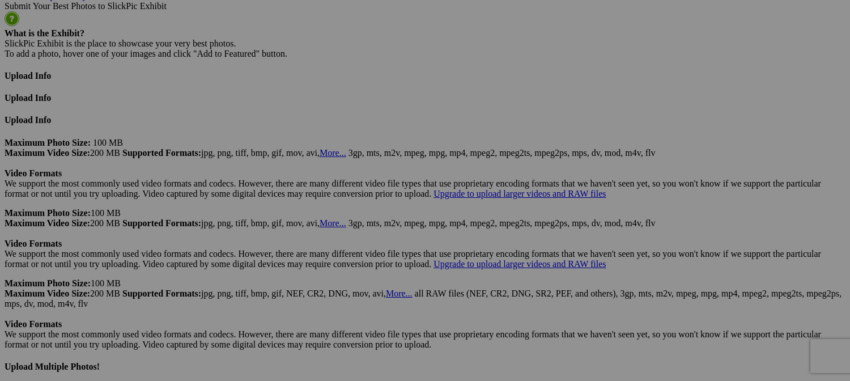
type input "Fabric stall at the market in [GEOGRAPHIC_DATA]"
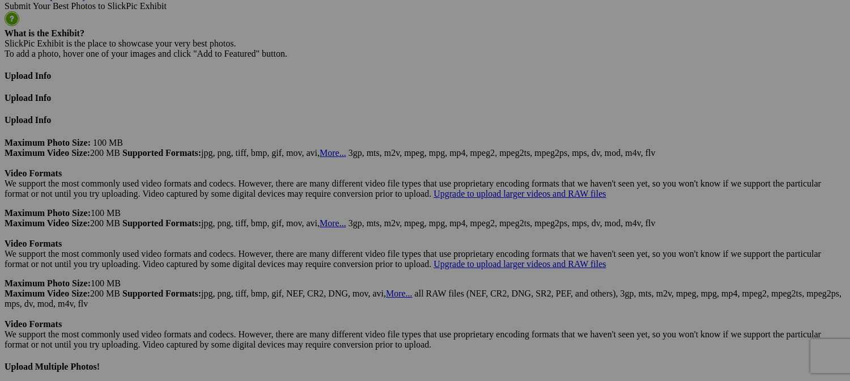
scroll to position [0, 0]
drag, startPoint x: 692, startPoint y: 169, endPoint x: 712, endPoint y: 166, distance: 20.7
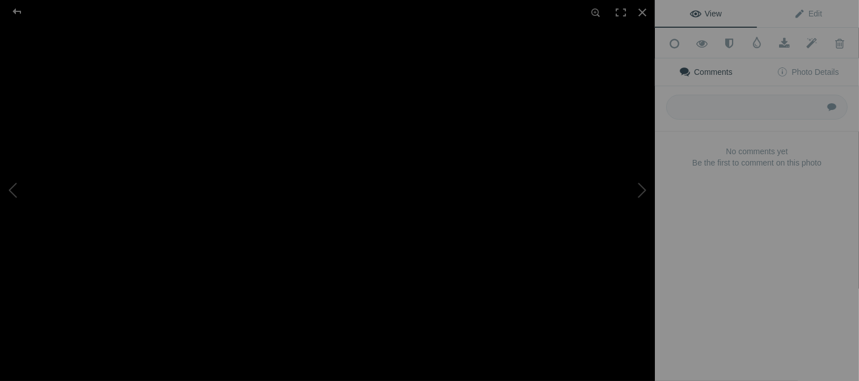
type input "Fresh Produce at the Market - Aigurande"
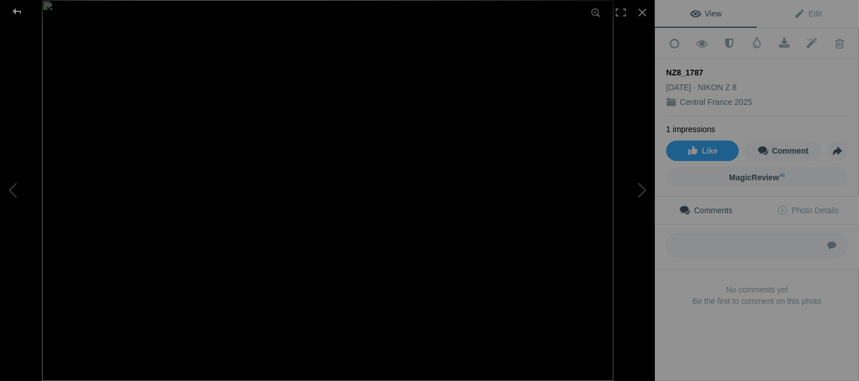
click at [14, 10] on div at bounding box center [17, 11] width 41 height 23
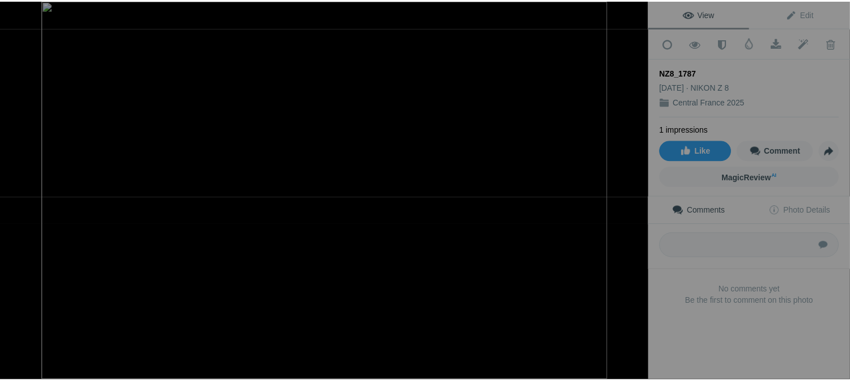
scroll to position [2494, 0]
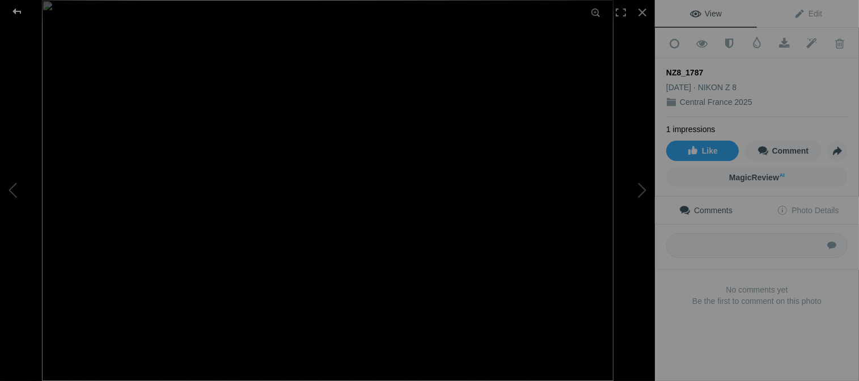
click at [14, 10] on div at bounding box center [17, 11] width 41 height 23
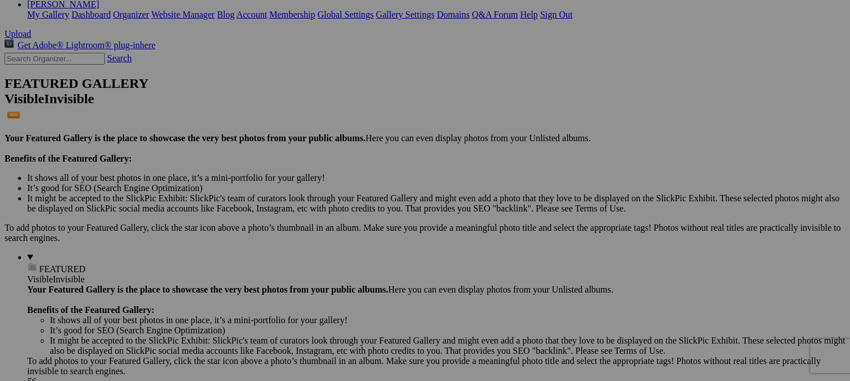
scroll to position [0, 0]
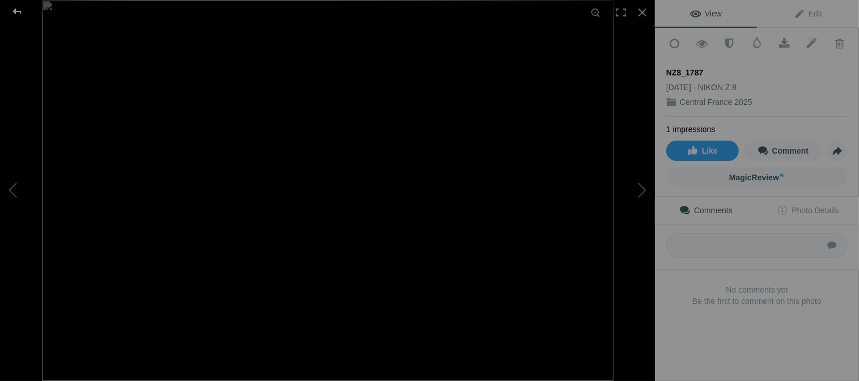
click at [18, 15] on div at bounding box center [17, 11] width 41 height 23
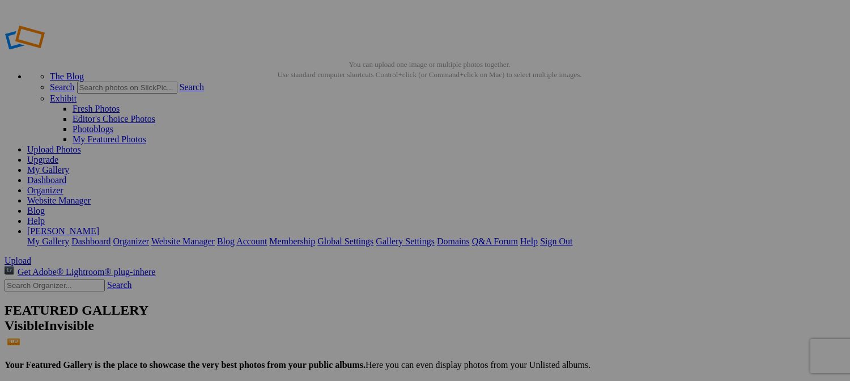
drag, startPoint x: 402, startPoint y: 207, endPoint x: 439, endPoint y: 207, distance: 37.4
type input "N"
type input "B"
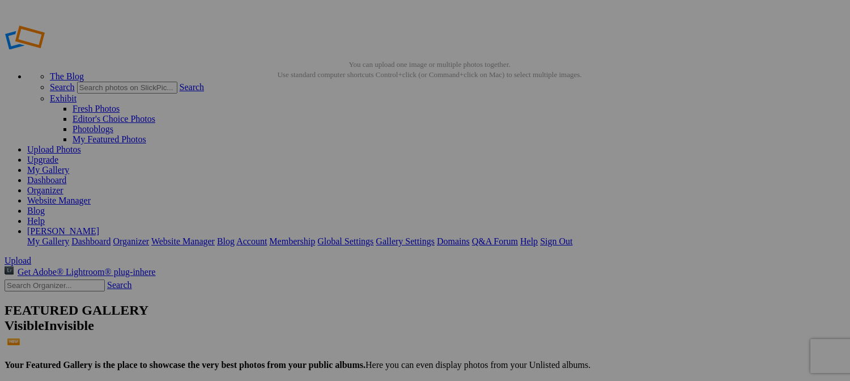
type input "Frabric Selection at the Market"
drag, startPoint x: 417, startPoint y: 154, endPoint x: 407, endPoint y: 339, distance: 185.6
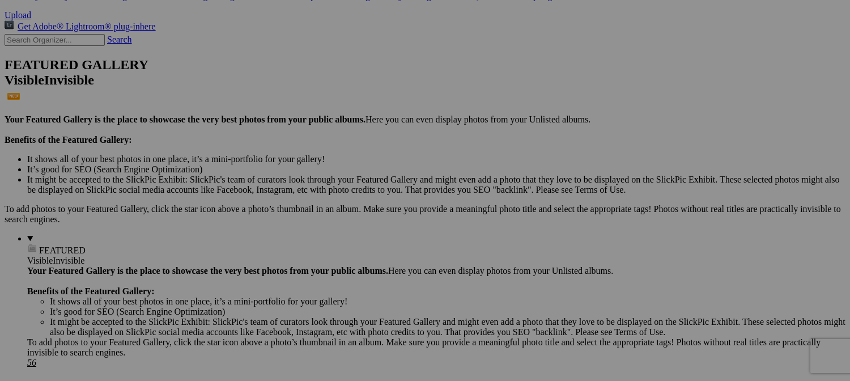
scroll to position [227, 0]
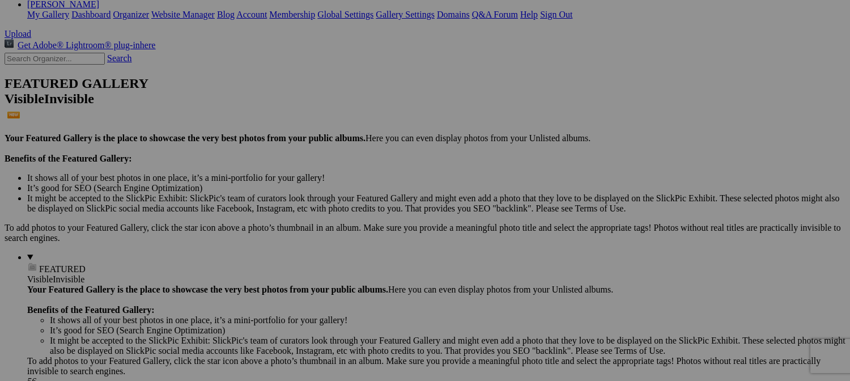
drag, startPoint x: 396, startPoint y: 86, endPoint x: 410, endPoint y: 368, distance: 282.6
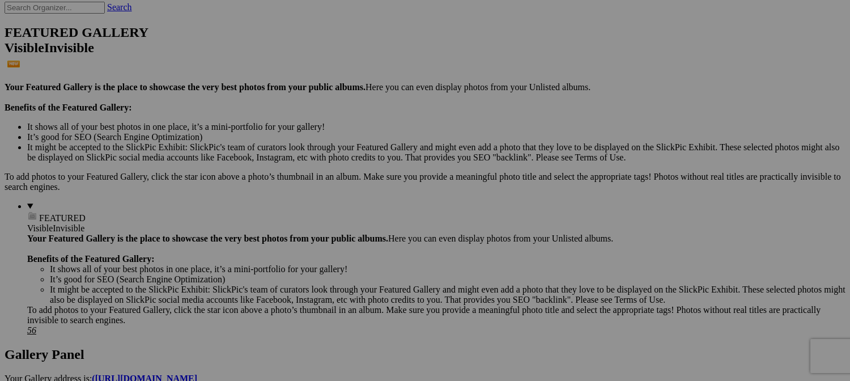
scroll to position [397, 0]
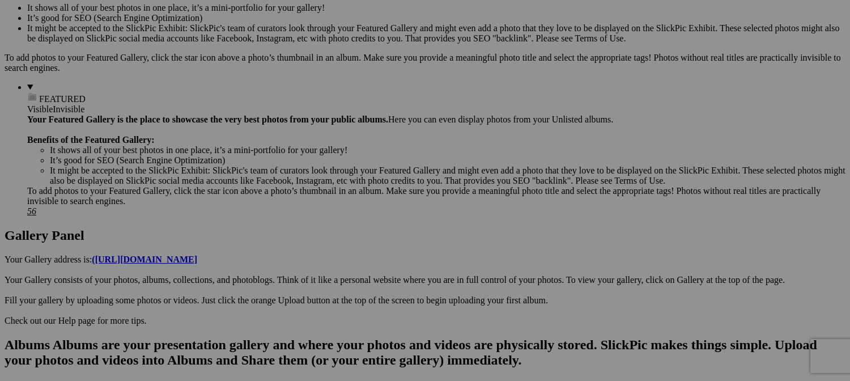
drag, startPoint x: 437, startPoint y: 267, endPoint x: 434, endPoint y: 376, distance: 108.8
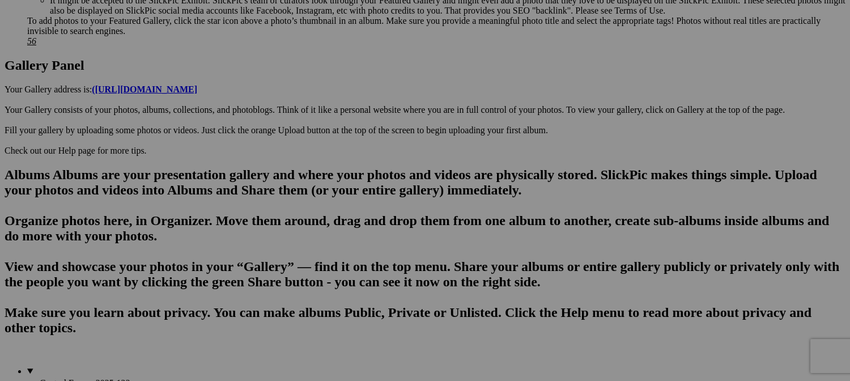
drag, startPoint x: 400, startPoint y: 249, endPoint x: 399, endPoint y: 335, distance: 86.1
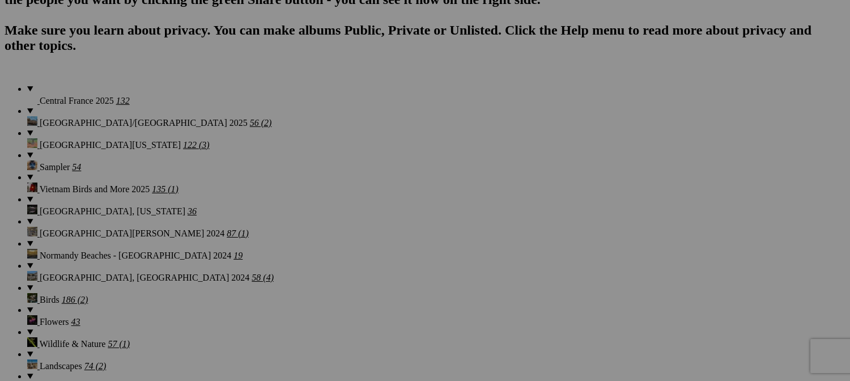
scroll to position [850, 0]
drag, startPoint x: 382, startPoint y: 67, endPoint x: 383, endPoint y: 324, distance: 256.2
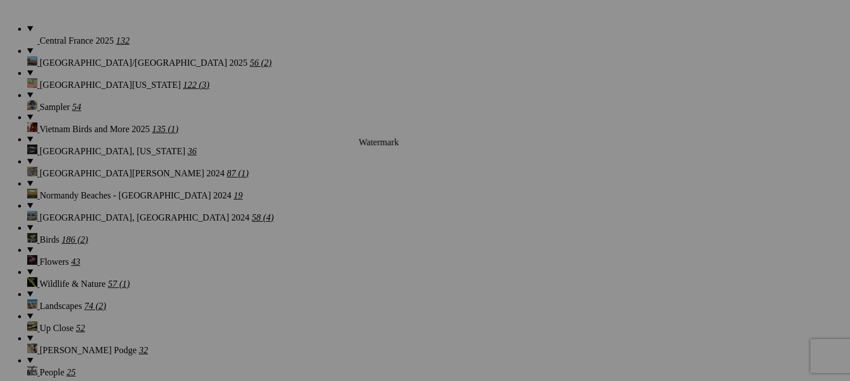
scroll to position [907, 0]
drag, startPoint x: 403, startPoint y: 139, endPoint x: 422, endPoint y: 359, distance: 220.1
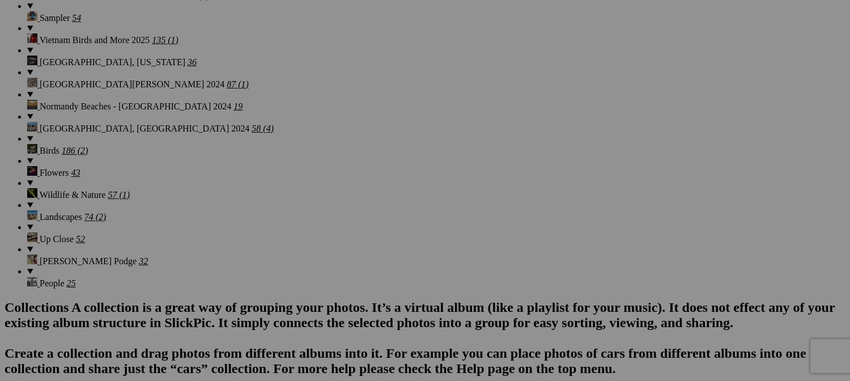
scroll to position [1133, 0]
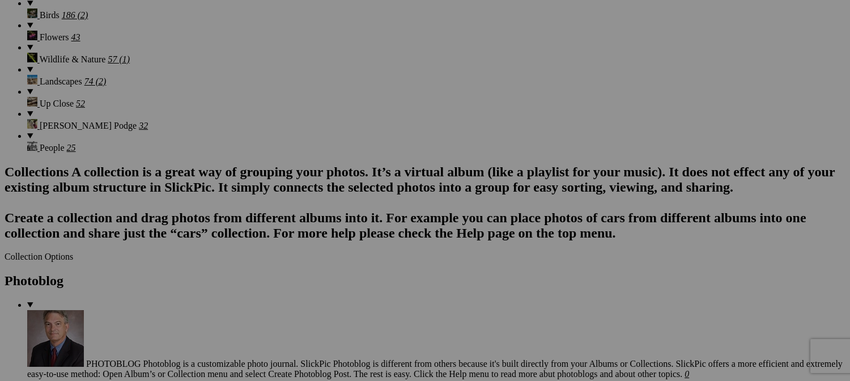
drag, startPoint x: 320, startPoint y: 191, endPoint x: 432, endPoint y: 357, distance: 200.1
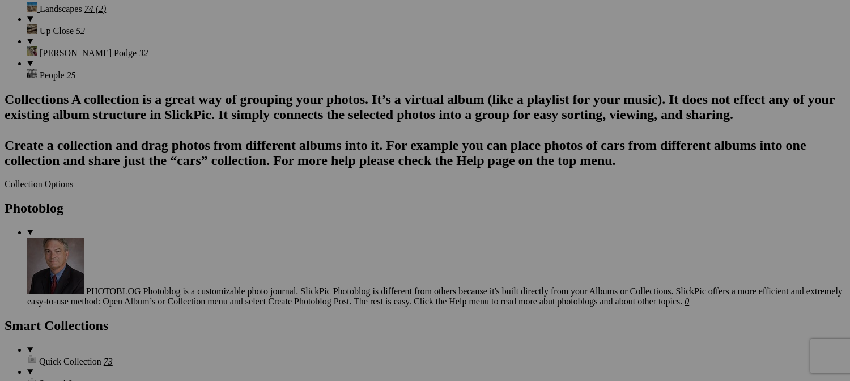
scroll to position [1303, 0]
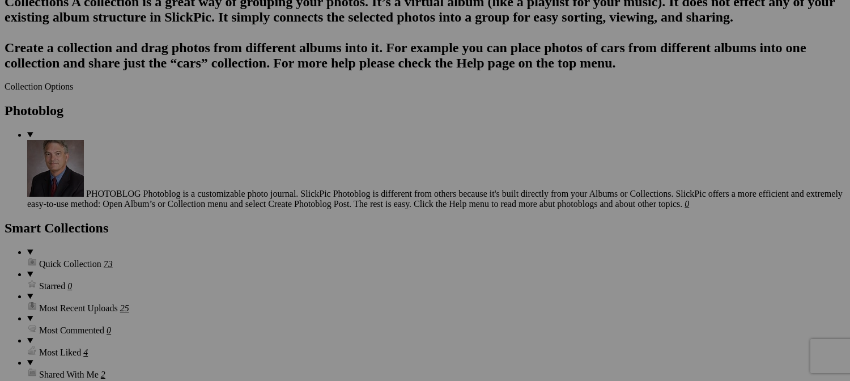
drag, startPoint x: 413, startPoint y: 161, endPoint x: 450, endPoint y: 338, distance: 181.3
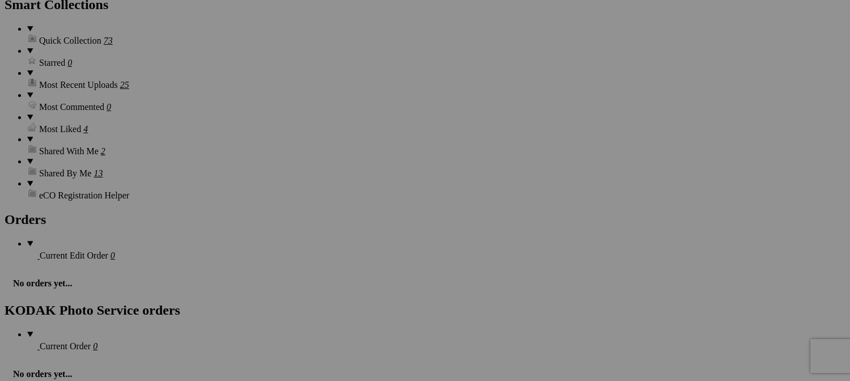
scroll to position [1530, 0]
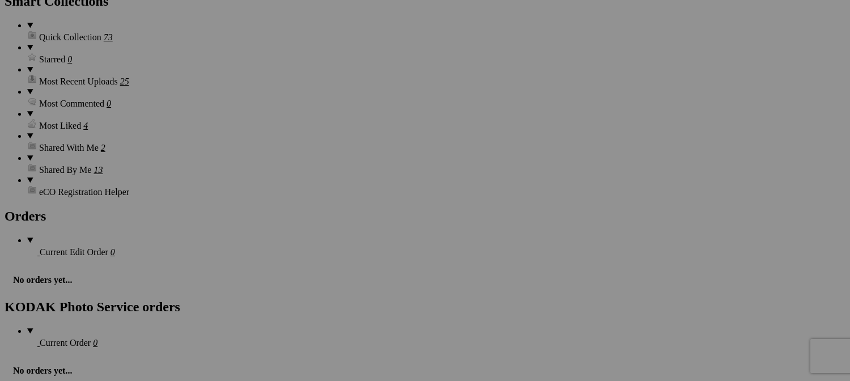
drag, startPoint x: 412, startPoint y: 97, endPoint x: 406, endPoint y: 358, distance: 260.2
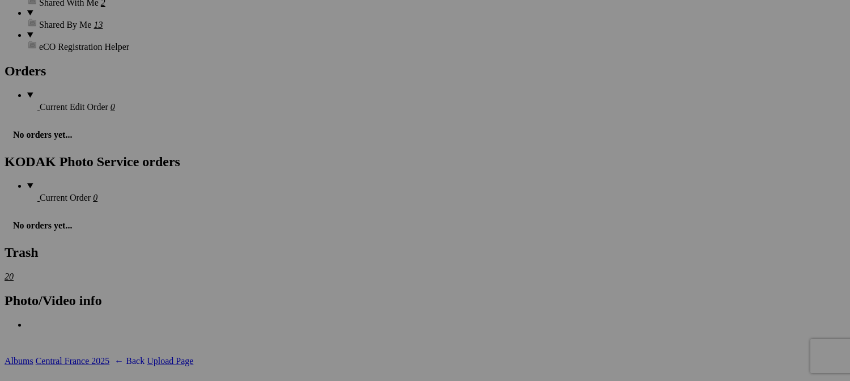
scroll to position [1757, 0]
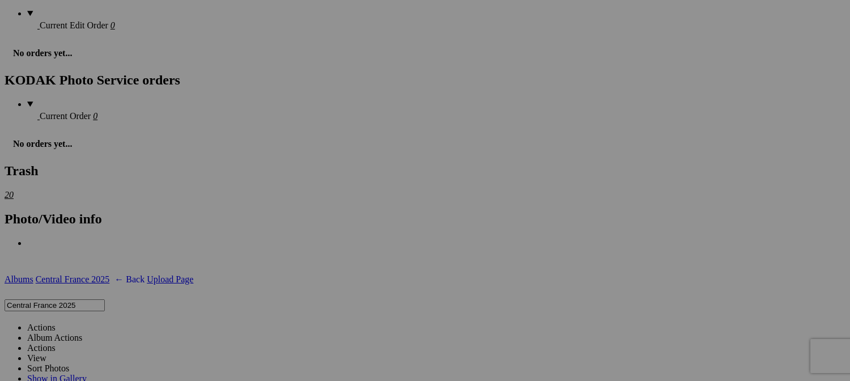
drag, startPoint x: 403, startPoint y: 143, endPoint x: 410, endPoint y: 325, distance: 182.6
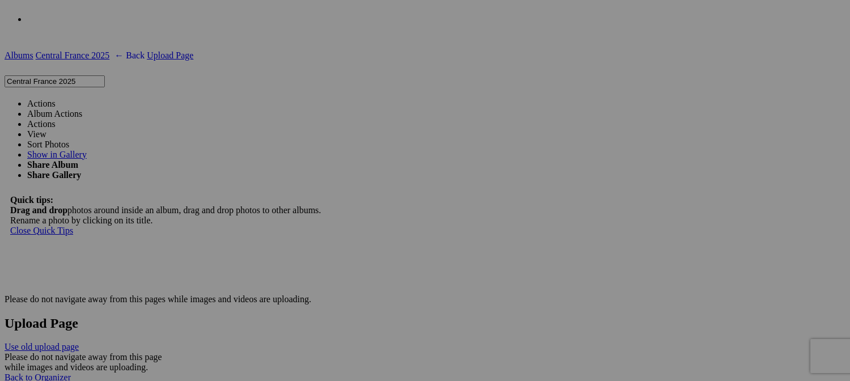
scroll to position [1983, 0]
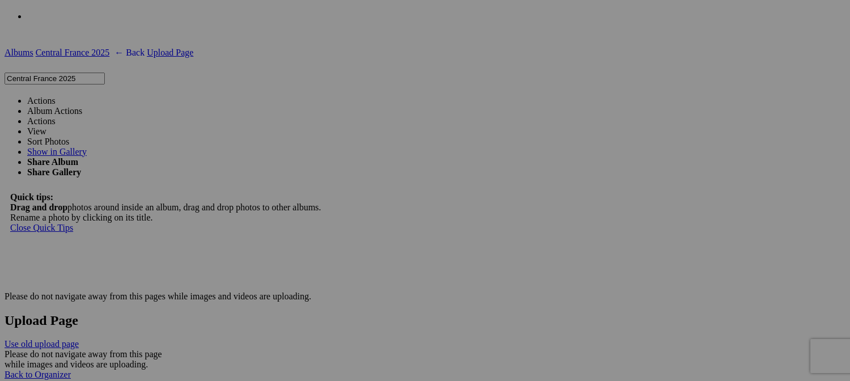
drag, startPoint x: 409, startPoint y: 82, endPoint x: 448, endPoint y: 360, distance: 280.3
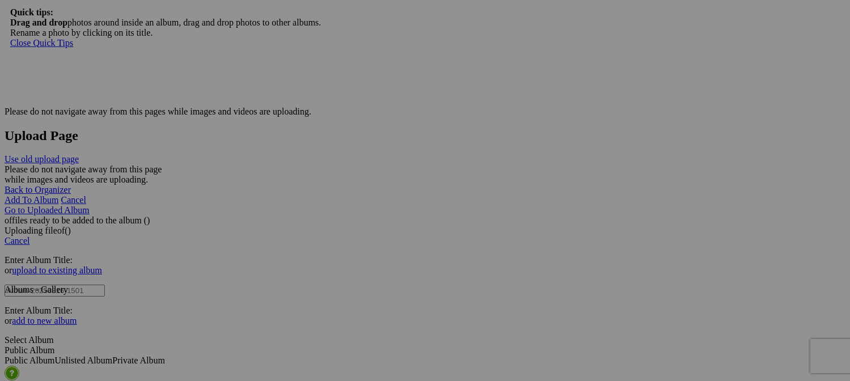
scroll to position [2210, 0]
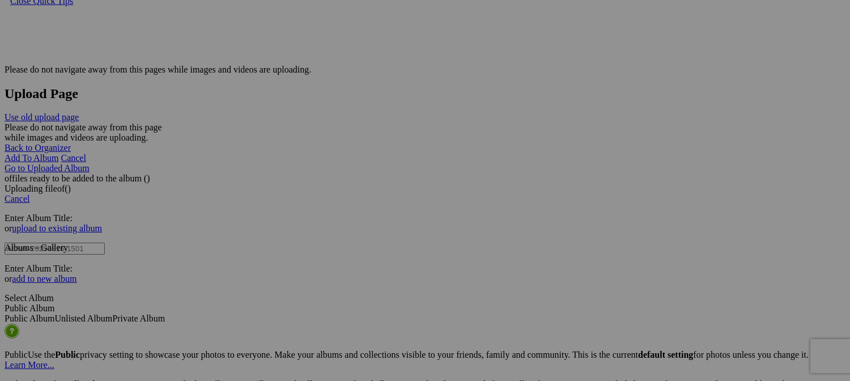
drag, startPoint x: 414, startPoint y: 129, endPoint x: 417, endPoint y: 330, distance: 201.8
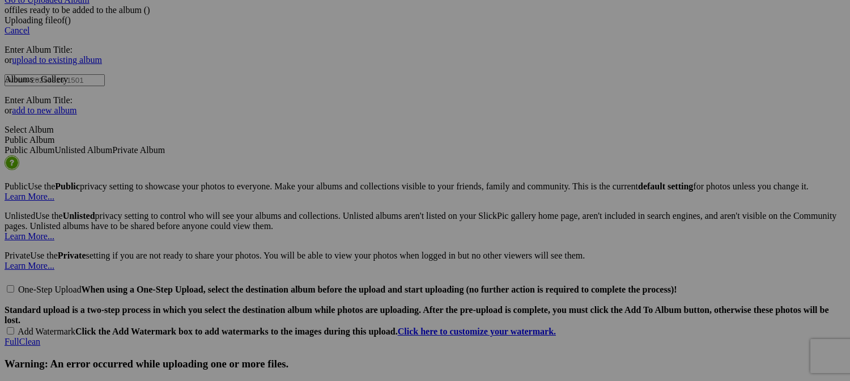
scroll to position [2380, 0]
drag, startPoint x: 407, startPoint y: 81, endPoint x: 405, endPoint y: 321, distance: 240.3
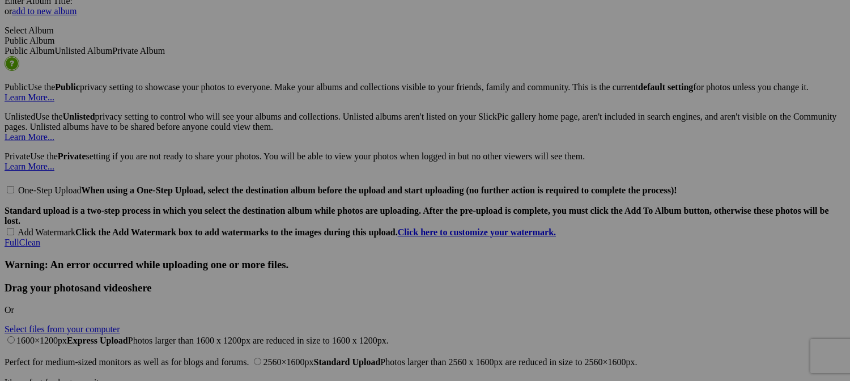
scroll to position [2494, 0]
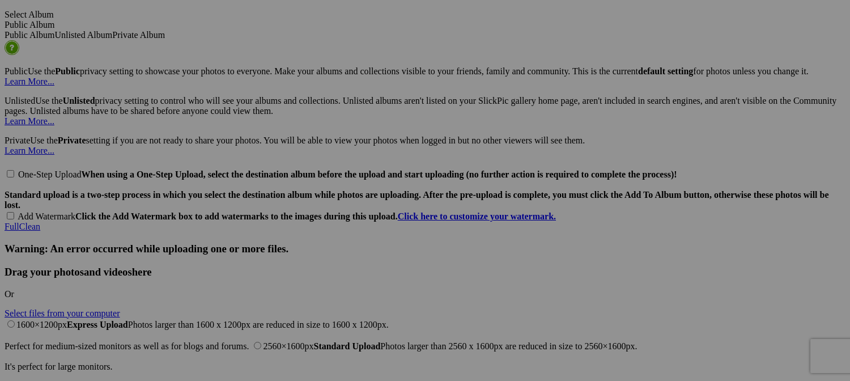
drag, startPoint x: 411, startPoint y: 130, endPoint x: 403, endPoint y: 361, distance: 230.8
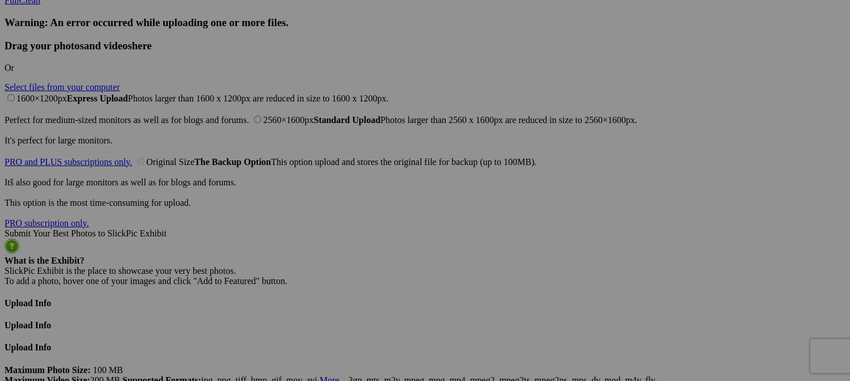
scroll to position [2720, 0]
drag, startPoint x: 418, startPoint y: 171, endPoint x: 524, endPoint y: 305, distance: 171.9
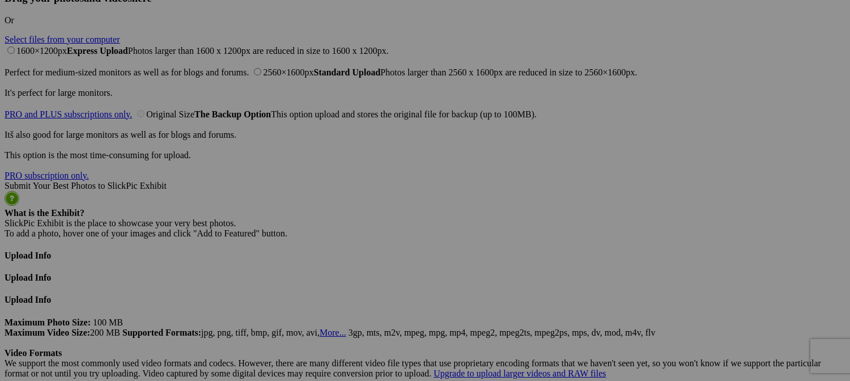
scroll to position [2834, 0]
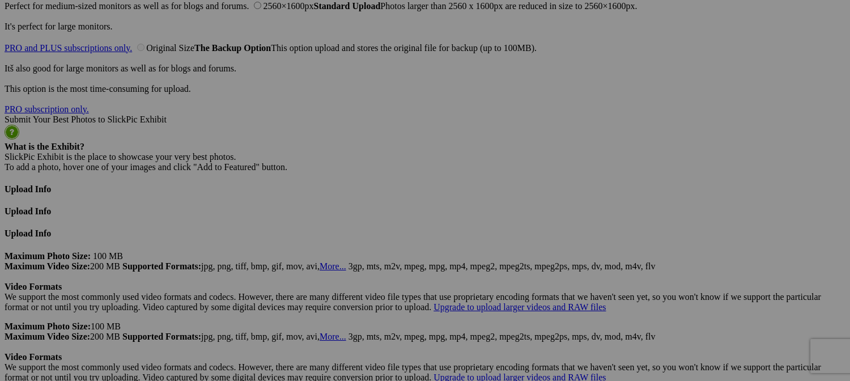
drag, startPoint x: 581, startPoint y: 269, endPoint x: 675, endPoint y: 272, distance: 93.6
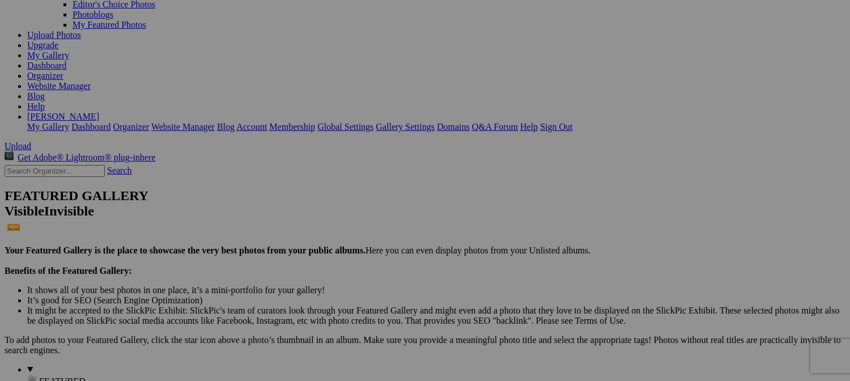
scroll to position [0, 0]
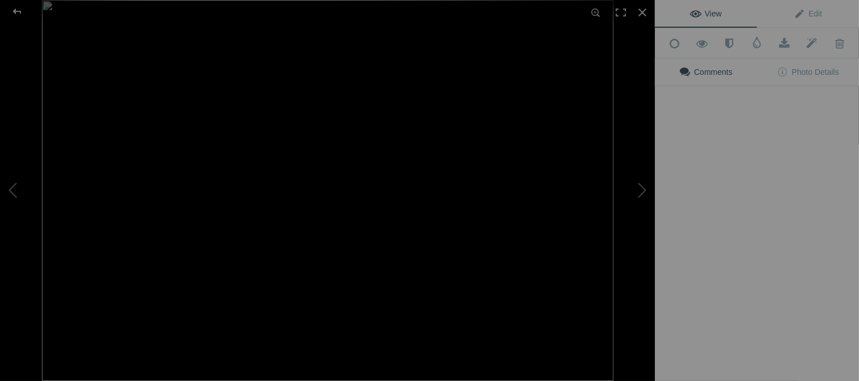
type input "[PERSON_NAME]'s Future Tablecloths"
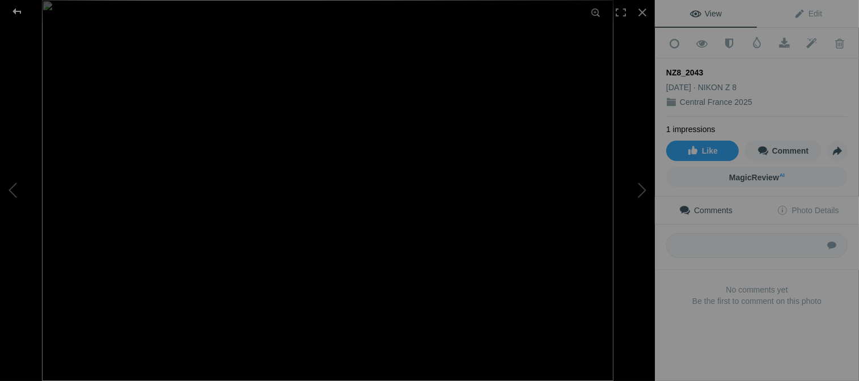
click at [18, 11] on div at bounding box center [17, 11] width 41 height 23
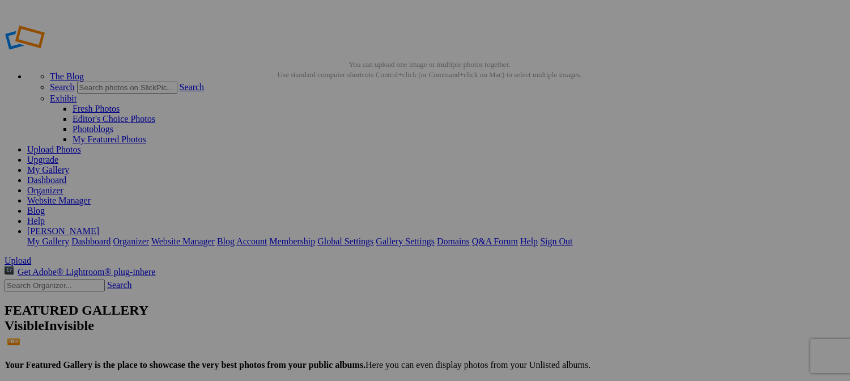
drag, startPoint x: 297, startPoint y: 206, endPoint x: 341, endPoint y: 210, distance: 44.4
type input "Peafowl Souvenirs"
drag, startPoint x: 309, startPoint y: 158, endPoint x: 389, endPoint y: 305, distance: 167.6
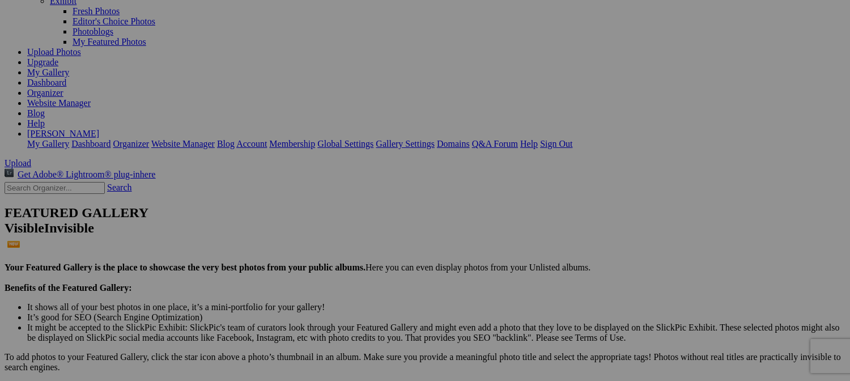
scroll to position [113, 0]
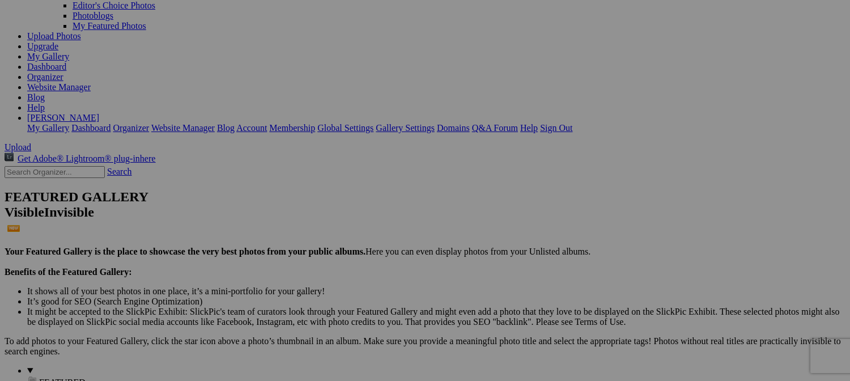
drag, startPoint x: 397, startPoint y: 196, endPoint x: 411, endPoint y: 358, distance: 162.7
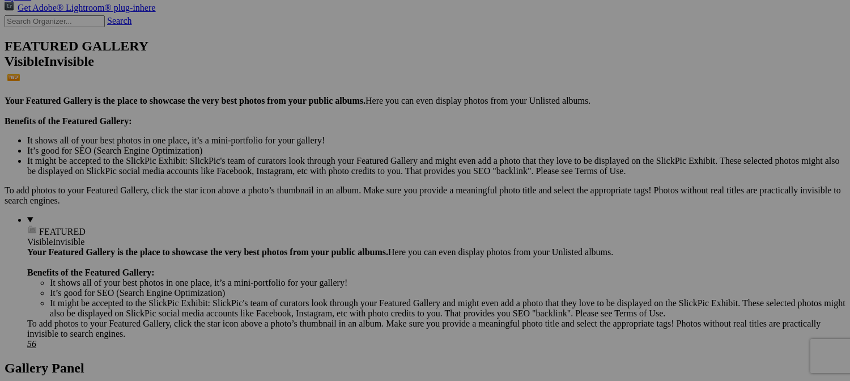
scroll to position [340, 0]
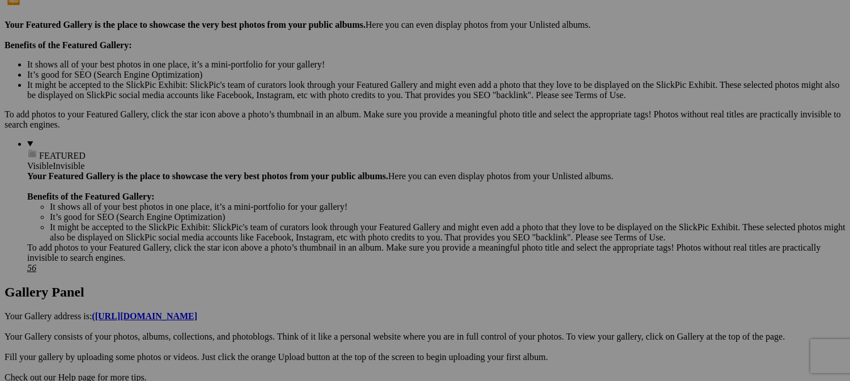
drag, startPoint x: 409, startPoint y: 113, endPoint x: 502, endPoint y: 246, distance: 162.4
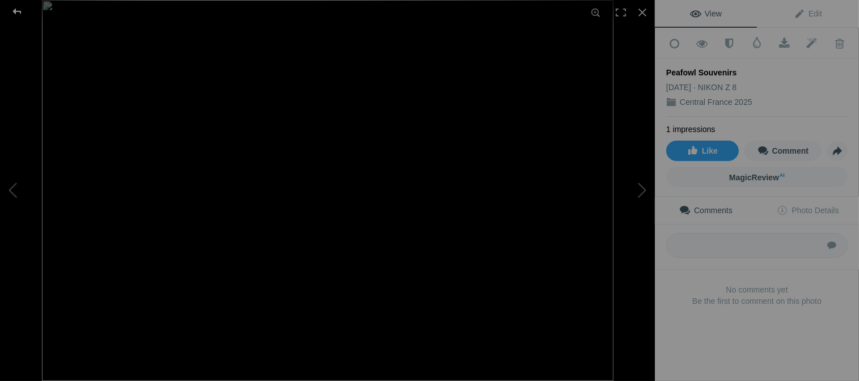
click at [13, 11] on div at bounding box center [17, 11] width 41 height 23
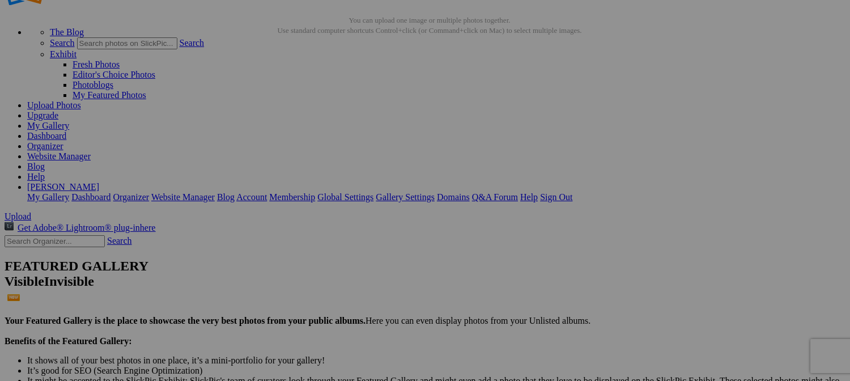
scroll to position [0, 0]
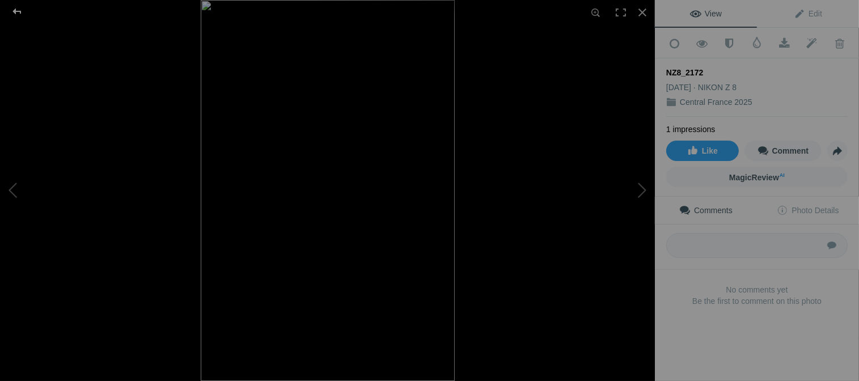
click at [16, 11] on div at bounding box center [17, 11] width 41 height 23
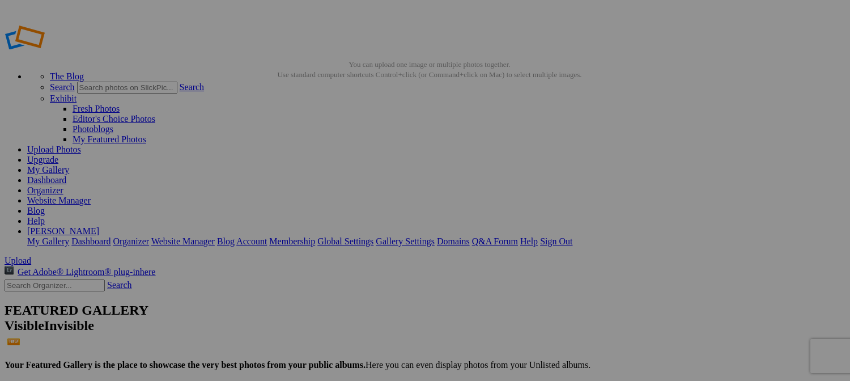
drag, startPoint x: 309, startPoint y: 164, endPoint x: 367, endPoint y: 333, distance: 178.5
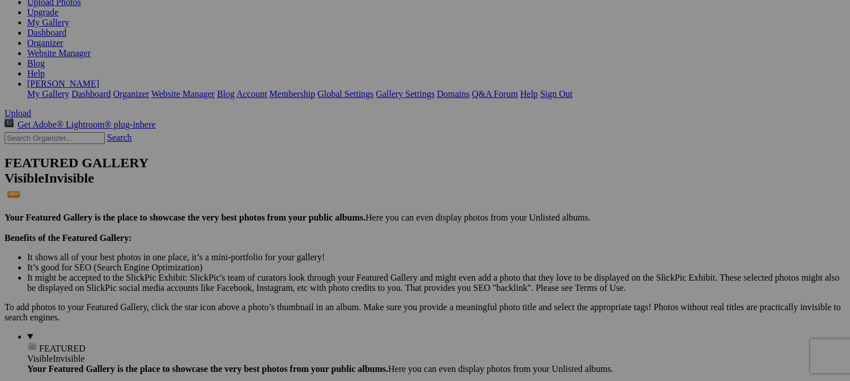
scroll to position [113, 0]
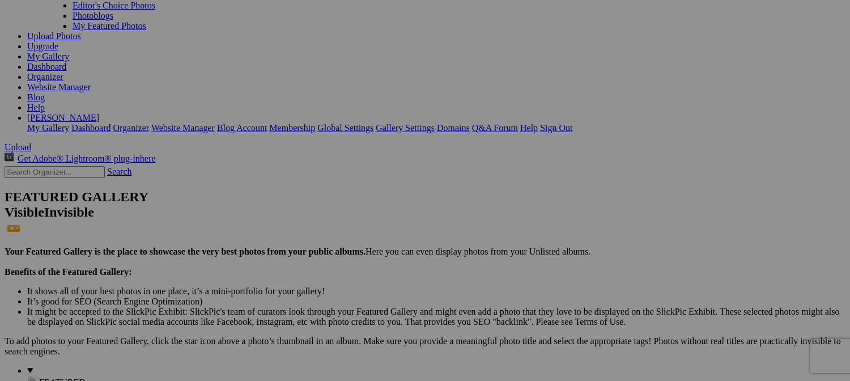
drag, startPoint x: 422, startPoint y: 235, endPoint x: 521, endPoint y: 201, distance: 105.2
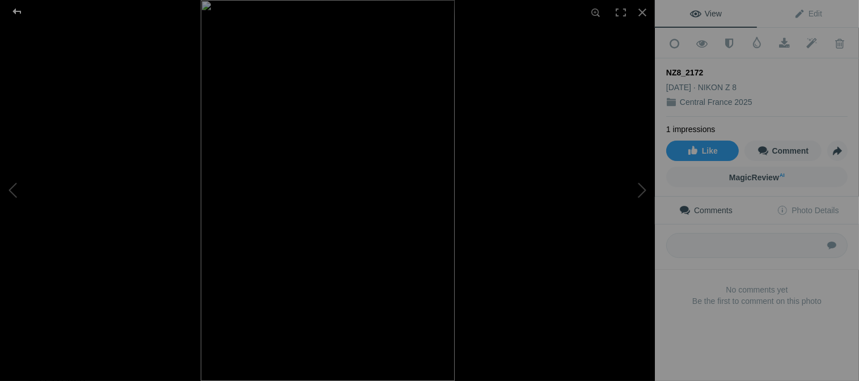
click at [16, 11] on div at bounding box center [17, 11] width 41 height 23
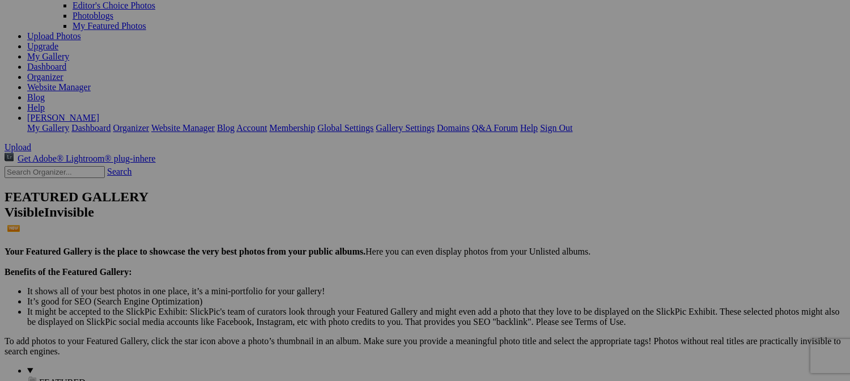
drag, startPoint x: 497, startPoint y: 267, endPoint x: 549, endPoint y: 272, distance: 51.8
type input "G"
drag, startPoint x: 321, startPoint y: 269, endPoint x: 425, endPoint y: 283, distance: 105.2
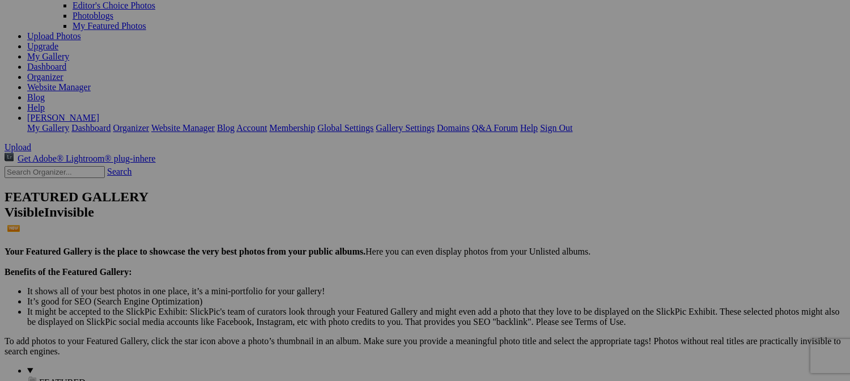
paste input "[GEOGRAPHIC_DATA][PERSON_NAME]"
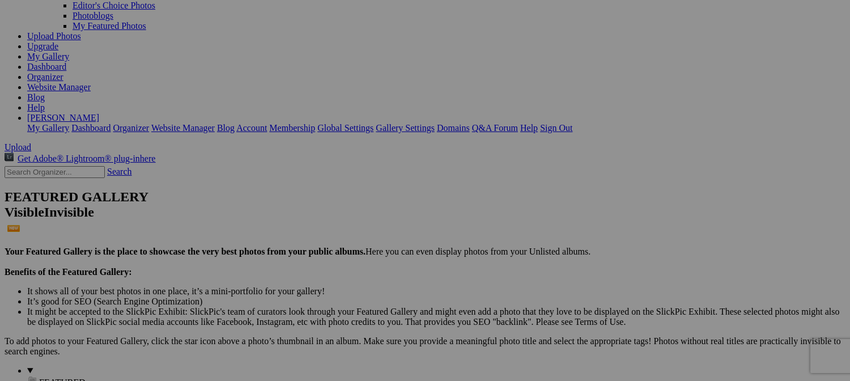
scroll to position [0, 61]
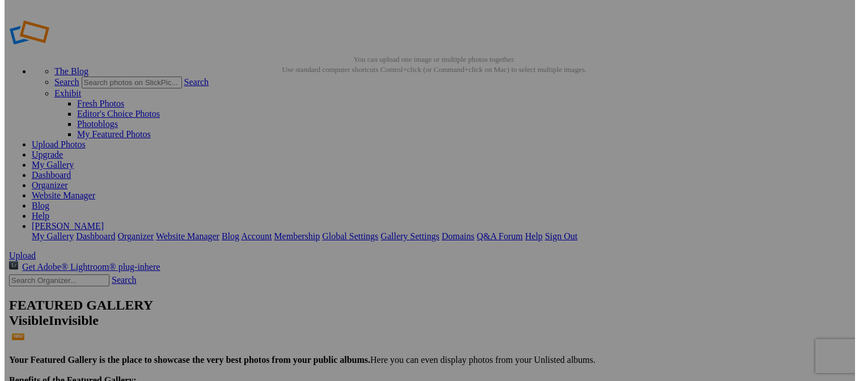
scroll to position [0, 0]
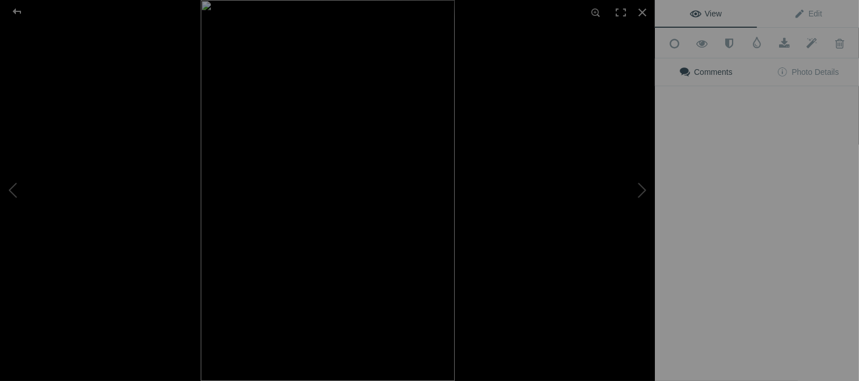
type input "Guard Dog Art on the Grounds - [GEOGRAPHIC_DATA][PERSON_NAME] -"
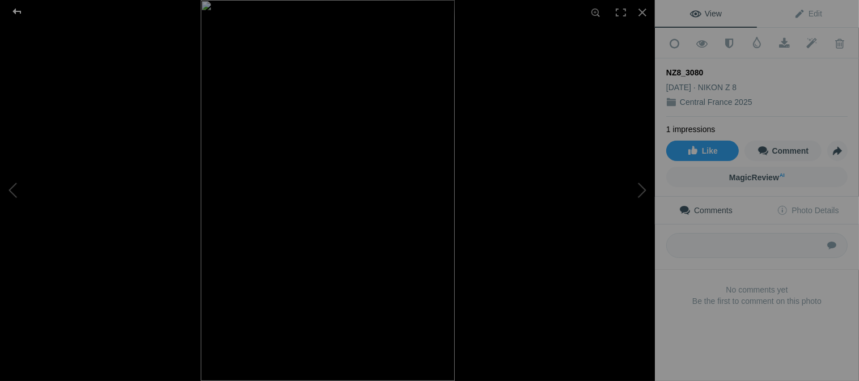
click at [18, 9] on div at bounding box center [17, 11] width 41 height 23
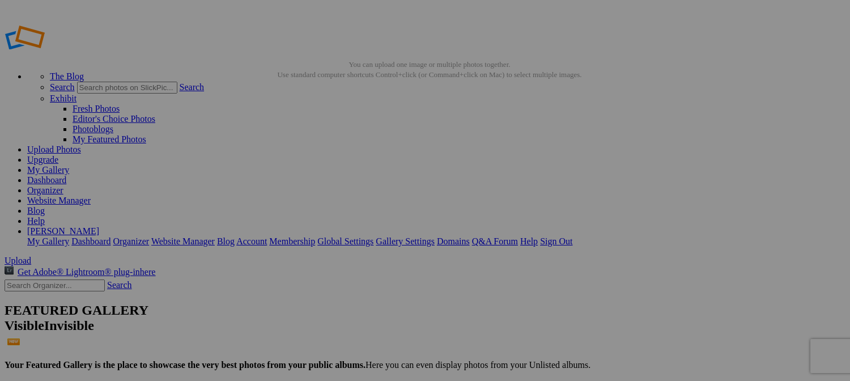
click at [350, 265] on span "Yes" at bounding box center [343, 265] width 13 height 10
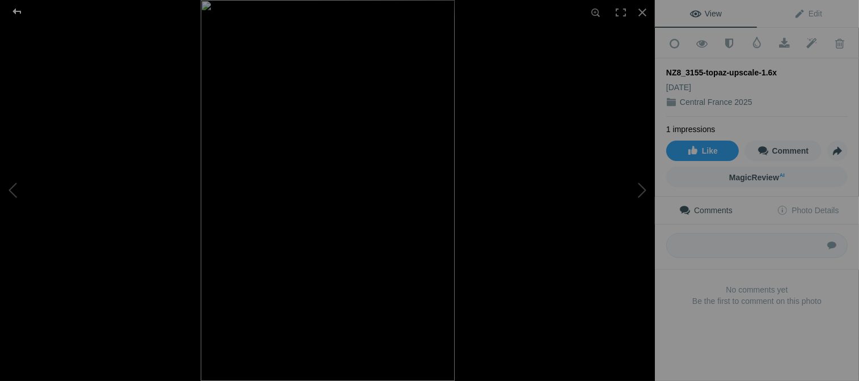
click at [16, 12] on div at bounding box center [17, 11] width 41 height 23
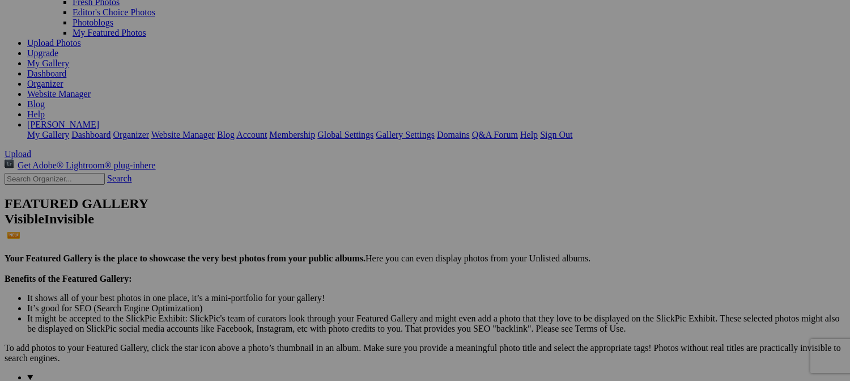
scroll to position [29, 0]
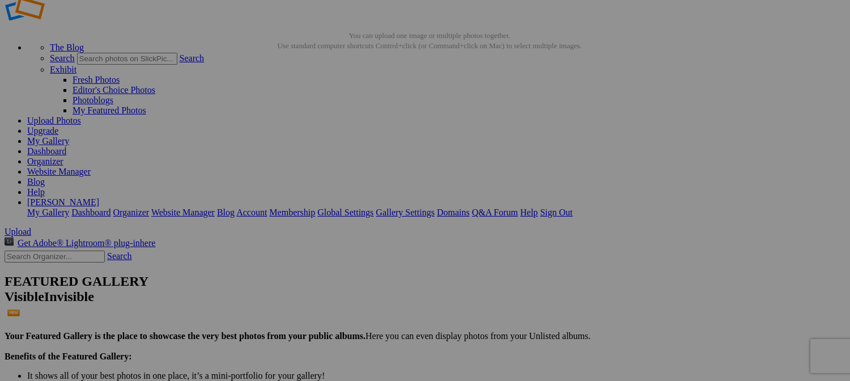
drag, startPoint x: 324, startPoint y: 135, endPoint x: 346, endPoint y: 369, distance: 235.1
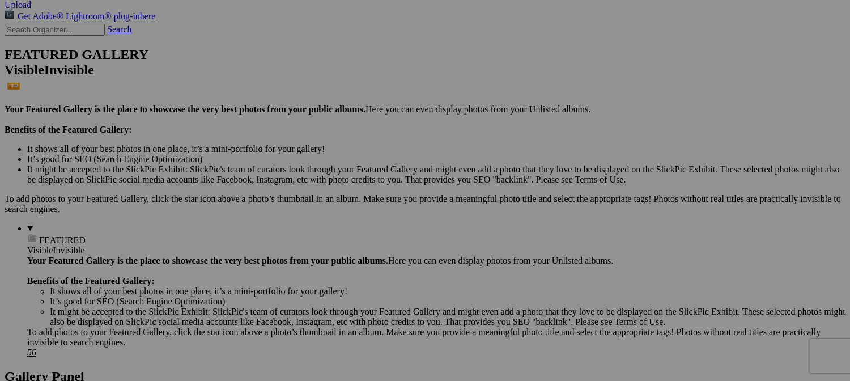
scroll to position [199, 0]
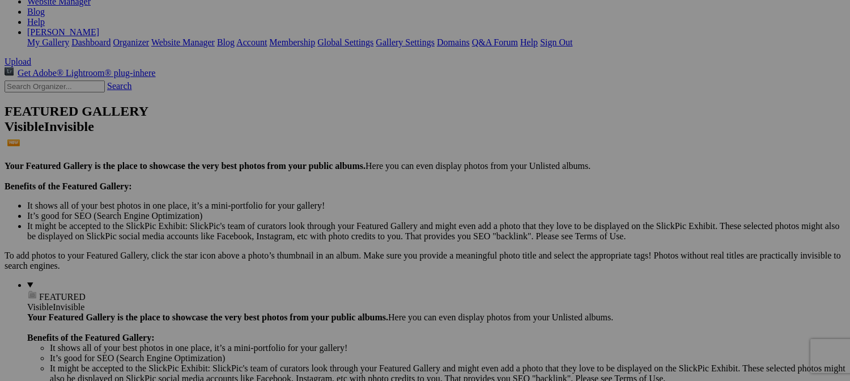
drag, startPoint x: 322, startPoint y: 121, endPoint x: 272, endPoint y: 402, distance: 285.5
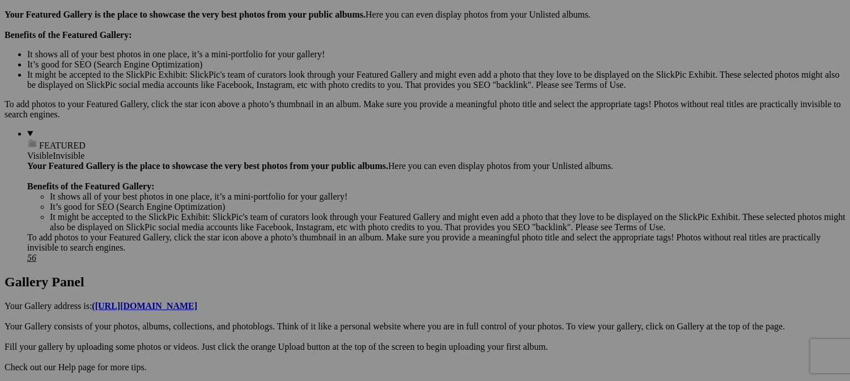
scroll to position [369, 0]
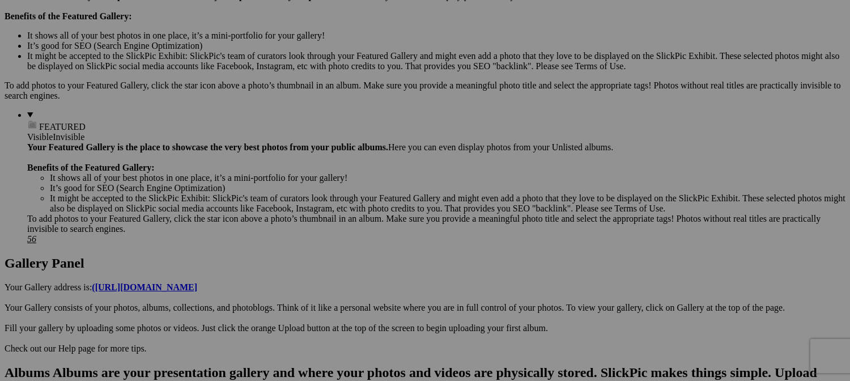
drag, startPoint x: 313, startPoint y: 236, endPoint x: 278, endPoint y: 408, distance: 175.7
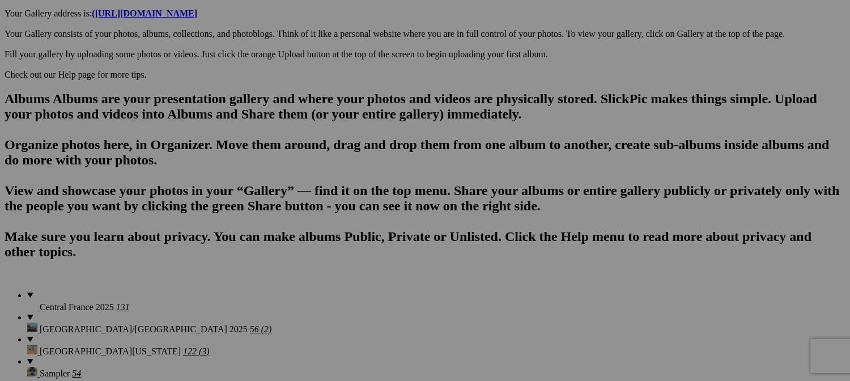
scroll to position [652, 0]
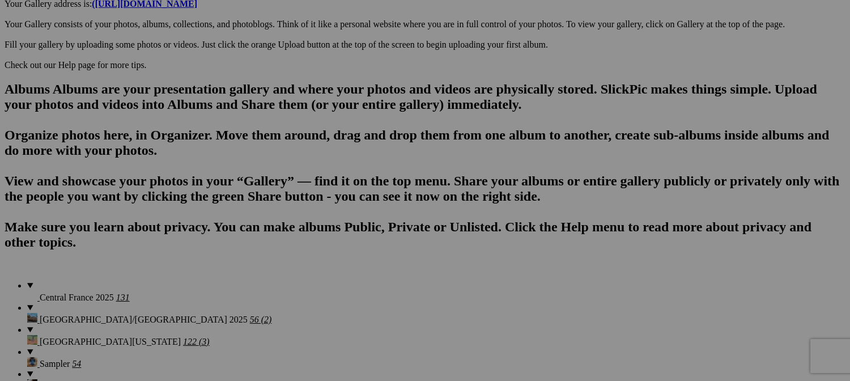
drag, startPoint x: 305, startPoint y: 107, endPoint x: 270, endPoint y: 363, distance: 259.2
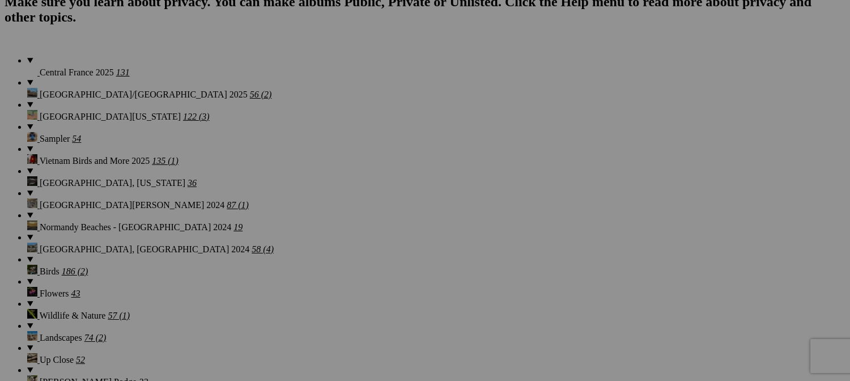
scroll to position [879, 0]
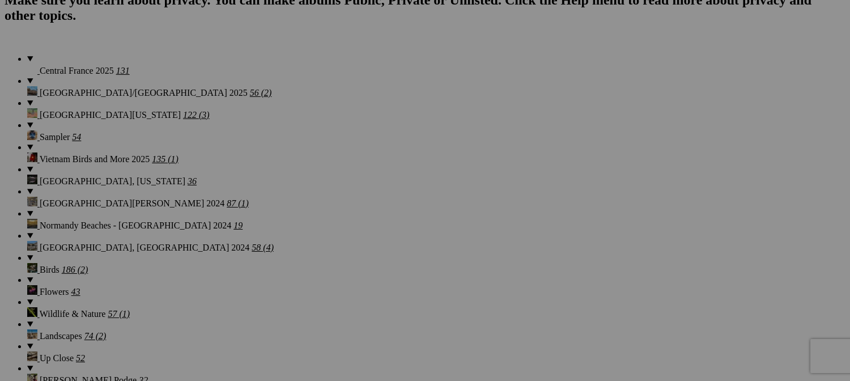
drag, startPoint x: 305, startPoint y: 157, endPoint x: 270, endPoint y: 372, distance: 217.5
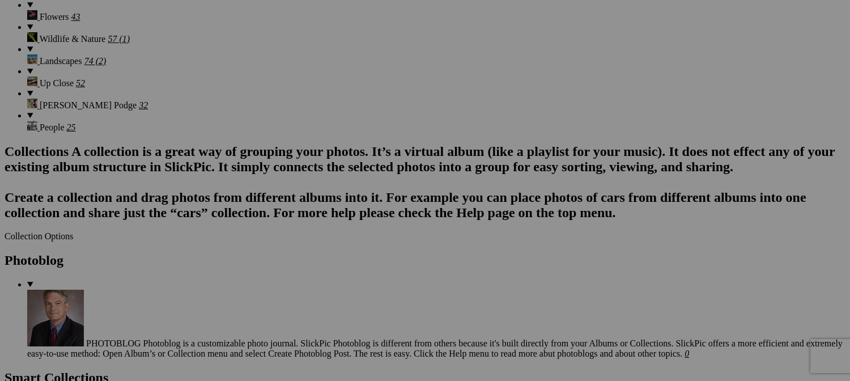
scroll to position [1162, 0]
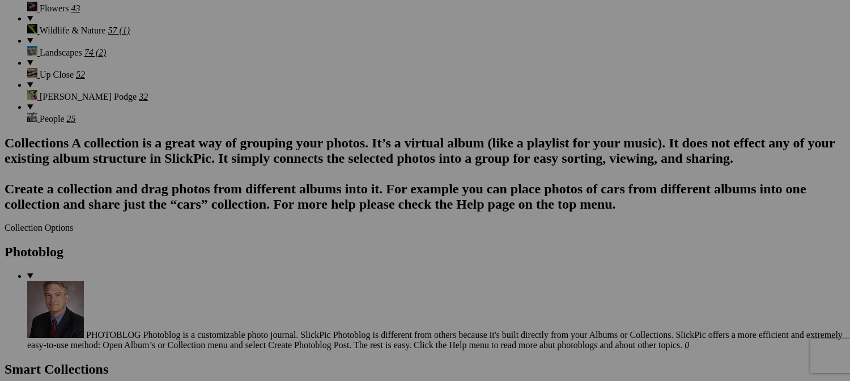
drag, startPoint x: 302, startPoint y: 79, endPoint x: 266, endPoint y: 368, distance: 291.3
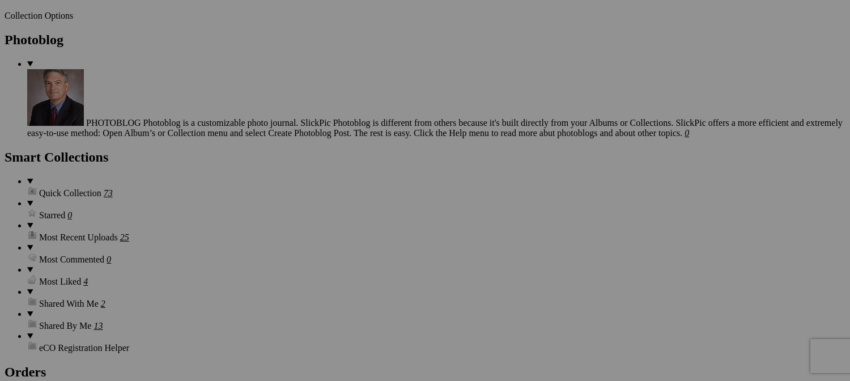
scroll to position [1389, 0]
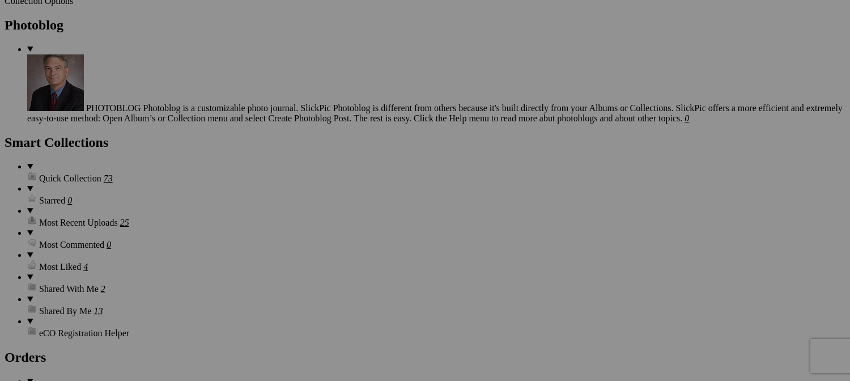
drag, startPoint x: 190, startPoint y: 84, endPoint x: 295, endPoint y: 345, distance: 280.5
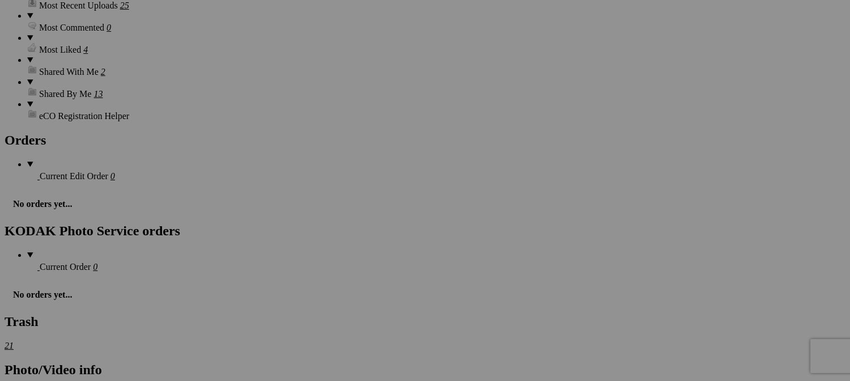
scroll to position [1616, 0]
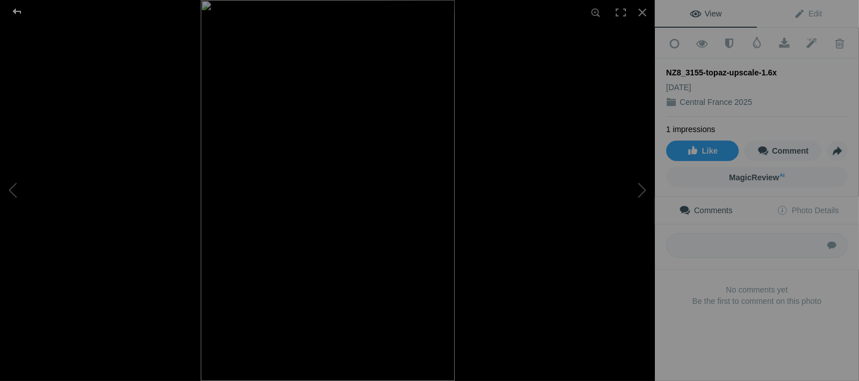
click at [18, 13] on div at bounding box center [17, 11] width 41 height 23
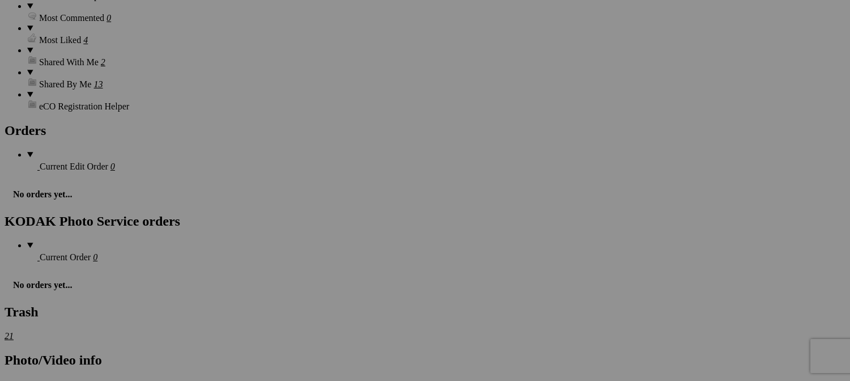
click at [350, 269] on span "Yes" at bounding box center [343, 265] width 13 height 10
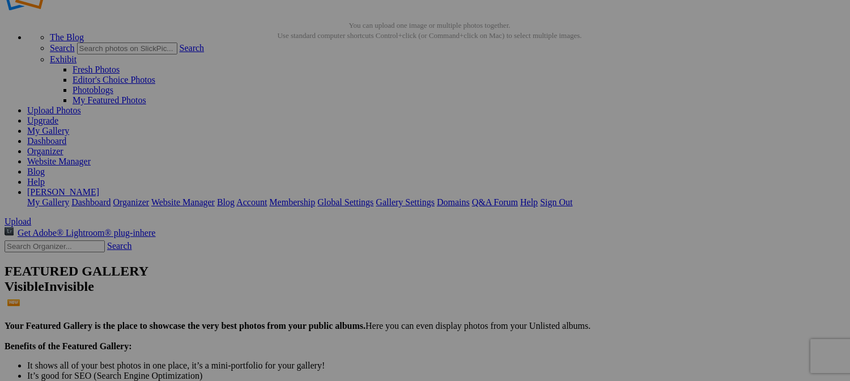
scroll to position [0, 0]
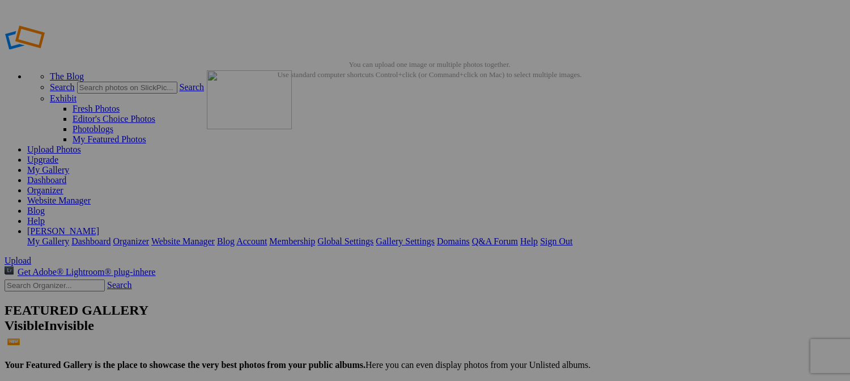
drag, startPoint x: 608, startPoint y: 172, endPoint x: 370, endPoint y: 152, distance: 238.3
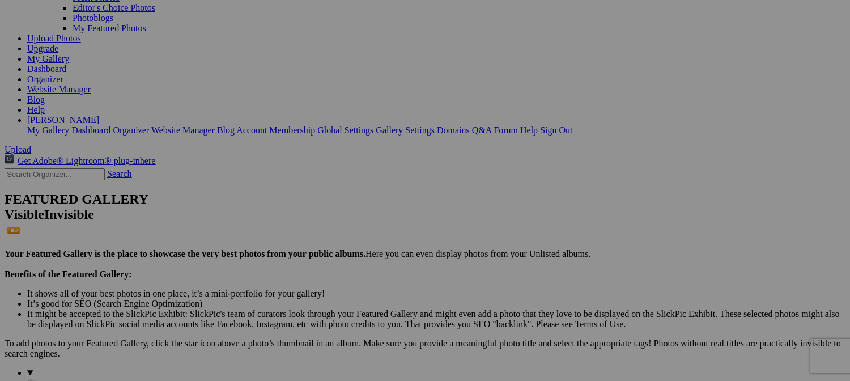
scroll to position [113, 0]
drag, startPoint x: 413, startPoint y: 240, endPoint x: 606, endPoint y: 111, distance: 232.0
drag, startPoint x: 516, startPoint y: 217, endPoint x: 169, endPoint y: 180, distance: 348.8
drag, startPoint x: 626, startPoint y: 219, endPoint x: 306, endPoint y: 176, distance: 323.0
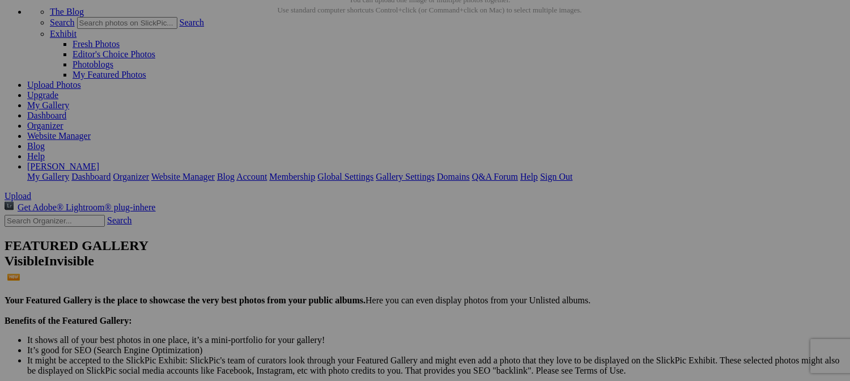
scroll to position [57, 0]
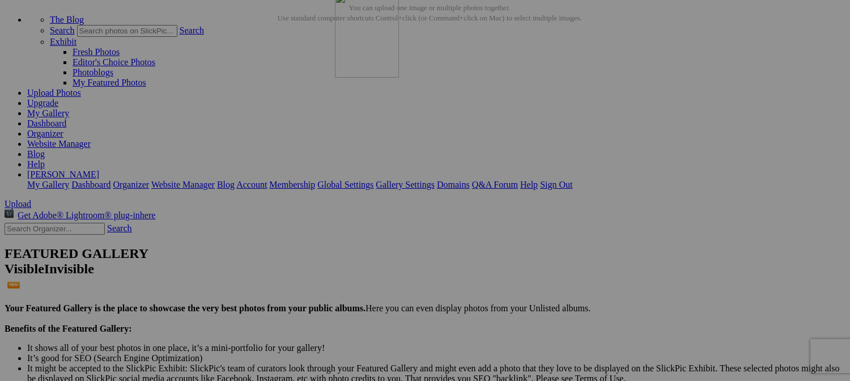
drag, startPoint x: 720, startPoint y: 276, endPoint x: 492, endPoint y: 98, distance: 289.1
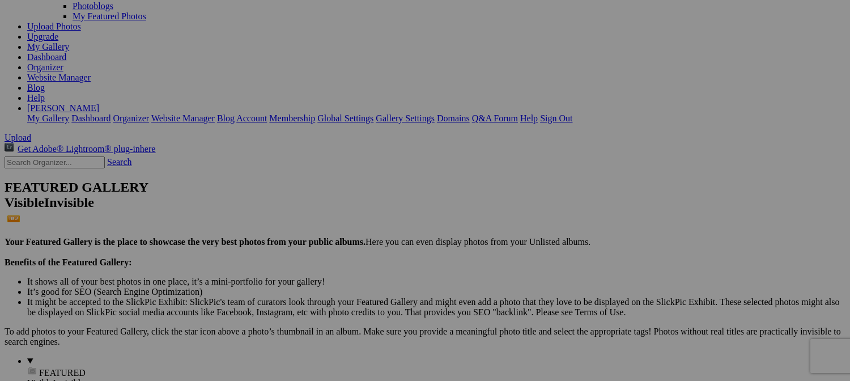
scroll to position [170, 0]
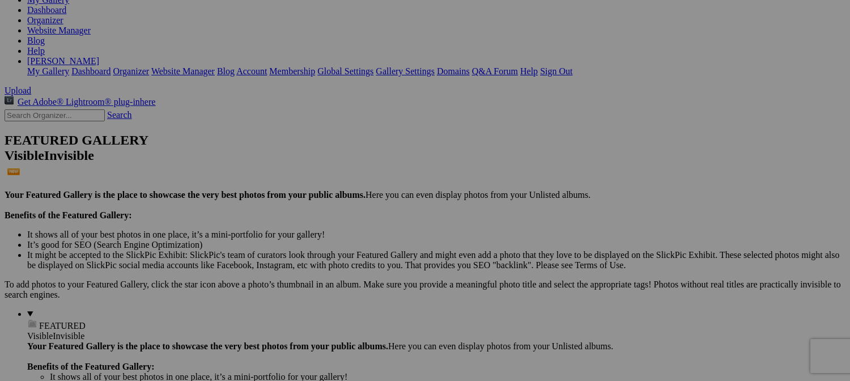
drag, startPoint x: 209, startPoint y: 328, endPoint x: 396, endPoint y: 3, distance: 374.7
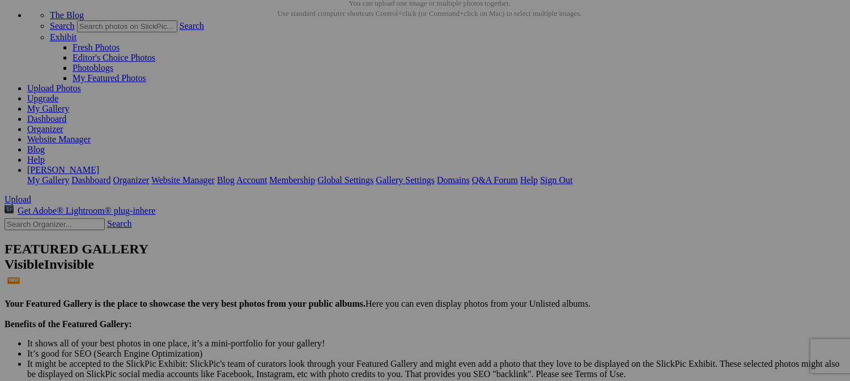
scroll to position [0, 0]
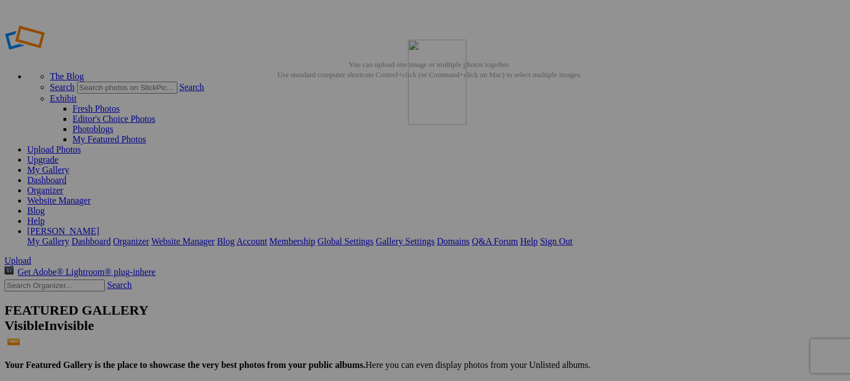
drag, startPoint x: 417, startPoint y: 167, endPoint x: 566, endPoint y: 143, distance: 151.6
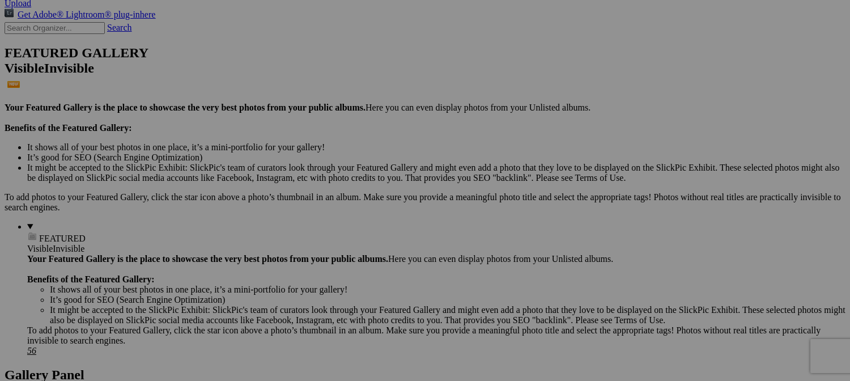
scroll to position [283, 0]
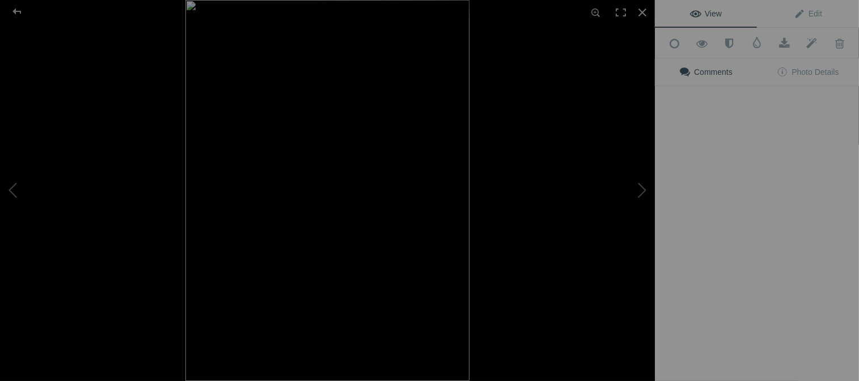
click at [616, 203] on button at bounding box center [612, 190] width 85 height 137
type input "[GEOGRAPHIC_DATA] (our residence)- [GEOGRAPHIC_DATA][PERSON_NAME]"
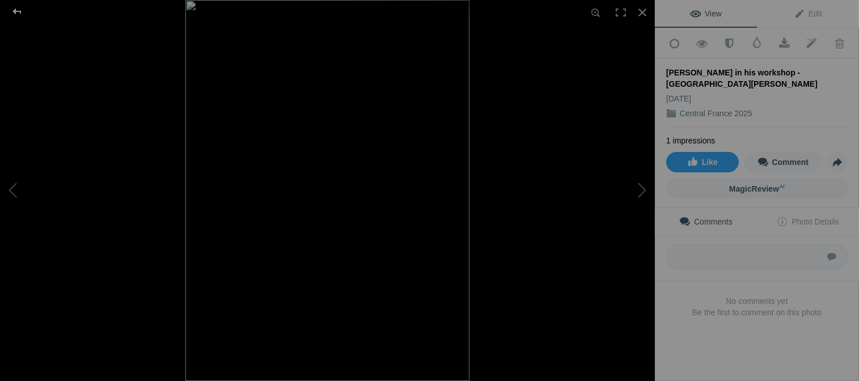
click at [14, 11] on div at bounding box center [17, 11] width 41 height 23
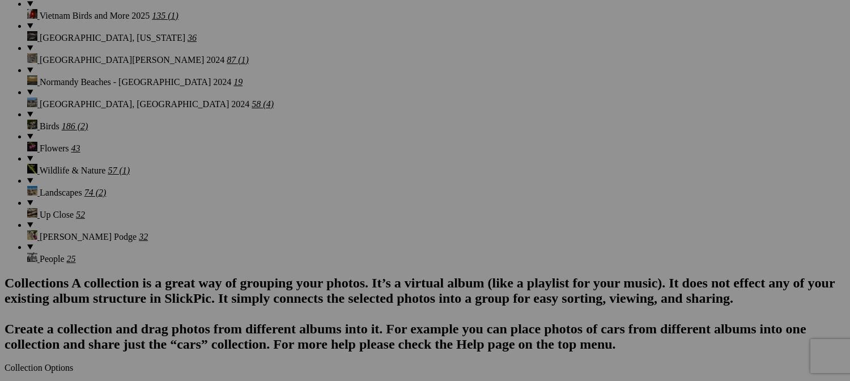
scroll to position [963, 0]
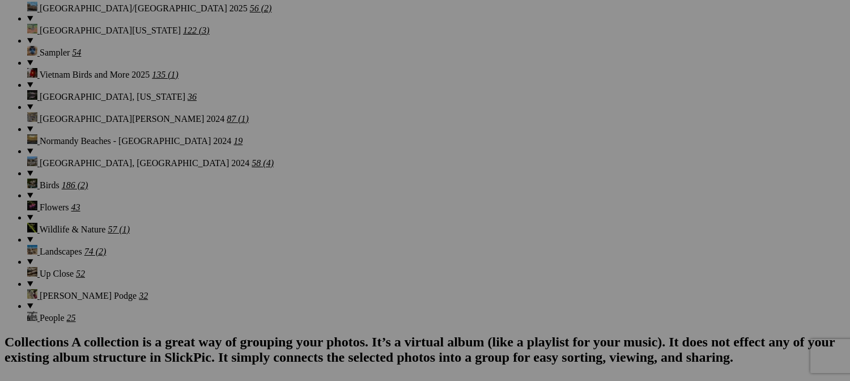
drag, startPoint x: 501, startPoint y: 227, endPoint x: 257, endPoint y: 36, distance: 310.0
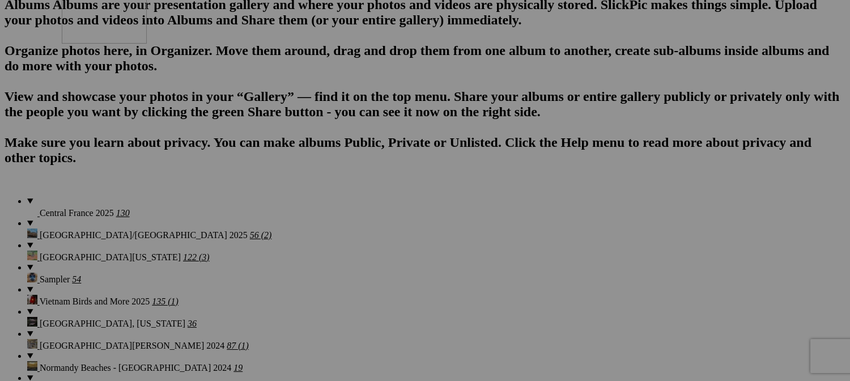
drag, startPoint x: 318, startPoint y: 302, endPoint x: 232, endPoint y: 84, distance: 234.0
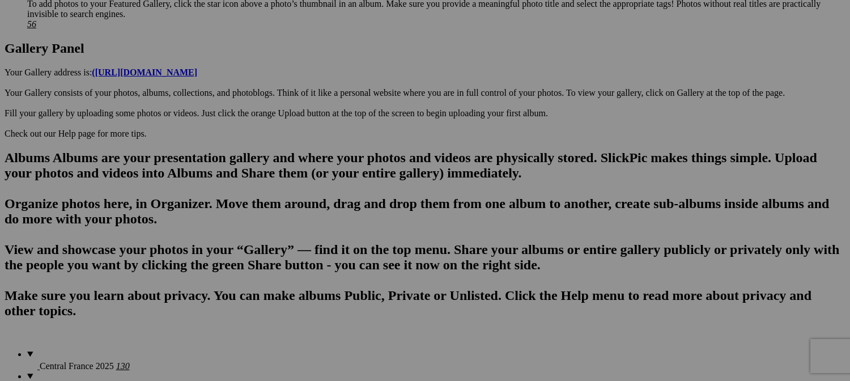
scroll to position [510, 0]
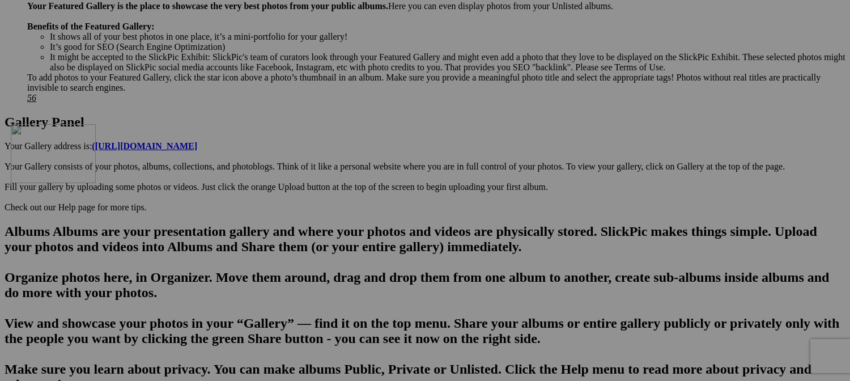
drag, startPoint x: 321, startPoint y: 250, endPoint x: 180, endPoint y: 225, distance: 142.7
drag, startPoint x: 274, startPoint y: 283, endPoint x: 339, endPoint y: 288, distance: 65.4
type input "When Pigeons are Thirsty - [GEOGRAPHIC_DATA][PERSON_NAME]"
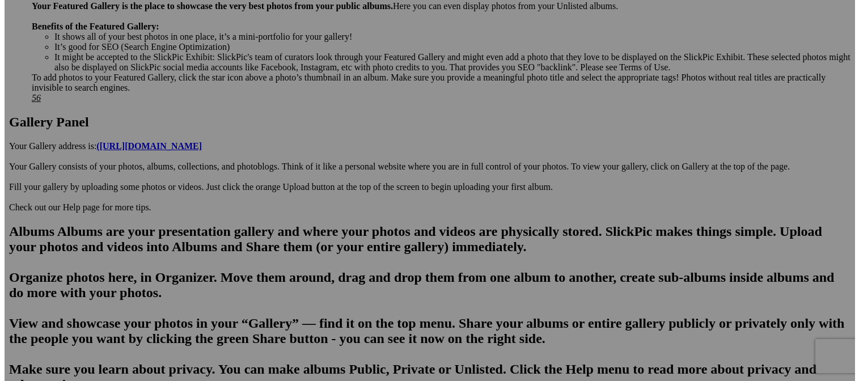
scroll to position [0, 31]
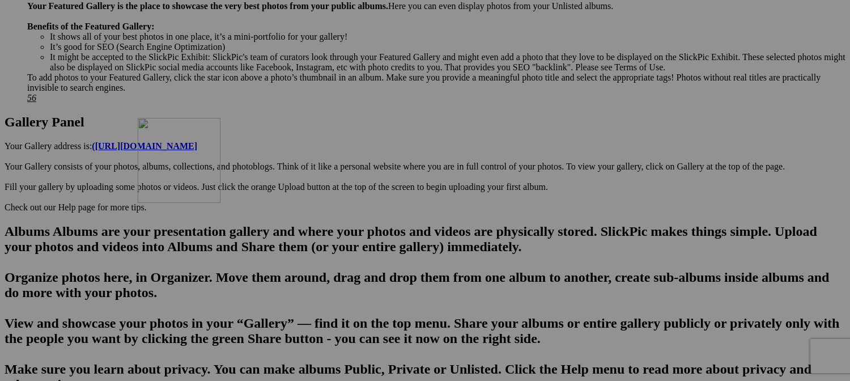
drag, startPoint x: 733, startPoint y: 83, endPoint x: 301, endPoint y: 216, distance: 452.6
type input "[GEOGRAPHIC_DATA][PERSON_NAME] with Visitor"
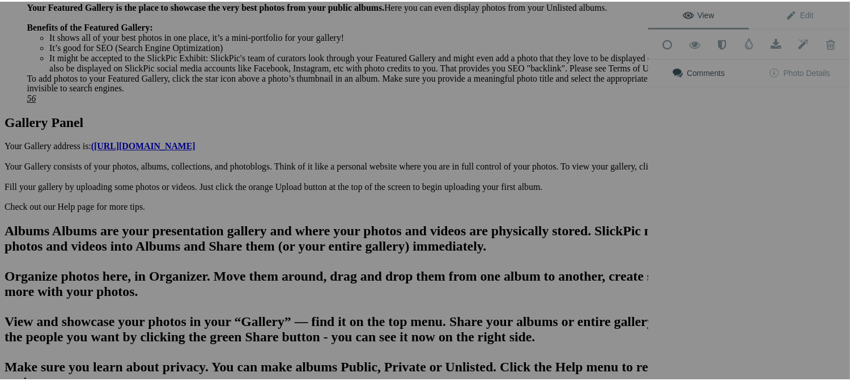
scroll to position [0, 0]
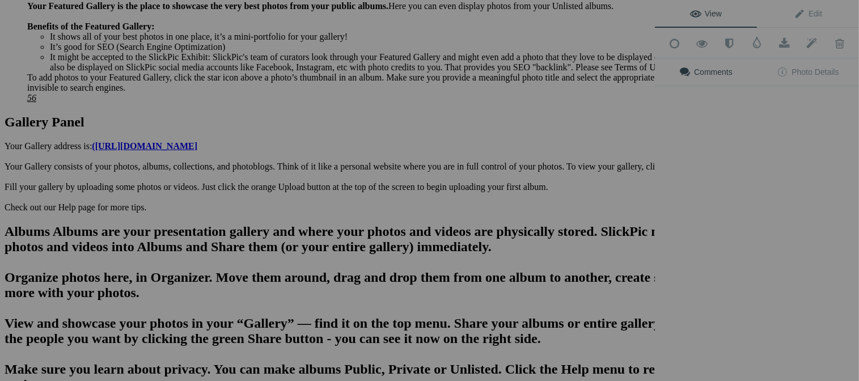
click at [713, 110] on div "View Edit Add to Quick Collection Remove from Quick Collection Hide from Public…" at bounding box center [757, 190] width 204 height 381
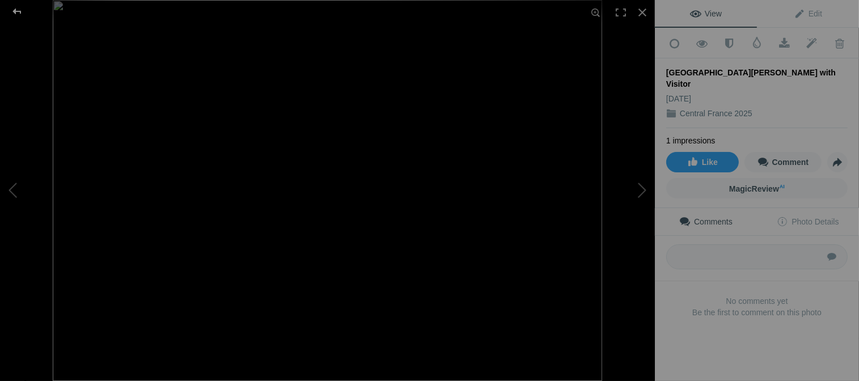
click at [16, 10] on div at bounding box center [17, 11] width 41 height 23
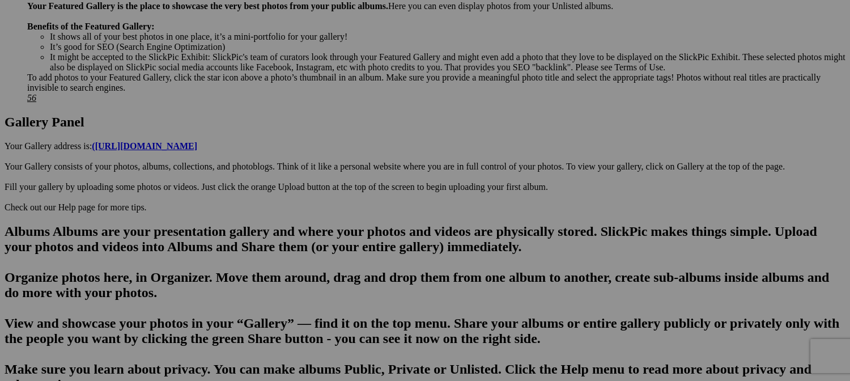
scroll to position [567, 0]
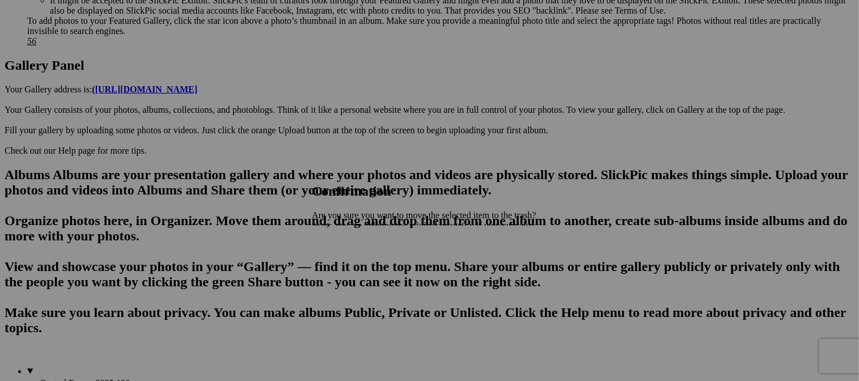
click at [350, 260] on span "Yes" at bounding box center [343, 265] width 13 height 10
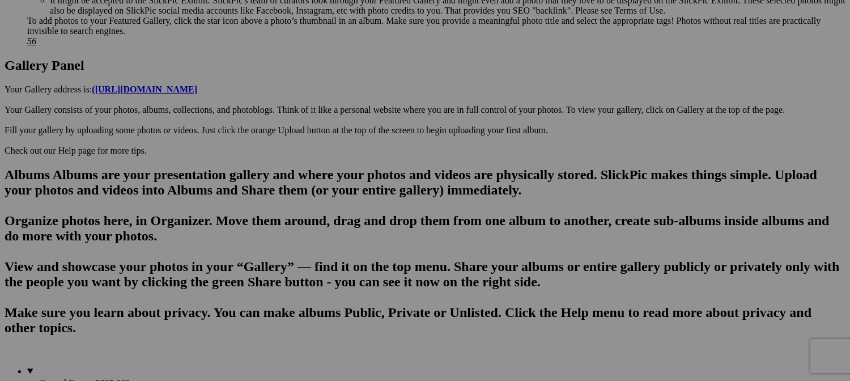
scroll to position [680, 0]
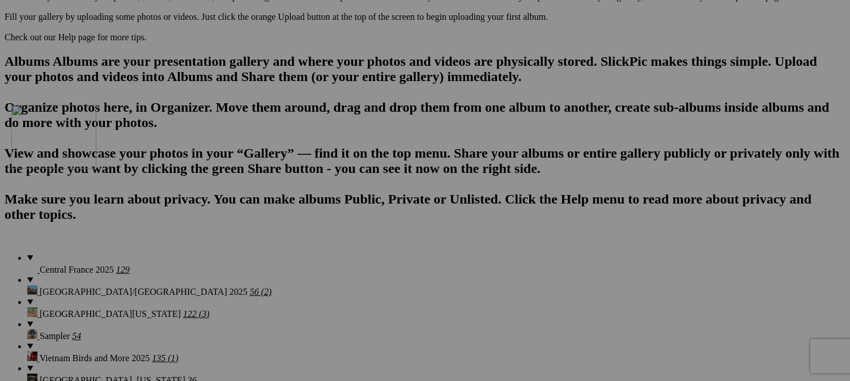
drag, startPoint x: 518, startPoint y: 227, endPoint x: 180, endPoint y: 202, distance: 338.7
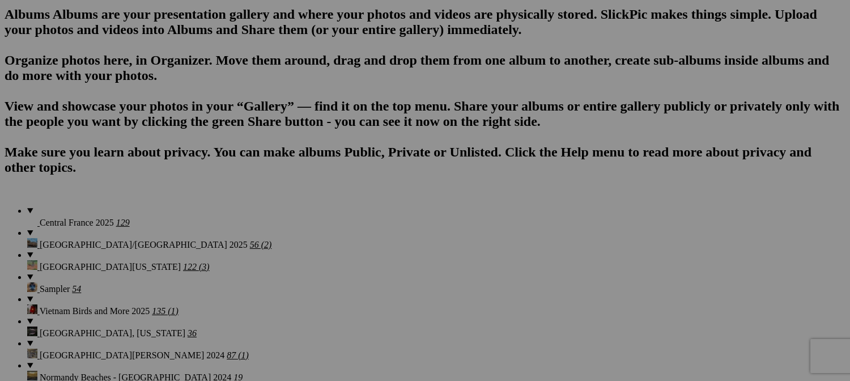
scroll to position [737, 0]
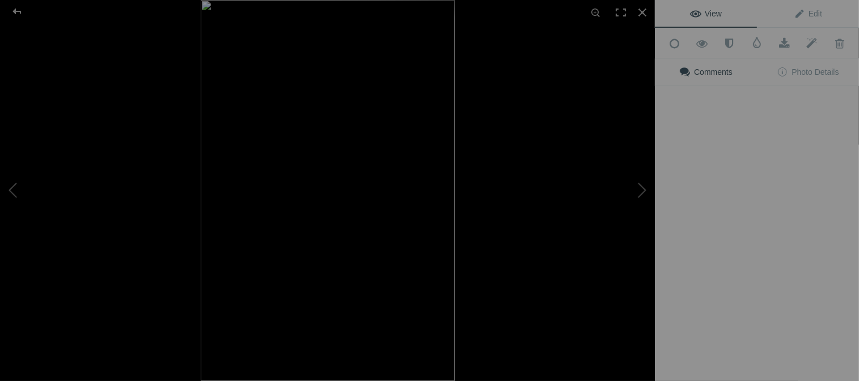
click at [605, 183] on button at bounding box center [612, 190] width 85 height 137
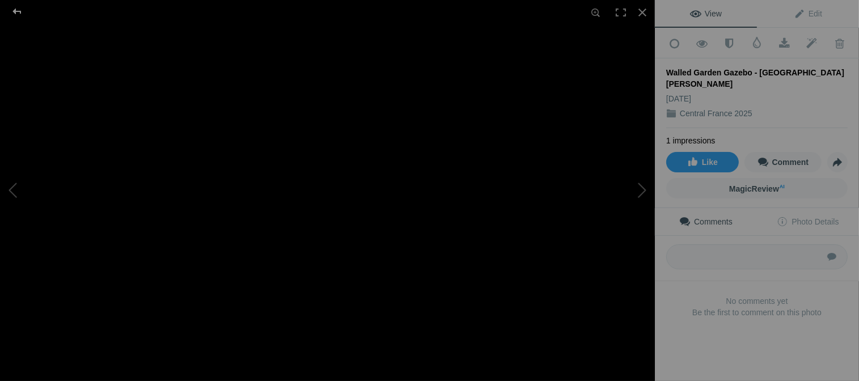
click at [19, 12] on div at bounding box center [17, 11] width 41 height 23
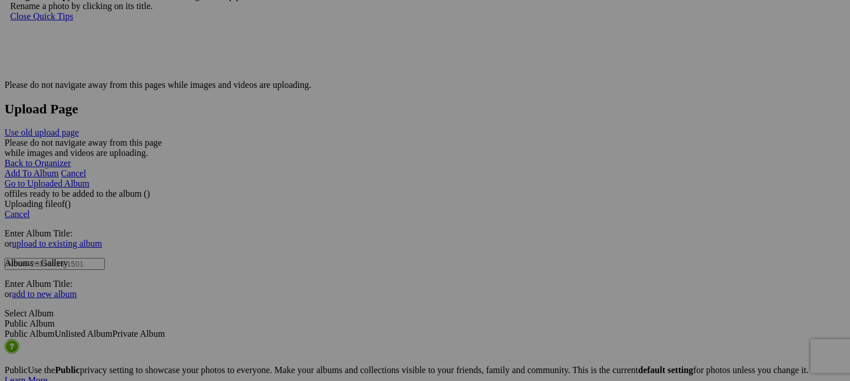
scroll to position [2154, 0]
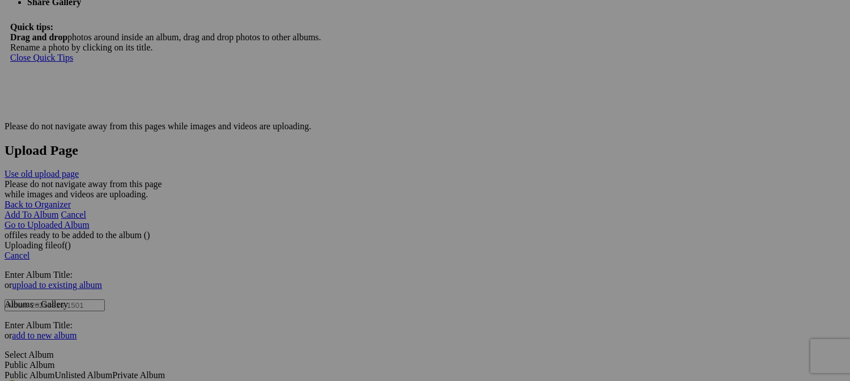
drag, startPoint x: 208, startPoint y: 181, endPoint x: 682, endPoint y: 163, distance: 474.7
drag, startPoint x: 614, startPoint y: 184, endPoint x: 175, endPoint y: 167, distance: 439.5
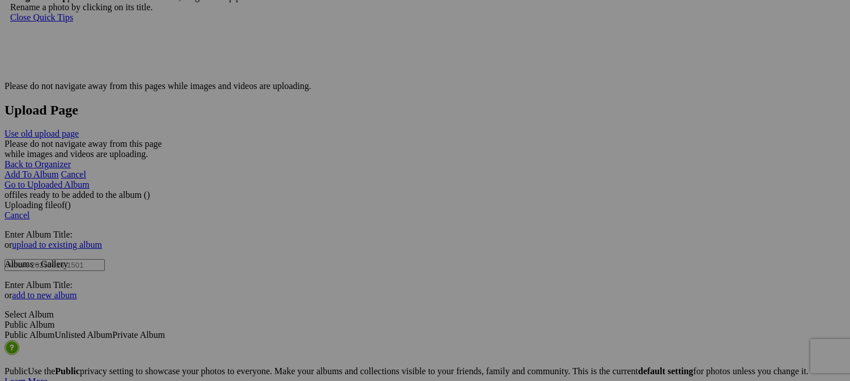
scroll to position [2210, 0]
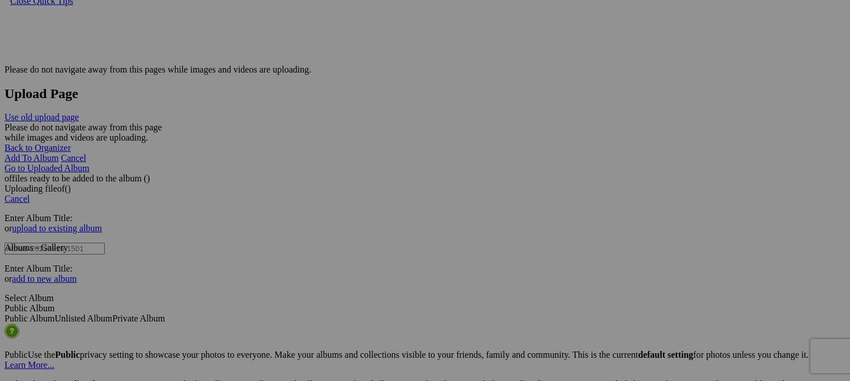
drag, startPoint x: 678, startPoint y: 173, endPoint x: 740, endPoint y: 177, distance: 61.9
paste input "La-Celle-Dunois"
drag, startPoint x: 618, startPoint y: 133, endPoint x: 178, endPoint y: 236, distance: 452.3
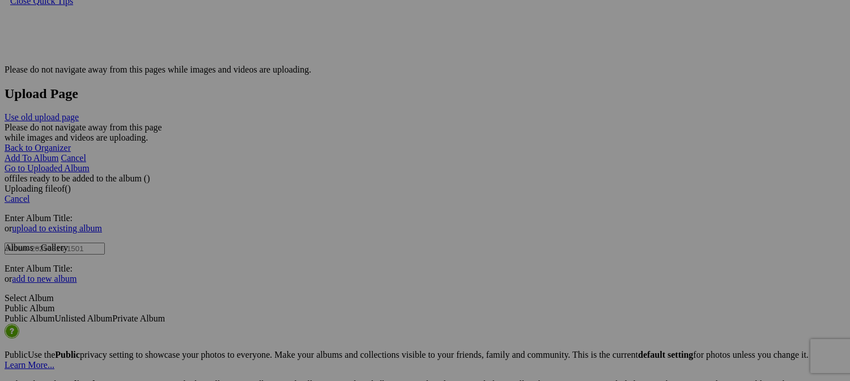
type input "La-Celle-[GEOGRAPHIC_DATA], [GEOGRAPHIC_DATA]"
drag, startPoint x: 189, startPoint y: 328, endPoint x: 263, endPoint y: 335, distance: 74.0
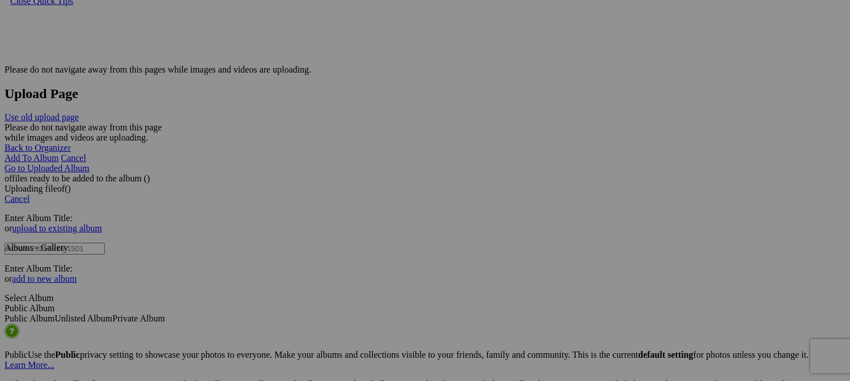
paste input "La-Celle-Dunois"
type input "Fish and Chips on the Creuse River - La-Celle-Dunoise, France"
drag, startPoint x: 581, startPoint y: 173, endPoint x: 659, endPoint y: 173, distance: 77.1
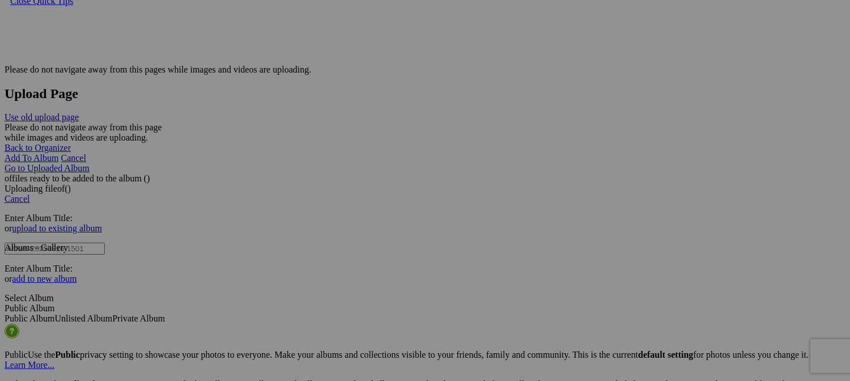
drag, startPoint x: 732, startPoint y: 189, endPoint x: 792, endPoint y: 187, distance: 59.5
paste input "La-Celle-Dunoi"
type input "La-Celle-[GEOGRAPHIC_DATA], [GEOGRAPHIC_DATA]"
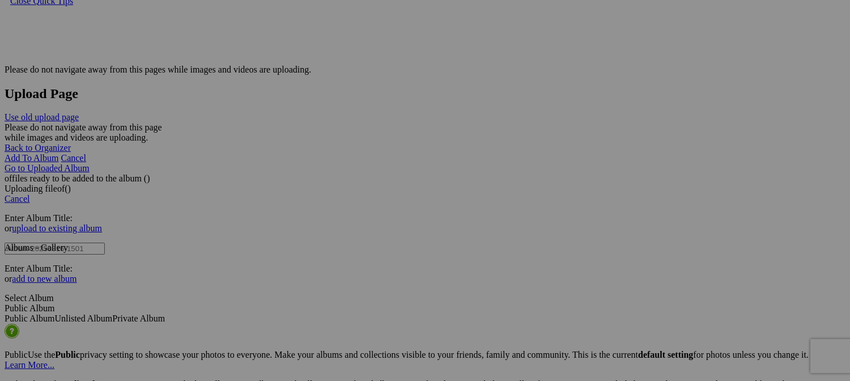
type input "La-Celle-[GEOGRAPHIC_DATA], [GEOGRAPHIC_DATA] (Le Creuse River)"
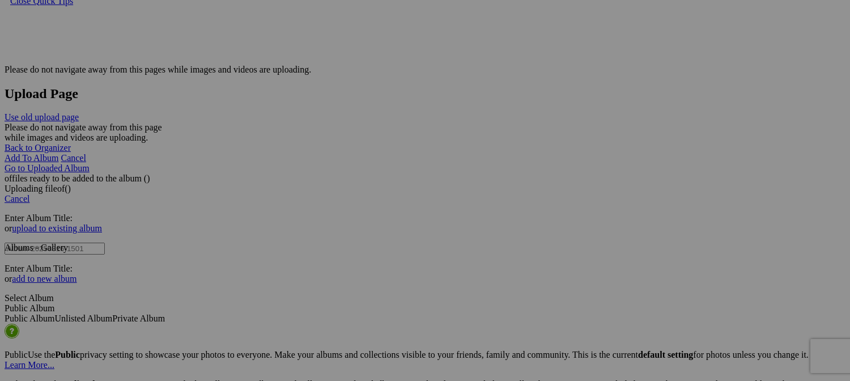
scroll to position [0, 90]
drag, startPoint x: 236, startPoint y: 332, endPoint x: 182, endPoint y: 333, distance: 54.4
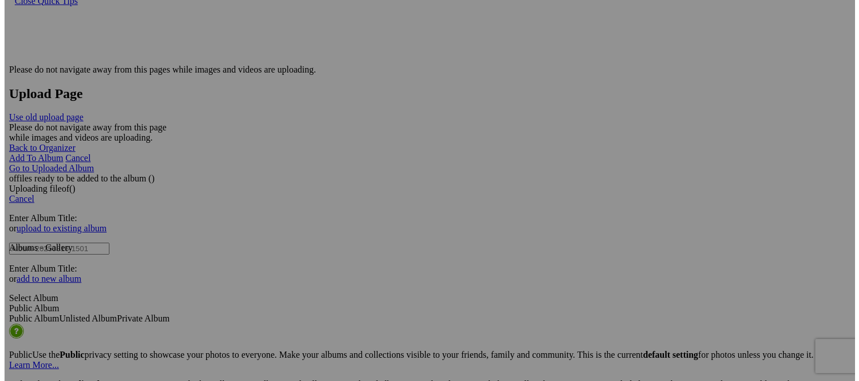
scroll to position [0, 37]
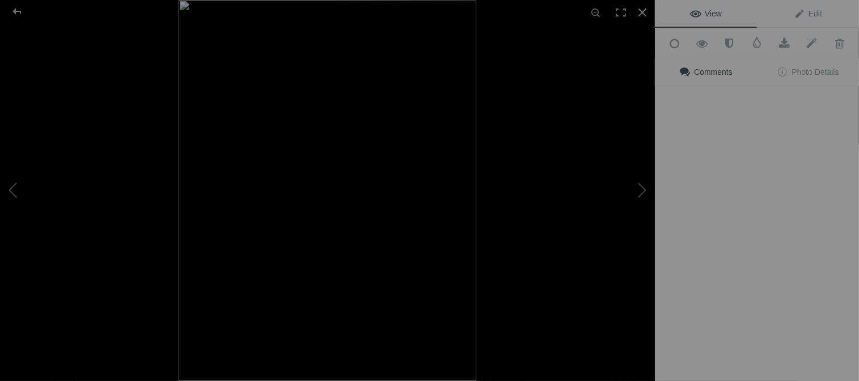
type input "Fish and Chips on the river - [GEOGRAPHIC_DATA], [GEOGRAPHIC_DATA]"
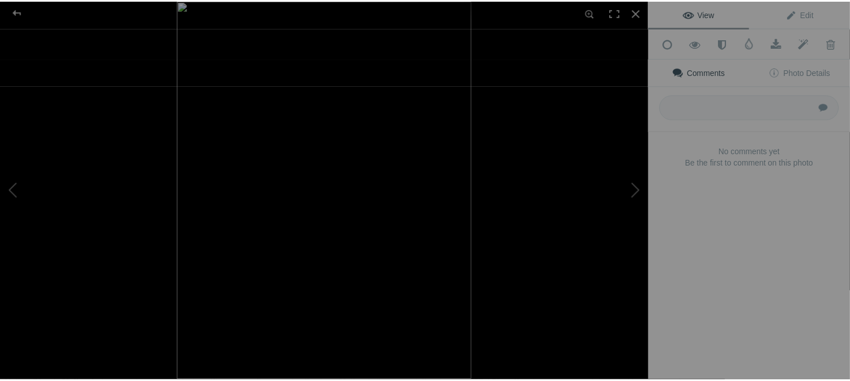
scroll to position [0, 0]
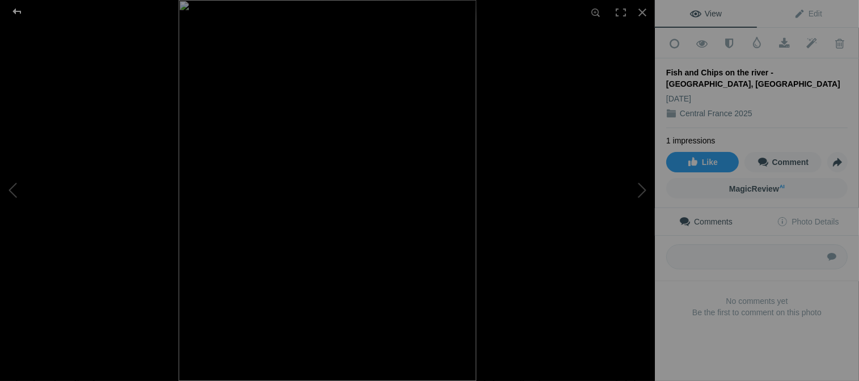
click at [18, 11] on div at bounding box center [17, 11] width 41 height 23
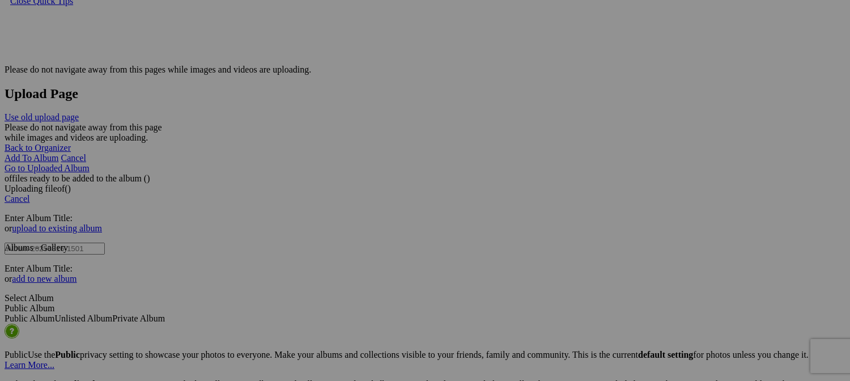
scroll to position [2210, 0]
type input "La-Celle-[GEOGRAPHIC_DATA], [GEOGRAPHIC_DATA]"
drag, startPoint x: 374, startPoint y: 317, endPoint x: 461, endPoint y: 320, distance: 87.3
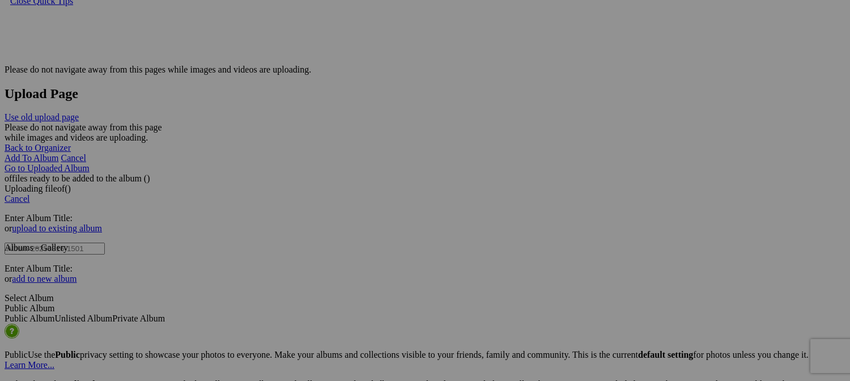
paste input "La-Celle-Dunois"
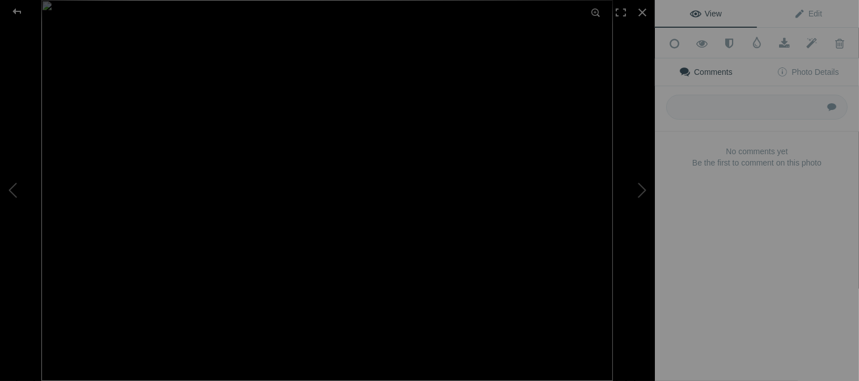
type input "La-Celle-[GEOGRAPHIC_DATA], [GEOGRAPHIC_DATA]"
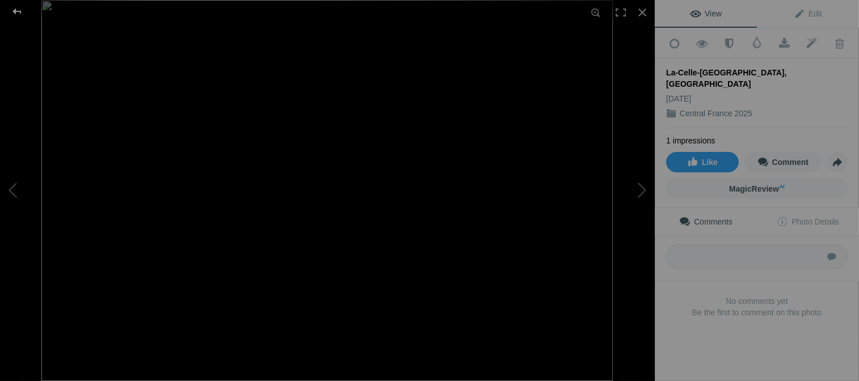
click at [15, 10] on div at bounding box center [17, 11] width 41 height 23
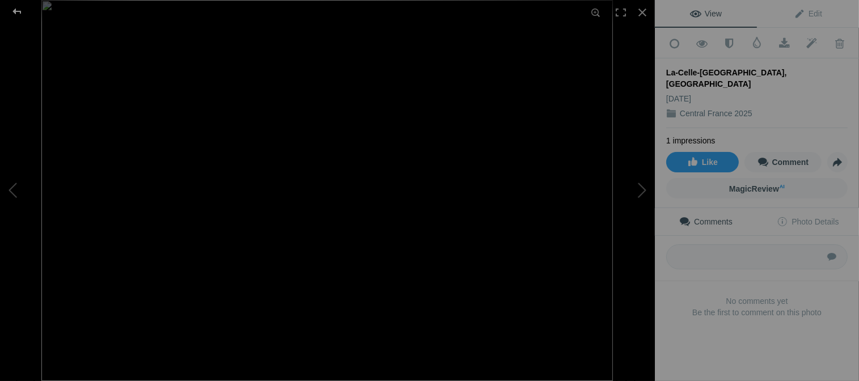
click at [19, 11] on div at bounding box center [17, 11] width 41 height 23
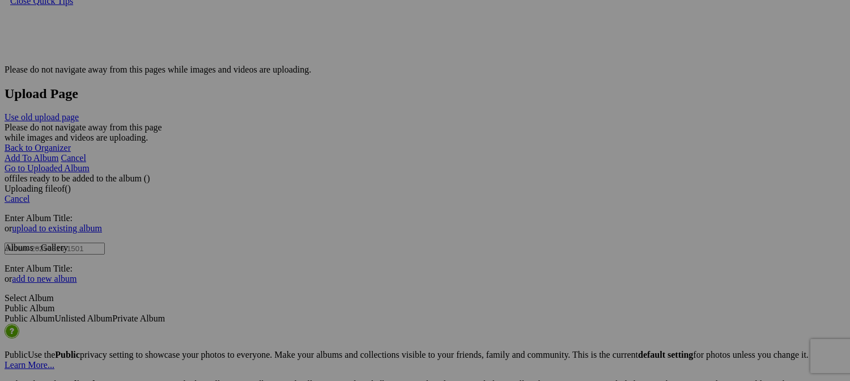
click at [350, 266] on span "Yes" at bounding box center [343, 265] width 13 height 10
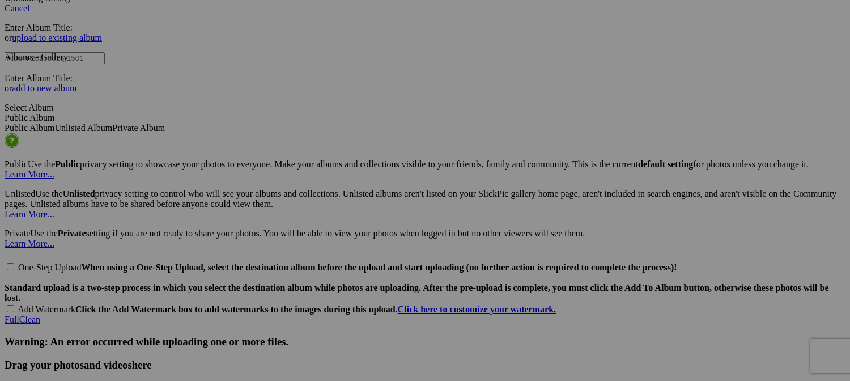
scroll to position [2437, 0]
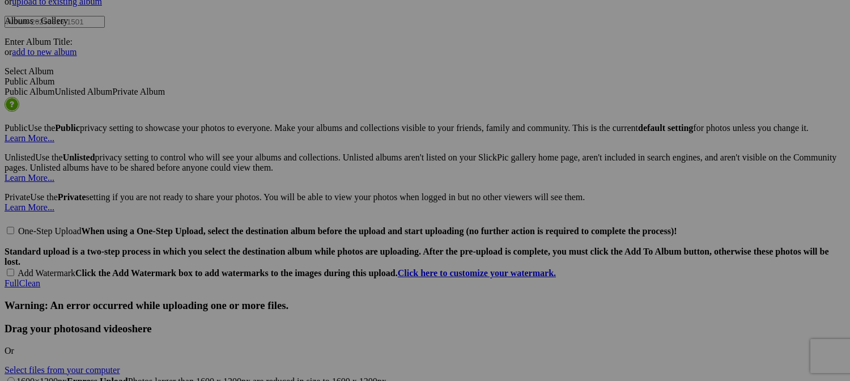
type input "Path along Le Creuse River - [GEOGRAPHIC_DATA]-[GEOGRAPHIC_DATA], [GEOGRAPHIC_D…"
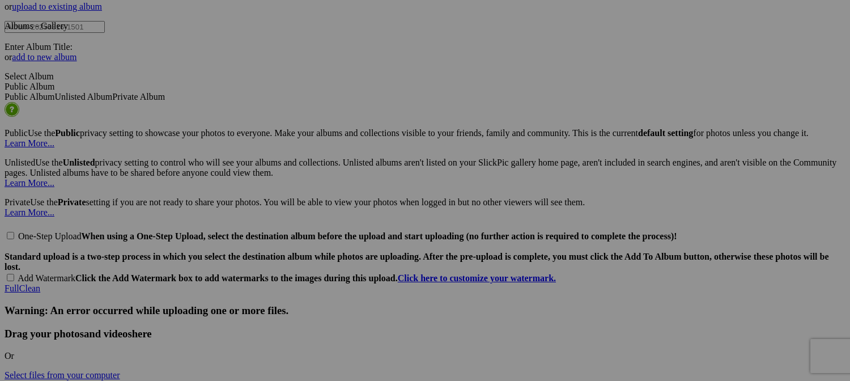
scroll to position [2494, 0]
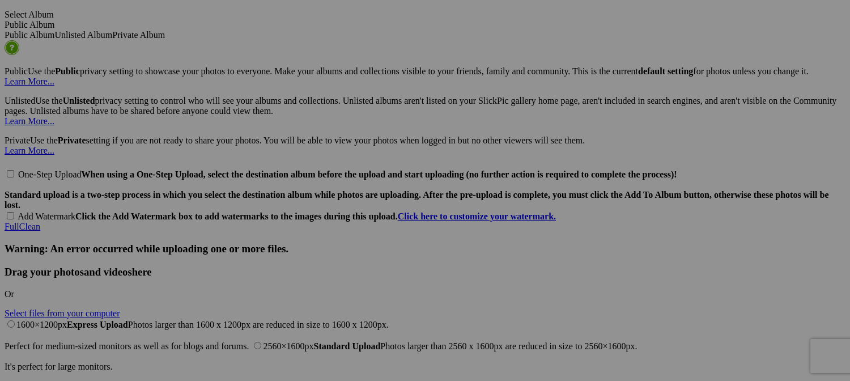
drag, startPoint x: 211, startPoint y: 308, endPoint x: 338, endPoint y: -19, distance: 350.8
drag, startPoint x: 328, startPoint y: 196, endPoint x: 402, endPoint y: 22, distance: 189.7
drag, startPoint x: 428, startPoint y: 299, endPoint x: 427, endPoint y: -52, distance: 351.4
drag, startPoint x: 631, startPoint y: 282, endPoint x: 495, endPoint y: 277, distance: 135.6
drag, startPoint x: 207, startPoint y: 288, endPoint x: 183, endPoint y: 246, distance: 48.5
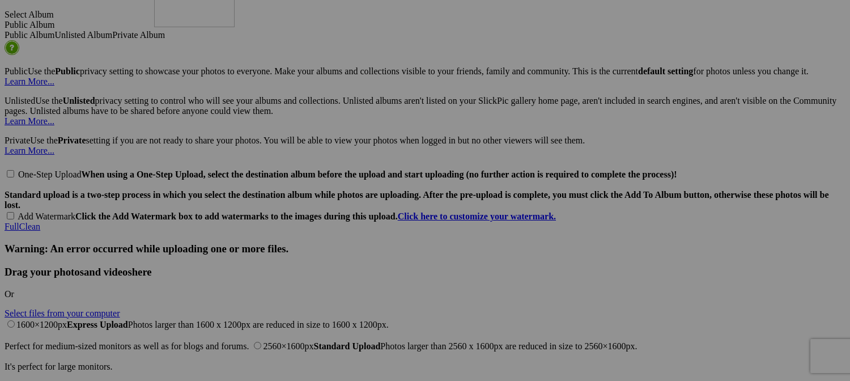
drag, startPoint x: 205, startPoint y: 290, endPoint x: 329, endPoint y: 57, distance: 263.9
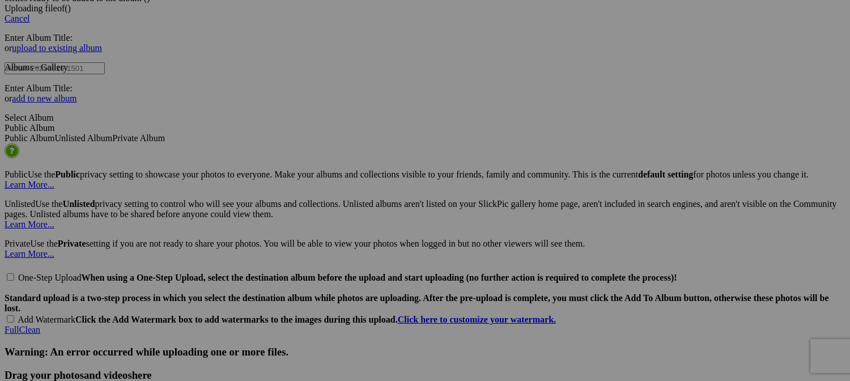
scroll to position [2267, 0]
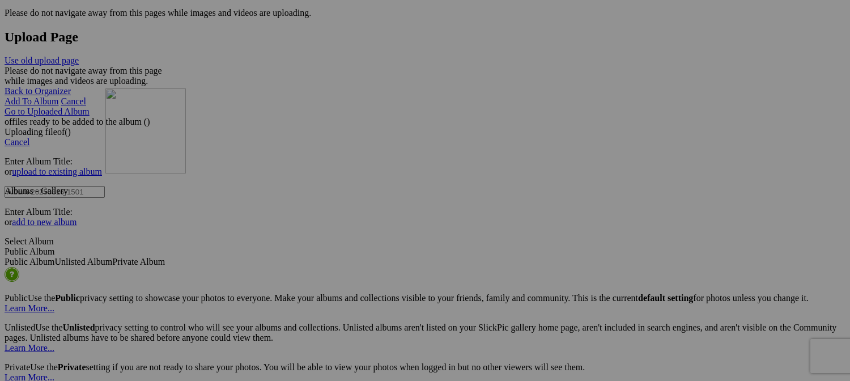
drag, startPoint x: 423, startPoint y: 235, endPoint x: 269, endPoint y: 187, distance: 162.0
type input "Free Baroque Concert - [GEOGRAPHIC_DATA][PERSON_NAME], [GEOGRAPHIC_DATA], [GEOG…"
drag, startPoint x: 252, startPoint y: 274, endPoint x: 275, endPoint y: 278, distance: 23.6
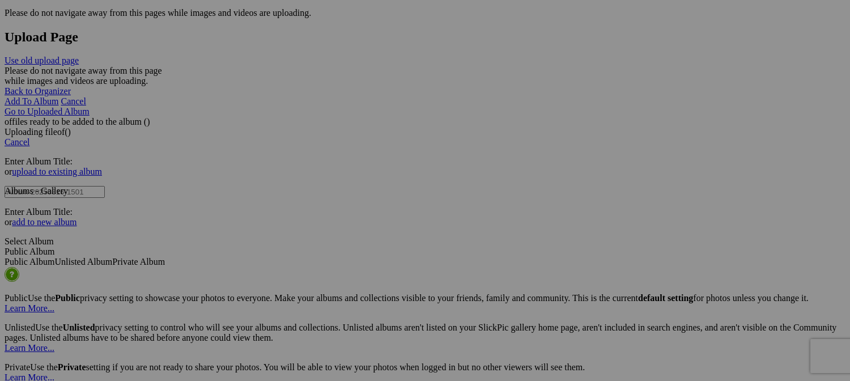
drag, startPoint x: 289, startPoint y: 275, endPoint x: 352, endPoint y: 283, distance: 64.0
paste input "La-Celle-Dunoi"
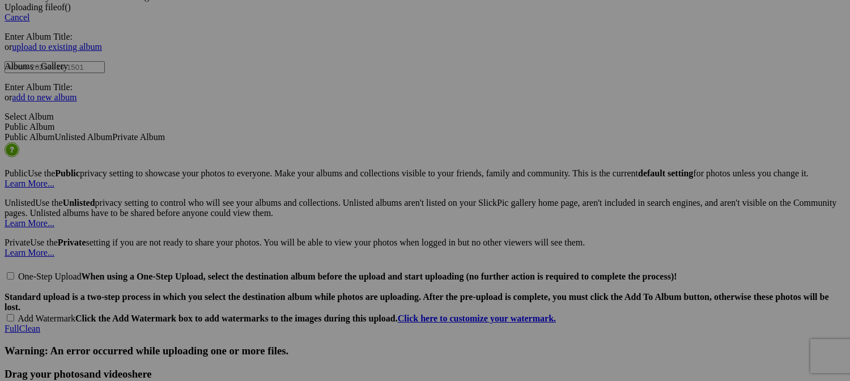
scroll to position [2437, 0]
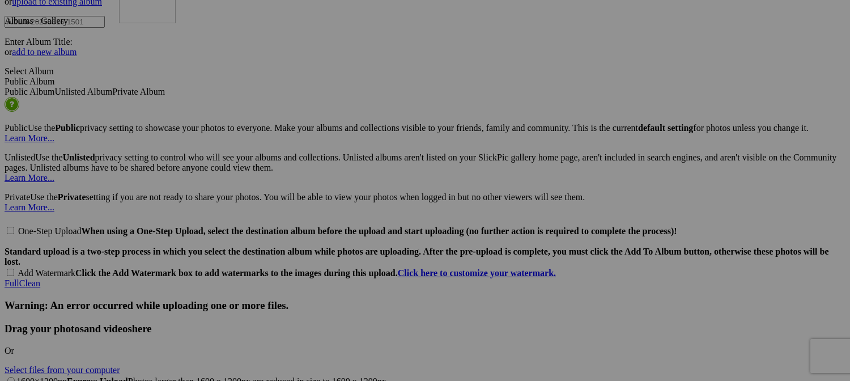
drag, startPoint x: 210, startPoint y: 209, endPoint x: 286, endPoint y: 35, distance: 189.6
drag, startPoint x: 189, startPoint y: 220, endPoint x: 423, endPoint y: -57, distance: 363.2
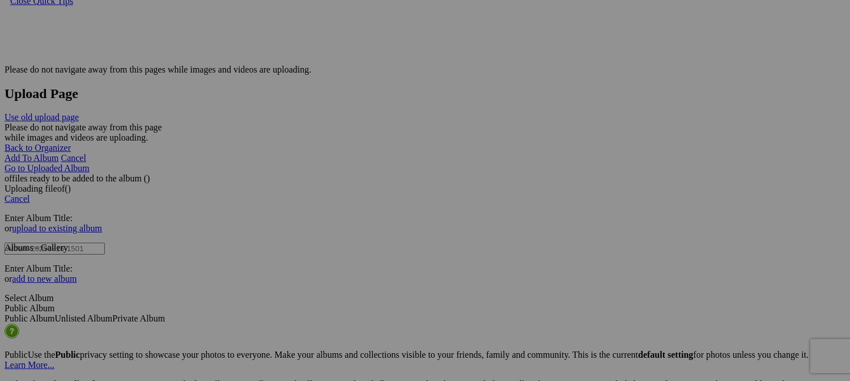
scroll to position [2210, 0]
drag, startPoint x: 515, startPoint y: 148, endPoint x: 428, endPoint y: -69, distance: 233.2
drag, startPoint x: 731, startPoint y: 293, endPoint x: 386, endPoint y: 3, distance: 450.5
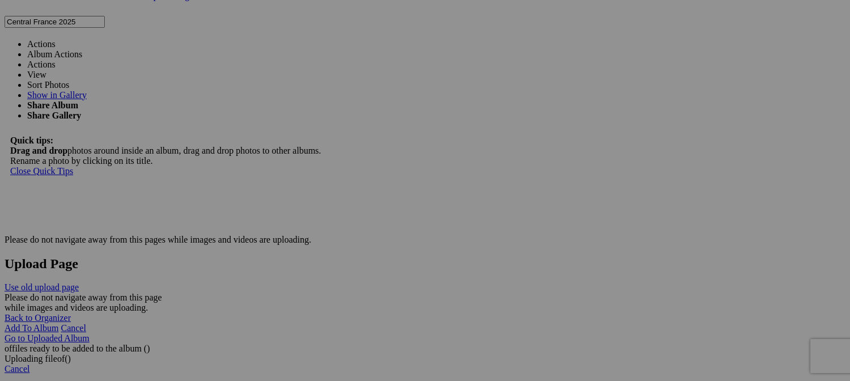
scroll to position [2040, 0]
drag, startPoint x: 622, startPoint y: 183, endPoint x: 373, endPoint y: 6, distance: 305.1
drag, startPoint x: 498, startPoint y: 175, endPoint x: 429, endPoint y: -69, distance: 252.6
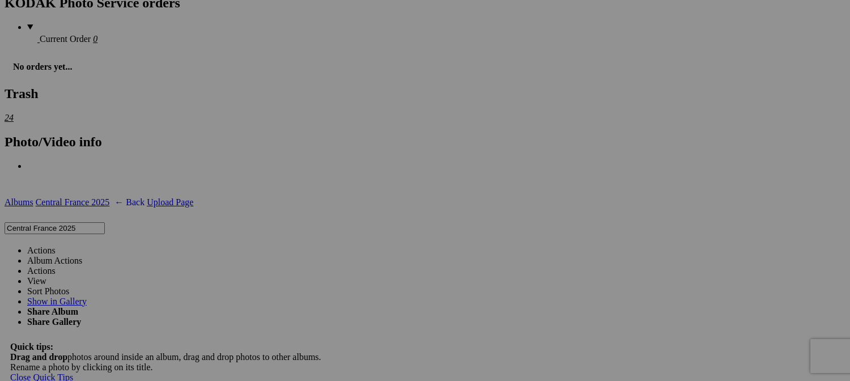
scroll to position [1870, 0]
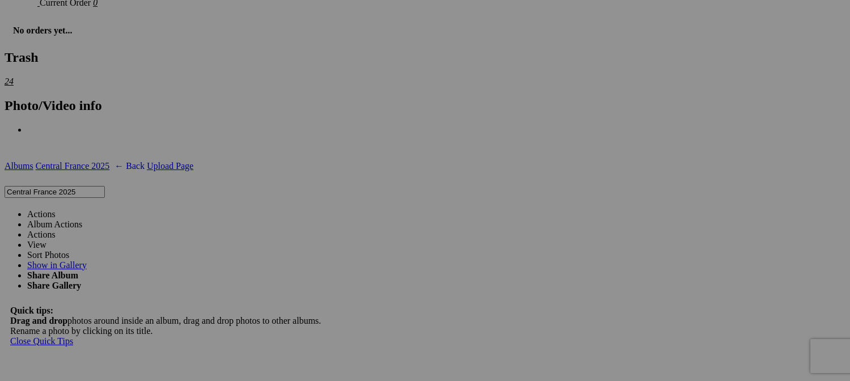
drag, startPoint x: 522, startPoint y: 346, endPoint x: 458, endPoint y: 24, distance: 328.1
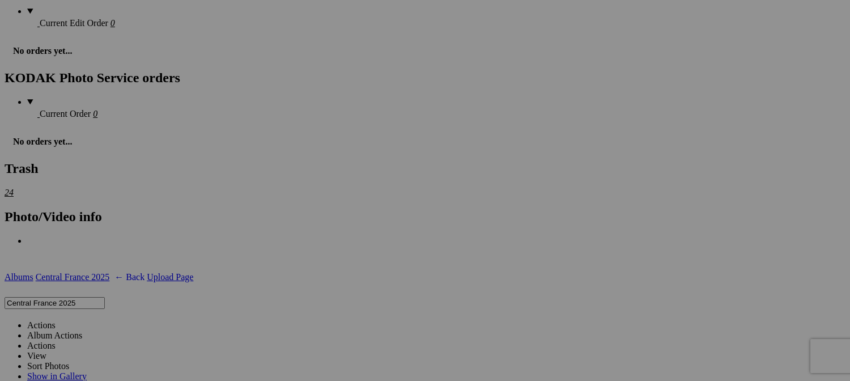
scroll to position [1757, 0]
drag, startPoint x: 506, startPoint y: 304, endPoint x: 418, endPoint y: -13, distance: 328.6
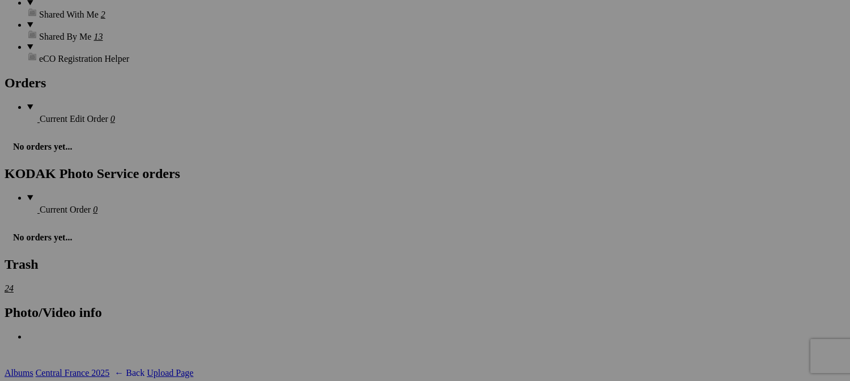
scroll to position [1643, 0]
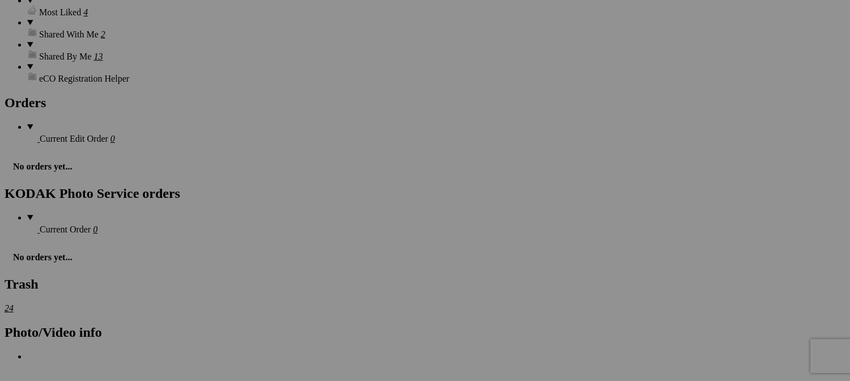
drag, startPoint x: 534, startPoint y: 267, endPoint x: 460, endPoint y: -3, distance: 279.8
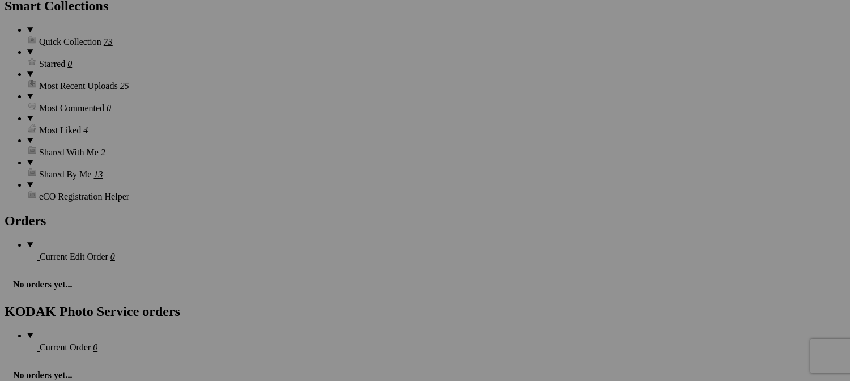
scroll to position [1417, 0]
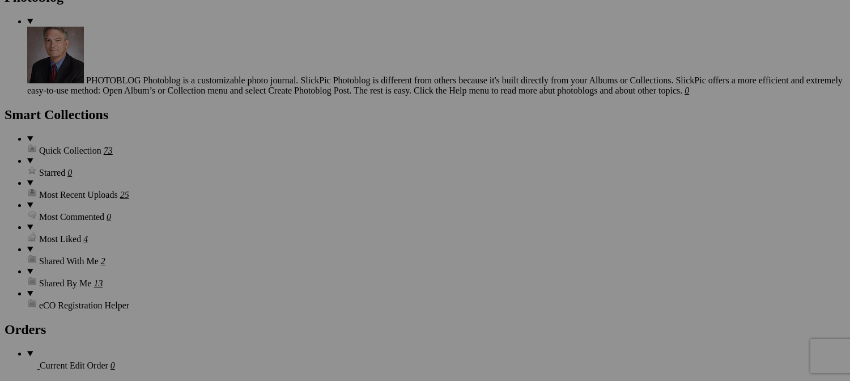
drag, startPoint x: 403, startPoint y: 357, endPoint x: 431, endPoint y: 28, distance: 330.4
drag, startPoint x: 524, startPoint y: 366, endPoint x: 472, endPoint y: 38, distance: 331.6
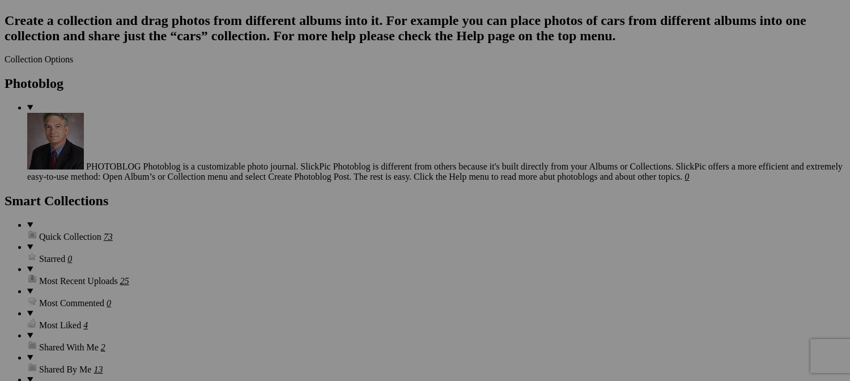
scroll to position [1190, 0]
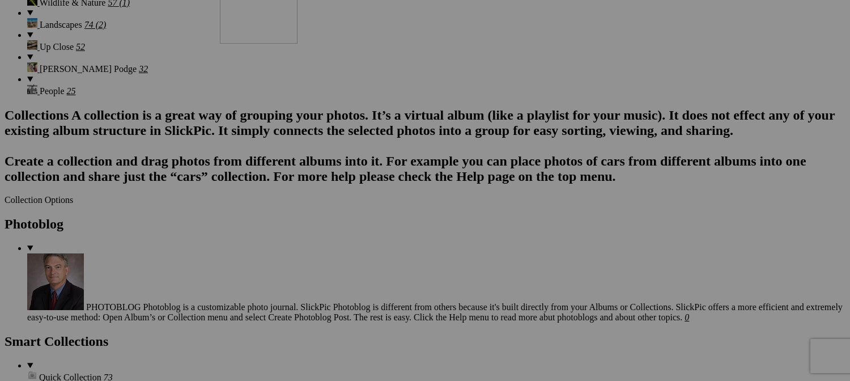
drag, startPoint x: 431, startPoint y: 323, endPoint x: 389, endPoint y: 58, distance: 268.0
drag, startPoint x: 513, startPoint y: 316, endPoint x: 361, endPoint y: 39, distance: 316.0
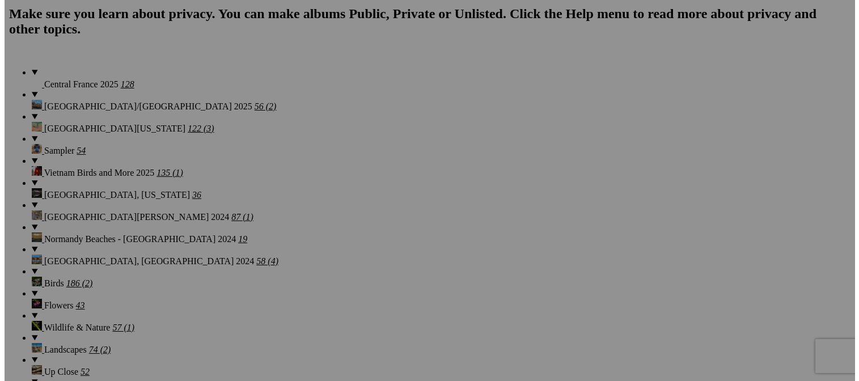
scroll to position [850, 0]
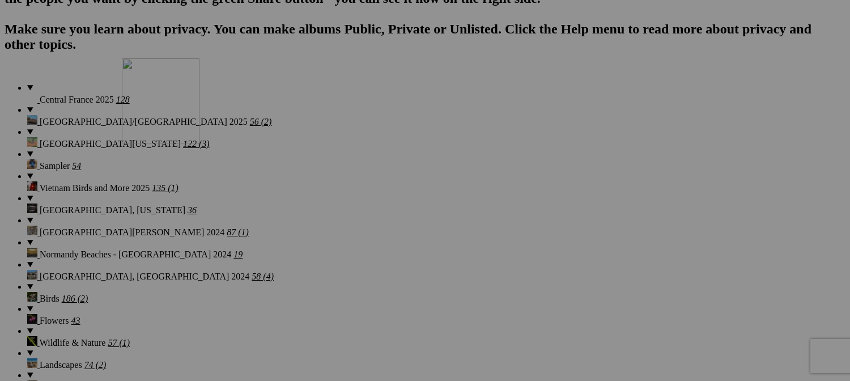
drag, startPoint x: 508, startPoint y: 350, endPoint x: 286, endPoint y: 171, distance: 285.8
drag, startPoint x: 515, startPoint y: 352, endPoint x: 294, endPoint y: 160, distance: 293.2
type input "River visitor - [GEOGRAPHIC_DATA]-[GEOGRAPHIC_DATA], [GEOGRAPHIC_DATA]"
drag, startPoint x: 173, startPoint y: 237, endPoint x: 213, endPoint y: 239, distance: 39.7
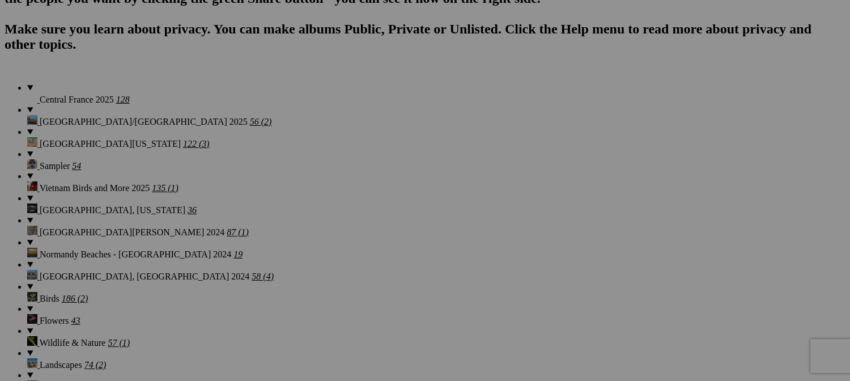
type input "Future Chestnuts on Tree - [GEOGRAPHIC_DATA][PERSON_NAME]"
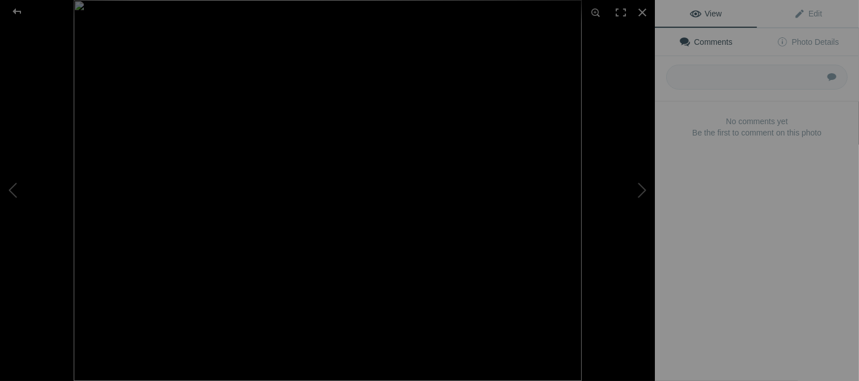
type input "Chapel (renovation in progress)"
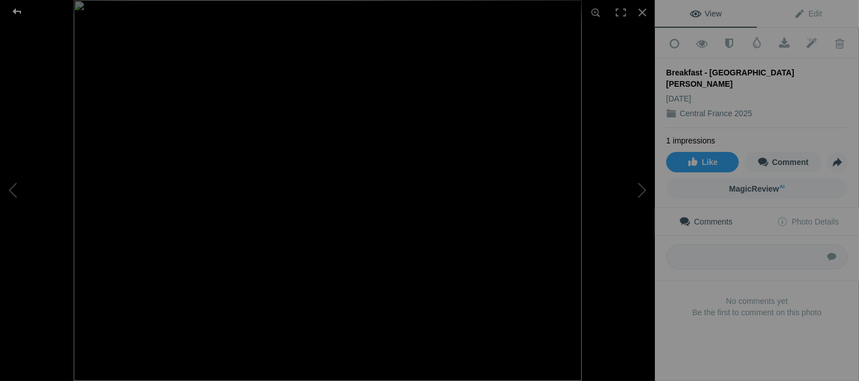
click at [16, 11] on div at bounding box center [17, 11] width 41 height 23
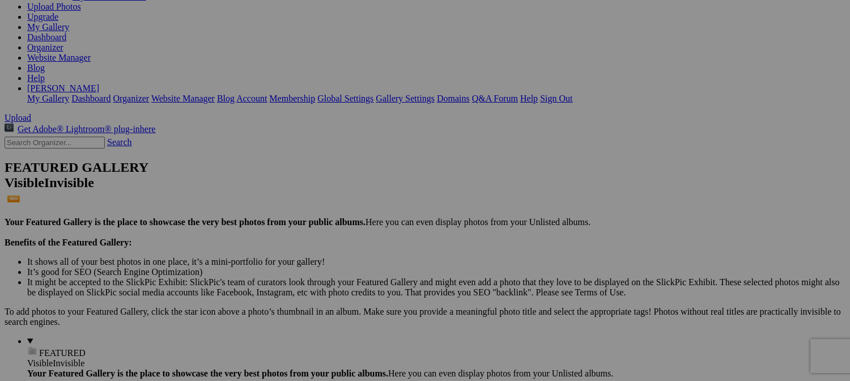
scroll to position [113, 0]
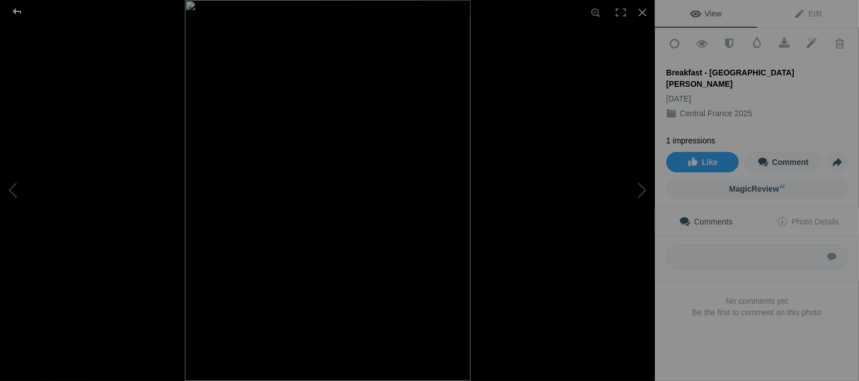
click at [17, 11] on div at bounding box center [17, 11] width 41 height 23
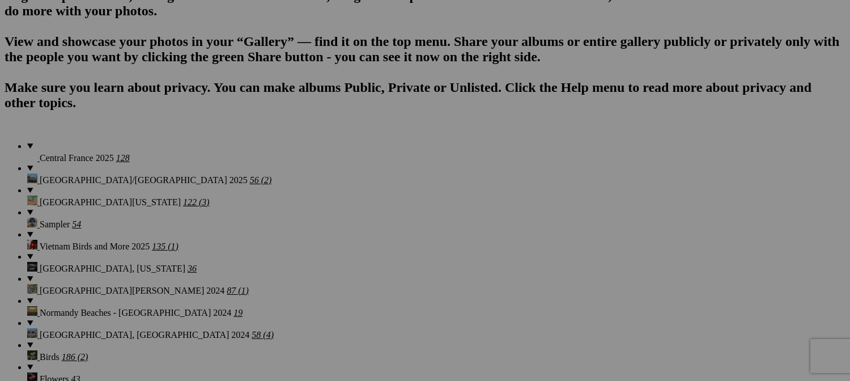
scroll to position [793, 0]
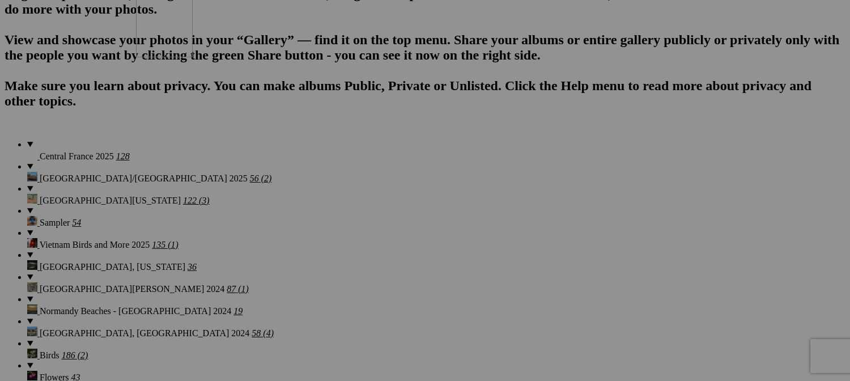
drag, startPoint x: 625, startPoint y: 109, endPoint x: 300, endPoint y: 74, distance: 326.7
drag, startPoint x: 505, startPoint y: 112, endPoint x: 279, endPoint y: 87, distance: 227.5
drag, startPoint x: 521, startPoint y: 98, endPoint x: 371, endPoint y: 85, distance: 151.3
drag, startPoint x: 517, startPoint y: 249, endPoint x: 576, endPoint y: 73, distance: 185.3
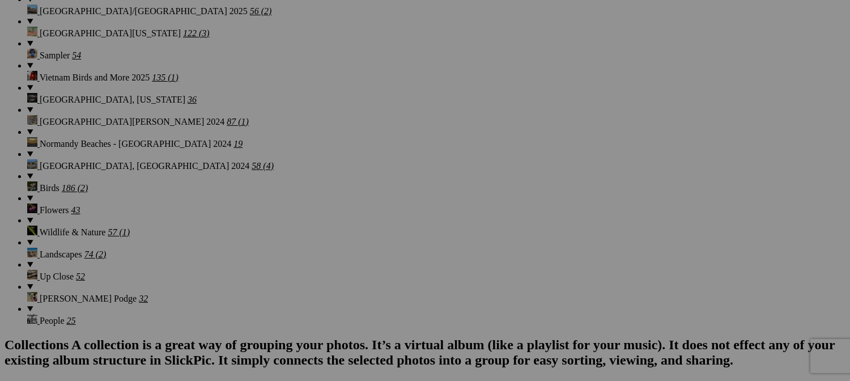
scroll to position [963, 0]
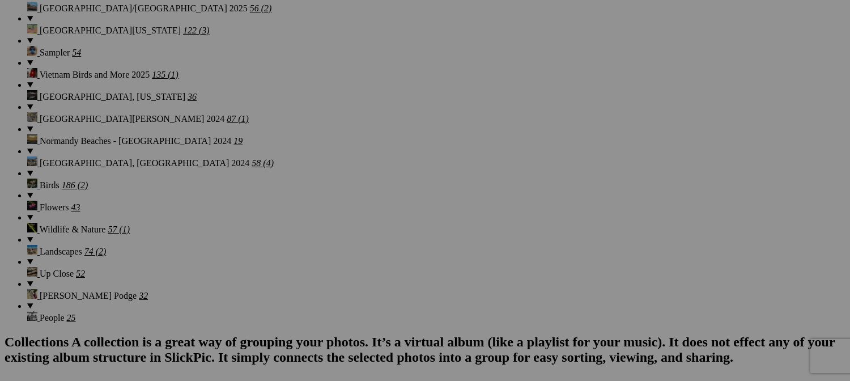
type input "Breakfast Setting- [GEOGRAPHIC_DATA][PERSON_NAME]"
drag, startPoint x: 737, startPoint y: 139, endPoint x: 746, endPoint y: 139, distance: 8.5
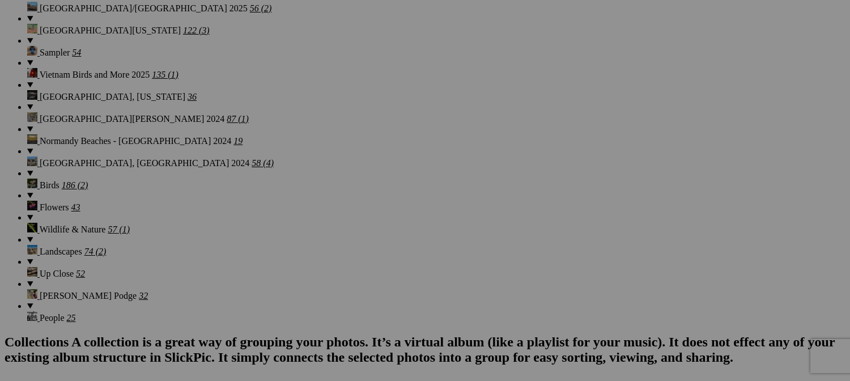
type input "One Chicken of Many - Walled Garden Coop"
drag, startPoint x: 602, startPoint y: 139, endPoint x: 673, endPoint y: 146, distance: 71.7
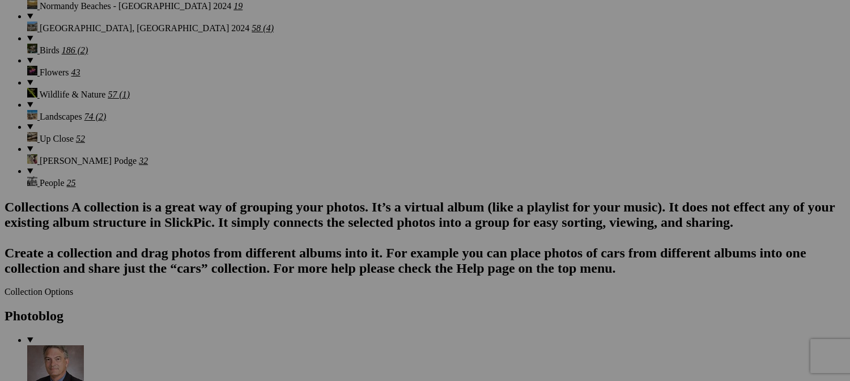
scroll to position [1133, 0]
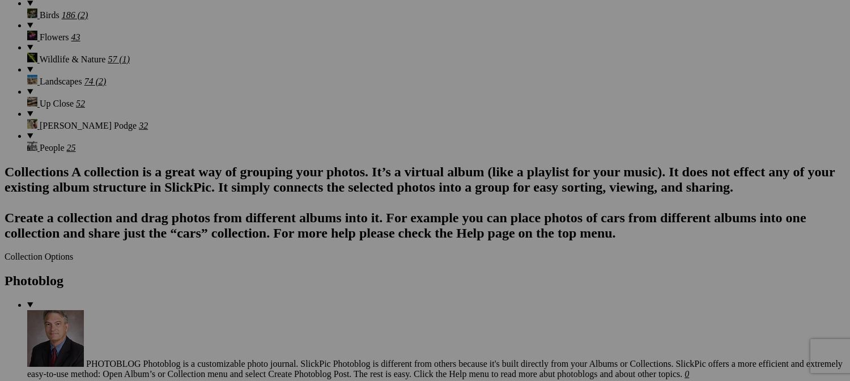
type input "Chicken Coop- Walled Garden Coop Mailbox"
drag, startPoint x: 215, startPoint y: 256, endPoint x: 196, endPoint y: 260, distance: 19.1
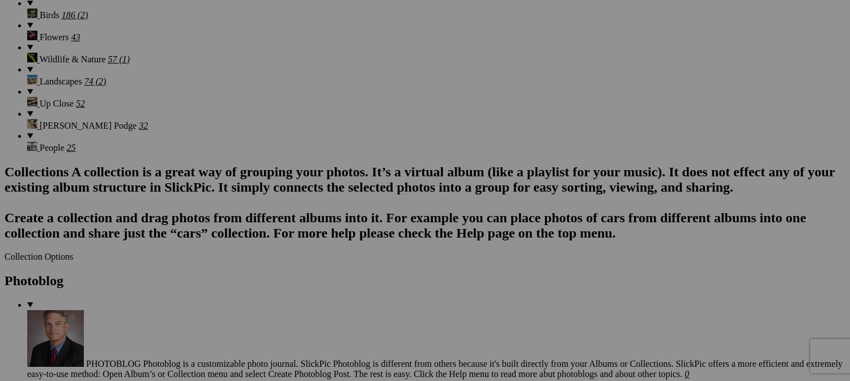
type input "Barn Swallow (startup speed) -[GEOGRAPHIC_DATA][PERSON_NAME]"
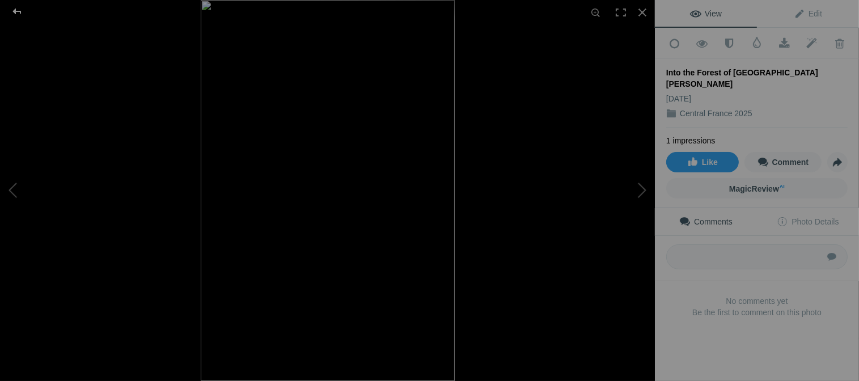
click at [19, 12] on div at bounding box center [17, 11] width 41 height 23
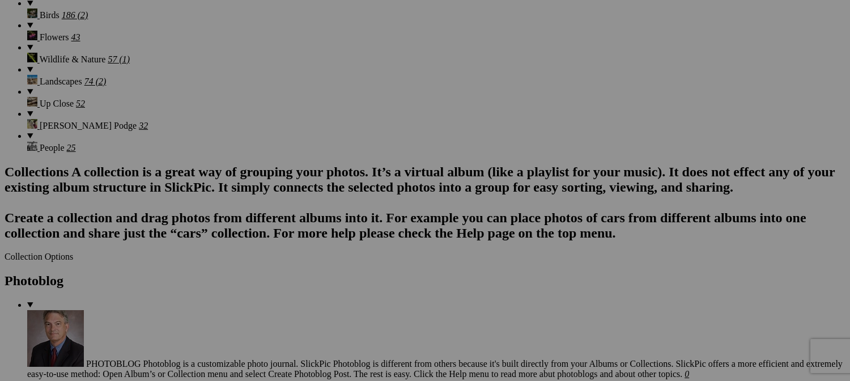
type input "Into the deep forest of [GEOGRAPHIC_DATA][PERSON_NAME]"
drag, startPoint x: 406, startPoint y: 207, endPoint x: 678, endPoint y: 178, distance: 273.6
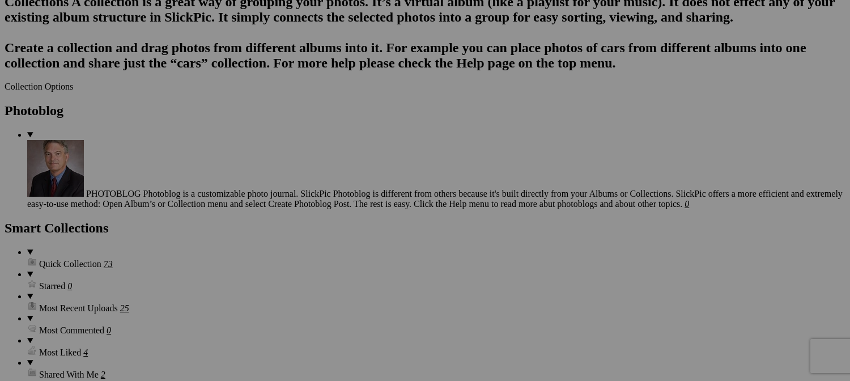
scroll to position [1190, 0]
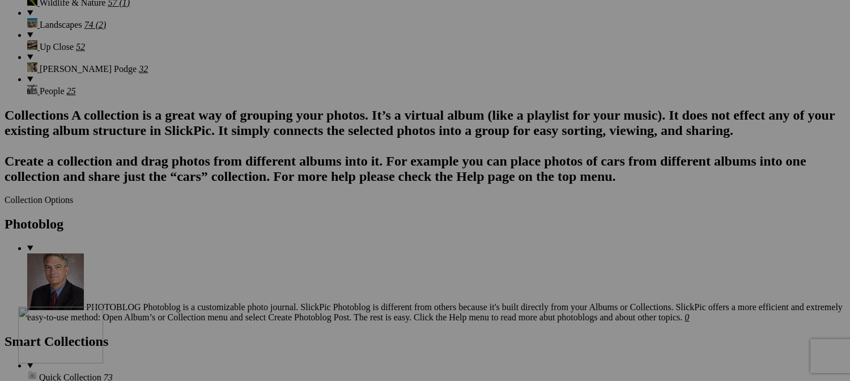
drag, startPoint x: 206, startPoint y: 283, endPoint x: 190, endPoint y: 356, distance: 75.5
drag, startPoint x: 205, startPoint y: 289, endPoint x: 194, endPoint y: 363, distance: 74.5
drag, startPoint x: 202, startPoint y: 285, endPoint x: 182, endPoint y: 417, distance: 133.4
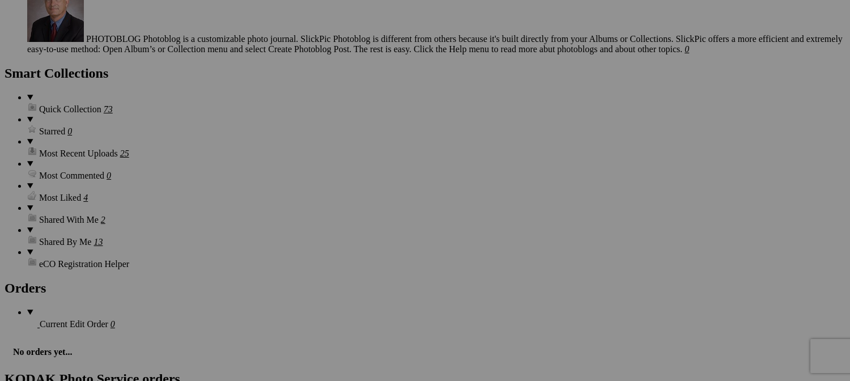
scroll to position [1473, 0]
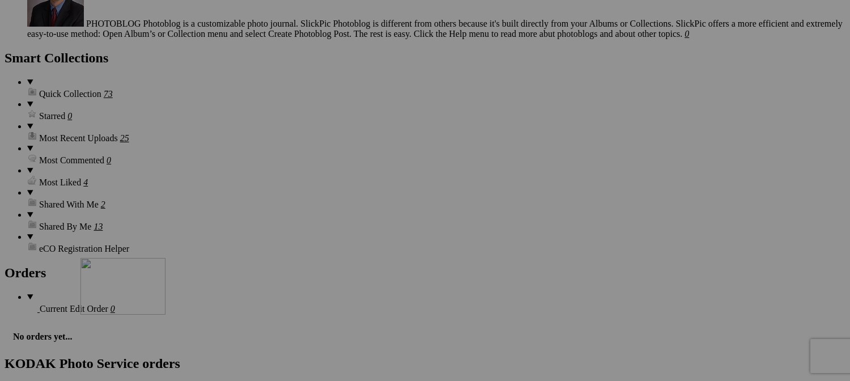
drag, startPoint x: 213, startPoint y: 143, endPoint x: 256, endPoint y: 345, distance: 206.2
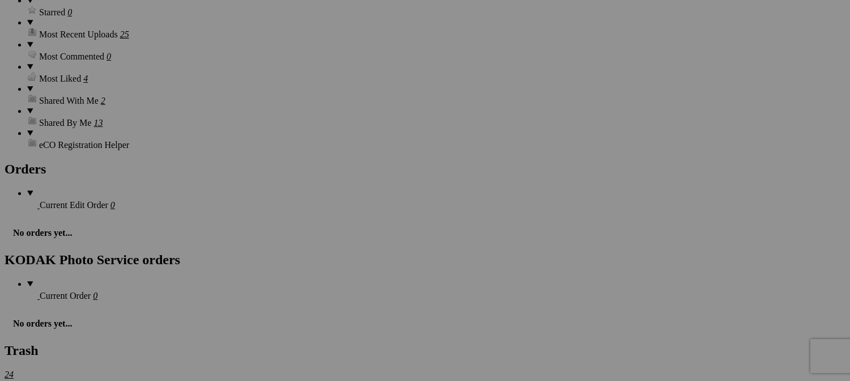
scroll to position [1587, 0]
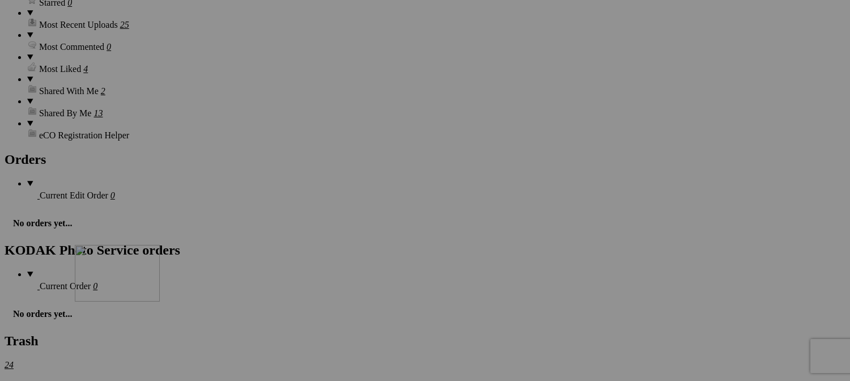
drag, startPoint x: 214, startPoint y: 175, endPoint x: 241, endPoint y: 344, distance: 171.6
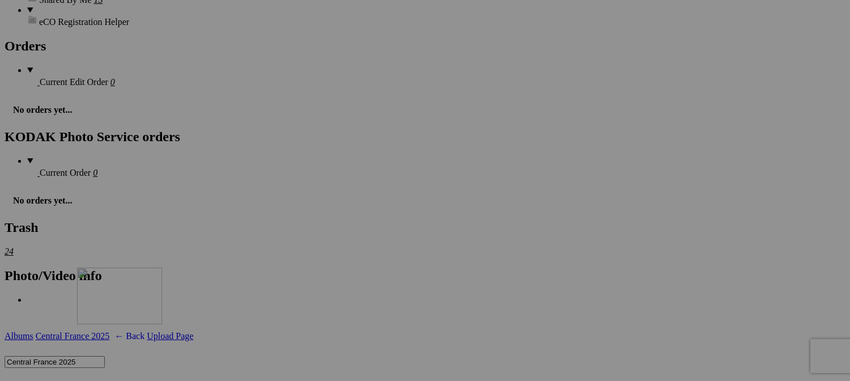
drag, startPoint x: 222, startPoint y: 204, endPoint x: 255, endPoint y: 359, distance: 158.8
drag, startPoint x: 714, startPoint y: 70, endPoint x: 222, endPoint y: 350, distance: 566.5
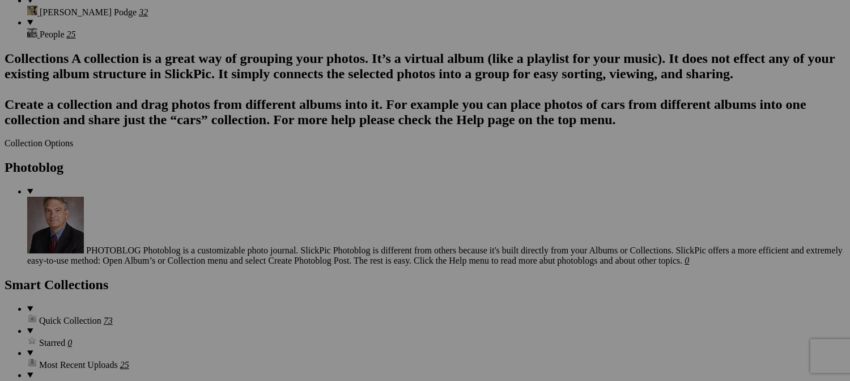
scroll to position [1360, 0]
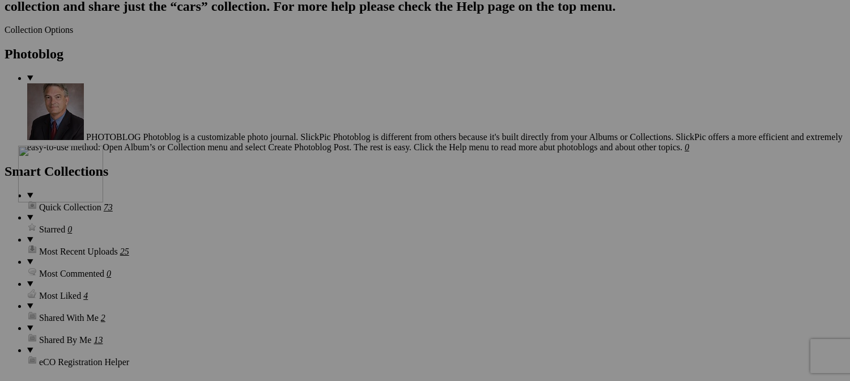
drag, startPoint x: 597, startPoint y: 120, endPoint x: 192, endPoint y: 247, distance: 424.6
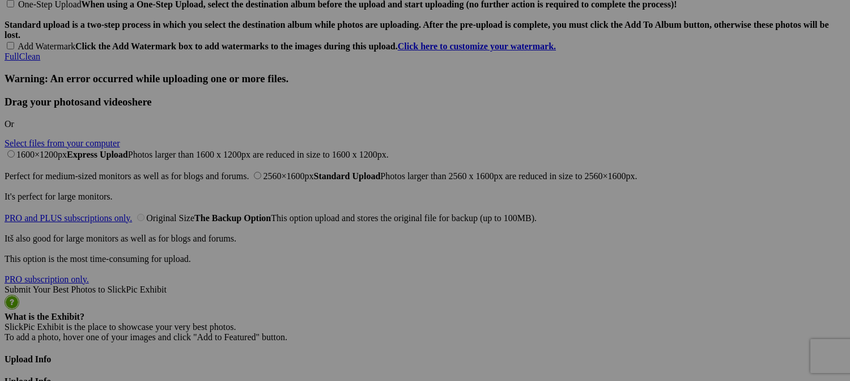
scroll to position [2664, 0]
drag, startPoint x: 694, startPoint y: 150, endPoint x: 748, endPoint y: 145, distance: 54.7
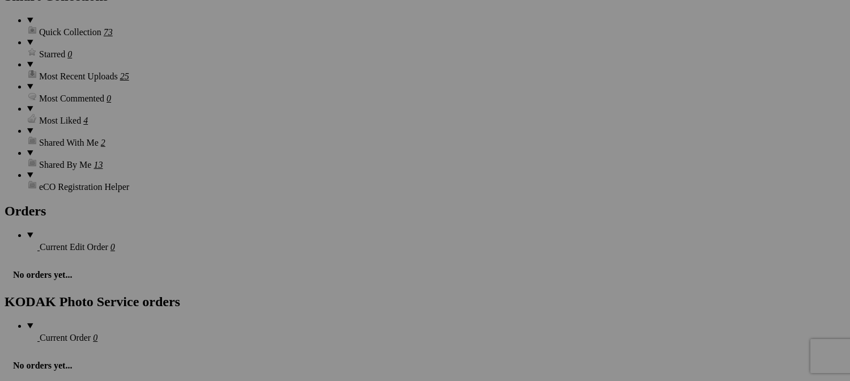
scroll to position [1757, 0]
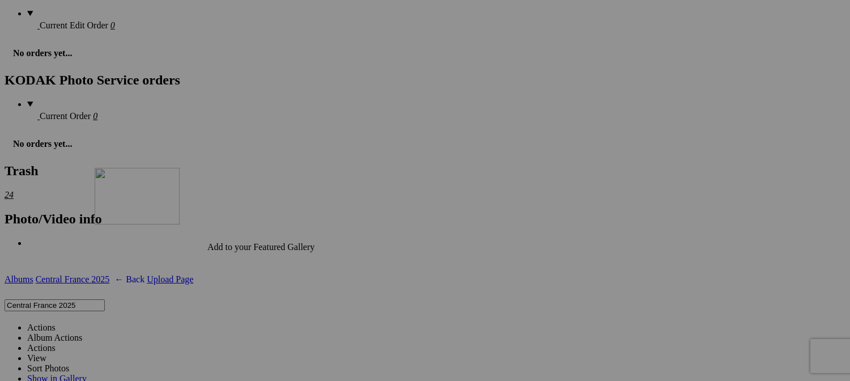
drag, startPoint x: 688, startPoint y: 148, endPoint x: 272, endPoint y: 258, distance: 430.2
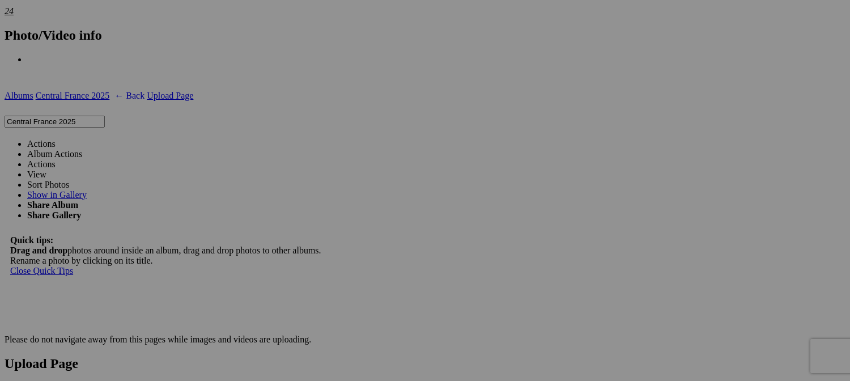
scroll to position [1870, 0]
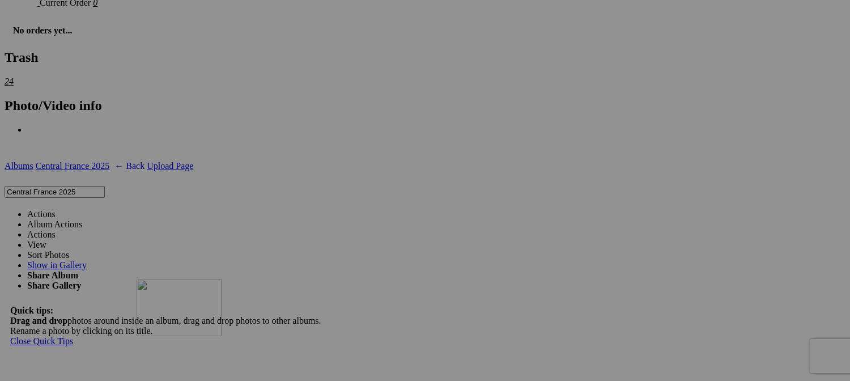
drag, startPoint x: 211, startPoint y: 184, endPoint x: 299, endPoint y: 362, distance: 197.9
drag, startPoint x: 197, startPoint y: 171, endPoint x: 306, endPoint y: 396, distance: 250.7
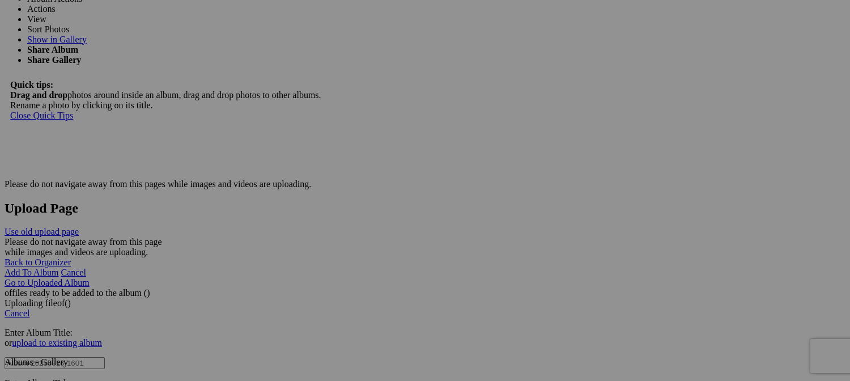
scroll to position [2097, 0]
drag, startPoint x: 194, startPoint y: 104, endPoint x: 322, endPoint y: 234, distance: 182.3
drag, startPoint x: 213, startPoint y: 97, endPoint x: 290, endPoint y: 218, distance: 143.4
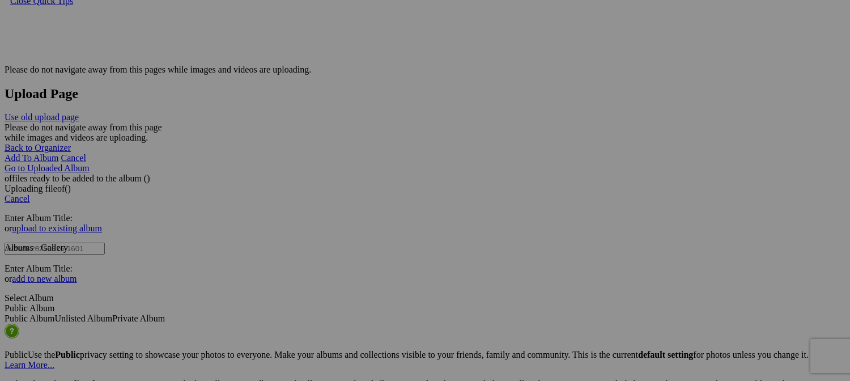
scroll to position [2154, 0]
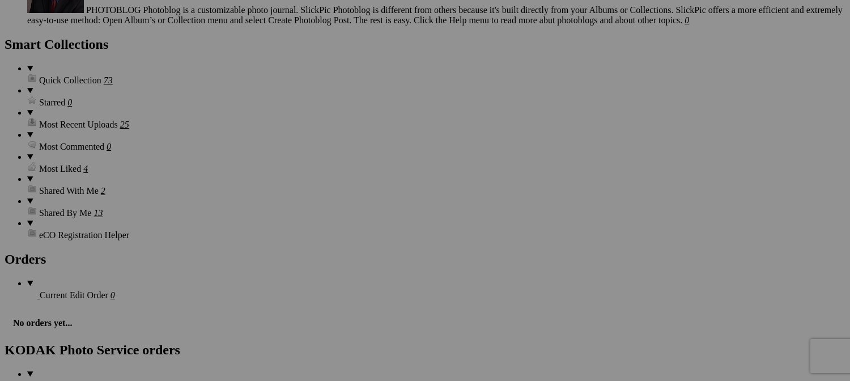
scroll to position [1473, 0]
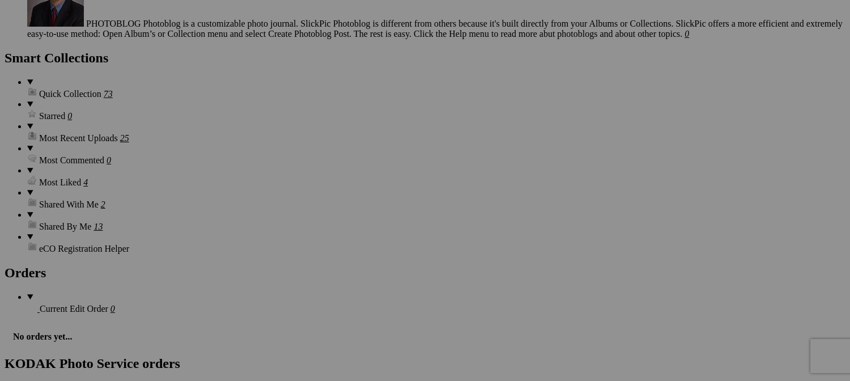
type input "Castle Gargiless River Grounds - [GEOGRAPHIC_DATA]-[GEOGRAPHIC_DATA], [GEOGRAPH…"
paste input "Aigurande, [GEOGRAPHIC_DATA]"
type input "Window - Aigurande, [GEOGRAPHIC_DATA]"
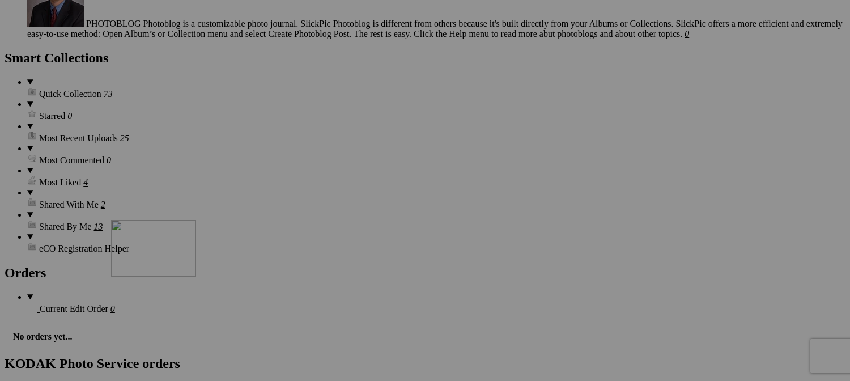
drag, startPoint x: 202, startPoint y: 143, endPoint x: 277, endPoint y: 318, distance: 190.2
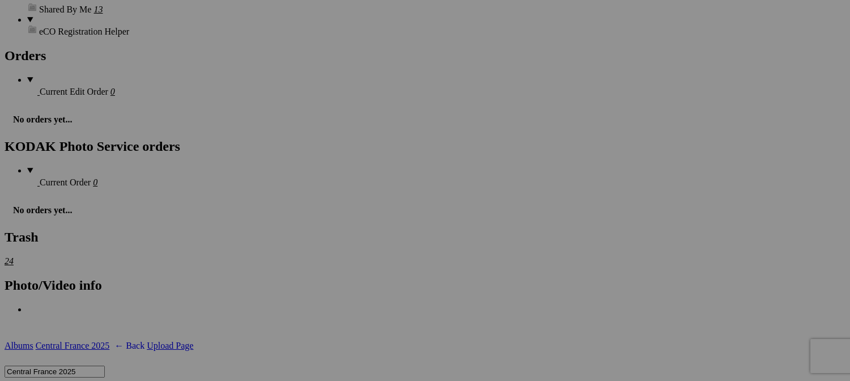
scroll to position [1700, 0]
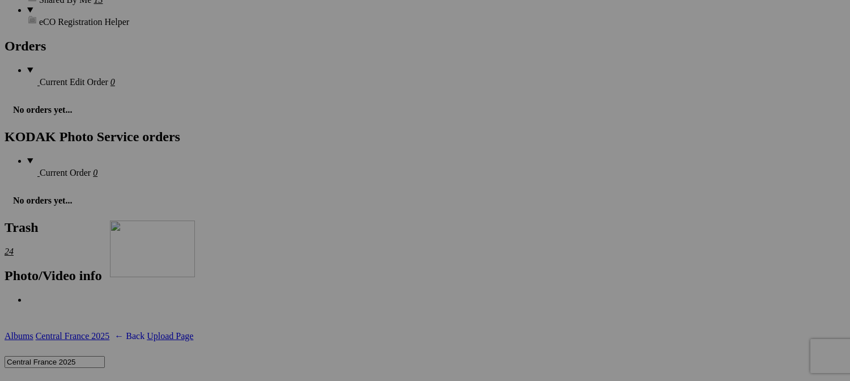
drag, startPoint x: 225, startPoint y: 77, endPoint x: 275, endPoint y: 323, distance: 251.5
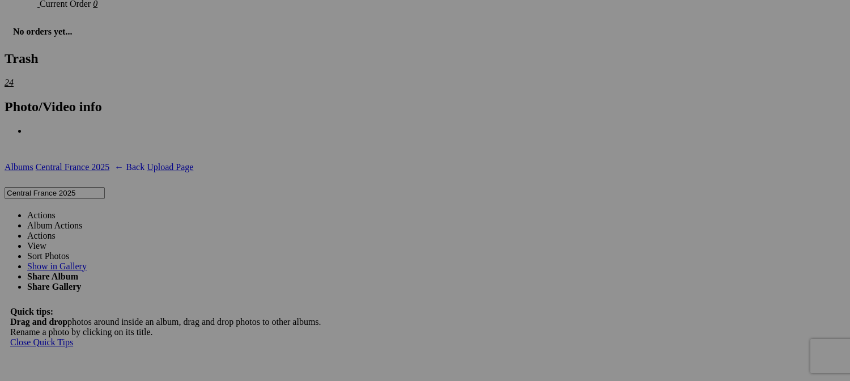
scroll to position [1870, 0]
drag, startPoint x: 218, startPoint y: 59, endPoint x: 261, endPoint y: 318, distance: 263.0
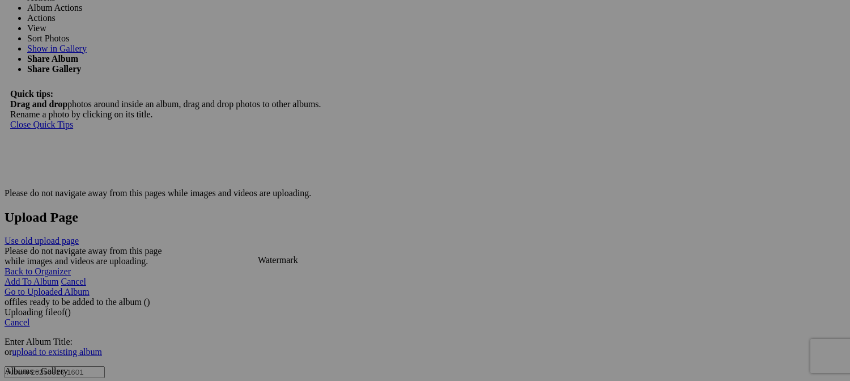
scroll to position [2097, 0]
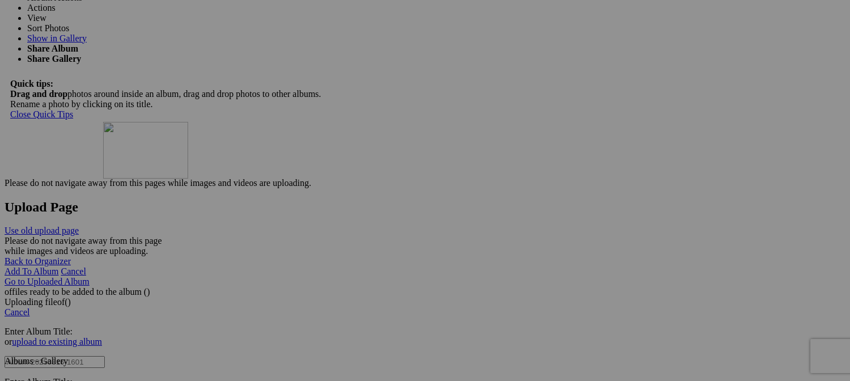
drag, startPoint x: 198, startPoint y: 100, endPoint x: 266, endPoint y: 220, distance: 138.1
drag, startPoint x: 422, startPoint y: 249, endPoint x: 284, endPoint y: 226, distance: 140.2
drag, startPoint x: 215, startPoint y: 254, endPoint x: 390, endPoint y: 225, distance: 176.9
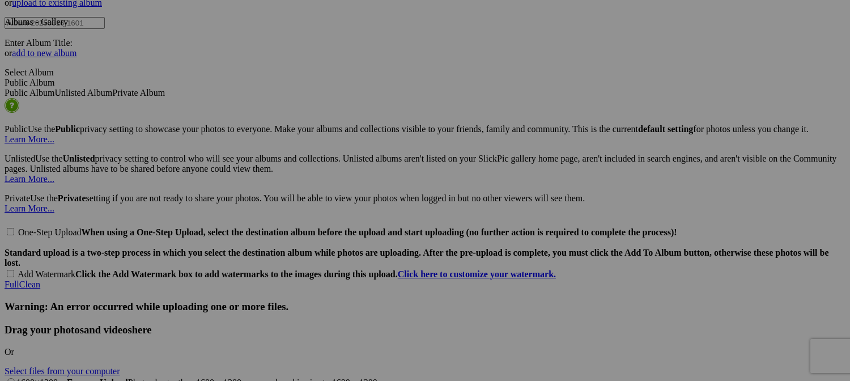
scroll to position [2437, 0]
